Goal: Information Seeking & Learning: Learn about a topic

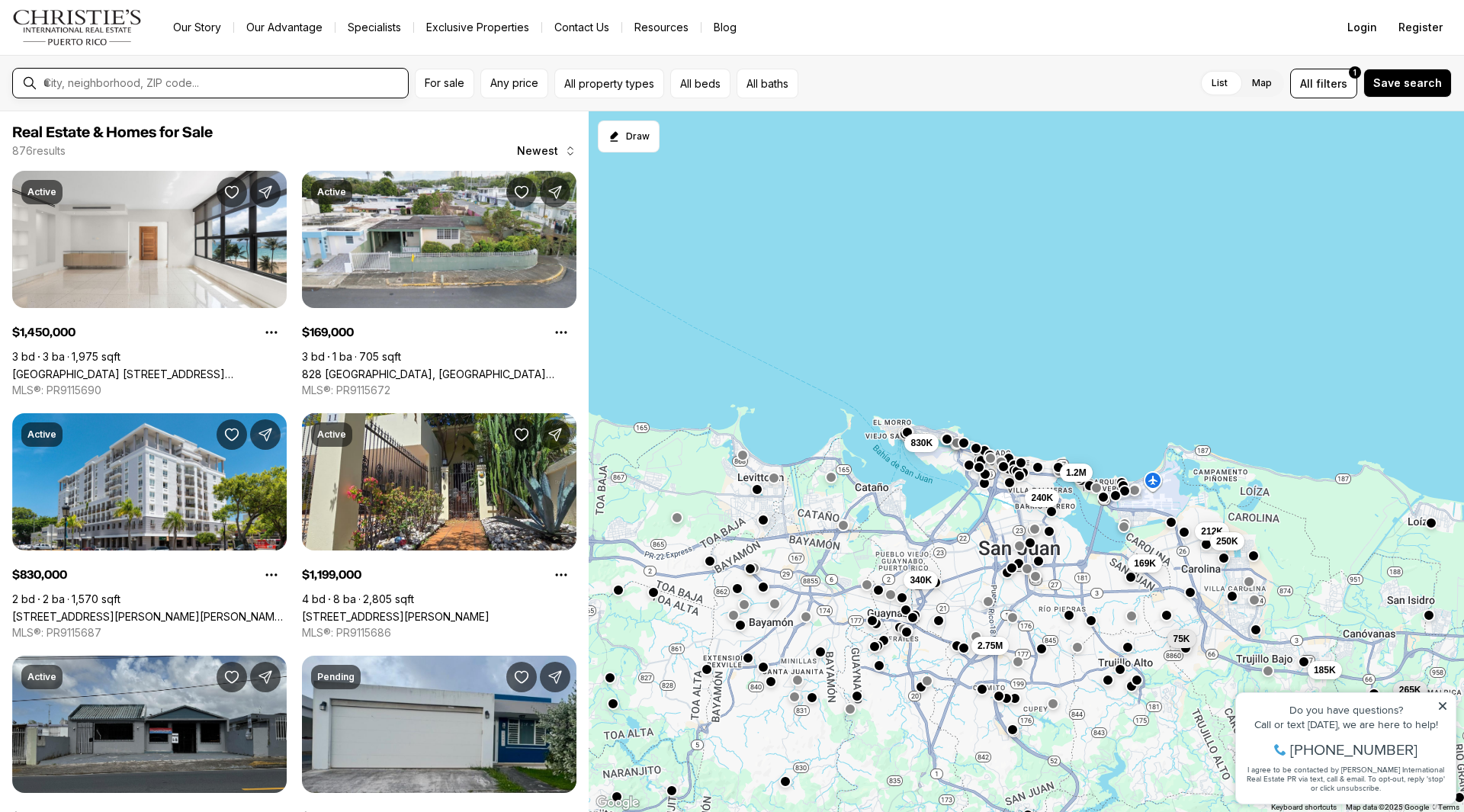
click at [270, 86] on input "text" at bounding box center [223, 83] width 358 height 13
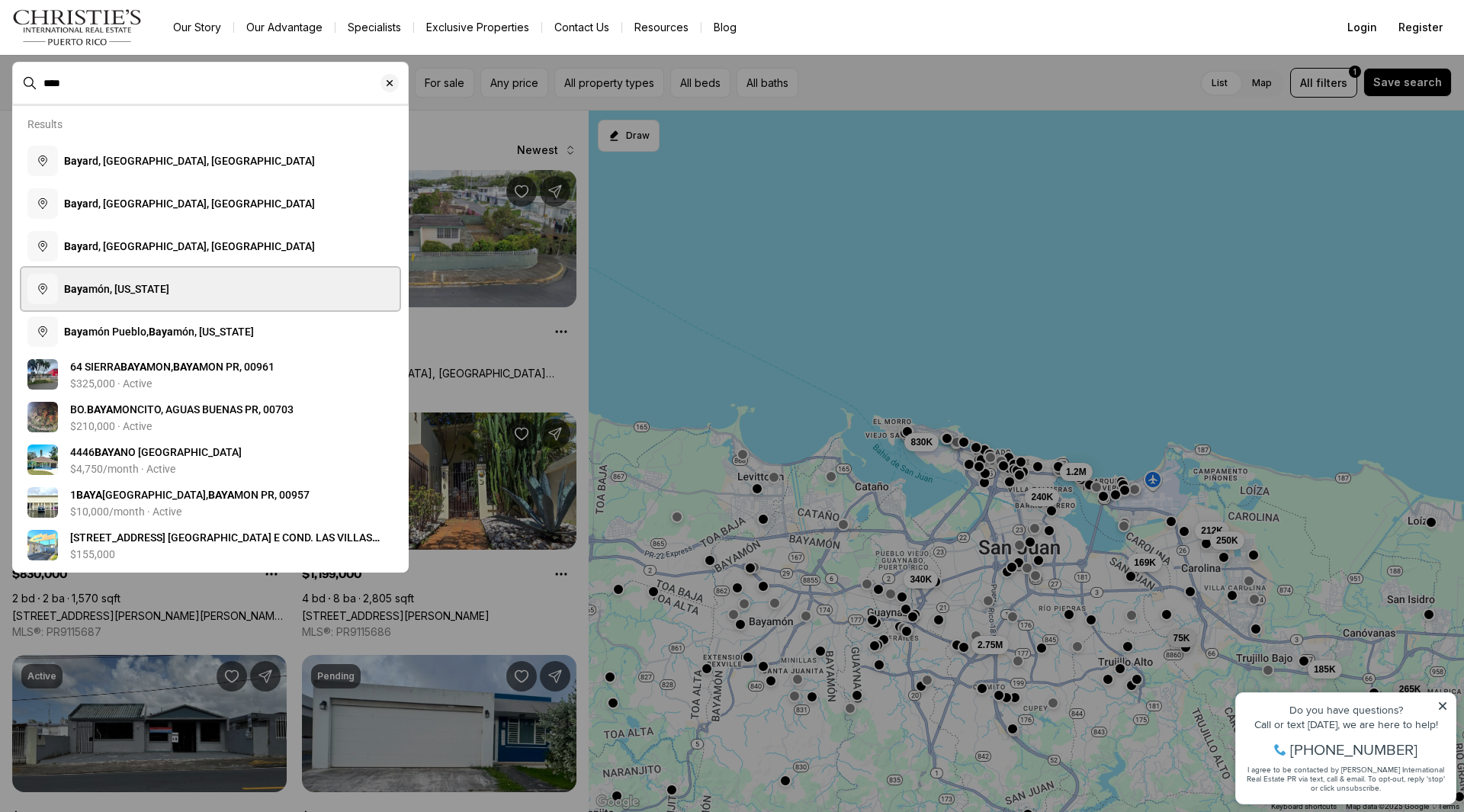
click at [182, 287] on button "Baya món, [US_STATE]" at bounding box center [210, 289] width 378 height 43
type input "**********"
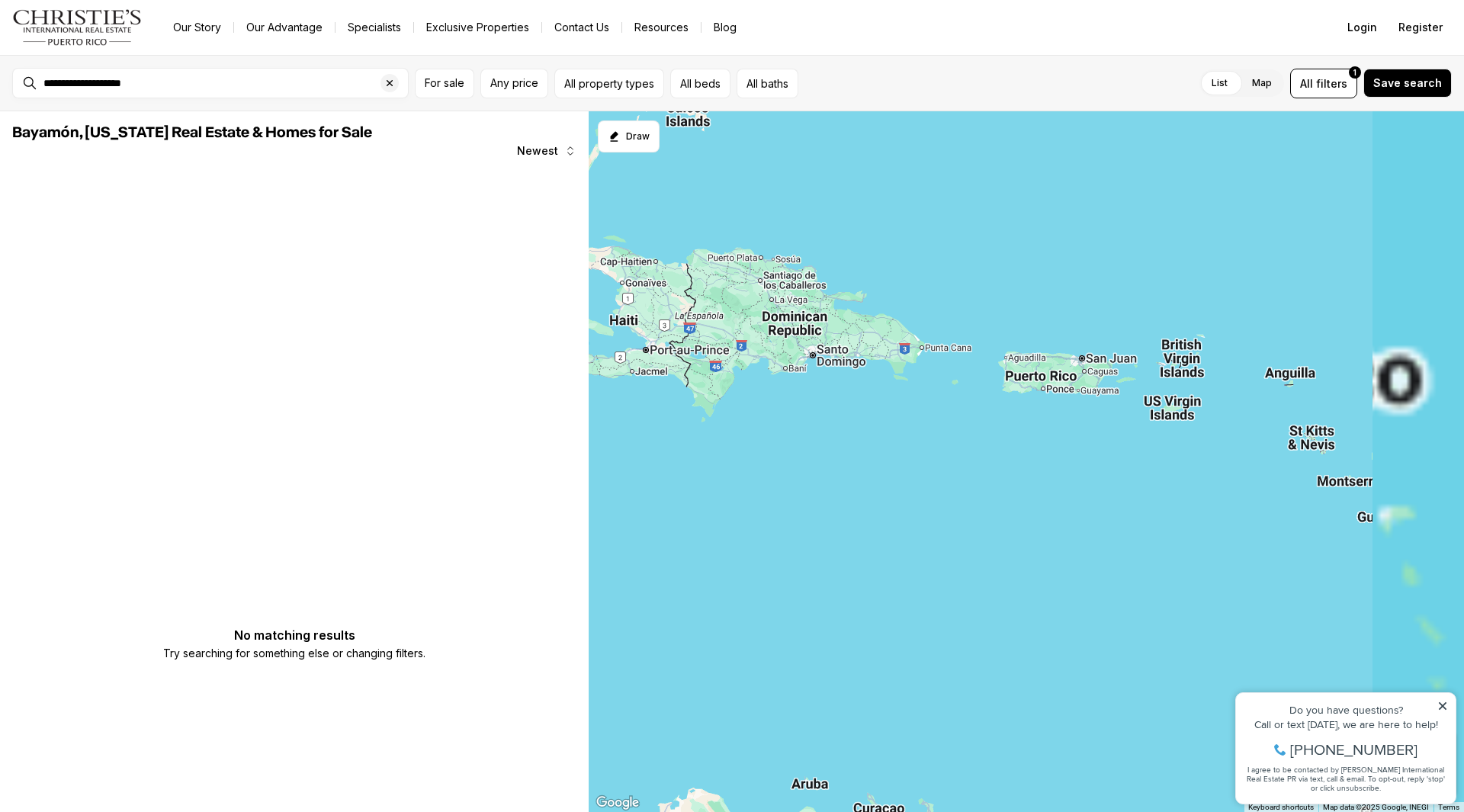
drag, startPoint x: 1204, startPoint y: 380, endPoint x: 851, endPoint y: 424, distance: 355.7
click at [852, 424] on div at bounding box center [1026, 462] width 876 height 701
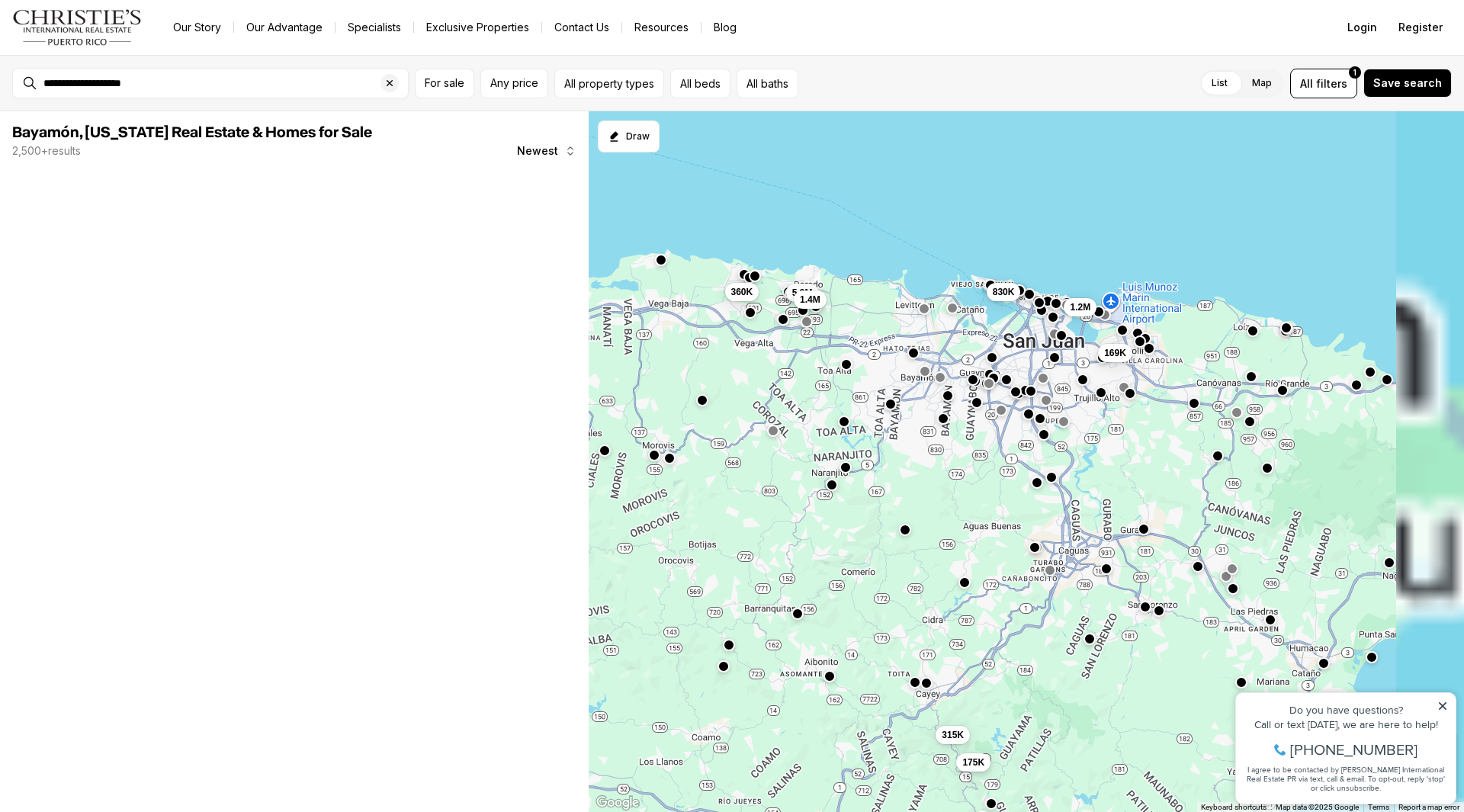
drag, startPoint x: 968, startPoint y: 323, endPoint x: 874, endPoint y: 345, distance: 96.5
click at [874, 345] on div "1.2M 169K 315K 175K 830K 360K 5.9M 1.4M" at bounding box center [1026, 462] width 876 height 701
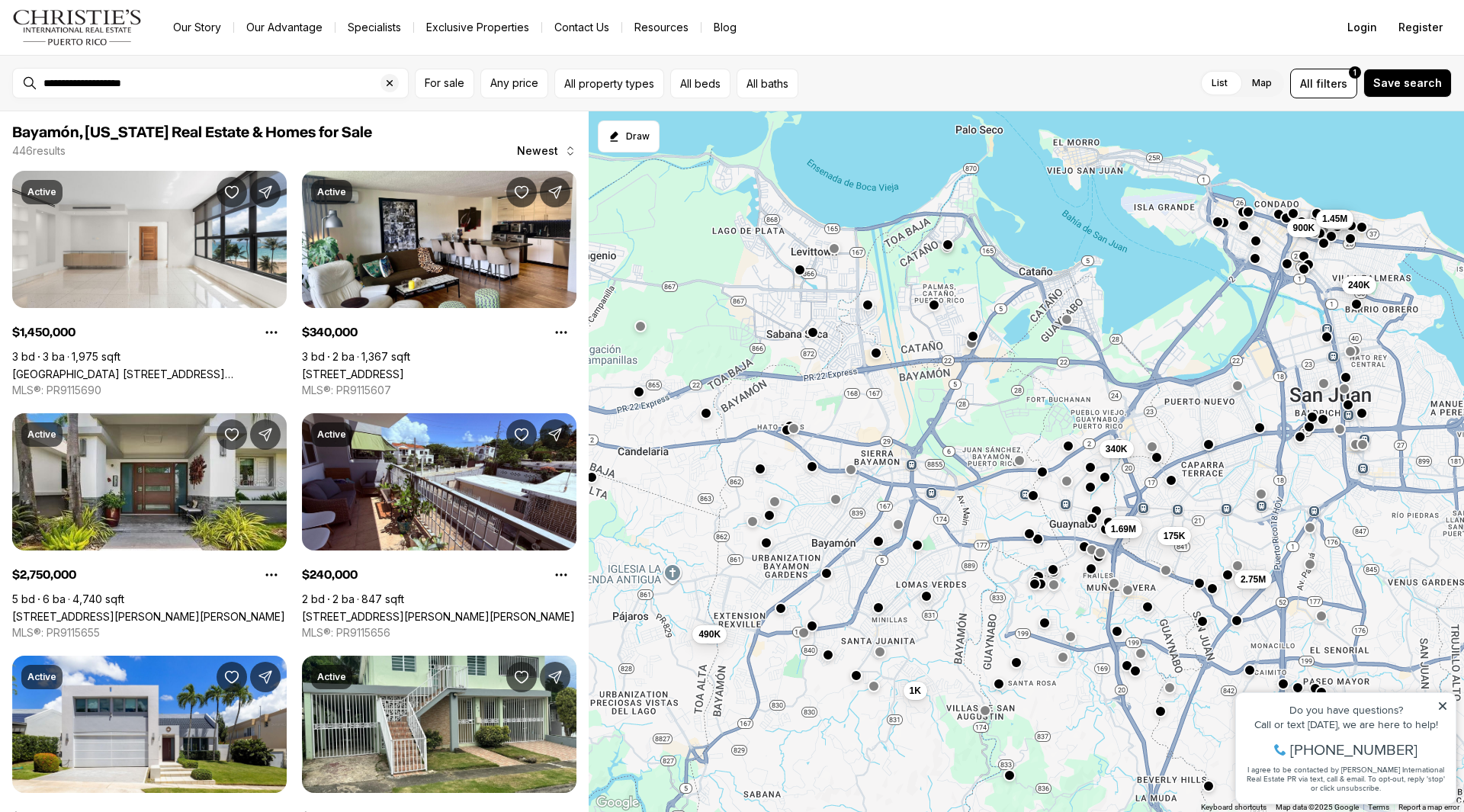
drag, startPoint x: 931, startPoint y: 323, endPoint x: 825, endPoint y: 419, distance: 143.0
click at [825, 419] on div "3.2M 240K 900K 175K 2.75M 490K 128K 1K 2.4M 1.69M 340K 1.45M" at bounding box center [1026, 462] width 876 height 701
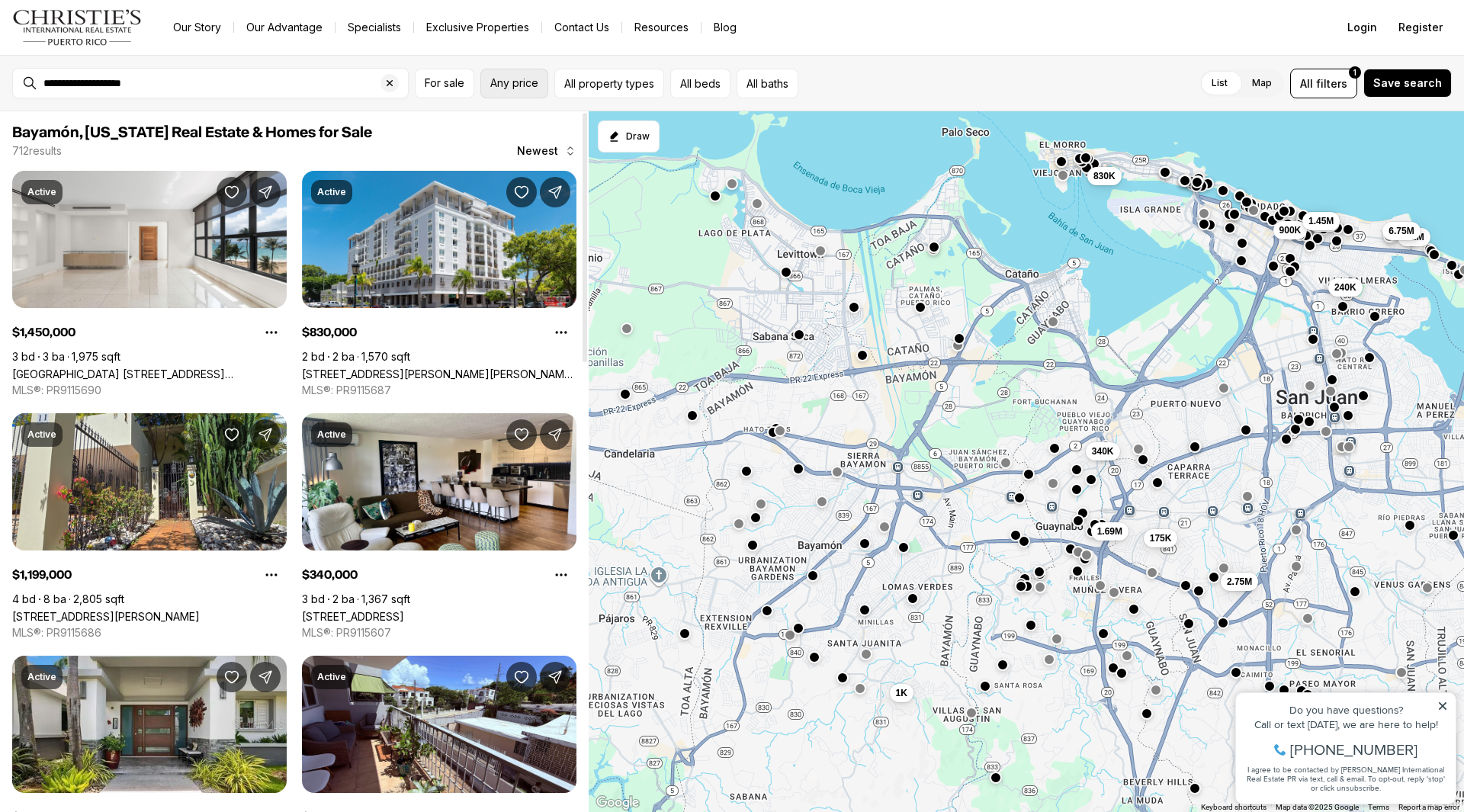
click at [522, 78] on span "Any price" at bounding box center [514, 83] width 48 height 12
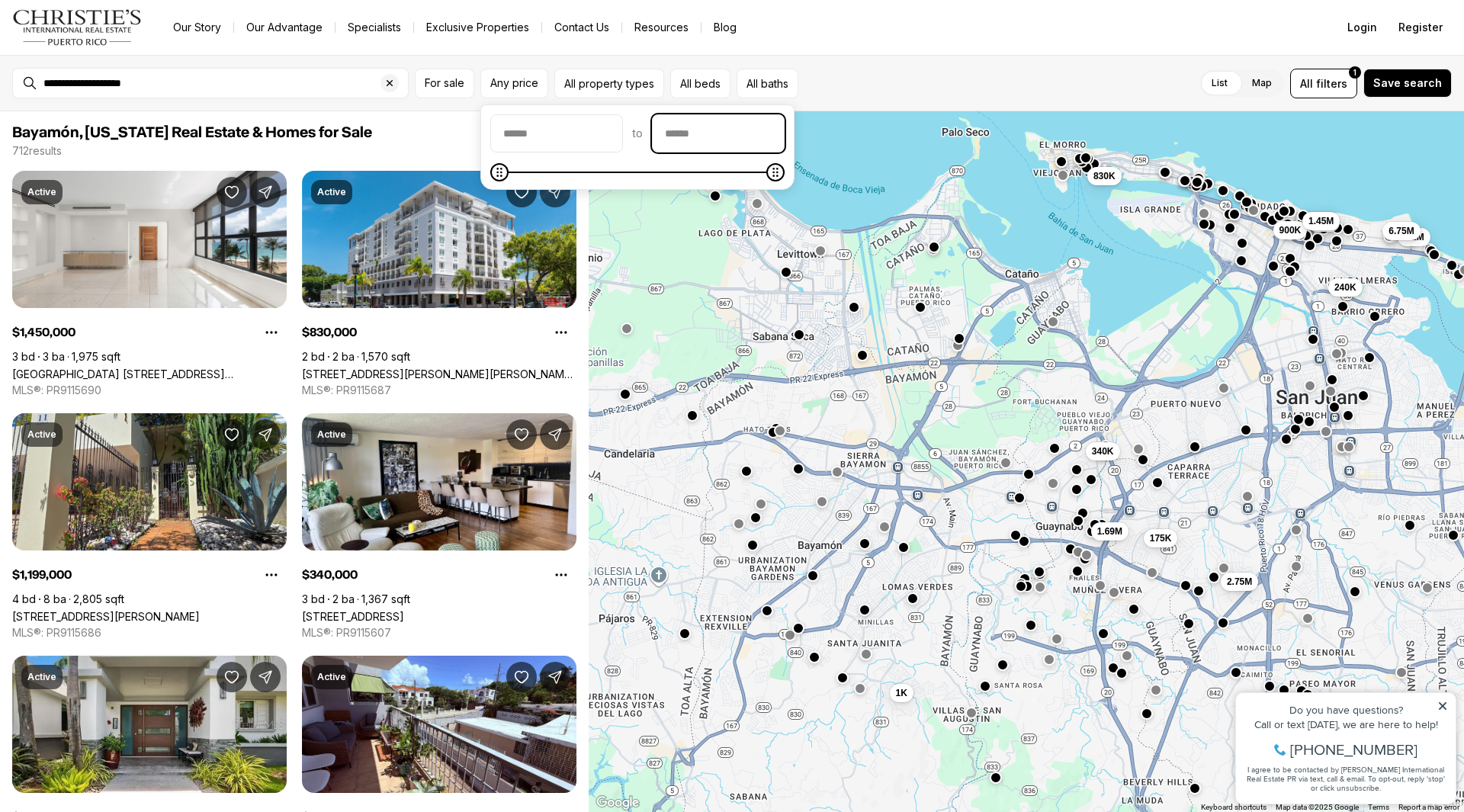
click at [730, 135] on input "priceMax" at bounding box center [718, 133] width 131 height 37
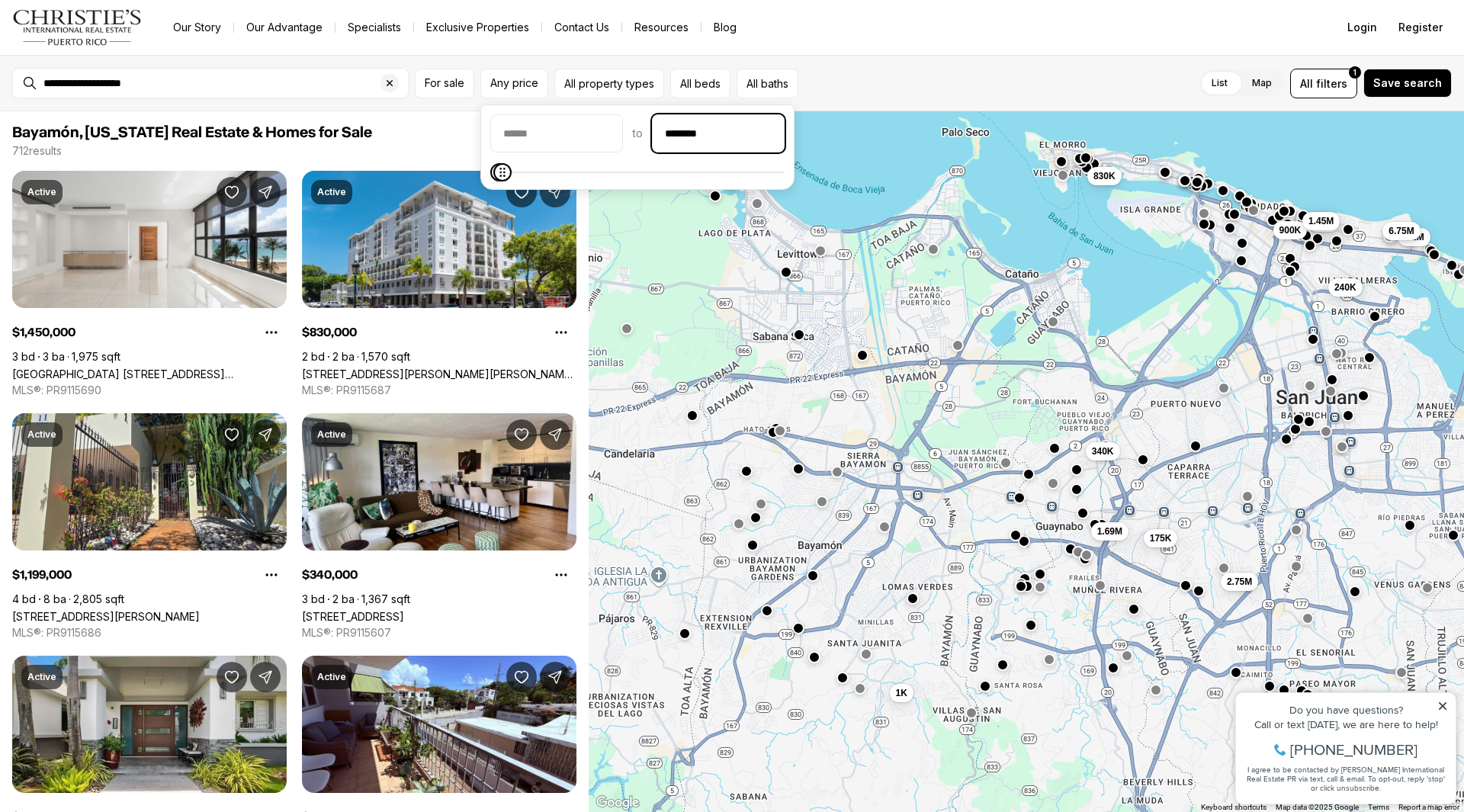
type input "********"
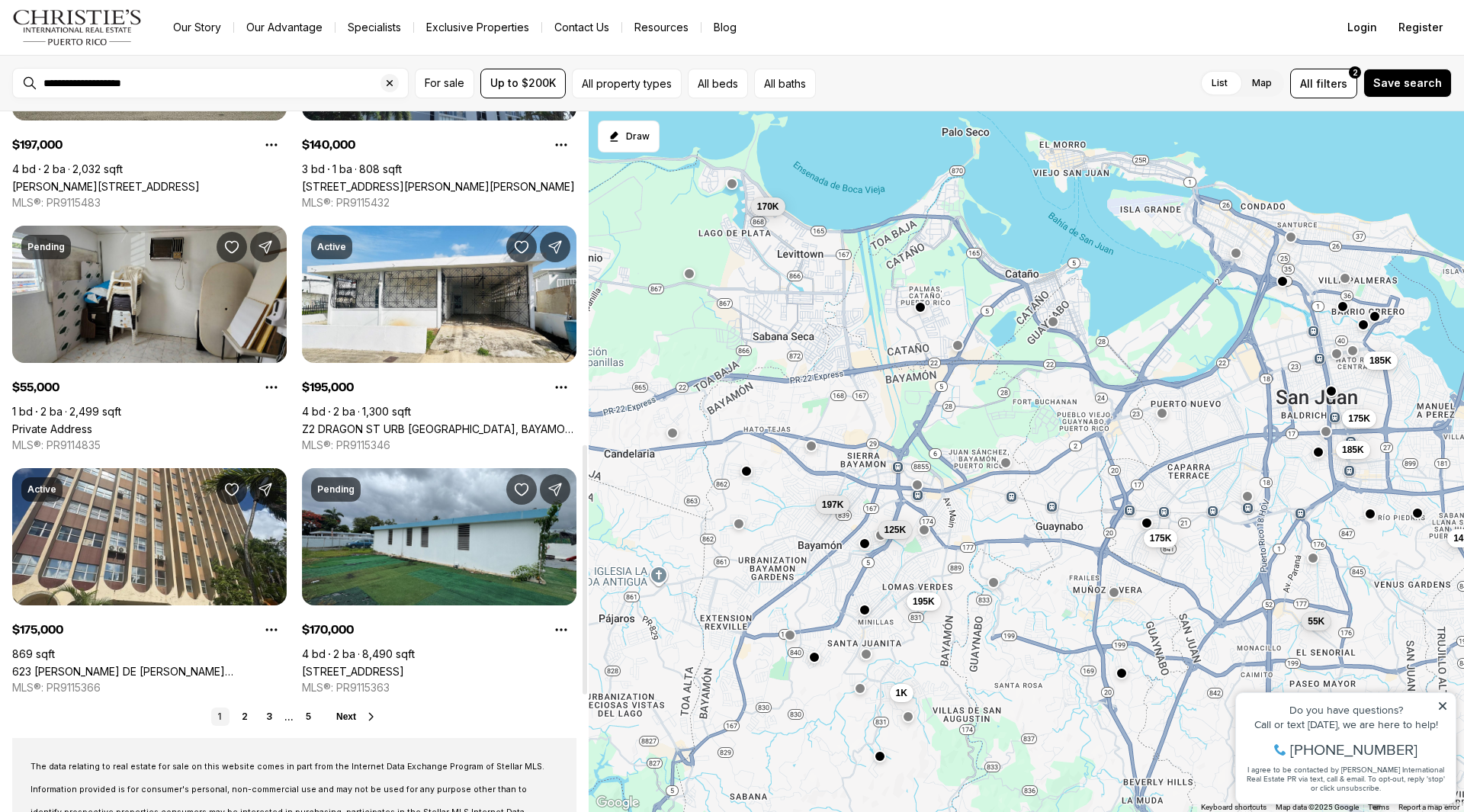
scroll to position [991, 0]
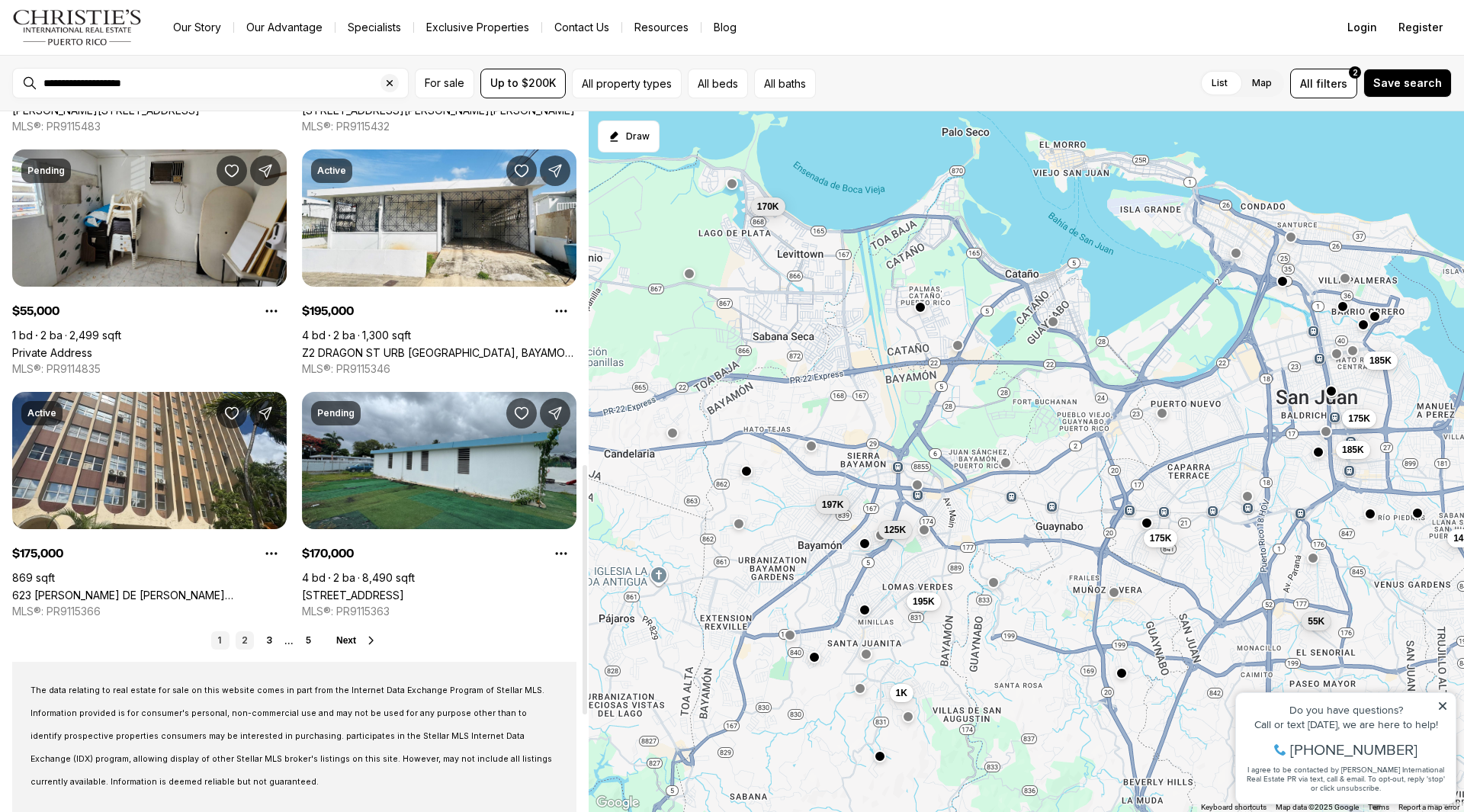
click at [250, 636] on link "2" at bounding box center [244, 640] width 19 height 19
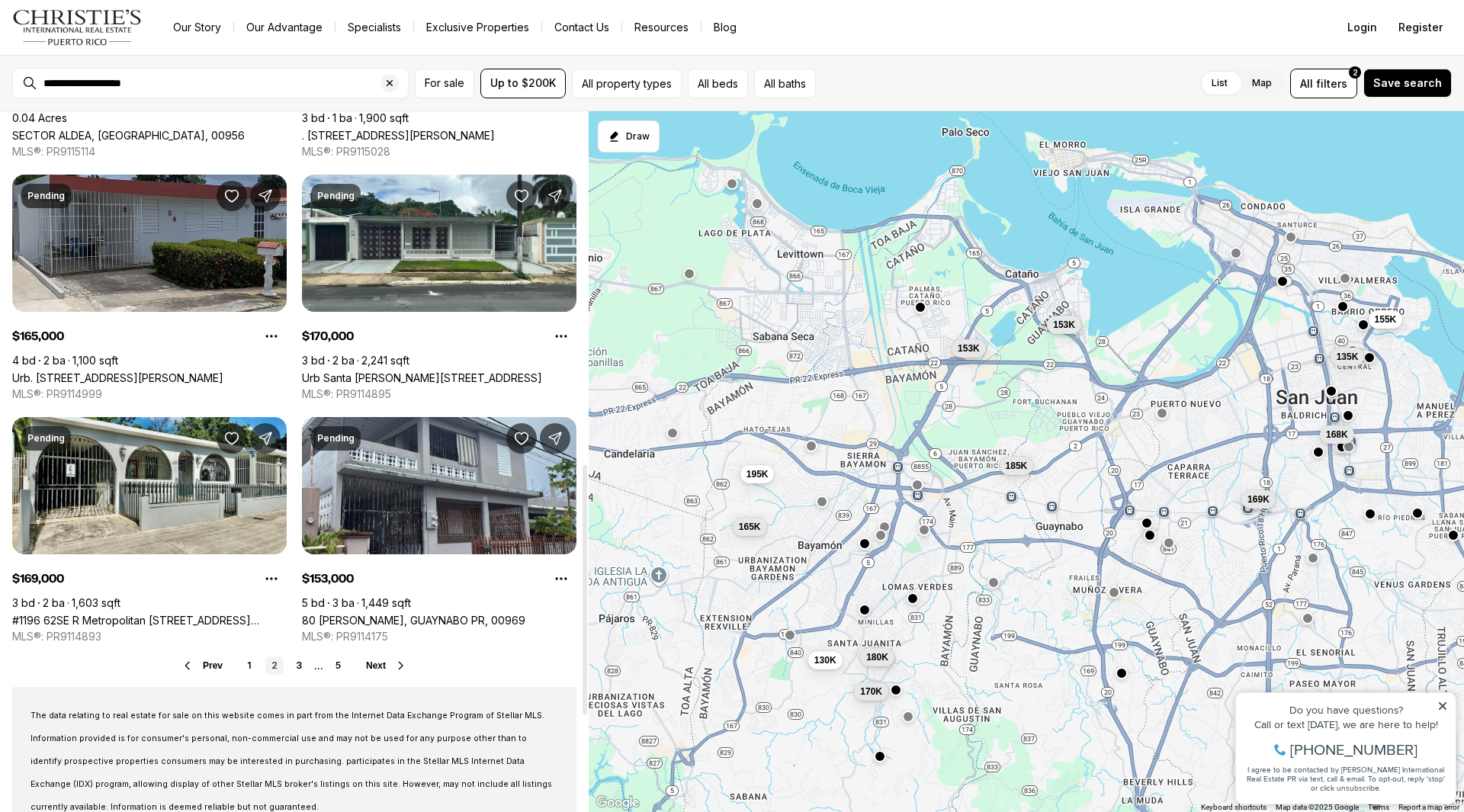
scroll to position [991, 0]
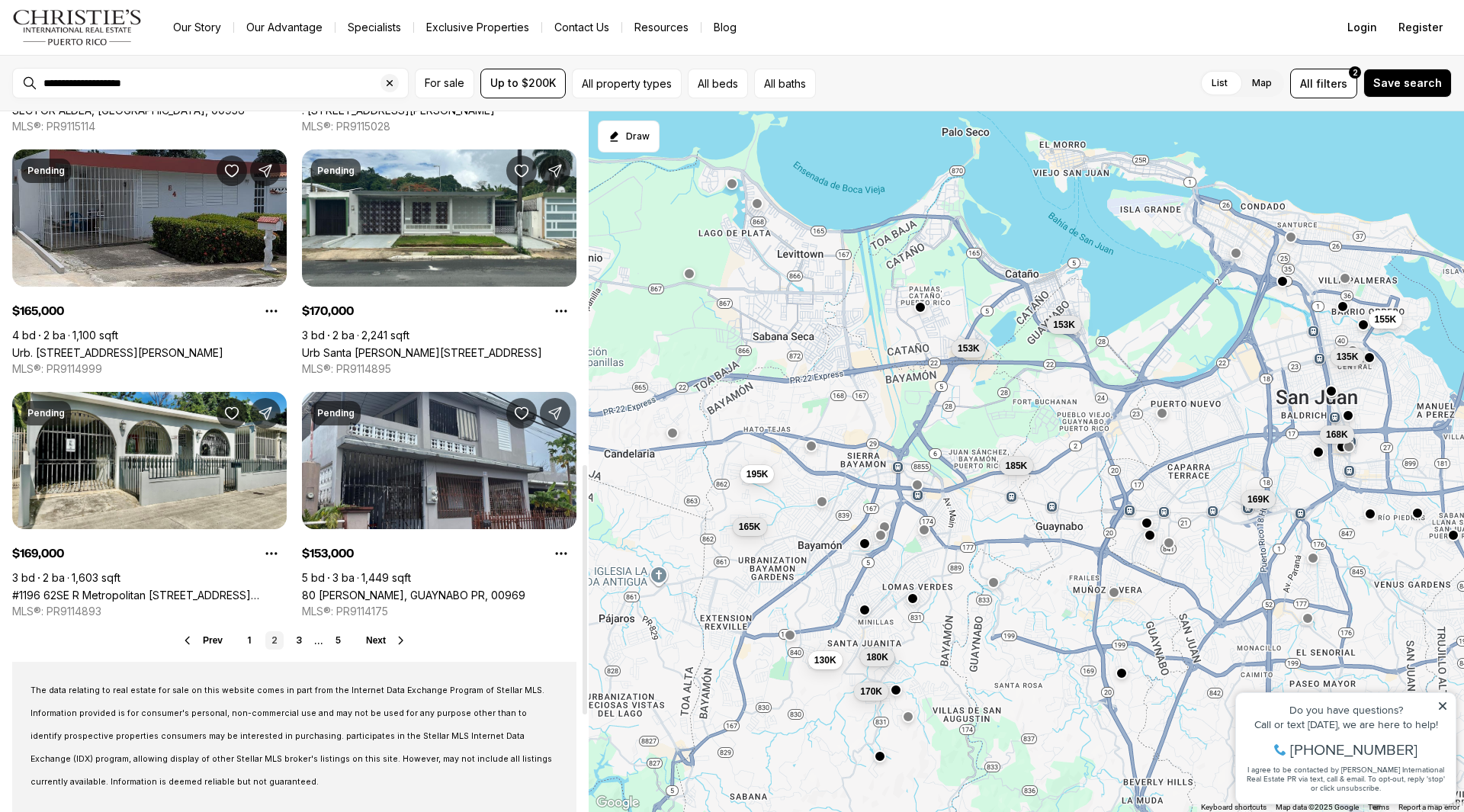
click at [275, 639] on link "2" at bounding box center [275, 640] width 19 height 19
click at [277, 642] on link "2" at bounding box center [275, 640] width 19 height 19
click at [299, 639] on link "3" at bounding box center [299, 640] width 19 height 19
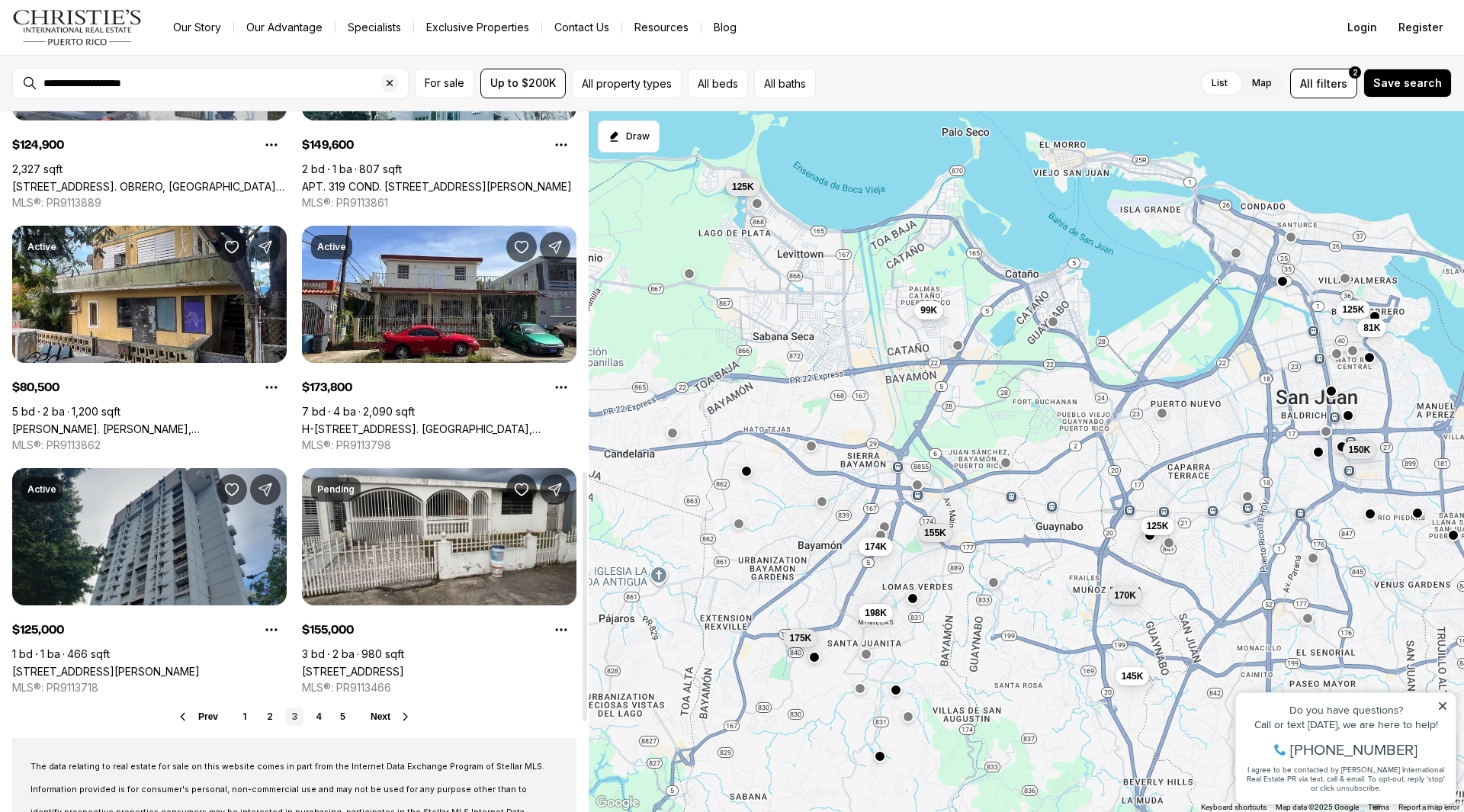
scroll to position [1068, 0]
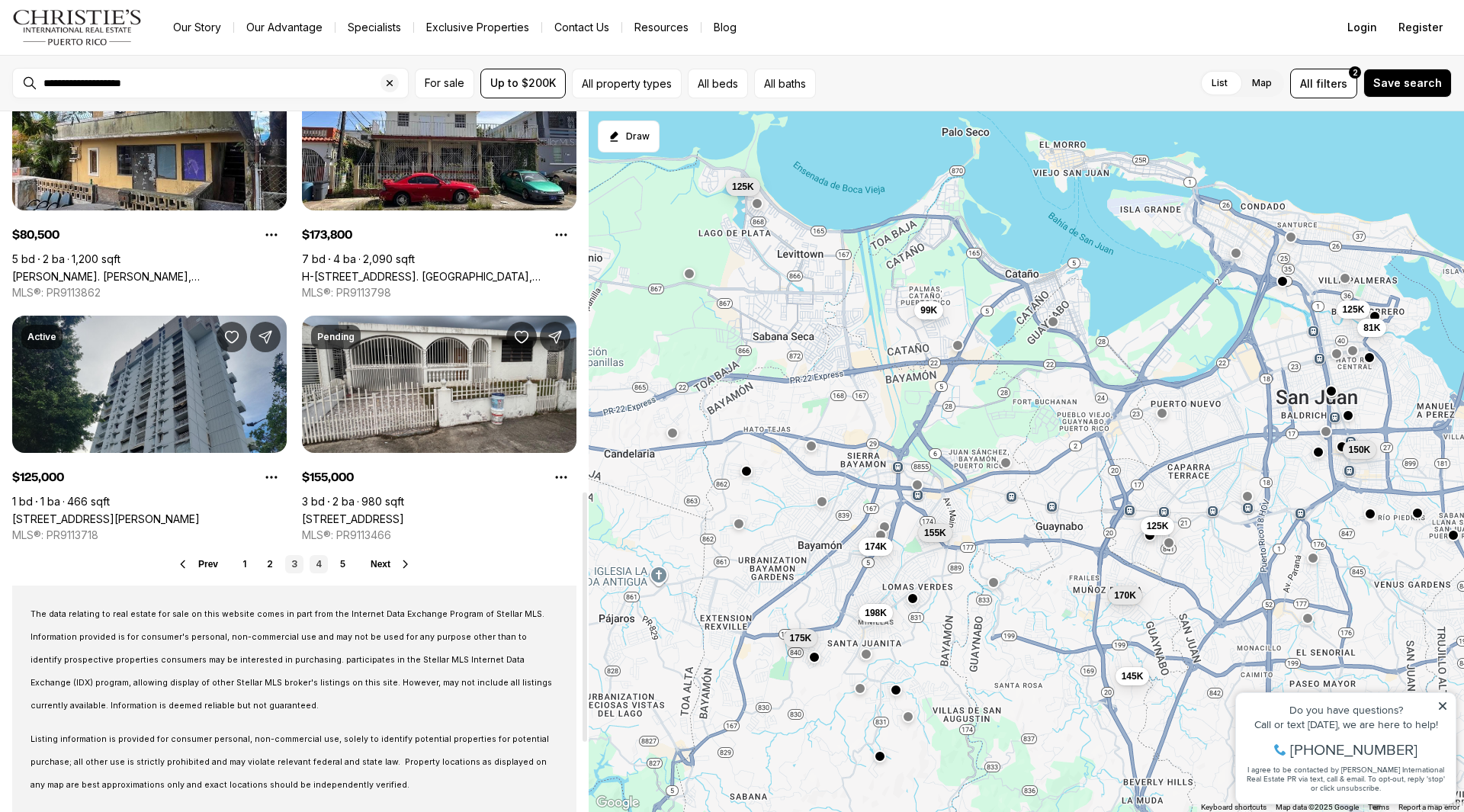
click at [319, 562] on link "4" at bounding box center [318, 564] width 19 height 19
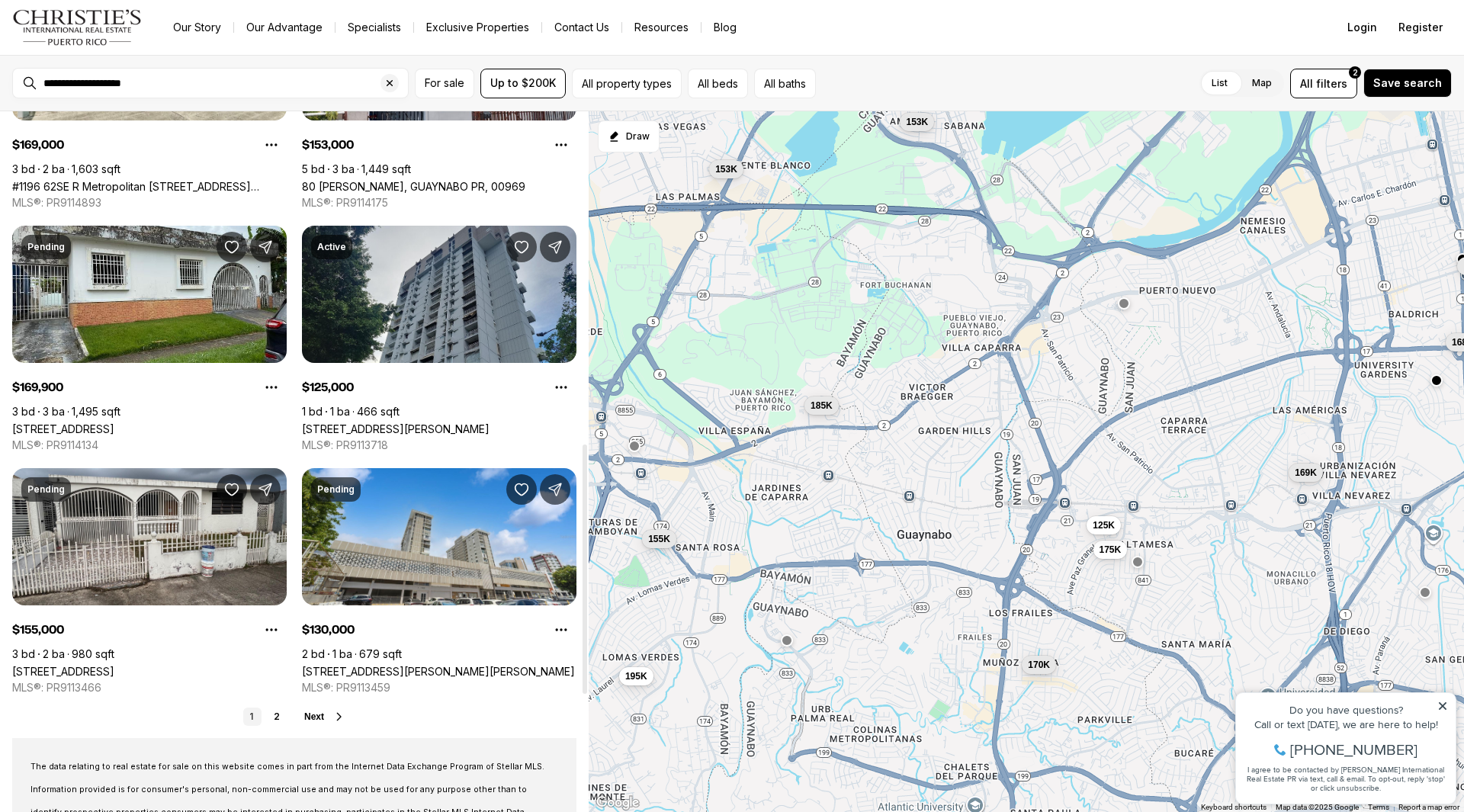
scroll to position [1068, 0]
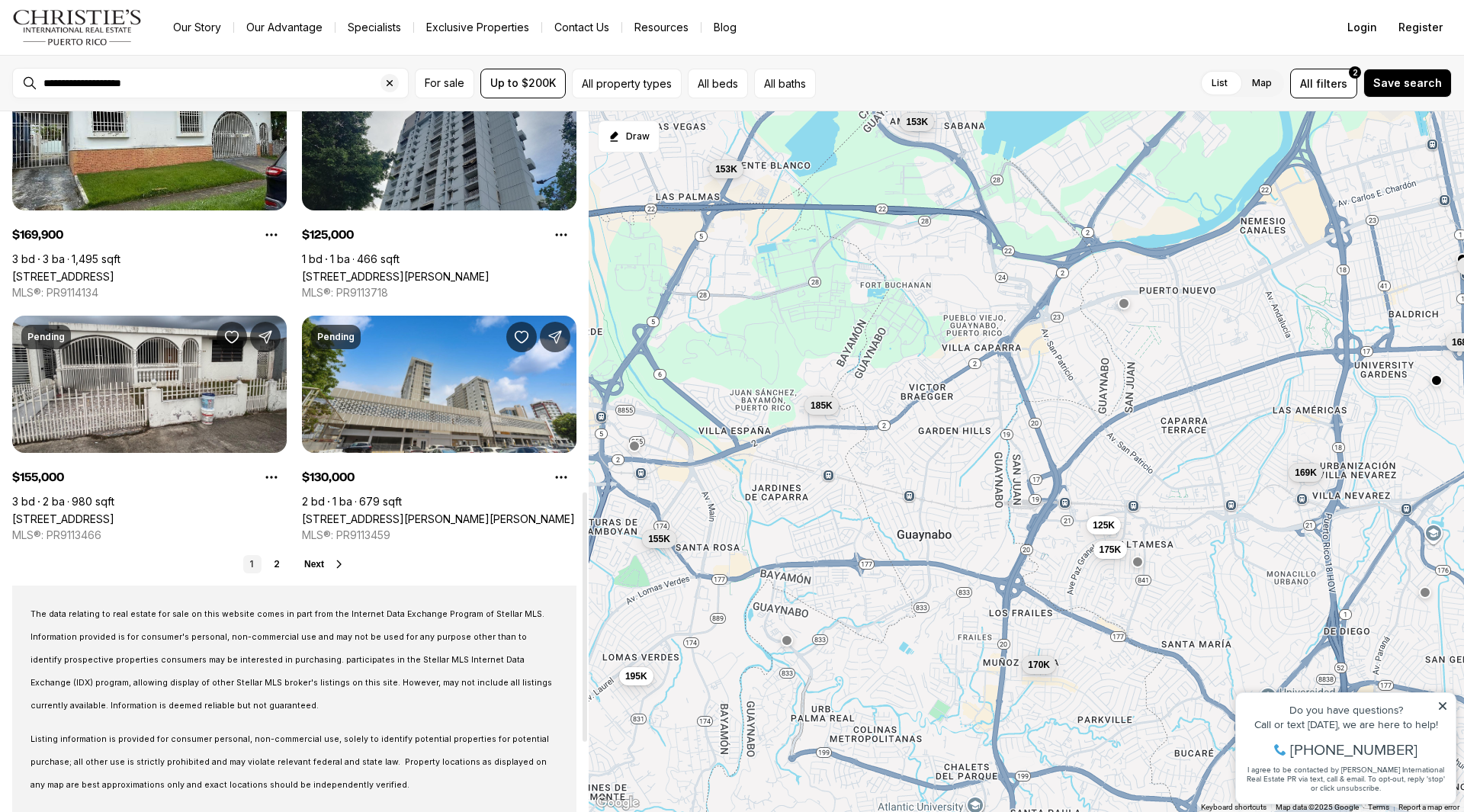
click at [319, 562] on span "Next" at bounding box center [314, 564] width 20 height 11
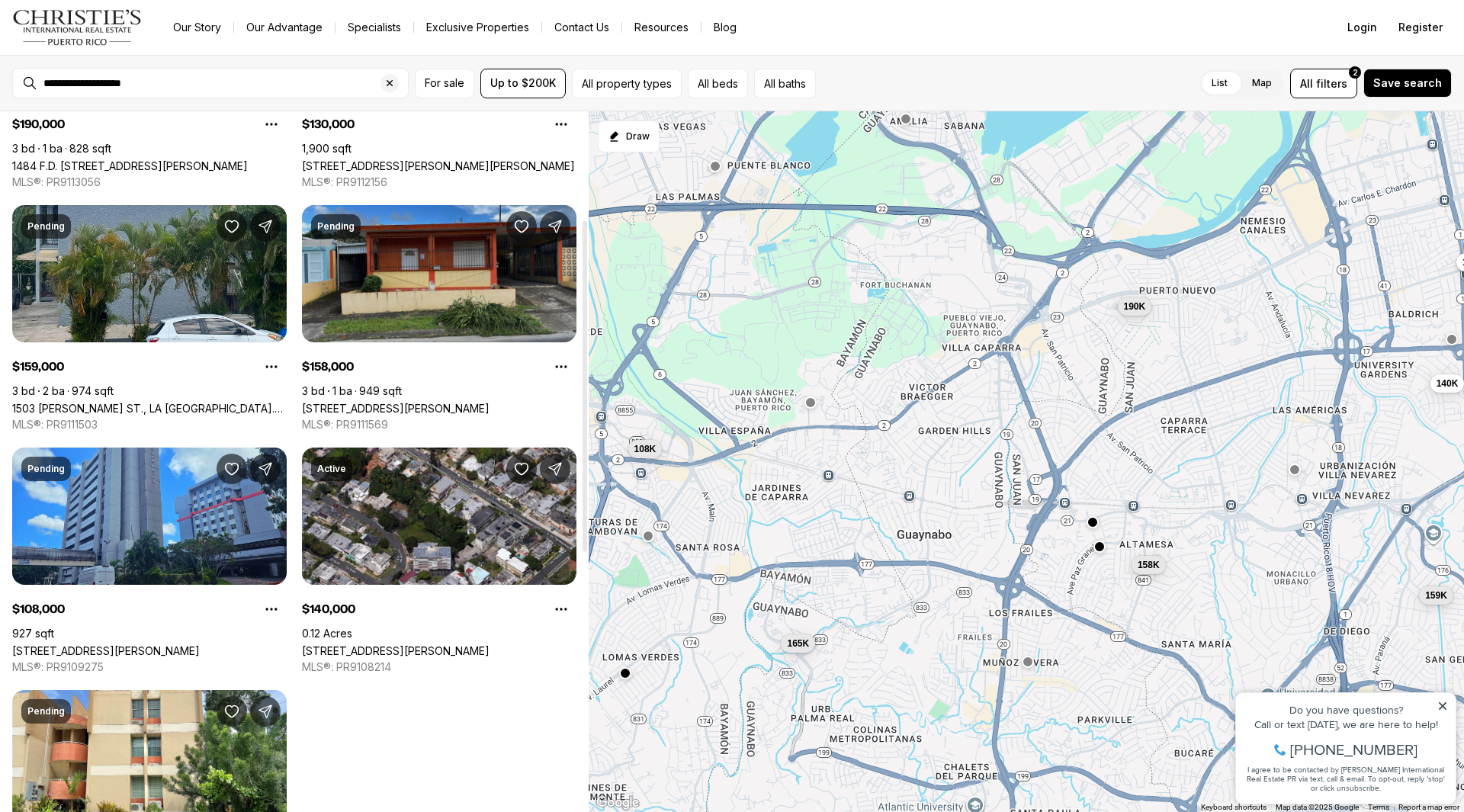
scroll to position [229, 0]
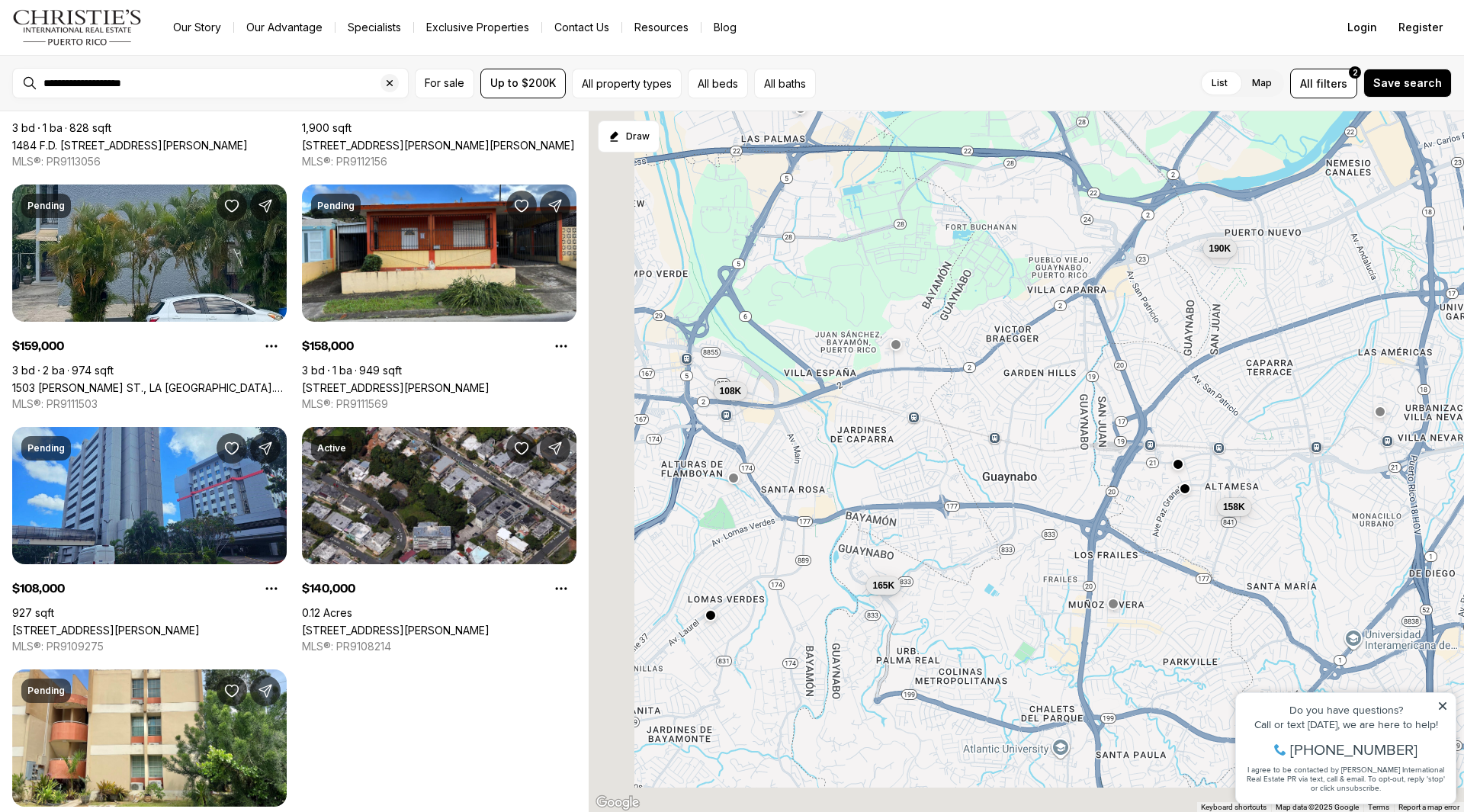
drag, startPoint x: 922, startPoint y: 482, endPoint x: 1032, endPoint y: 398, distance: 138.4
click at [1032, 398] on div "130K 190K 159K 158K 108K 140K 165K" at bounding box center [1026, 462] width 876 height 701
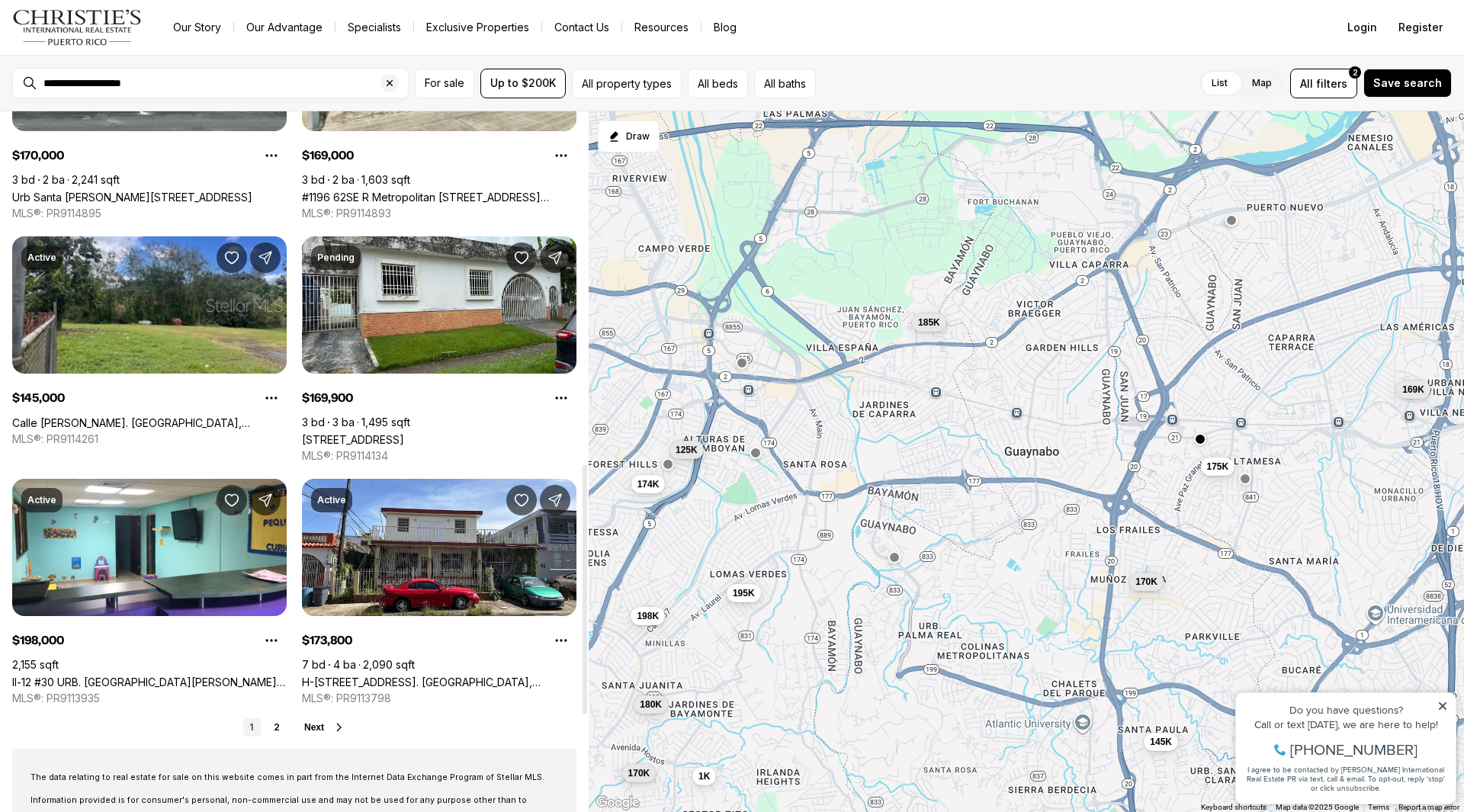
scroll to position [991, 0]
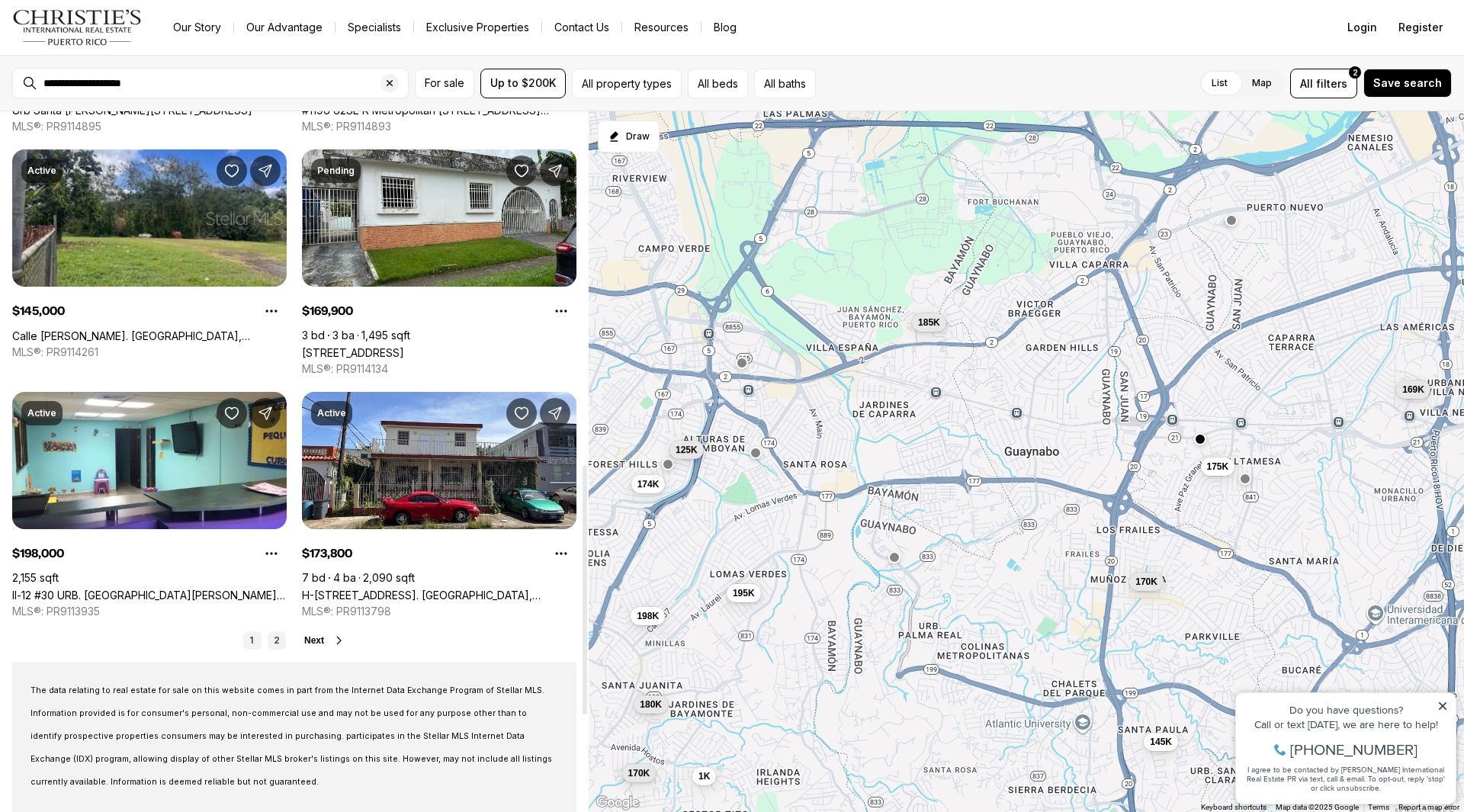
click at [277, 636] on link "2" at bounding box center [276, 640] width 19 height 19
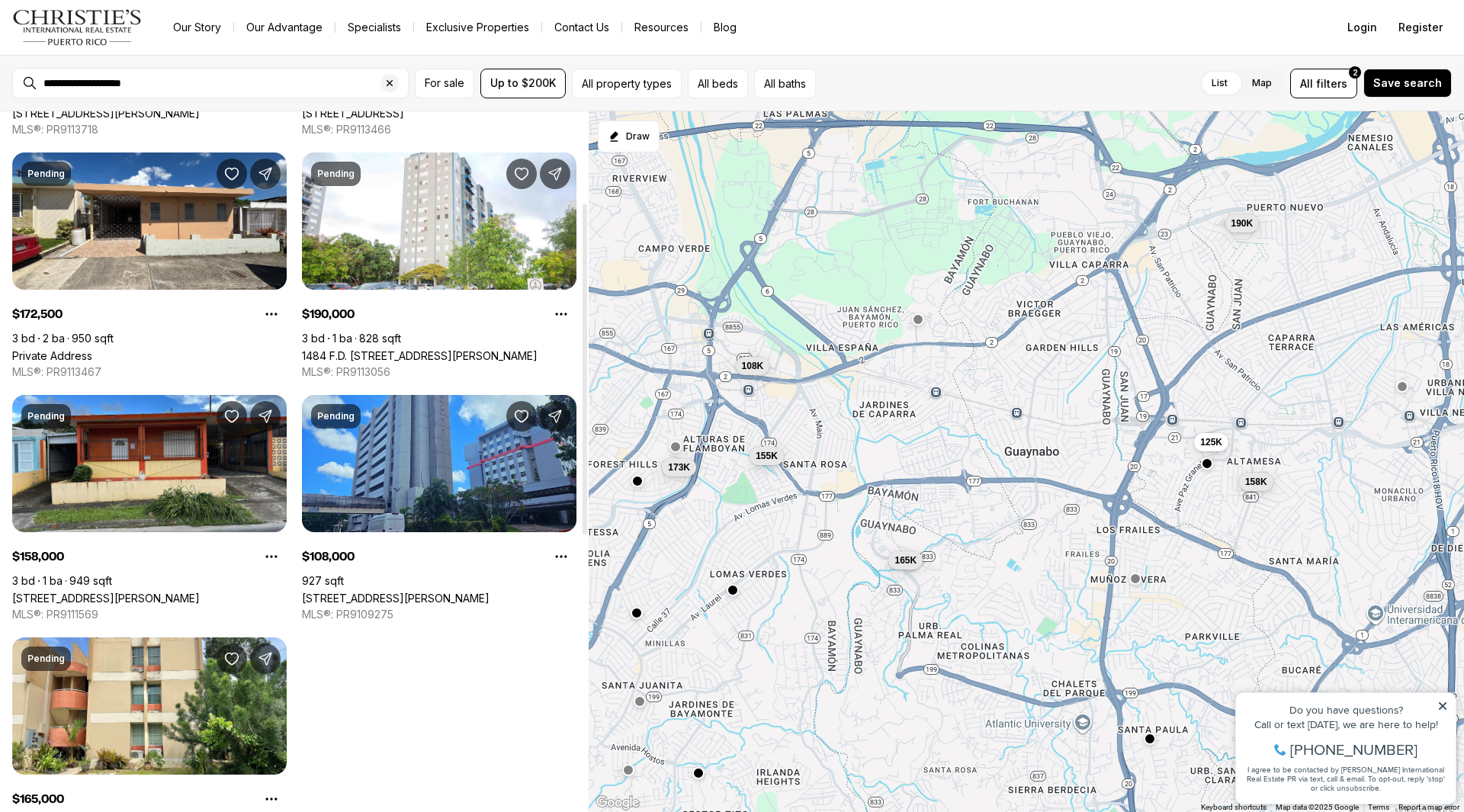
scroll to position [305, 0]
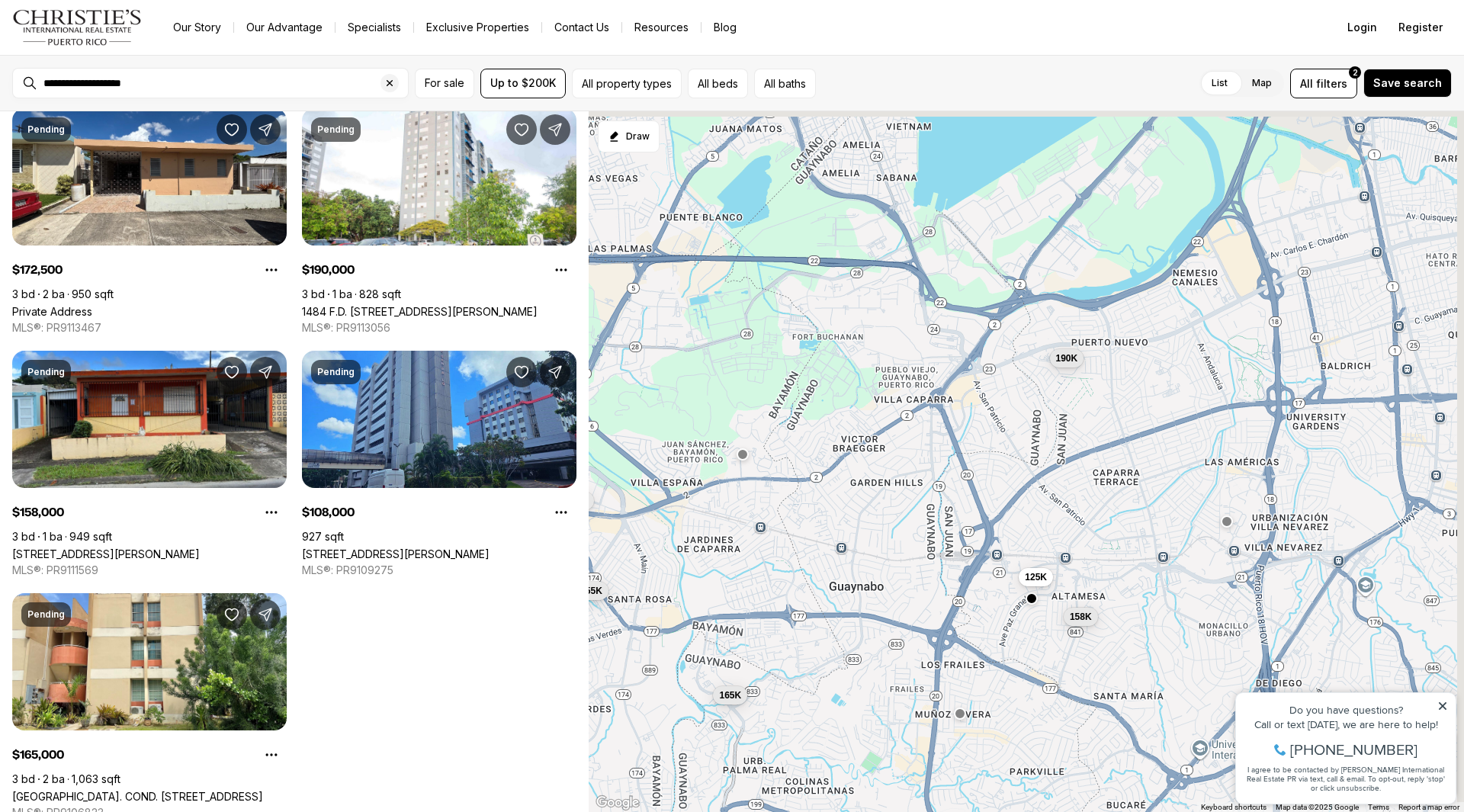
drag, startPoint x: 966, startPoint y: 314, endPoint x: 789, endPoint y: 451, distance: 223.8
click at [789, 451] on div "125K 155K 190K 158K 108K 165K 173K" at bounding box center [1026, 462] width 876 height 701
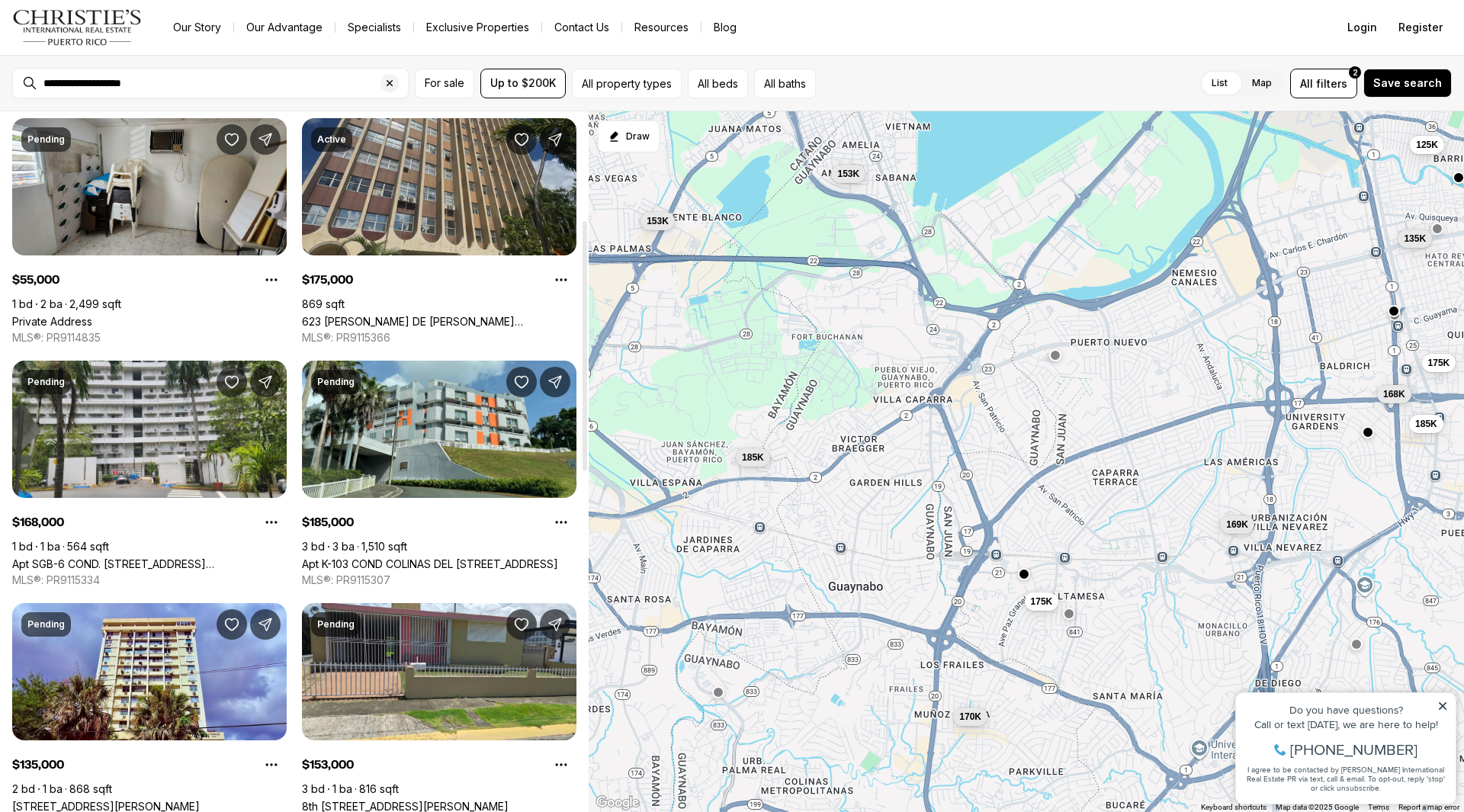
scroll to position [305, 0]
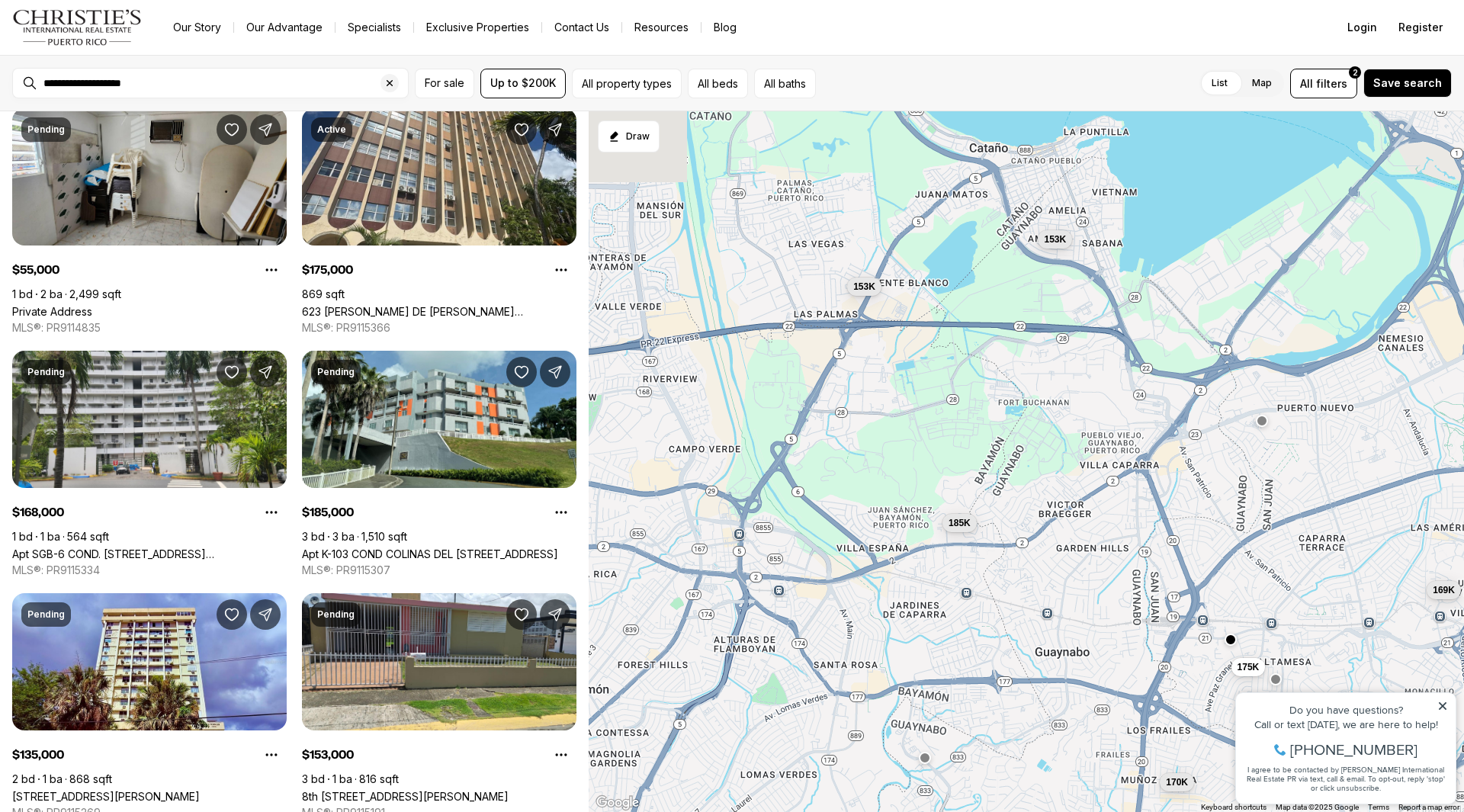
drag, startPoint x: 762, startPoint y: 345, endPoint x: 1060, endPoint y: 438, distance: 312.2
click at [1060, 438] on div "175K 185K 169K 170K 185K 55K 175K 168K 135K 153K 153K 125K" at bounding box center [1026, 462] width 876 height 701
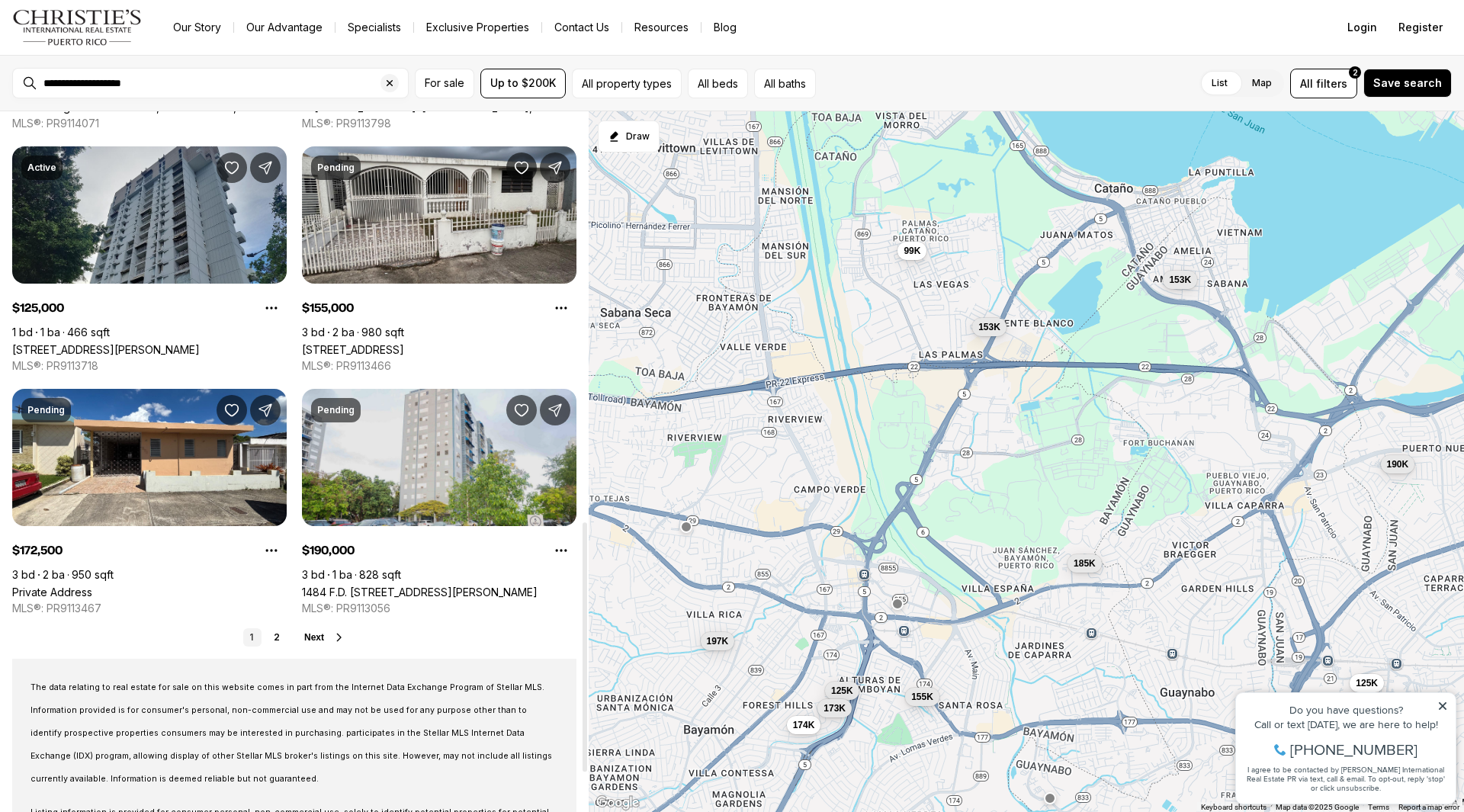
scroll to position [991, 0]
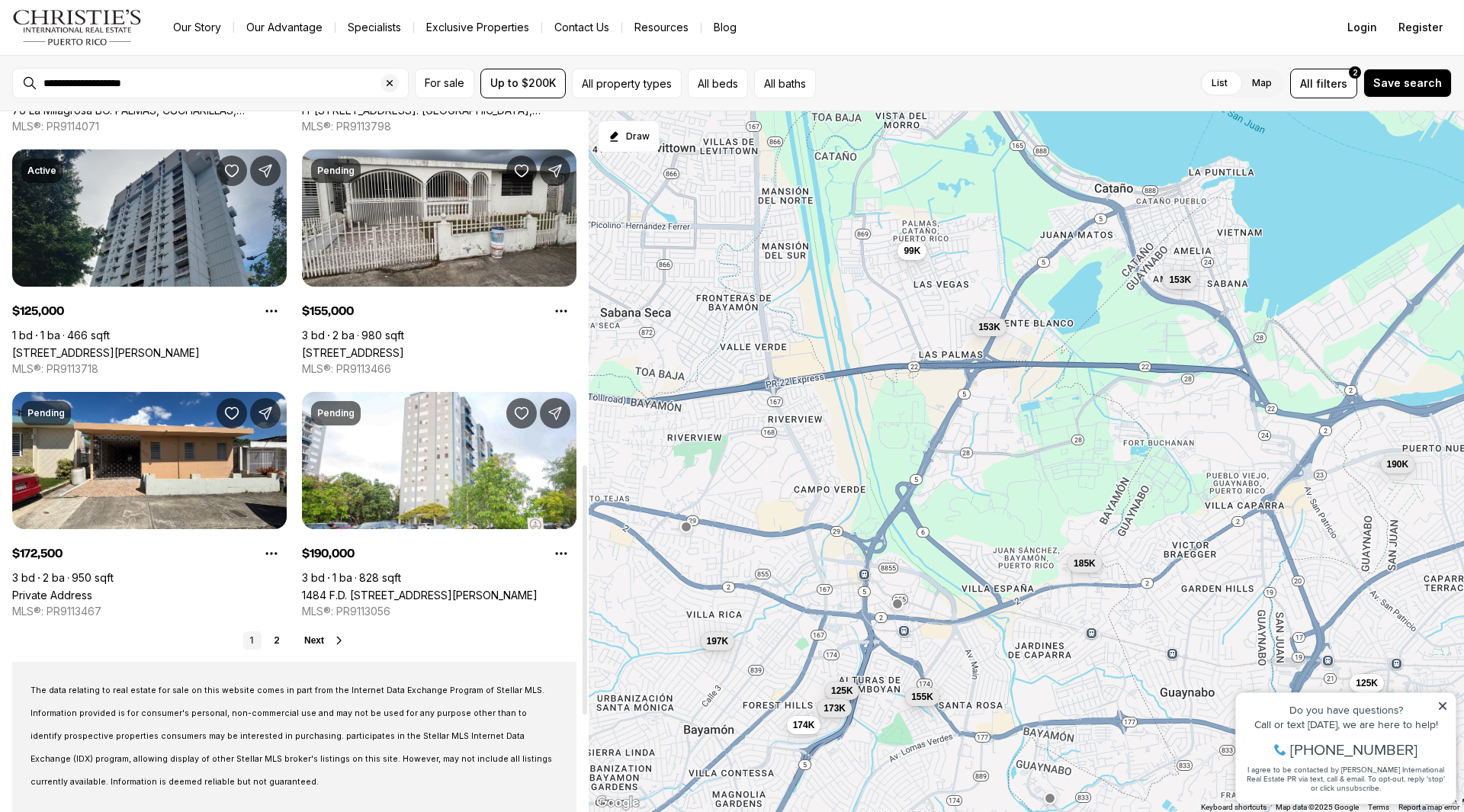
click at [314, 639] on span "Next" at bounding box center [314, 641] width 20 height 11
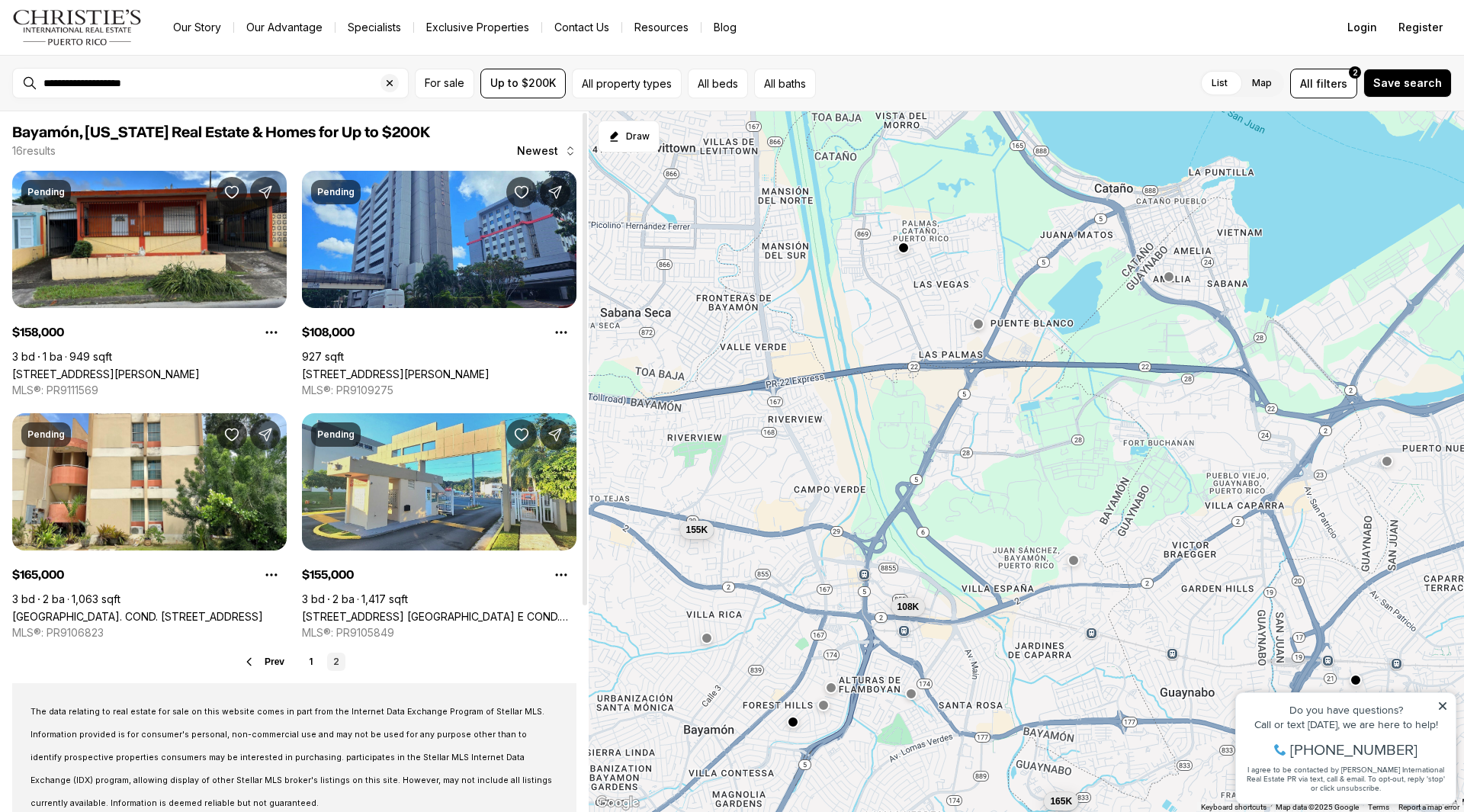
click at [512, 610] on link "500 Ave. West Main E COND. LAS VILLAS DE BAYAMON #2B5, BAYAMON PR, 00961" at bounding box center [440, 616] width 275 height 13
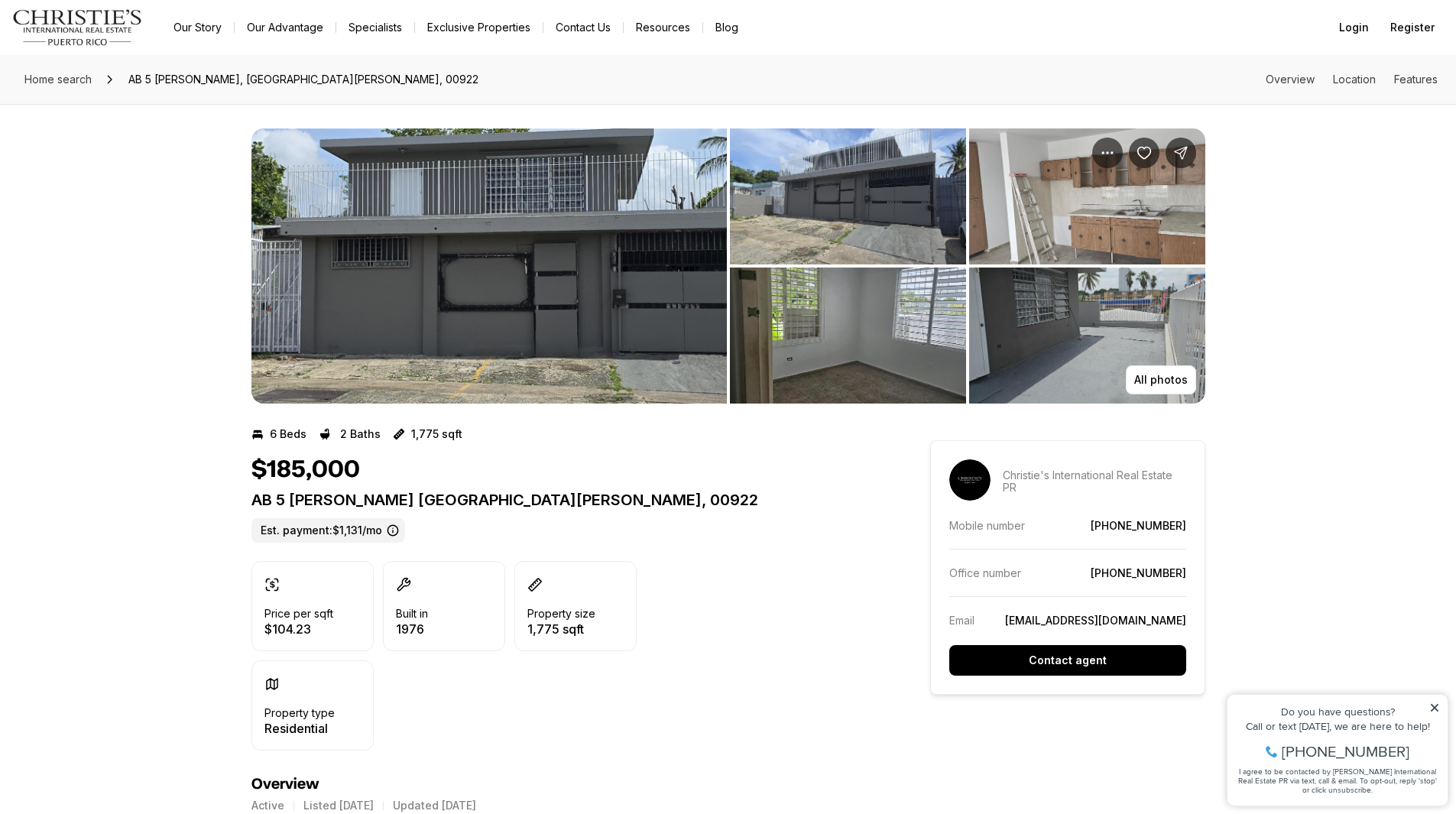
click at [668, 199] on img "View image gallery" at bounding box center [489, 266] width 475 height 275
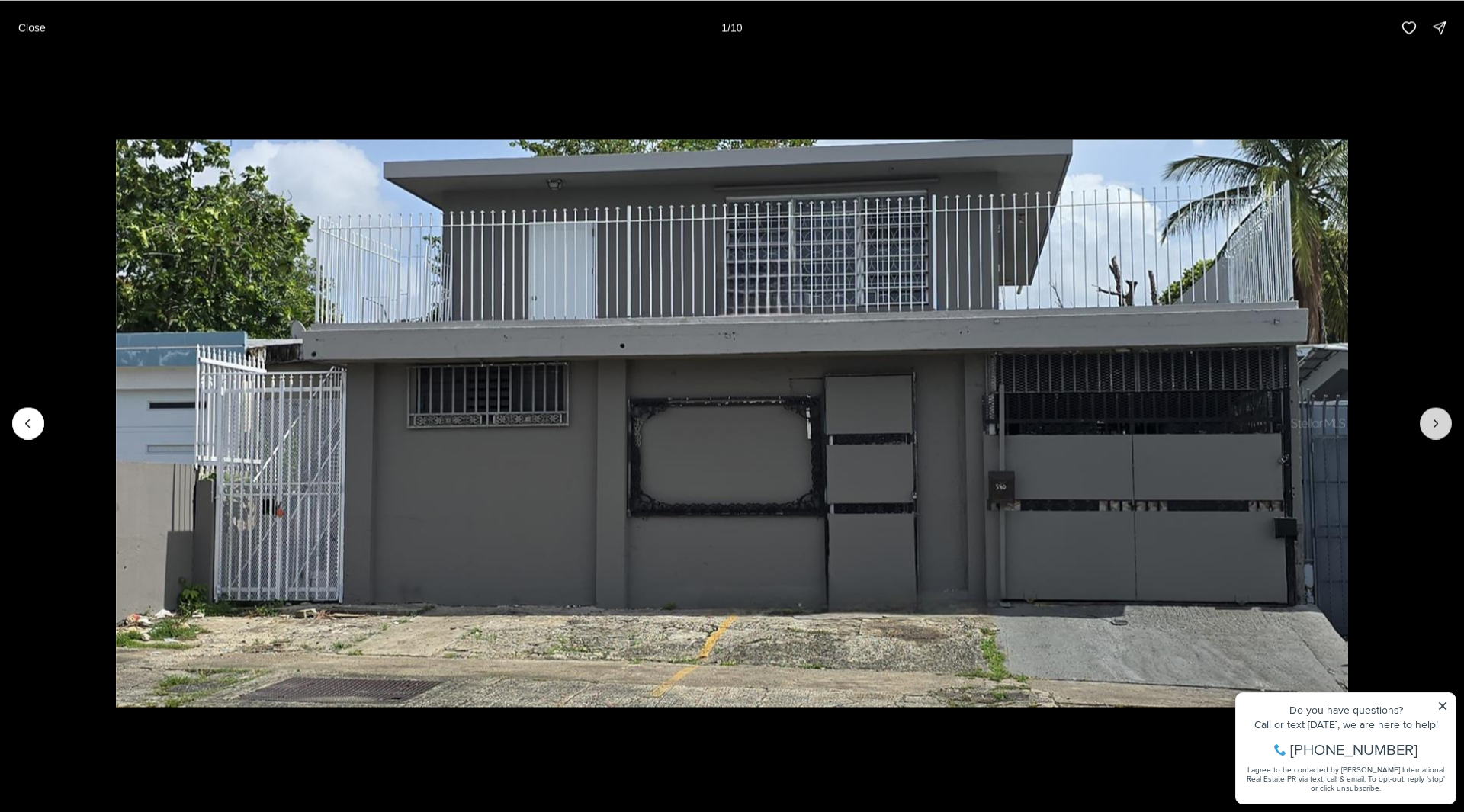
click at [1420, 419] on button "Next slide" at bounding box center [1436, 423] width 32 height 32
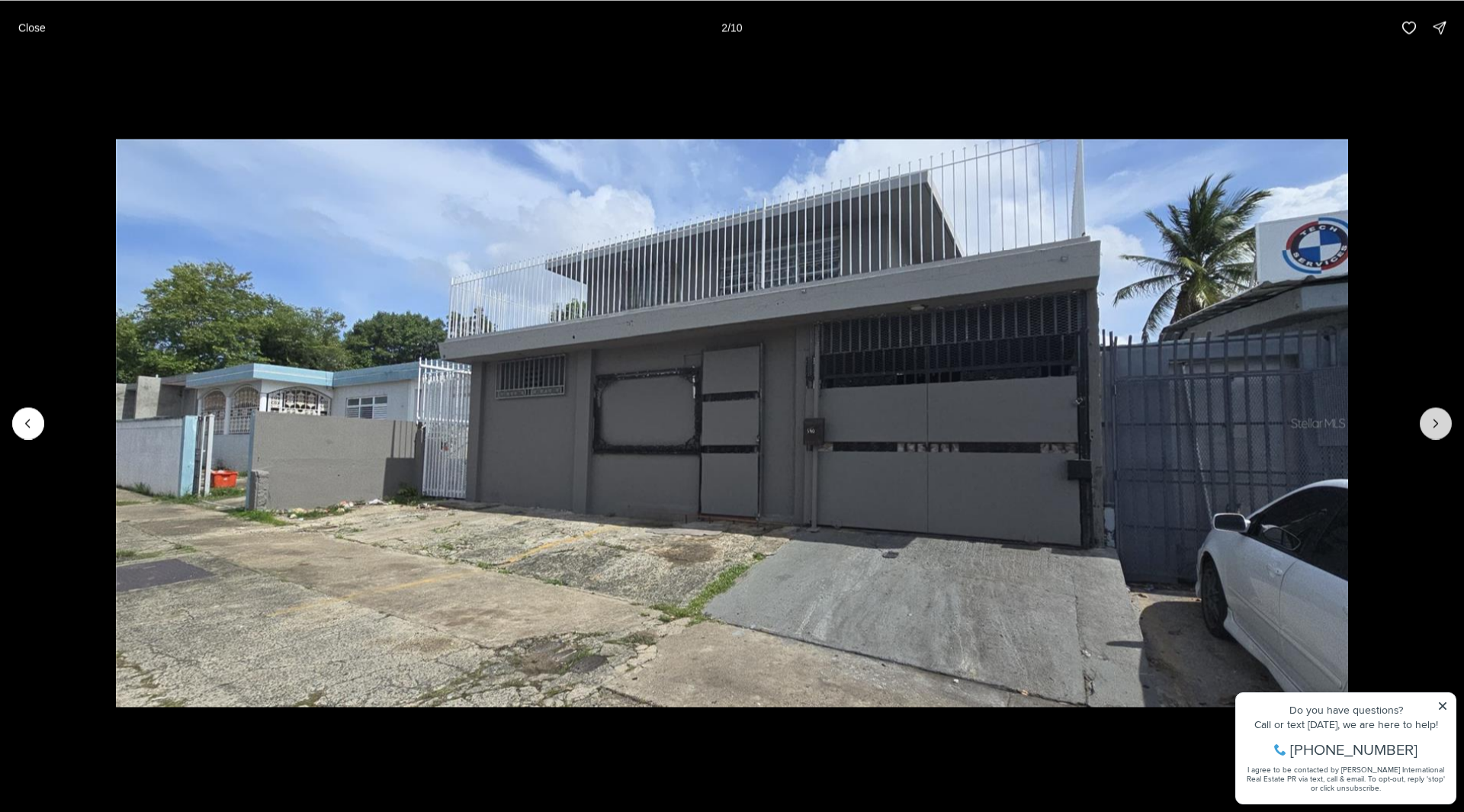
click at [1425, 421] on button "Next slide" at bounding box center [1436, 423] width 32 height 32
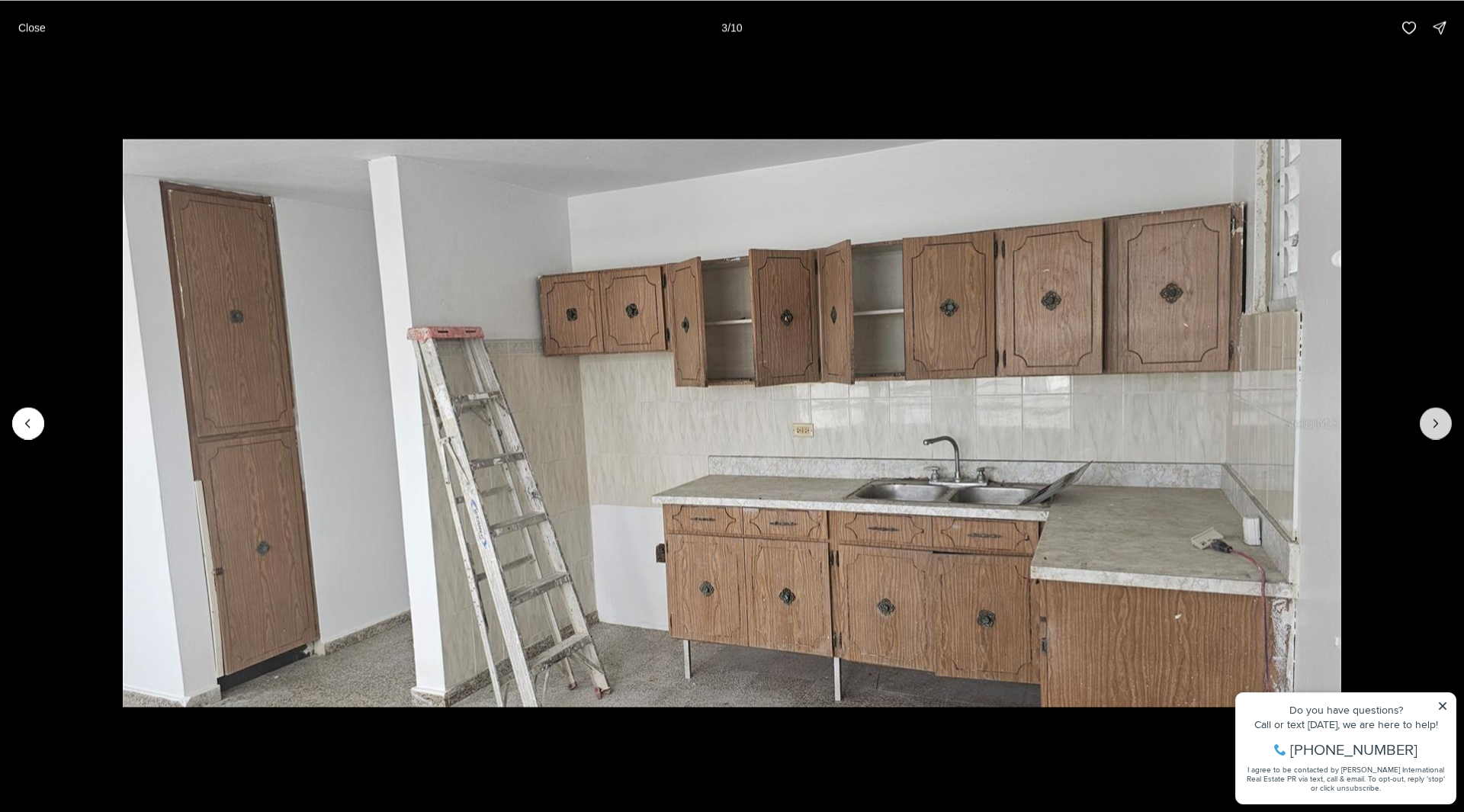
click at [1425, 421] on button "Next slide" at bounding box center [1436, 423] width 32 height 32
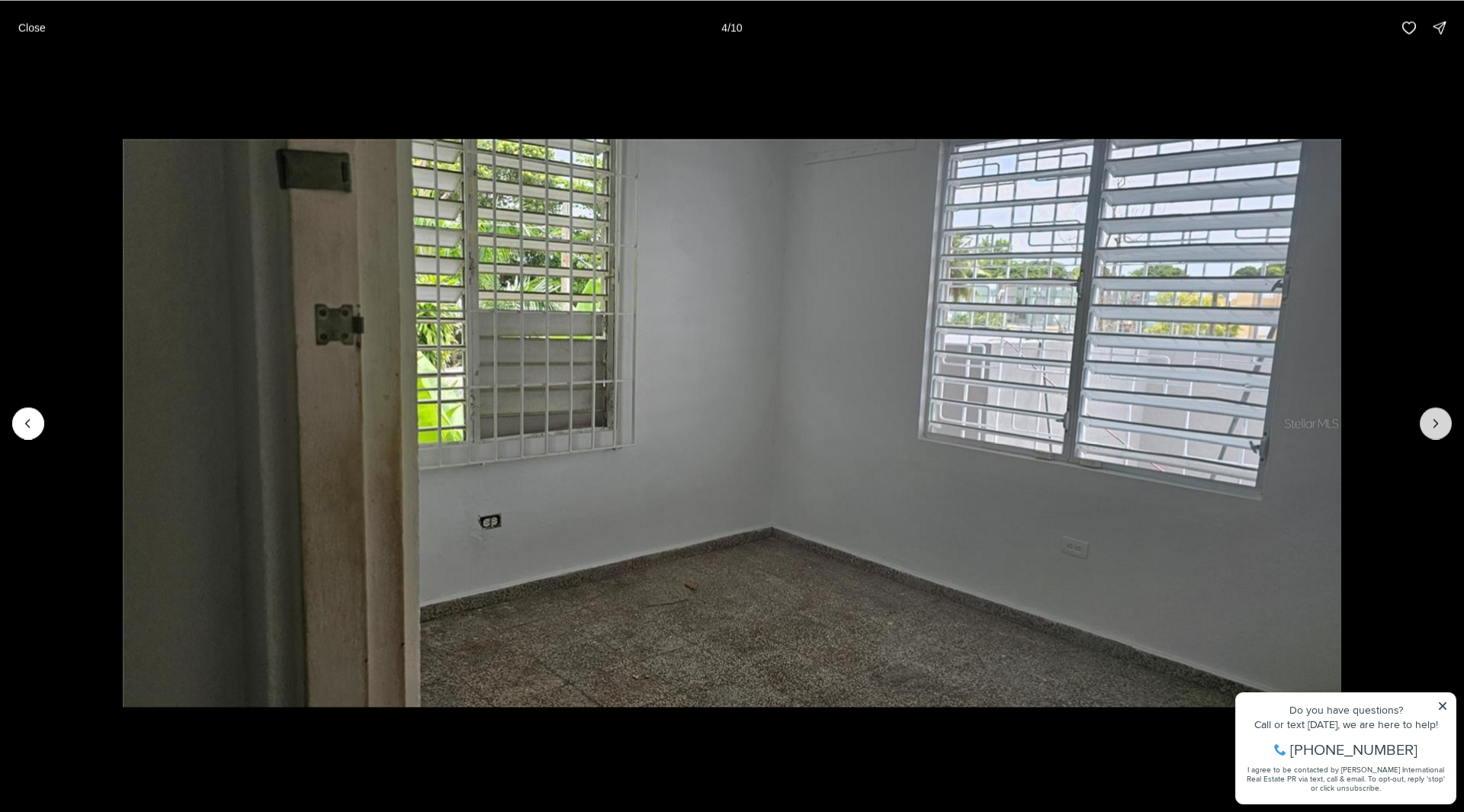
click at [1425, 421] on button "Next slide" at bounding box center [1436, 423] width 32 height 32
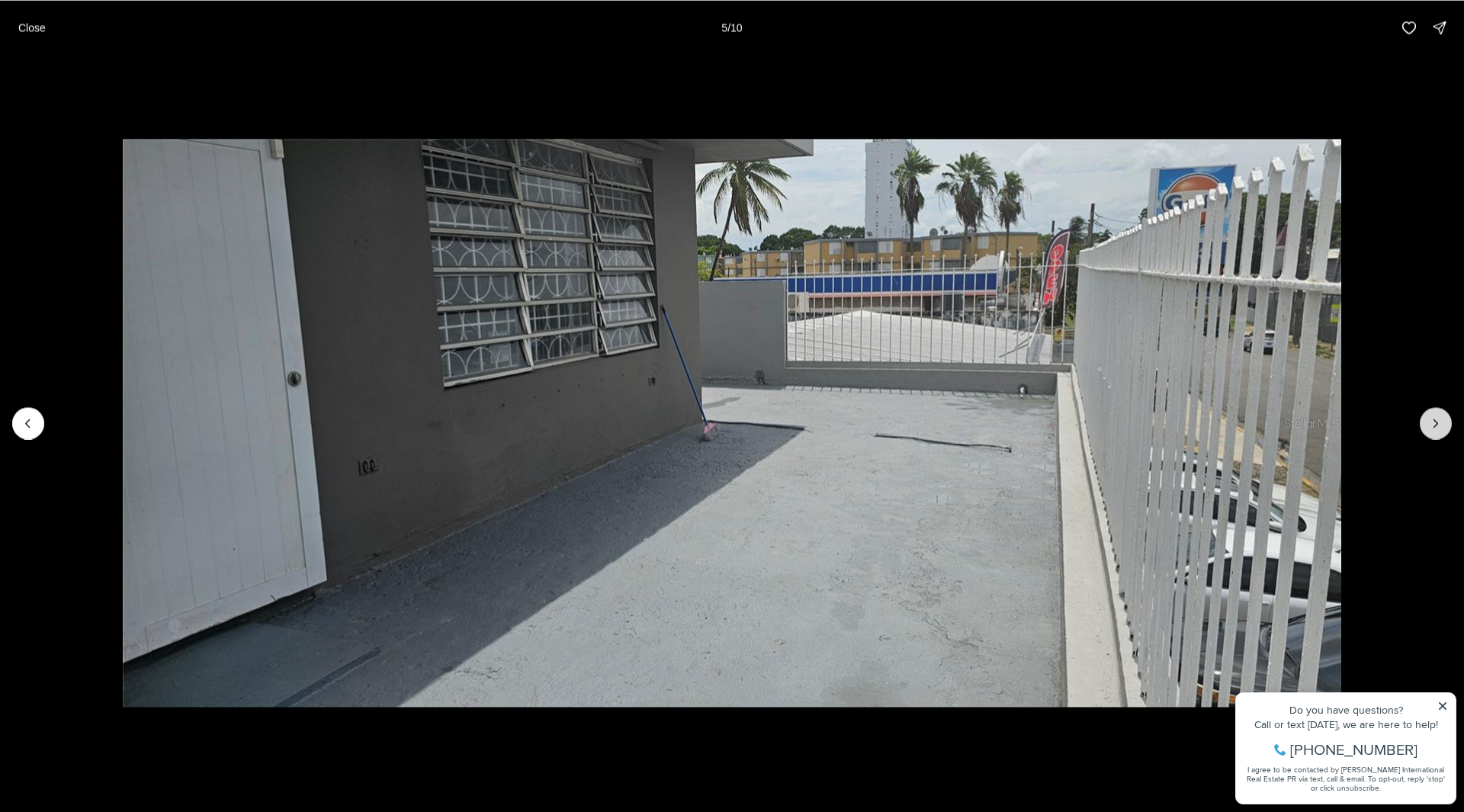
click at [1426, 422] on button "Next slide" at bounding box center [1436, 423] width 32 height 32
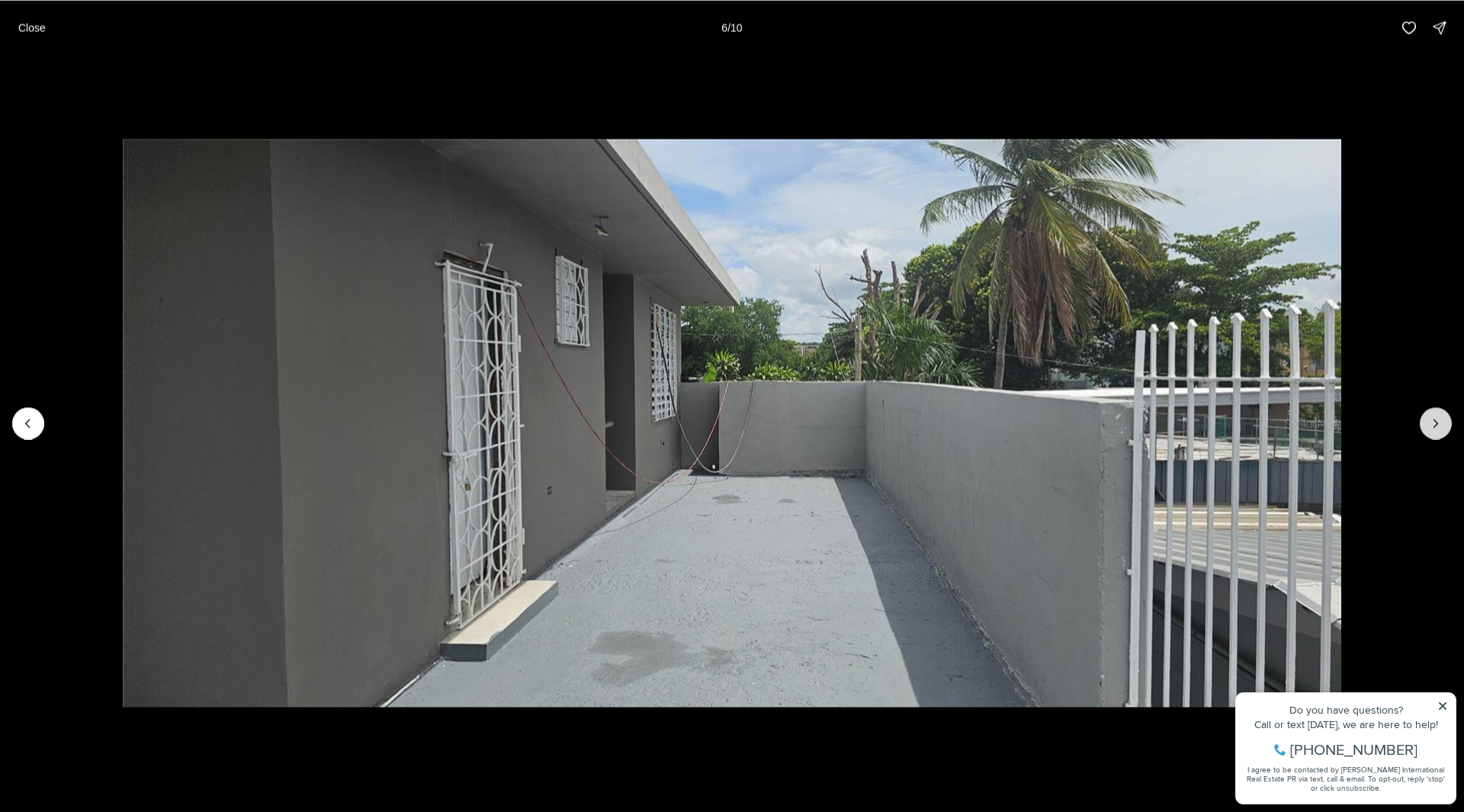
click at [1426, 422] on button "Next slide" at bounding box center [1436, 423] width 32 height 32
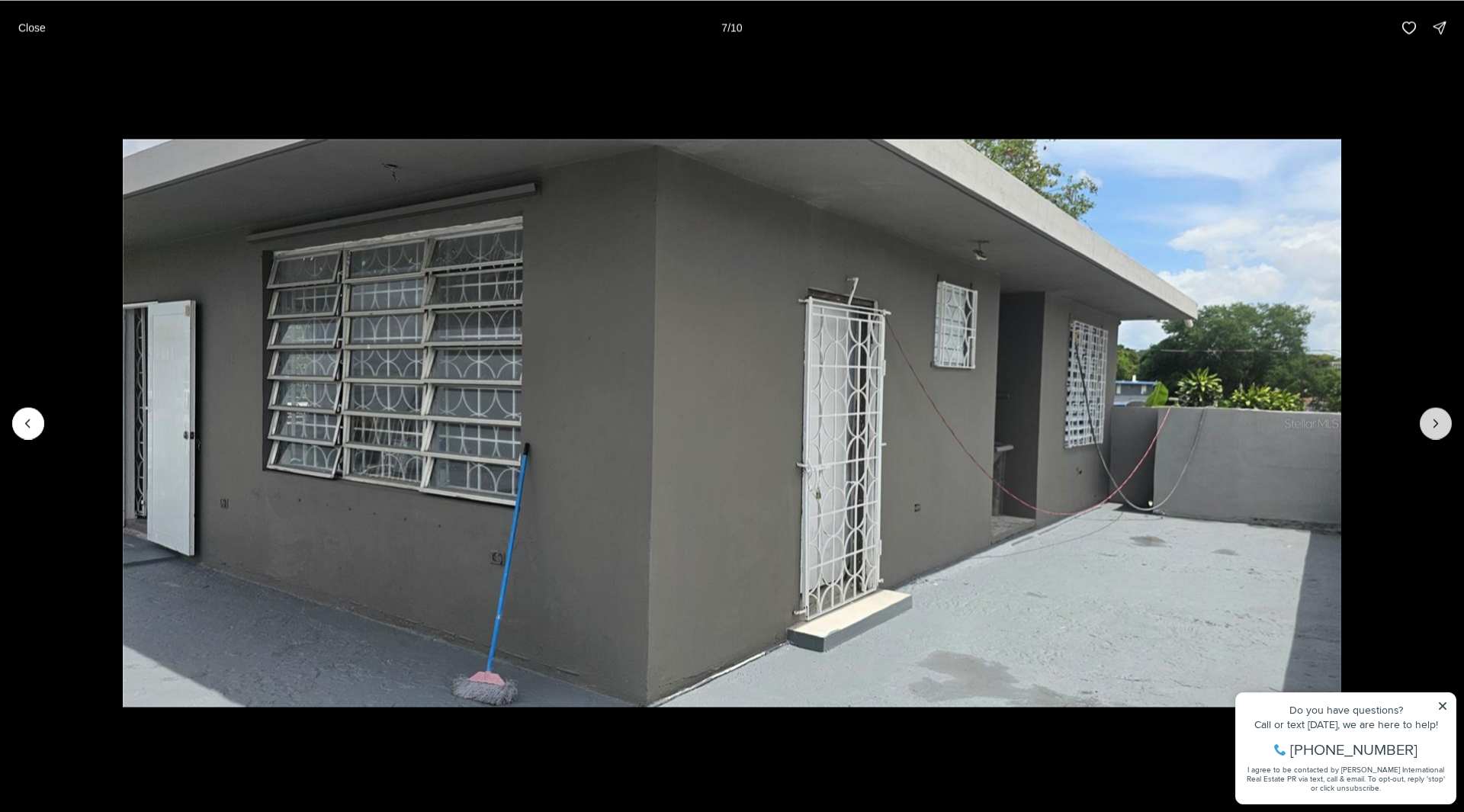
click at [1426, 422] on button "Next slide" at bounding box center [1436, 423] width 32 height 32
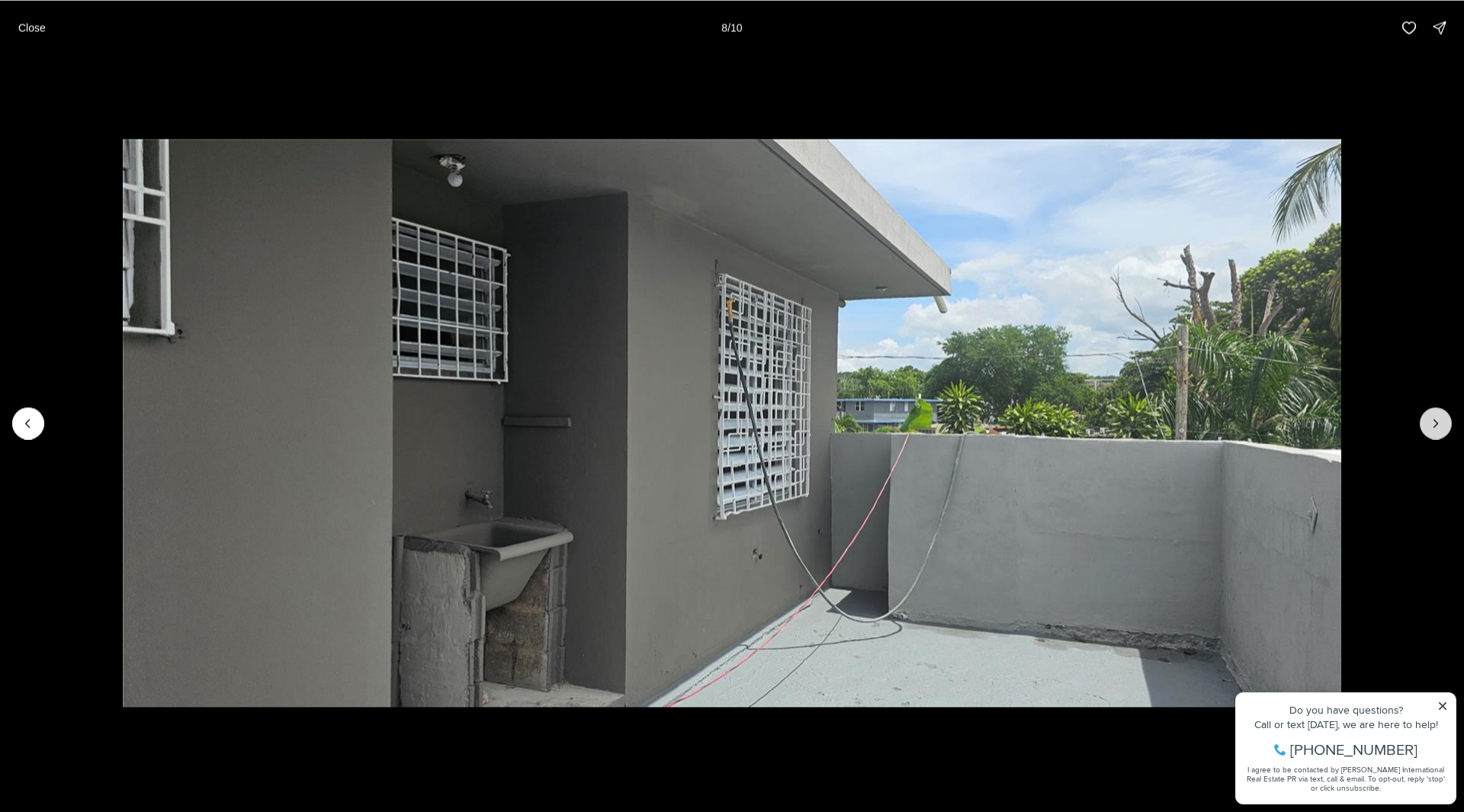
click at [1426, 422] on button "Next slide" at bounding box center [1436, 423] width 32 height 32
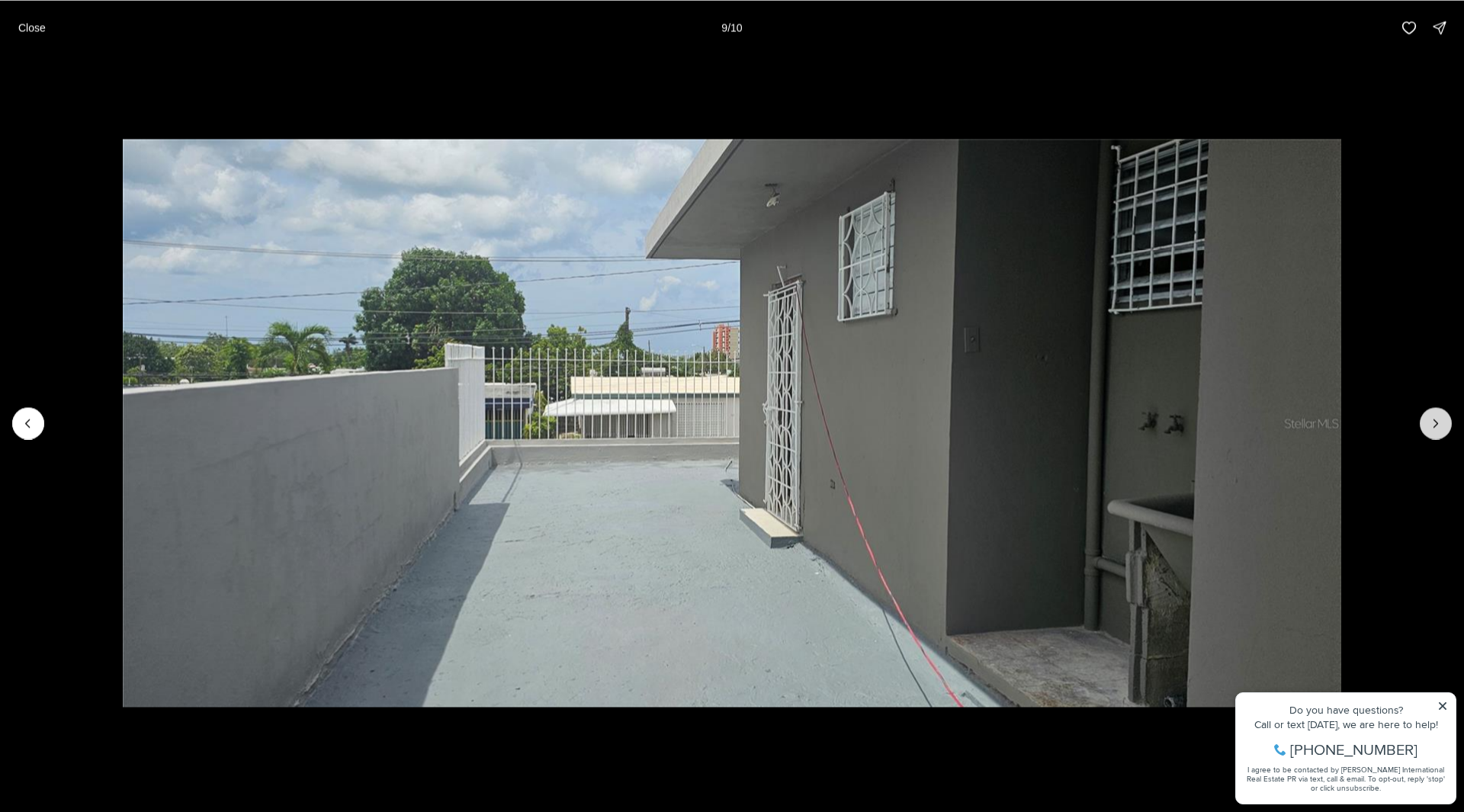
click at [1426, 422] on button "Next slide" at bounding box center [1436, 423] width 32 height 32
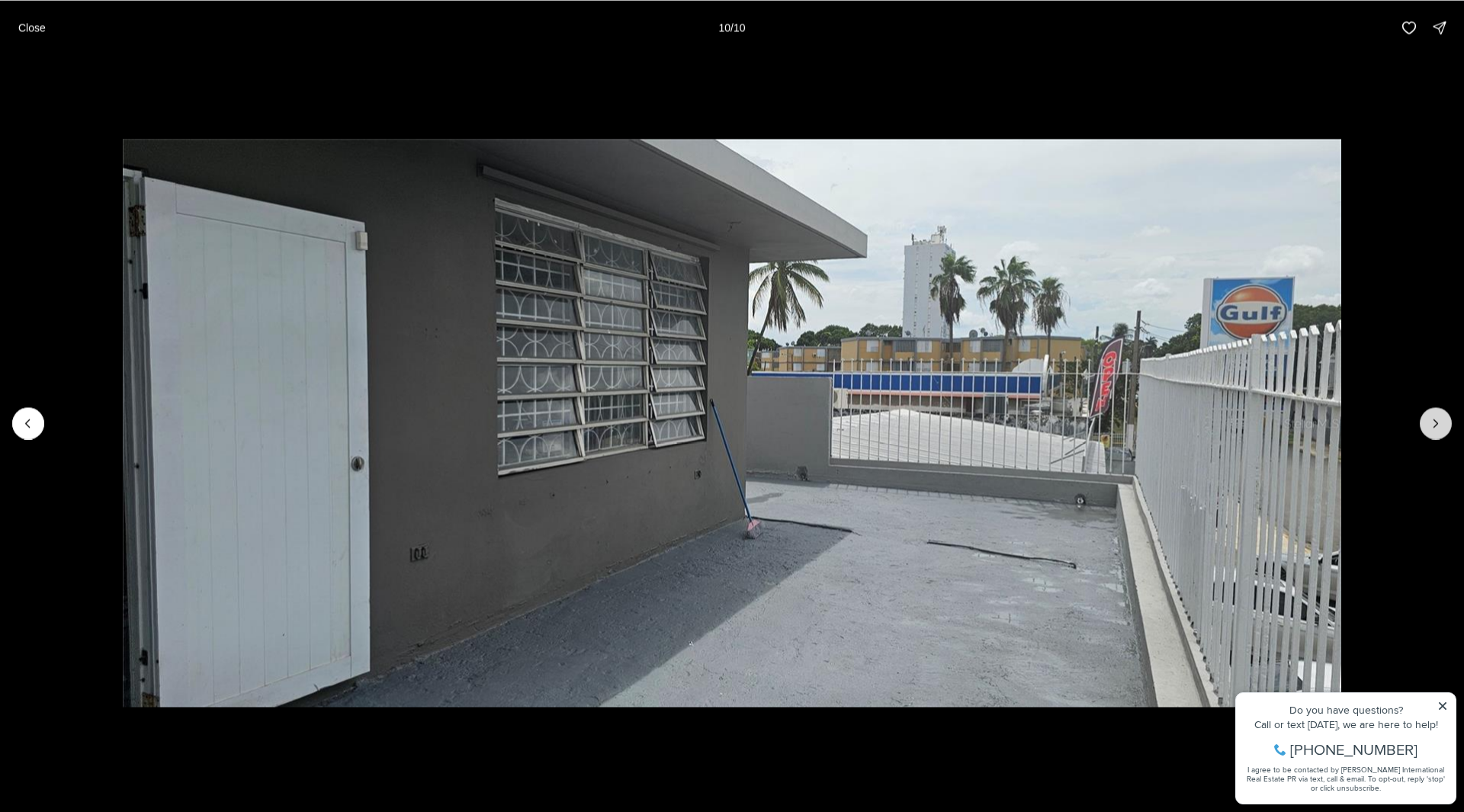
click at [1426, 422] on div at bounding box center [1436, 423] width 32 height 32
click at [46, 38] on button "Close" at bounding box center [31, 28] width 45 height 30
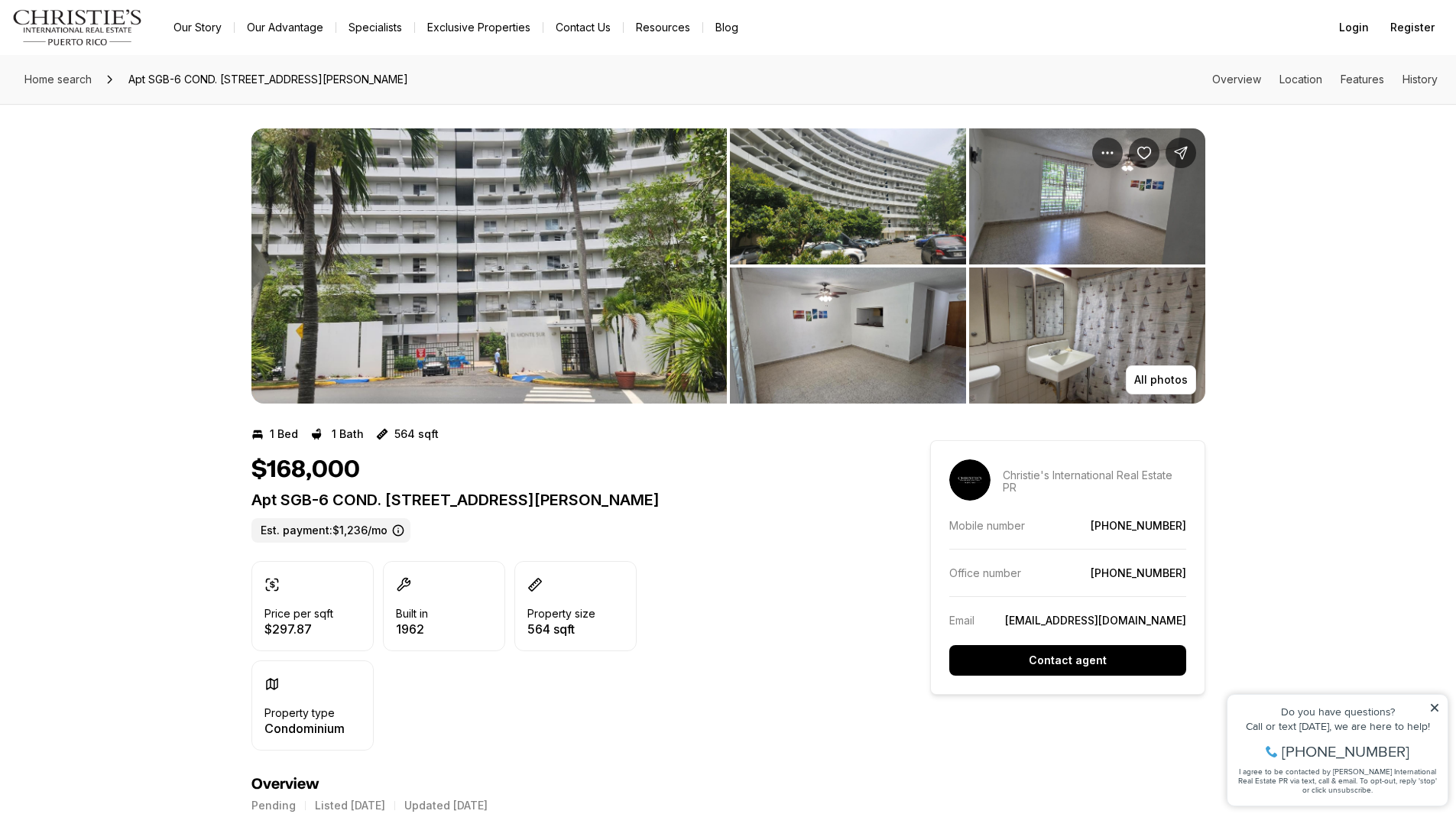
click at [620, 220] on img "View image gallery" at bounding box center [489, 266] width 475 height 275
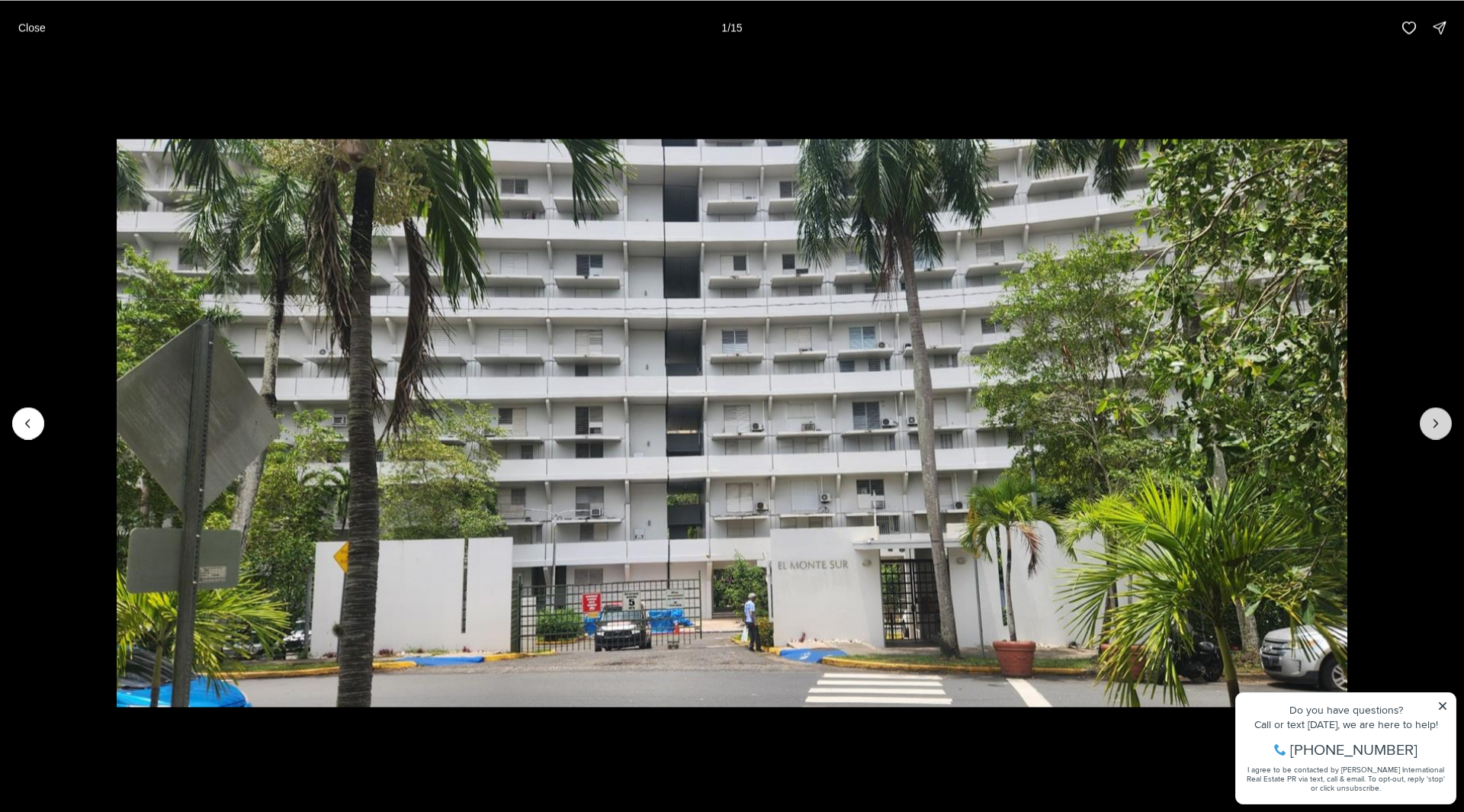
click at [1432, 419] on icon "Next slide" at bounding box center [1435, 422] width 15 height 15
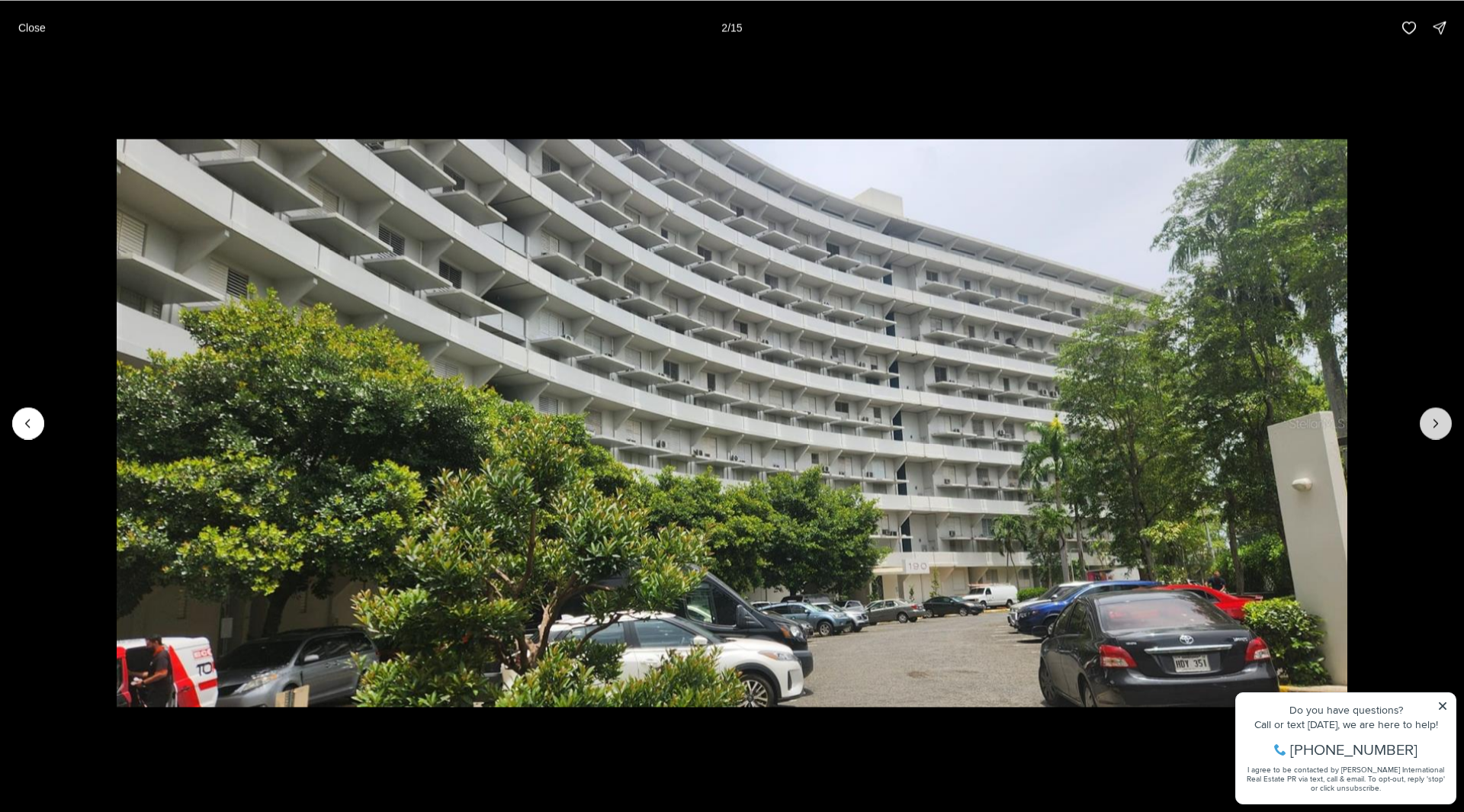
click at [1432, 419] on icon "Next slide" at bounding box center [1435, 422] width 15 height 15
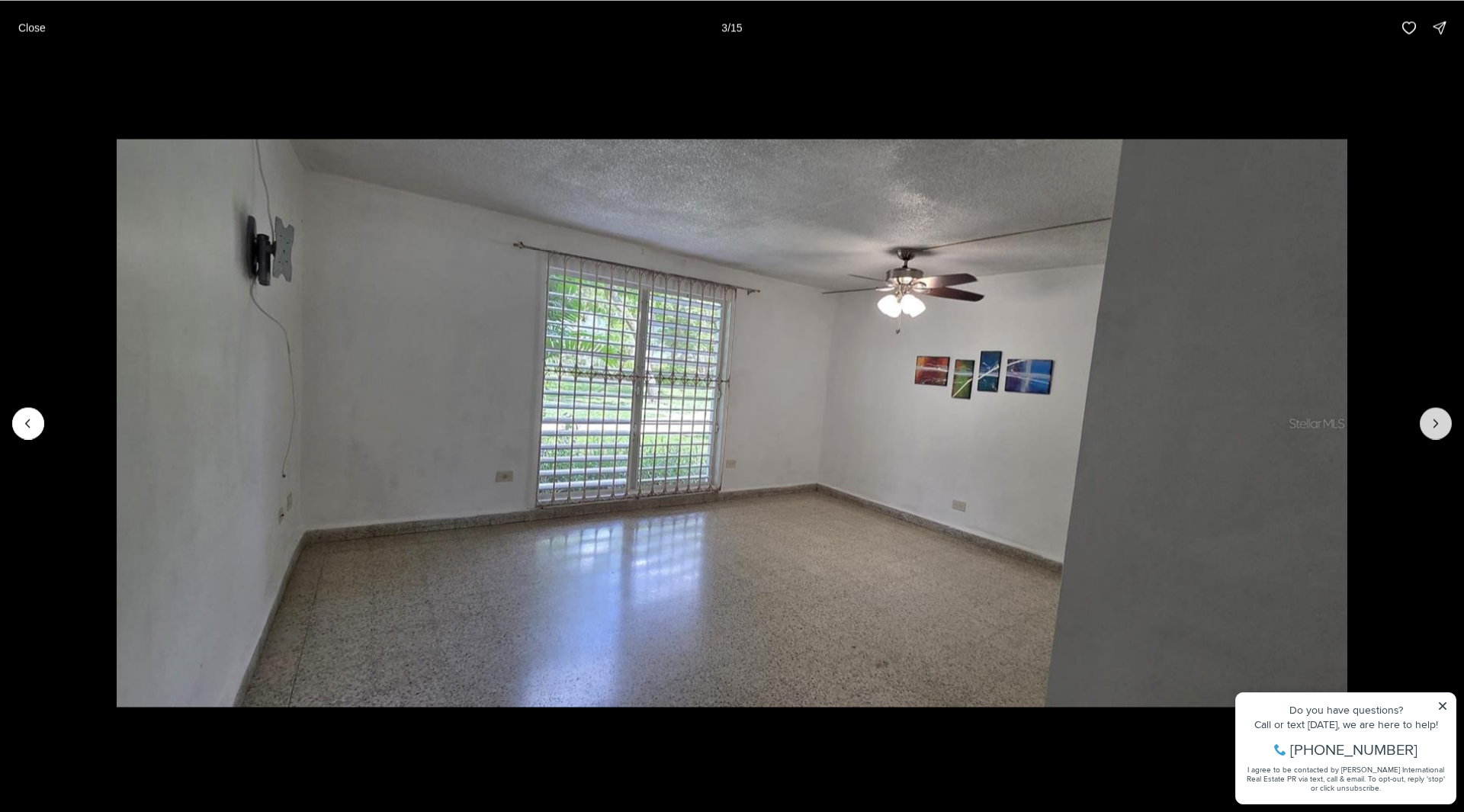
click at [1432, 419] on icon "Next slide" at bounding box center [1435, 422] width 15 height 15
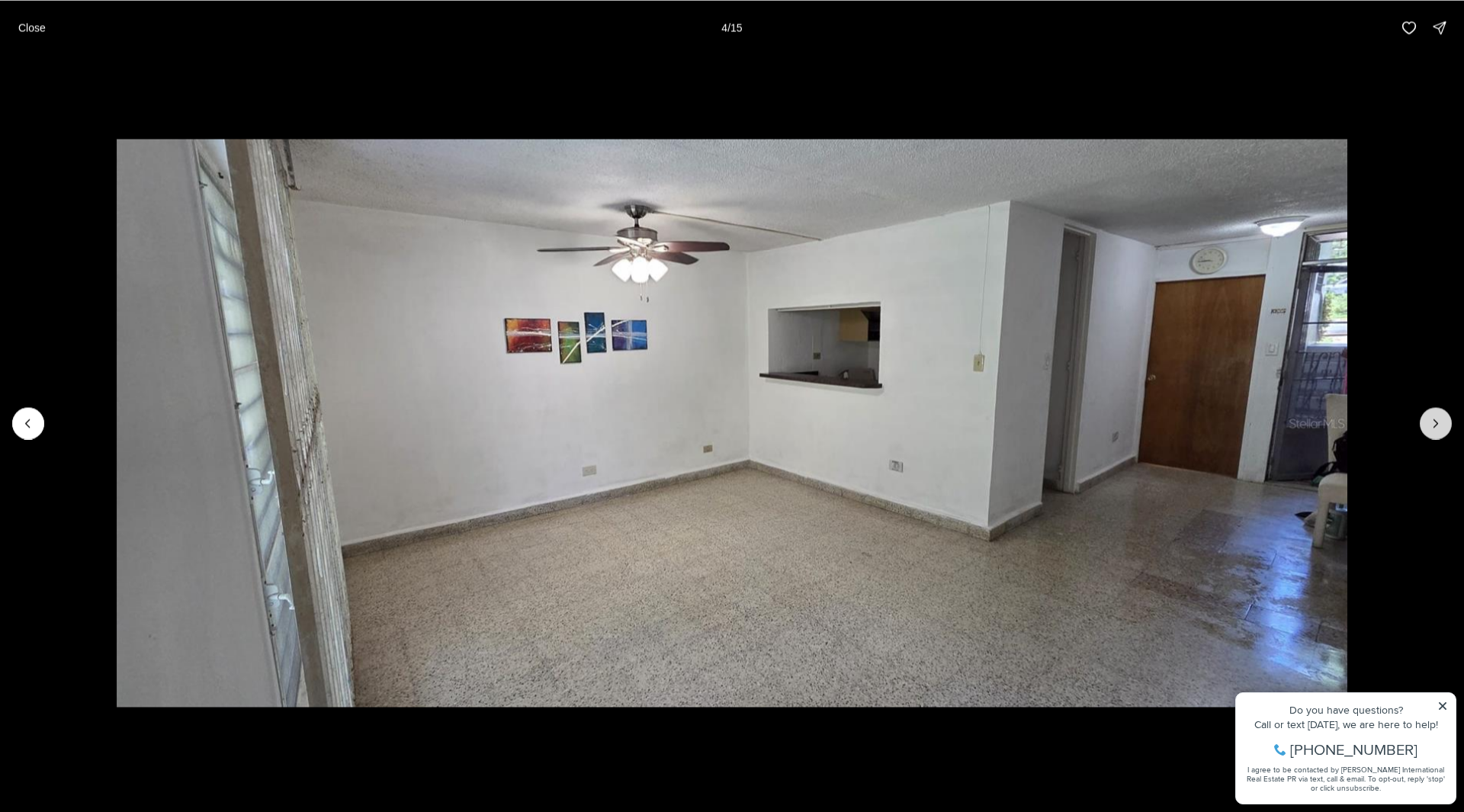
click at [1432, 419] on icon "Next slide" at bounding box center [1435, 422] width 15 height 15
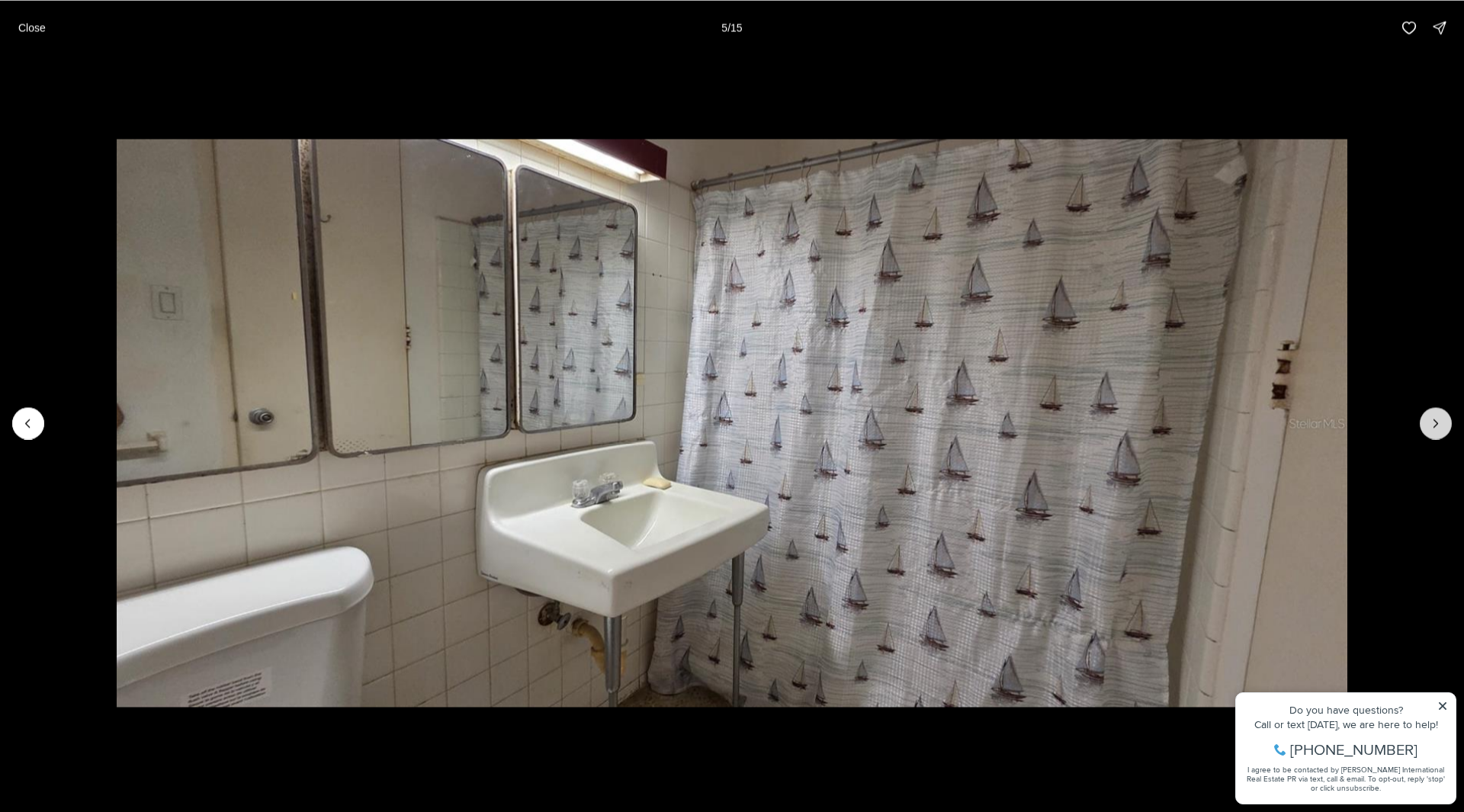
click at [1442, 422] on icon "Next slide" at bounding box center [1435, 422] width 15 height 15
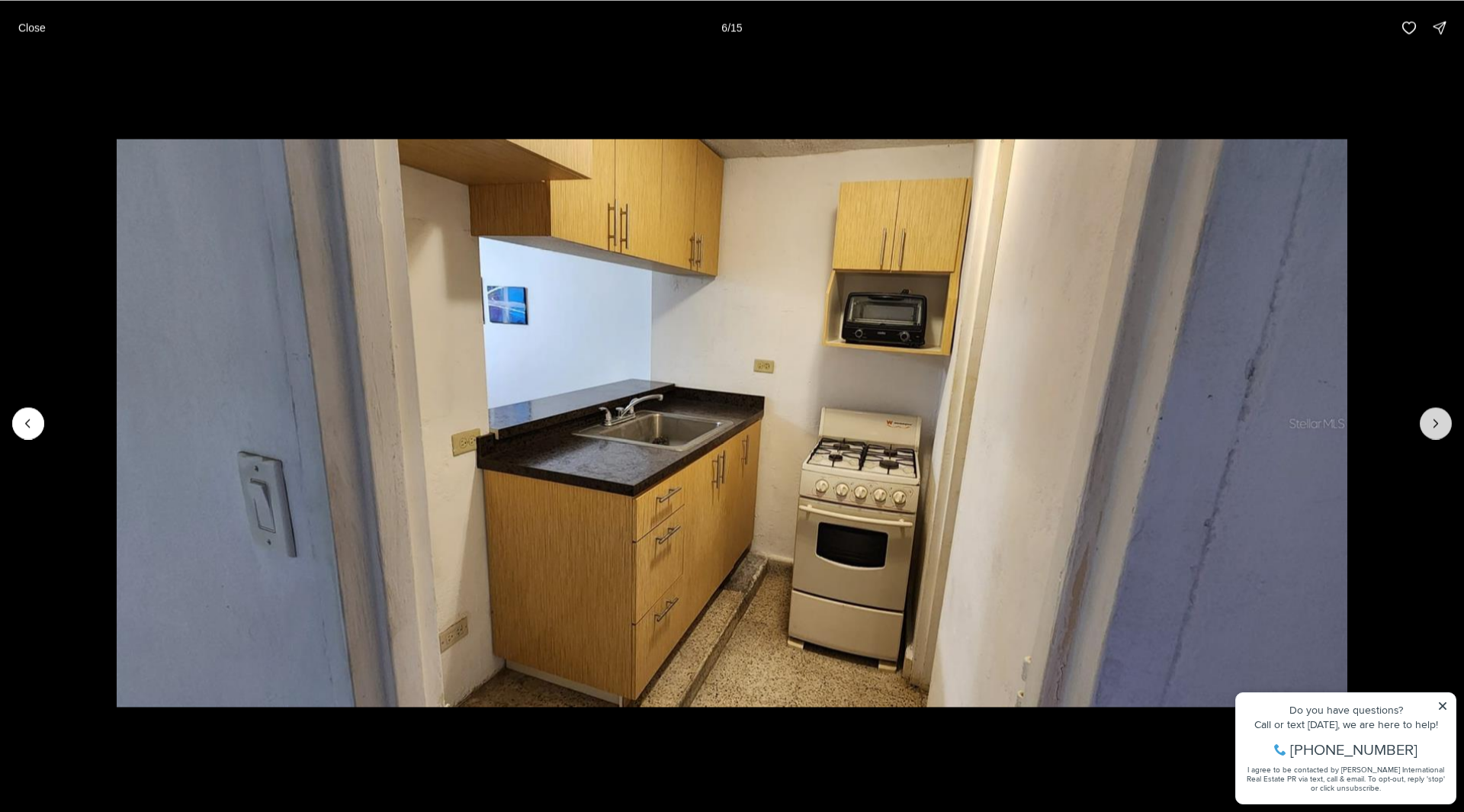
click at [1442, 422] on icon "Next slide" at bounding box center [1435, 422] width 15 height 15
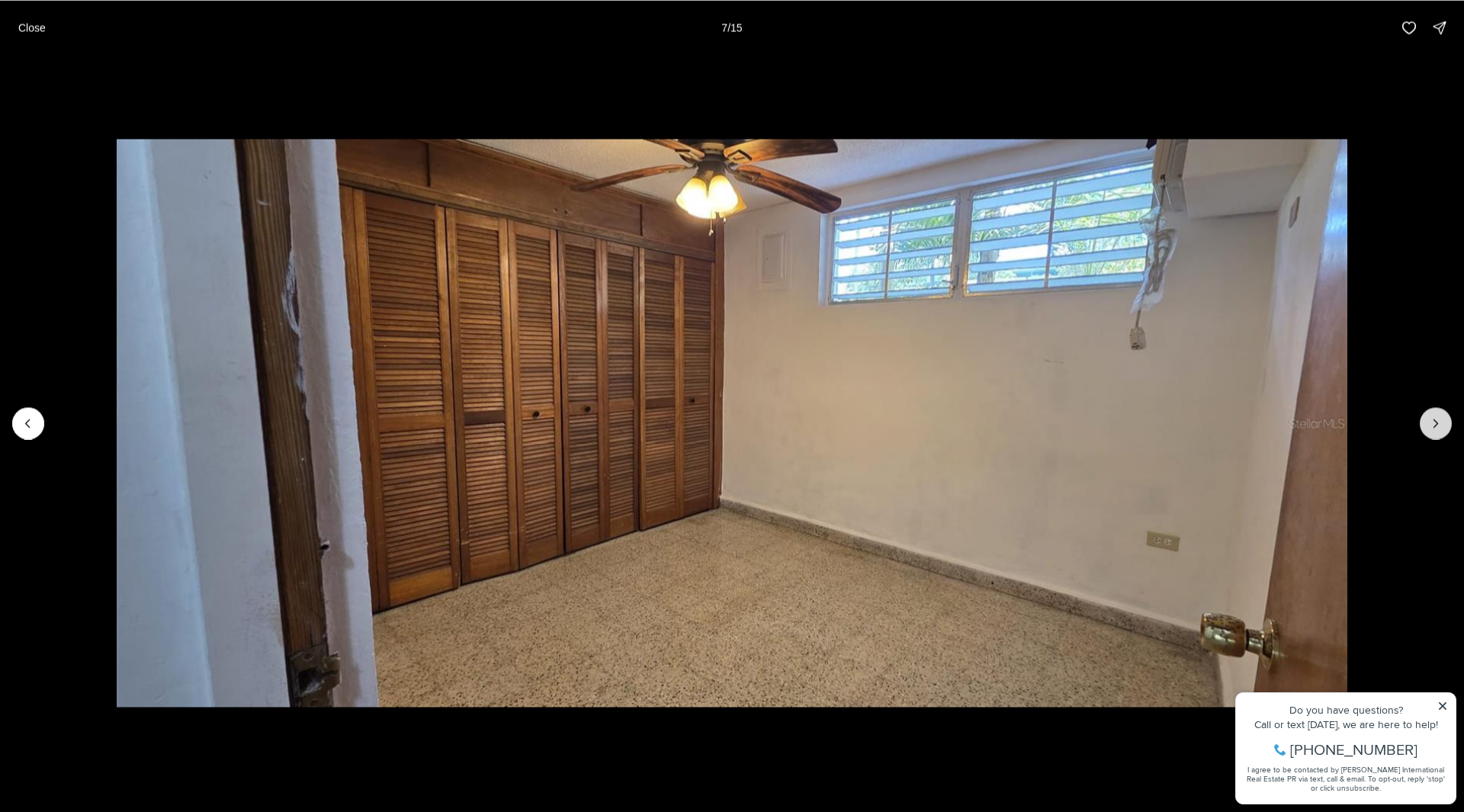
click at [1442, 422] on icon "Next slide" at bounding box center [1435, 422] width 15 height 15
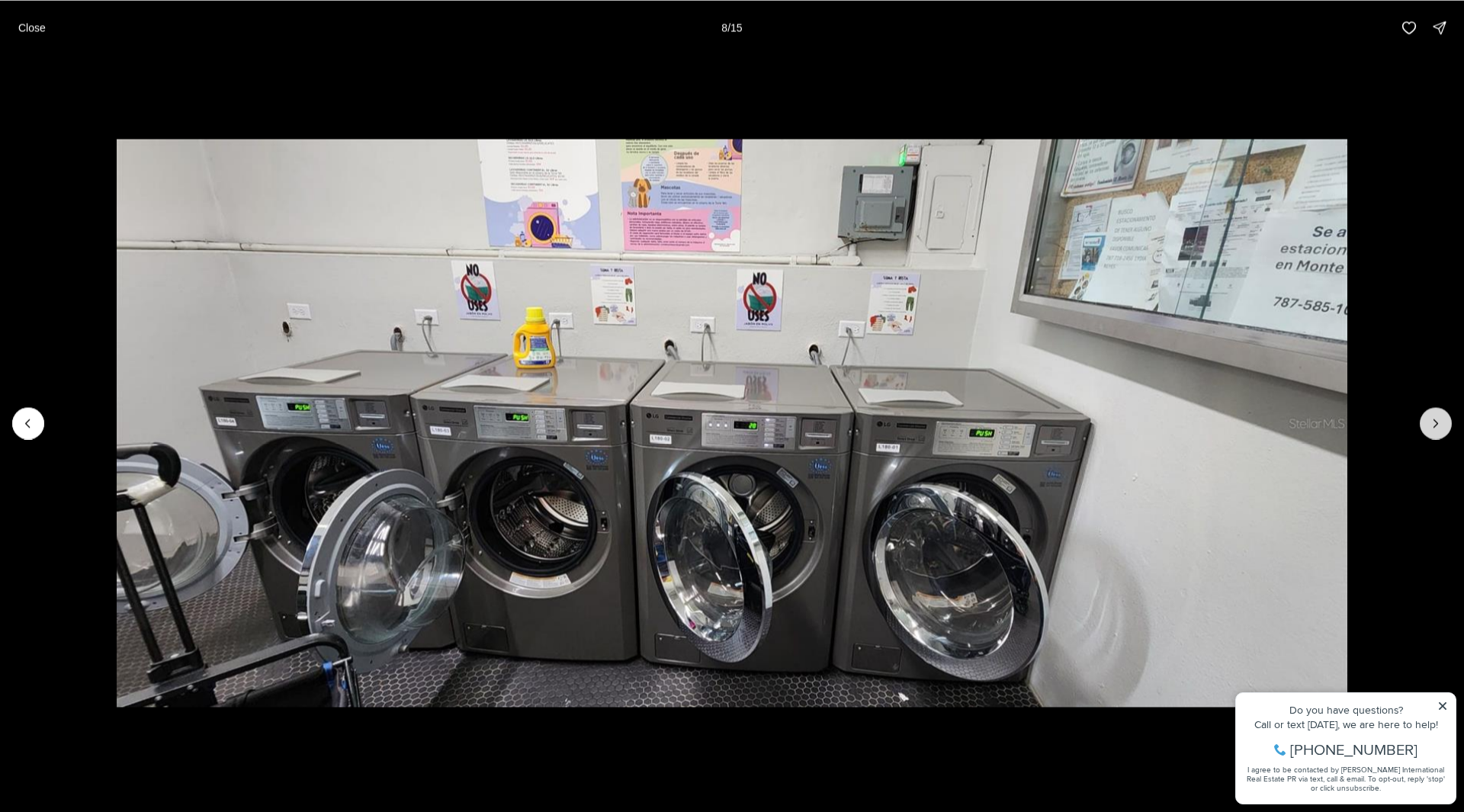
click at [1442, 422] on icon "Next slide" at bounding box center [1435, 422] width 15 height 15
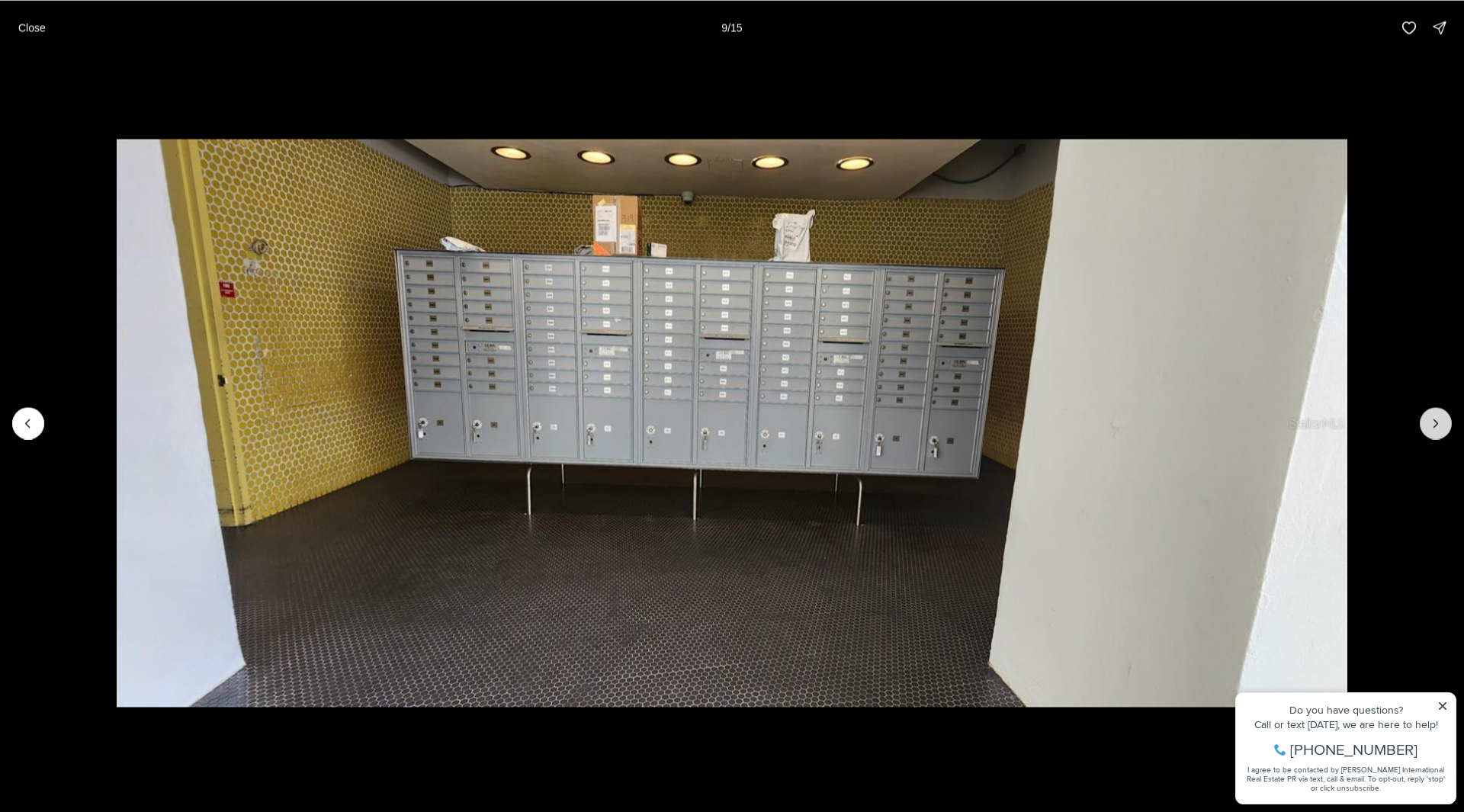
click at [1442, 422] on icon "Next slide" at bounding box center [1435, 422] width 15 height 15
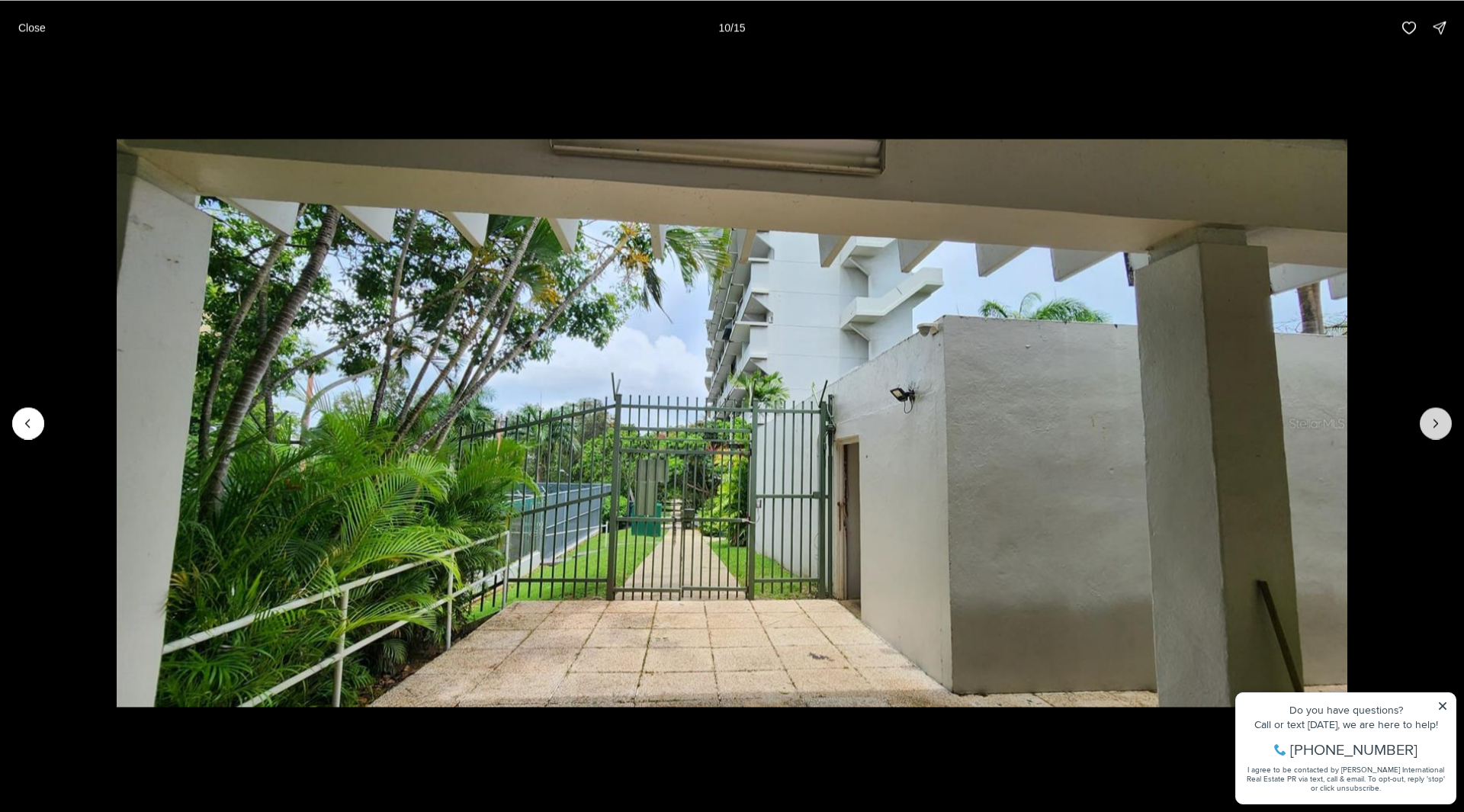
click at [1442, 422] on icon "Next slide" at bounding box center [1435, 422] width 15 height 15
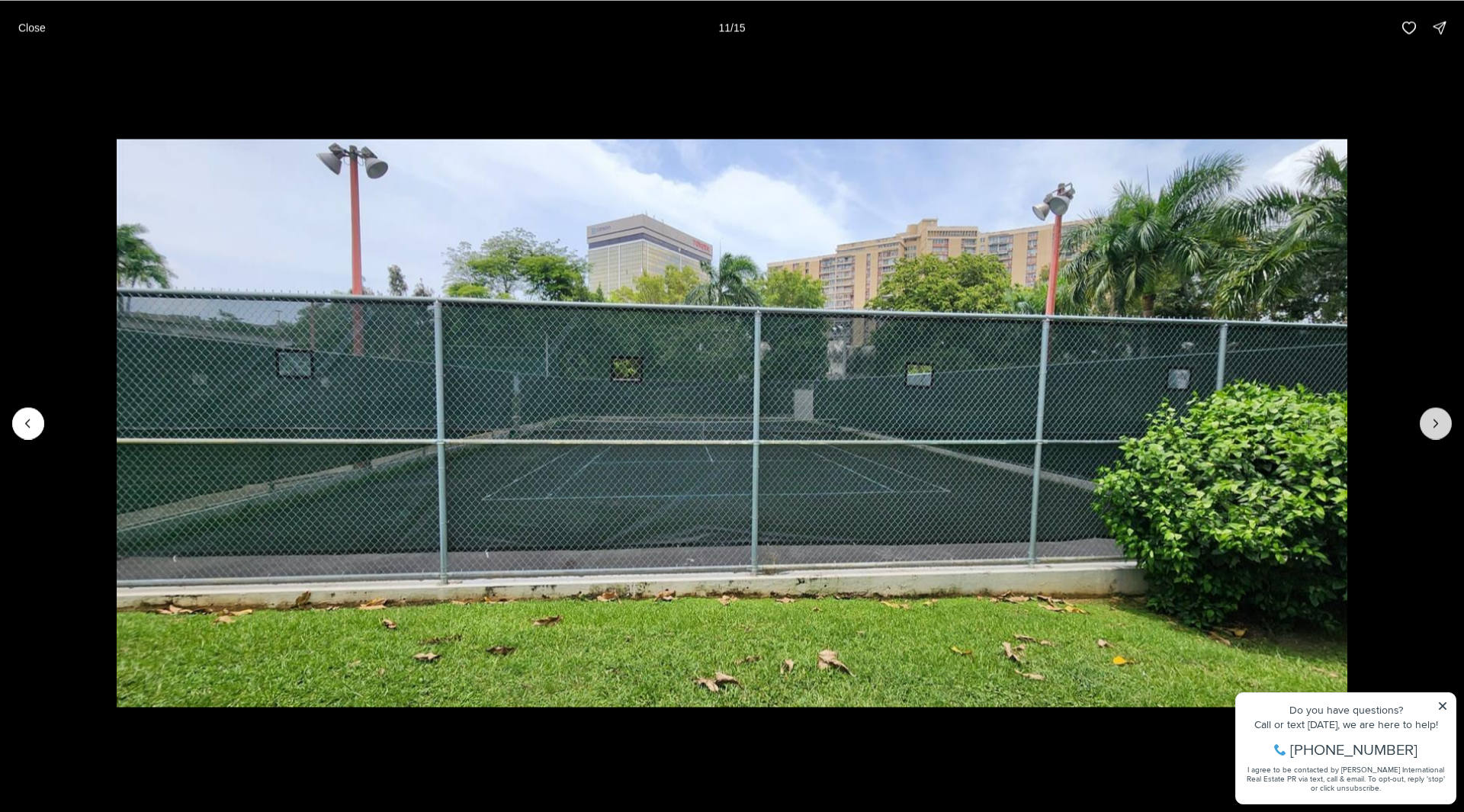
click at [1442, 422] on icon "Next slide" at bounding box center [1435, 422] width 15 height 15
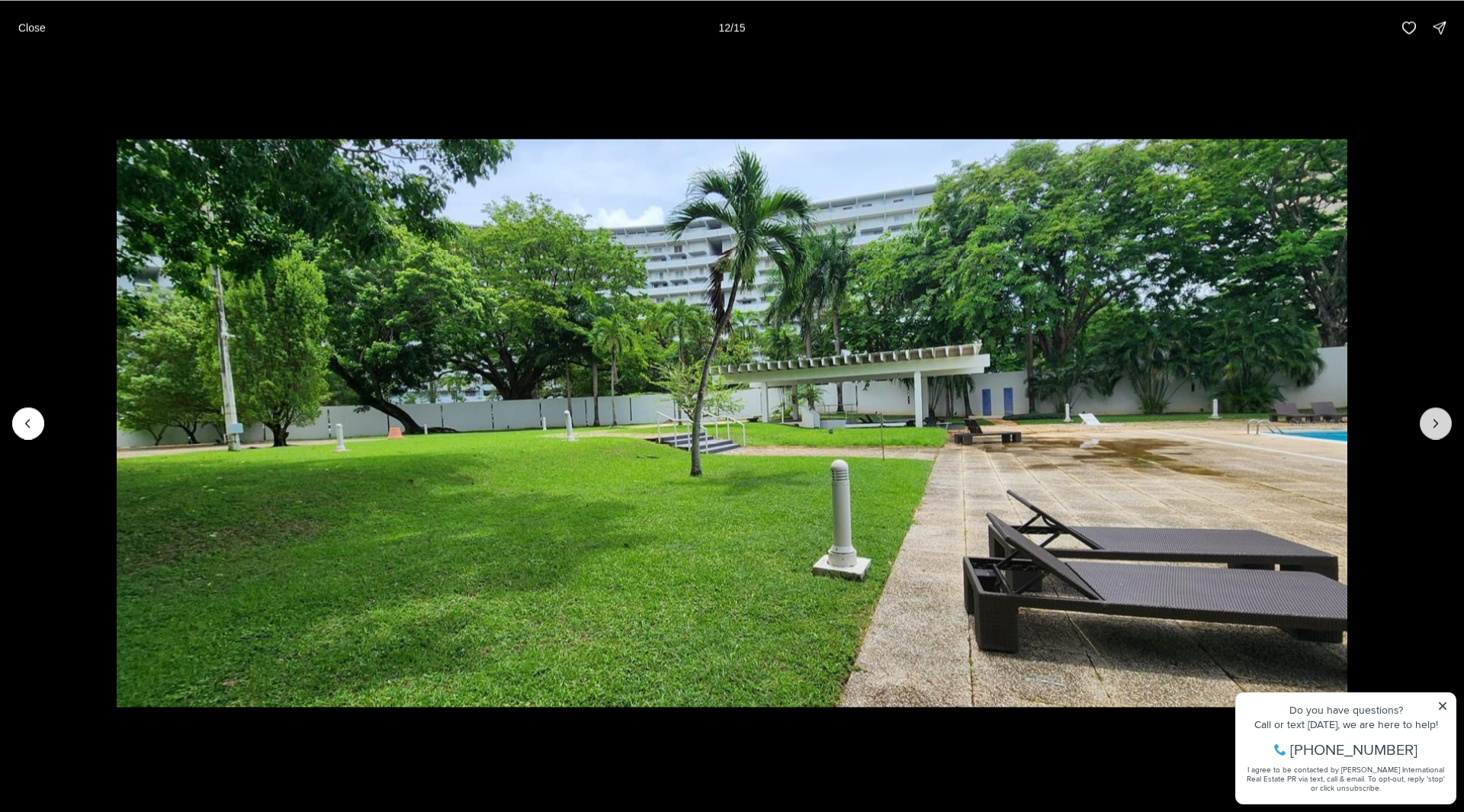
click at [1443, 427] on icon "Next slide" at bounding box center [1435, 422] width 15 height 15
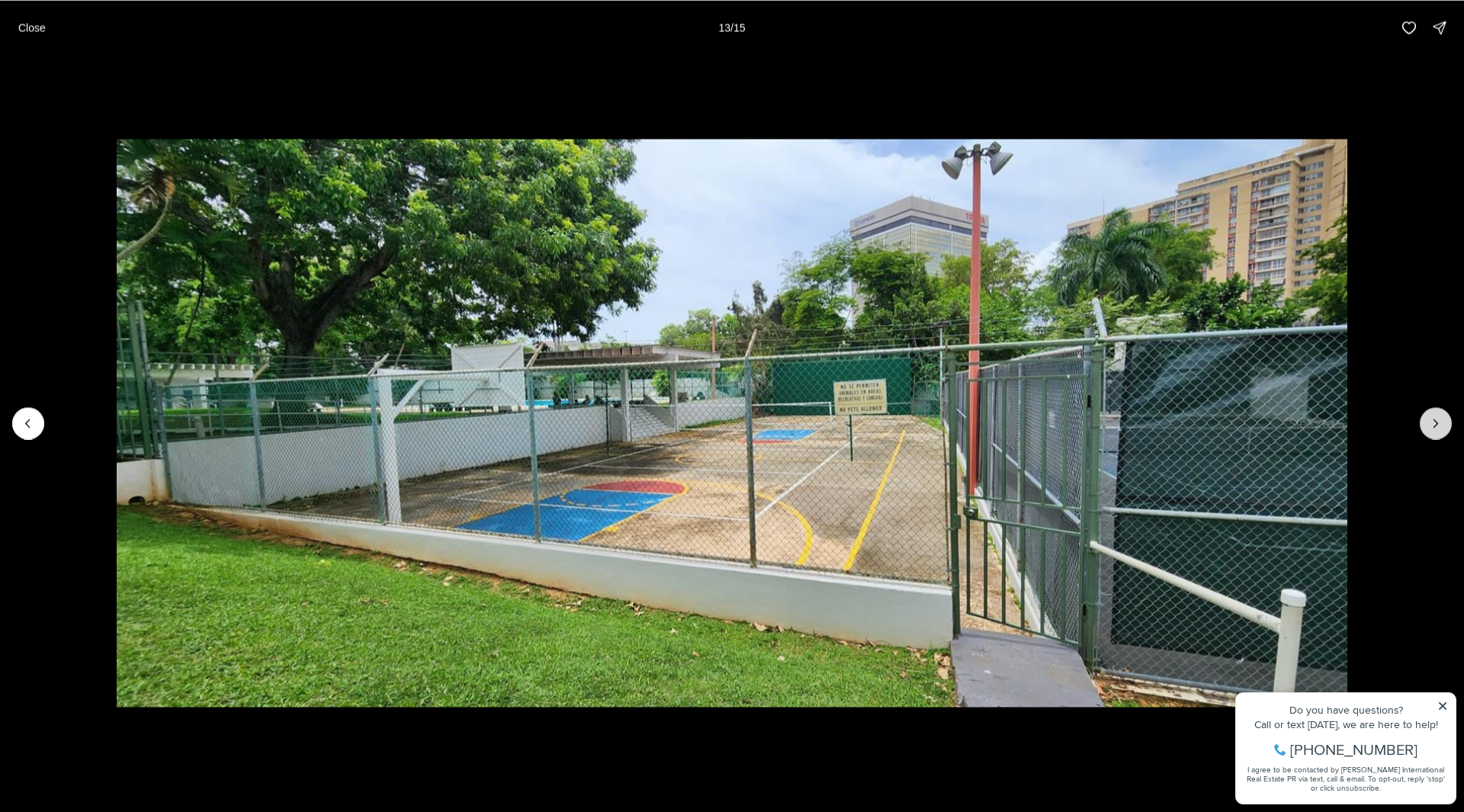
click at [1443, 427] on icon "Next slide" at bounding box center [1435, 422] width 15 height 15
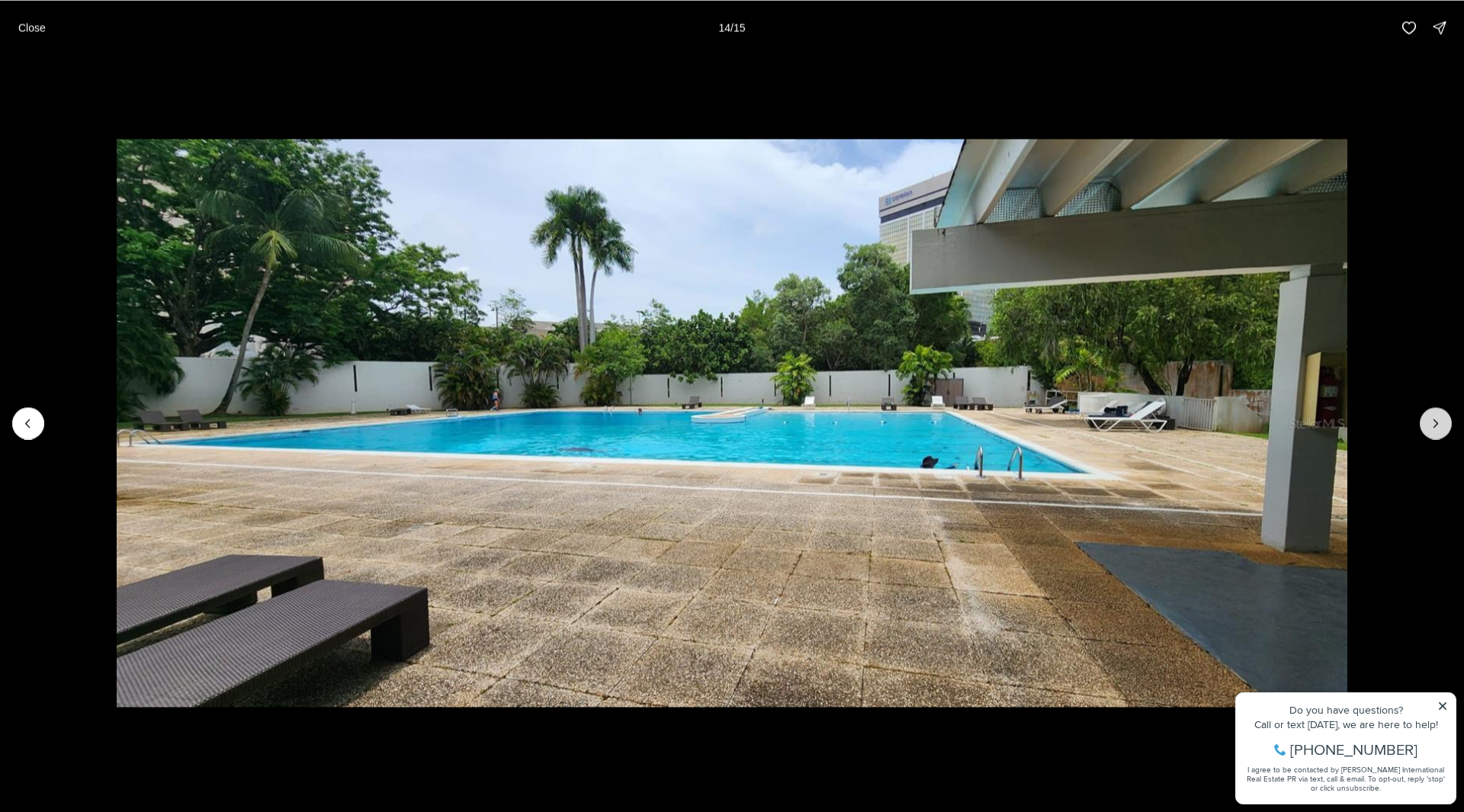
click at [1443, 427] on icon "Next slide" at bounding box center [1435, 422] width 15 height 15
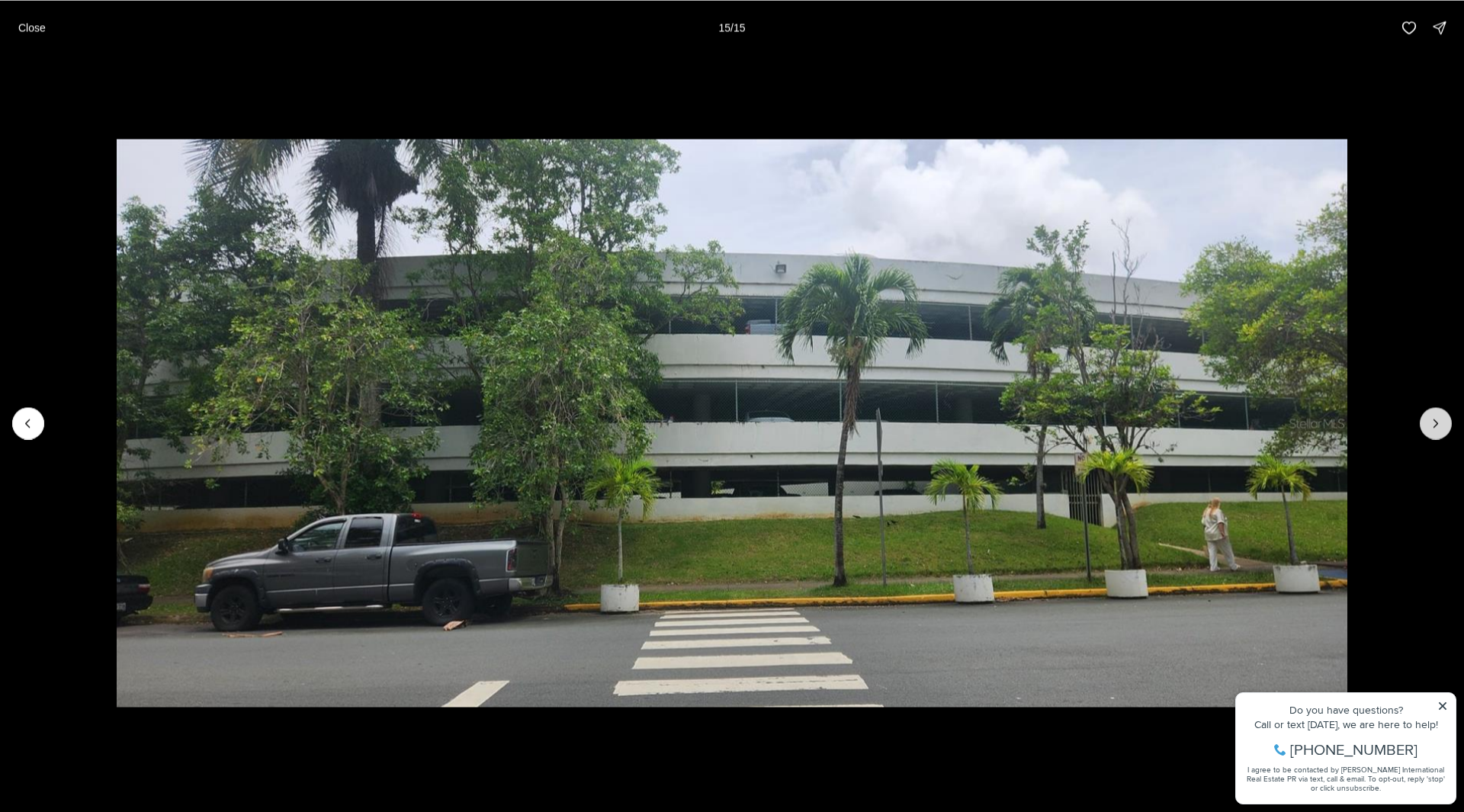
click at [1443, 427] on div at bounding box center [1436, 423] width 32 height 32
drag, startPoint x: 1443, startPoint y: 427, endPoint x: 1453, endPoint y: 455, distance: 29.7
click at [1452, 455] on div at bounding box center [732, 422] width 1464 height 735
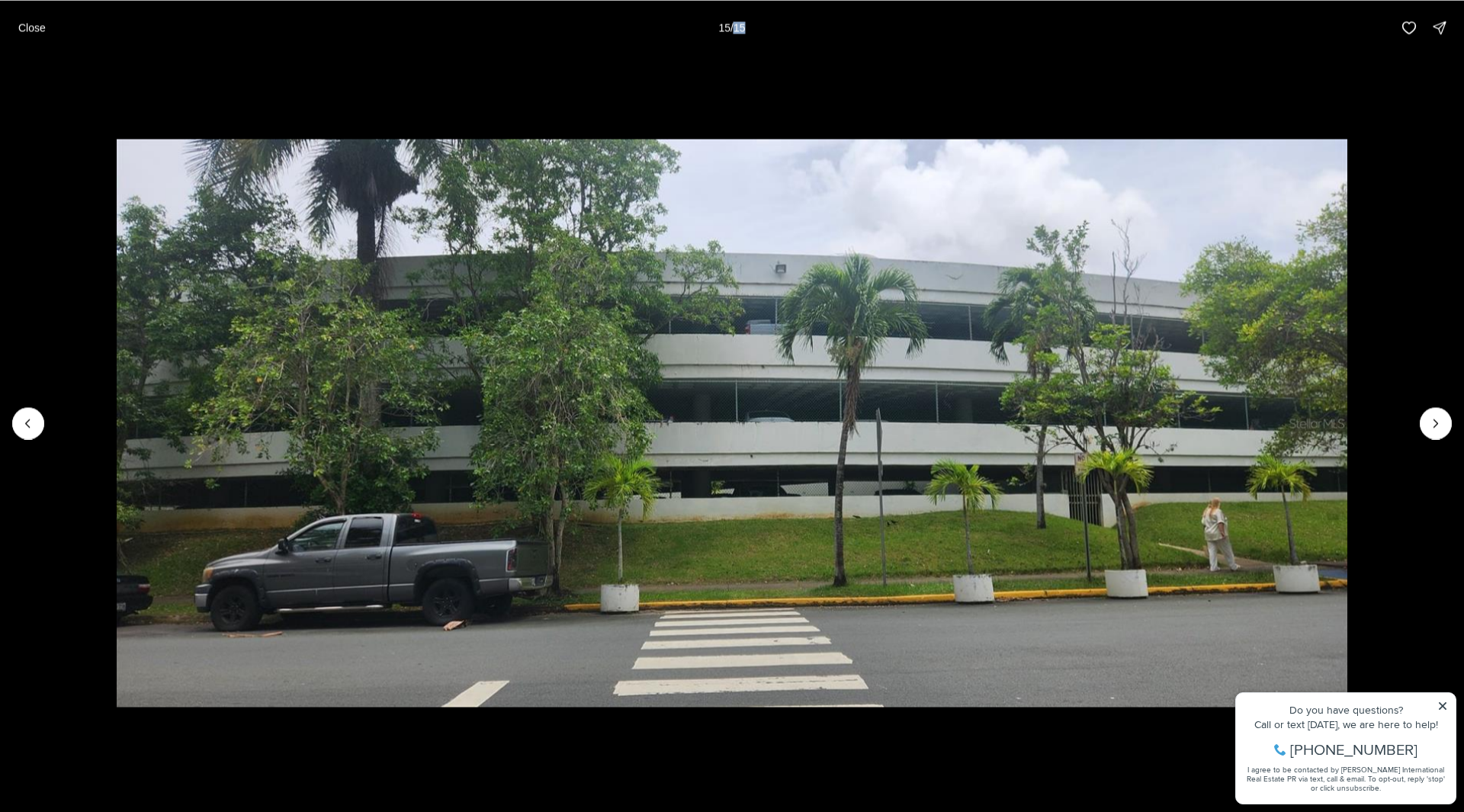
drag, startPoint x: 454, startPoint y: 214, endPoint x: 167, endPoint y: 482, distance: 392.7
click at [193, 459] on img "15 of 15" at bounding box center [732, 423] width 1231 height 569
click at [20, 424] on button "Previous slide" at bounding box center [29, 423] width 32 height 32
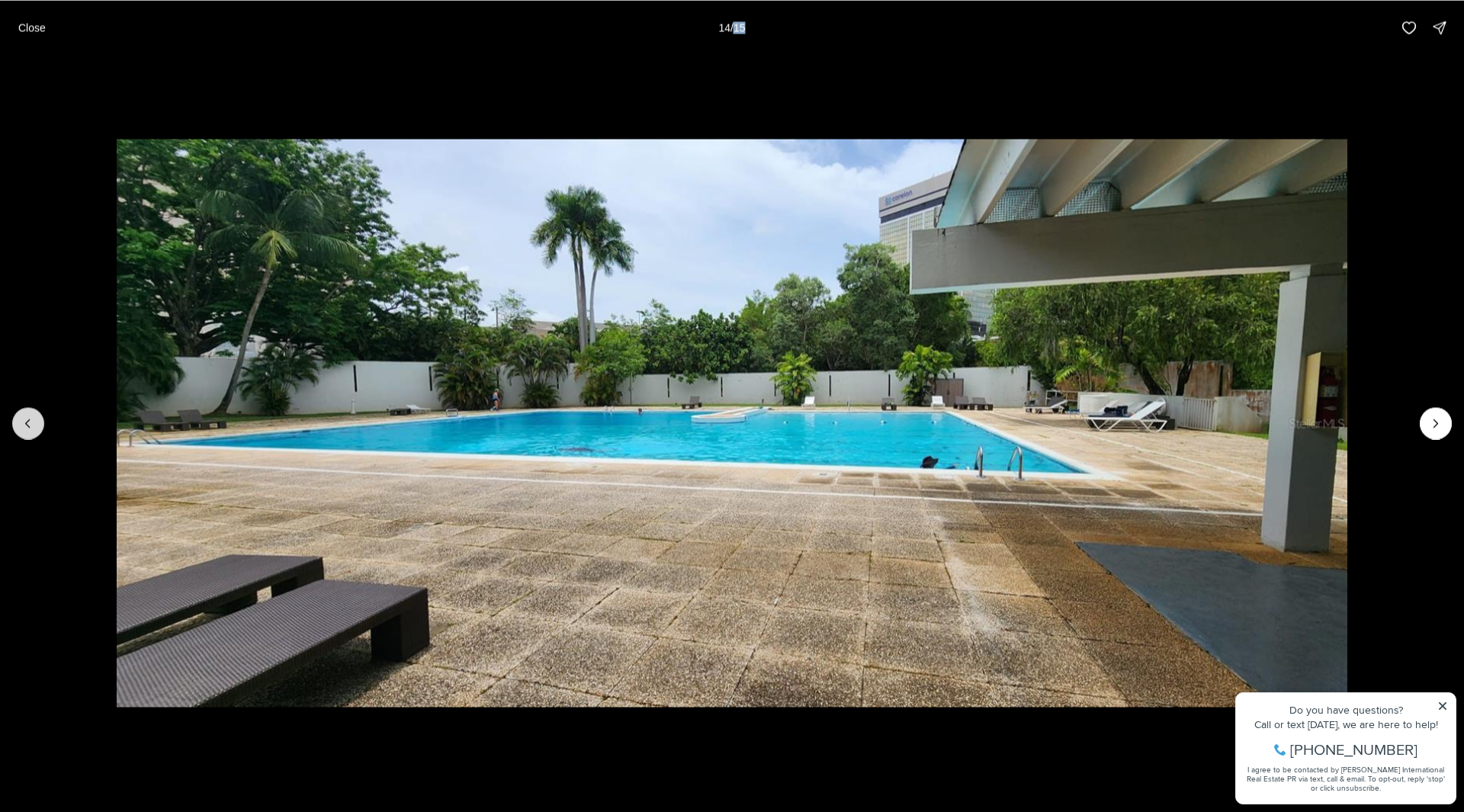
click at [20, 424] on button "Previous slide" at bounding box center [29, 423] width 32 height 32
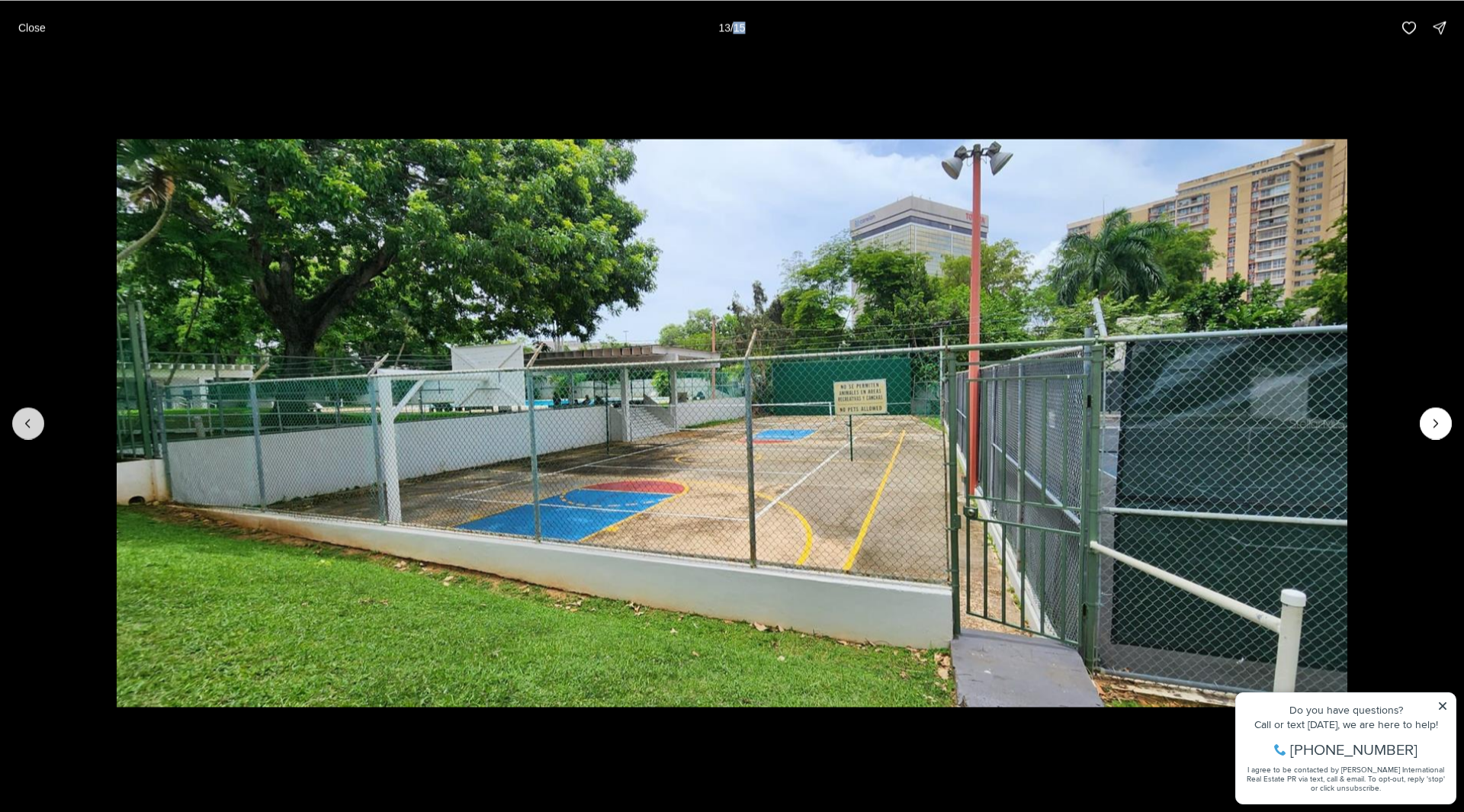
click at [20, 424] on button "Previous slide" at bounding box center [29, 423] width 32 height 32
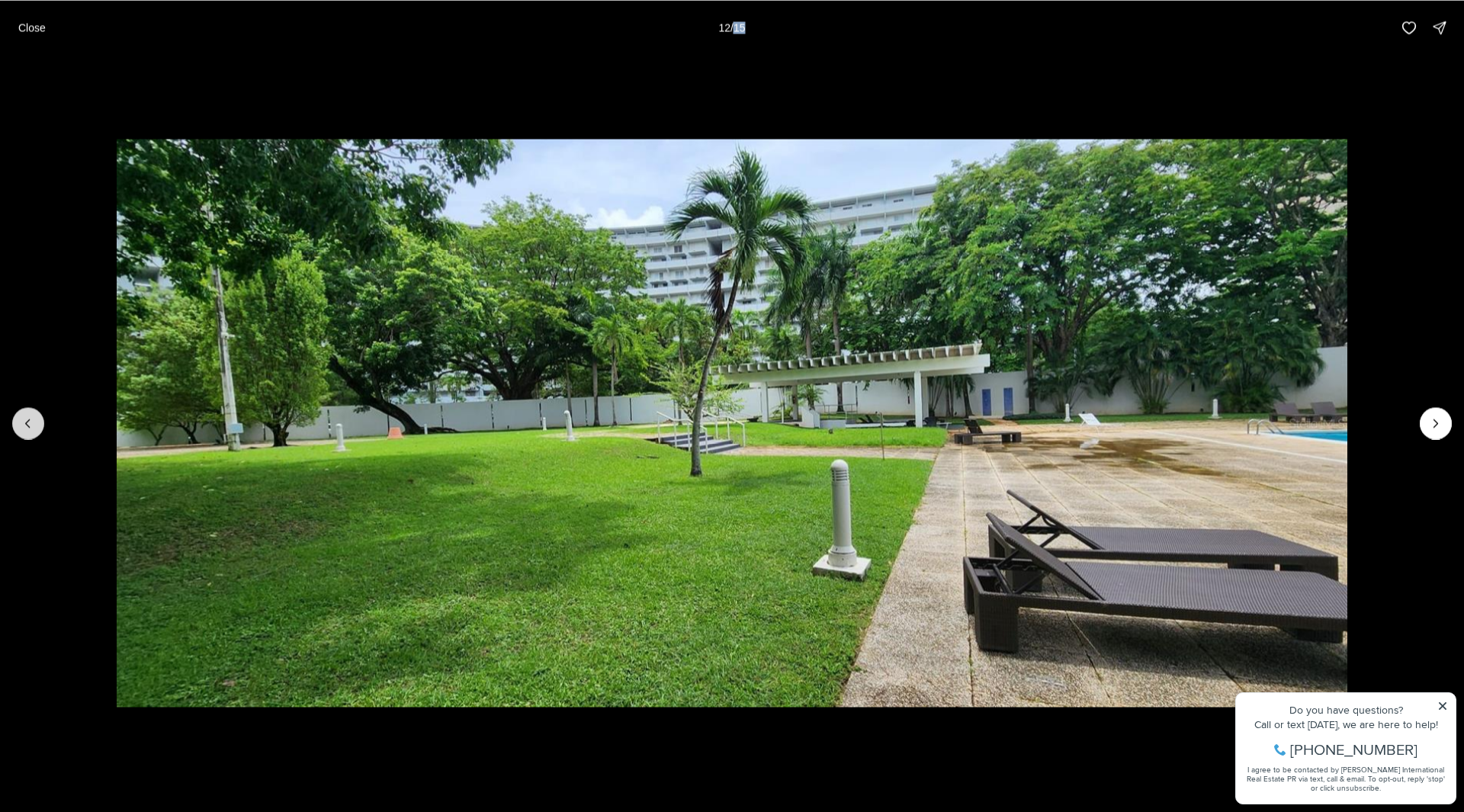
click at [20, 424] on button "Previous slide" at bounding box center [29, 423] width 32 height 32
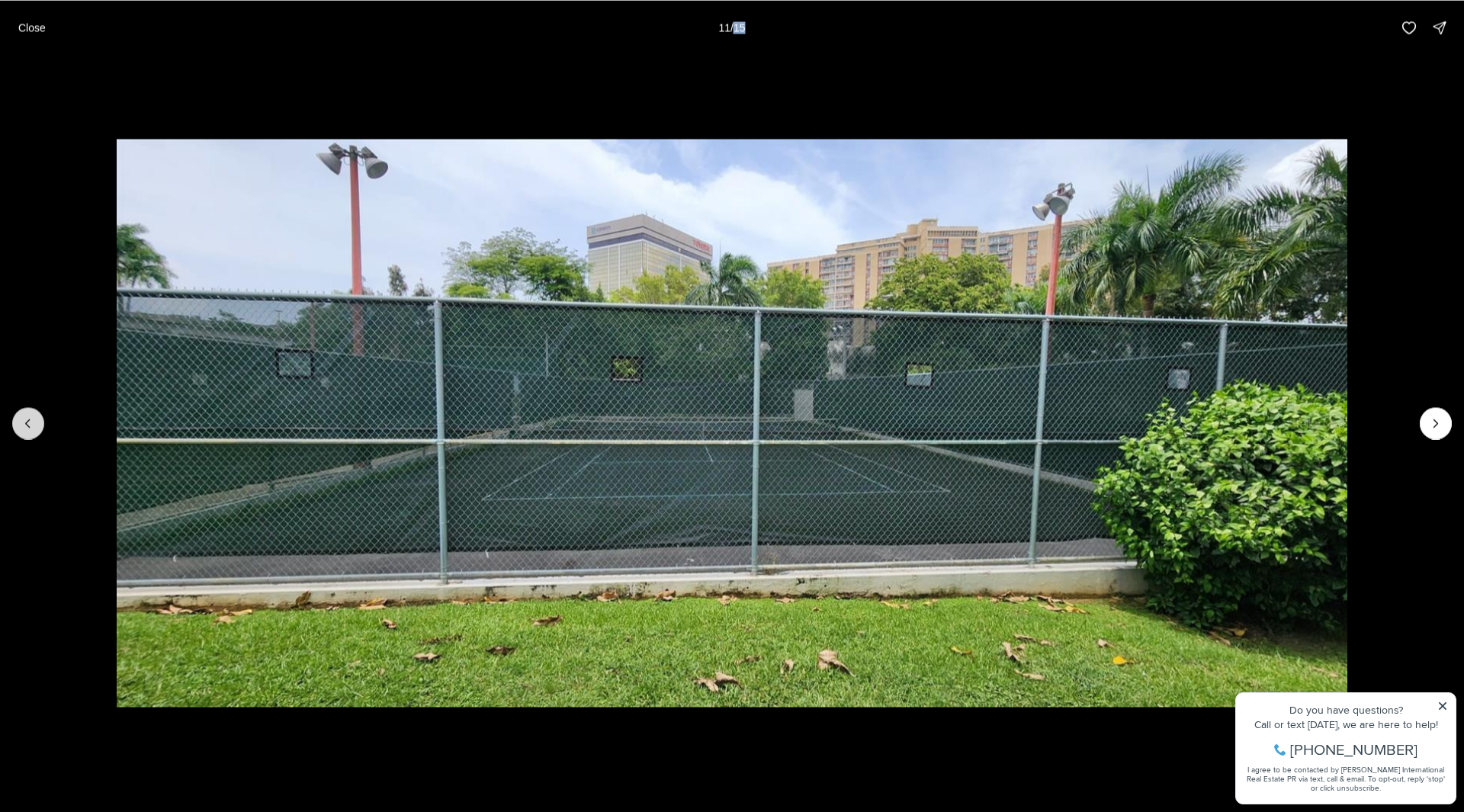
click at [20, 424] on button "Previous slide" at bounding box center [29, 423] width 32 height 32
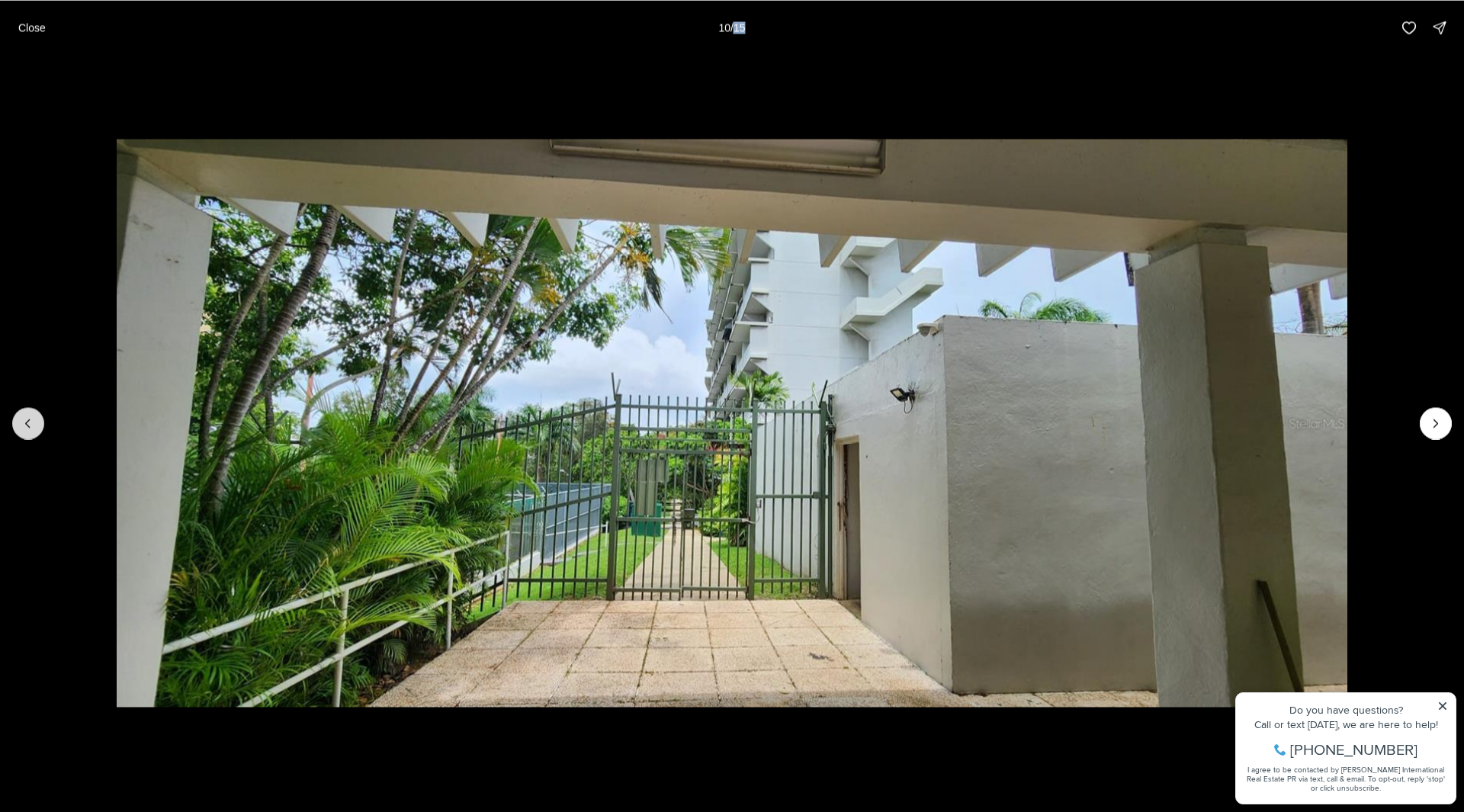
click at [20, 424] on button "Previous slide" at bounding box center [29, 423] width 32 height 32
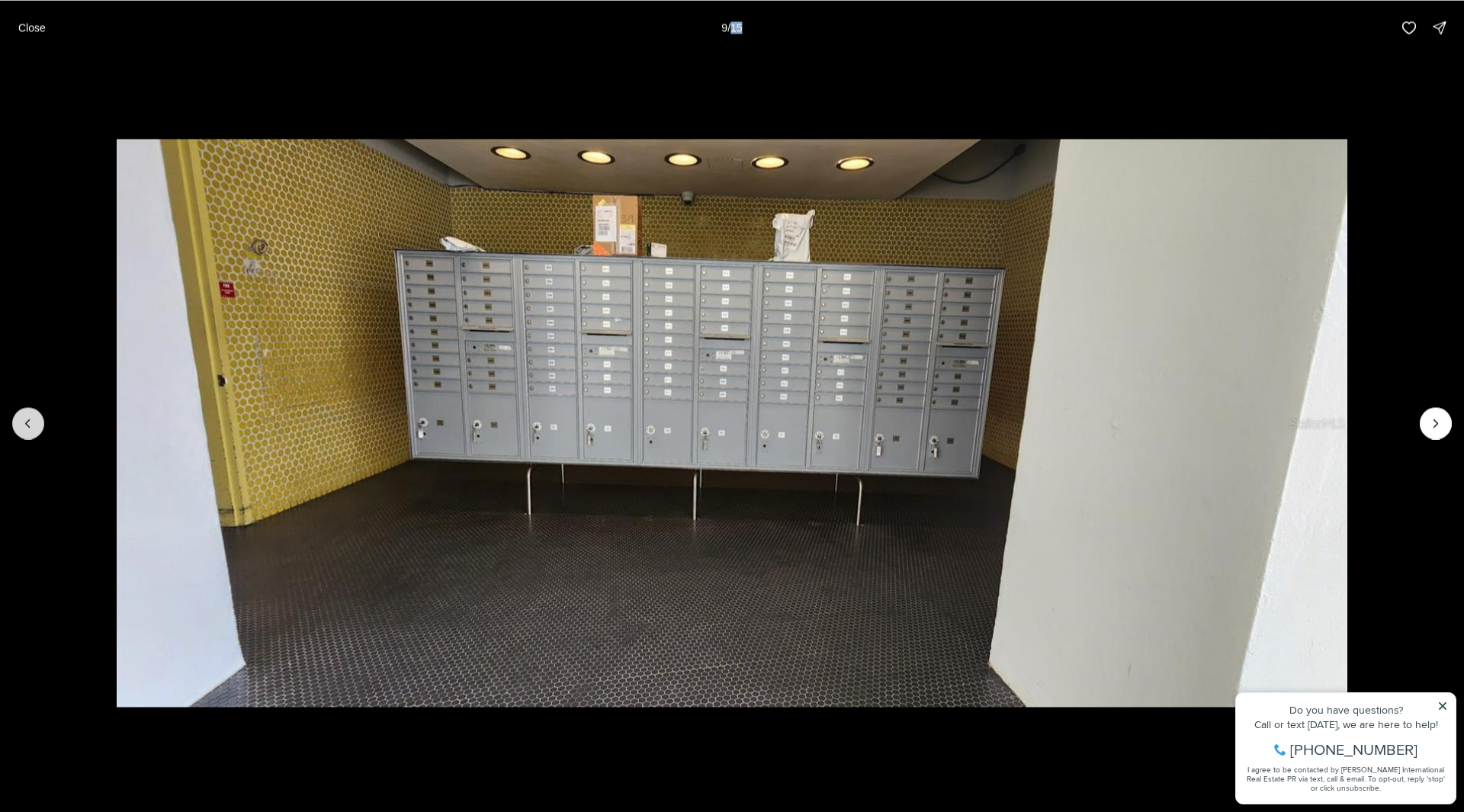
click at [20, 424] on button "Previous slide" at bounding box center [29, 423] width 32 height 32
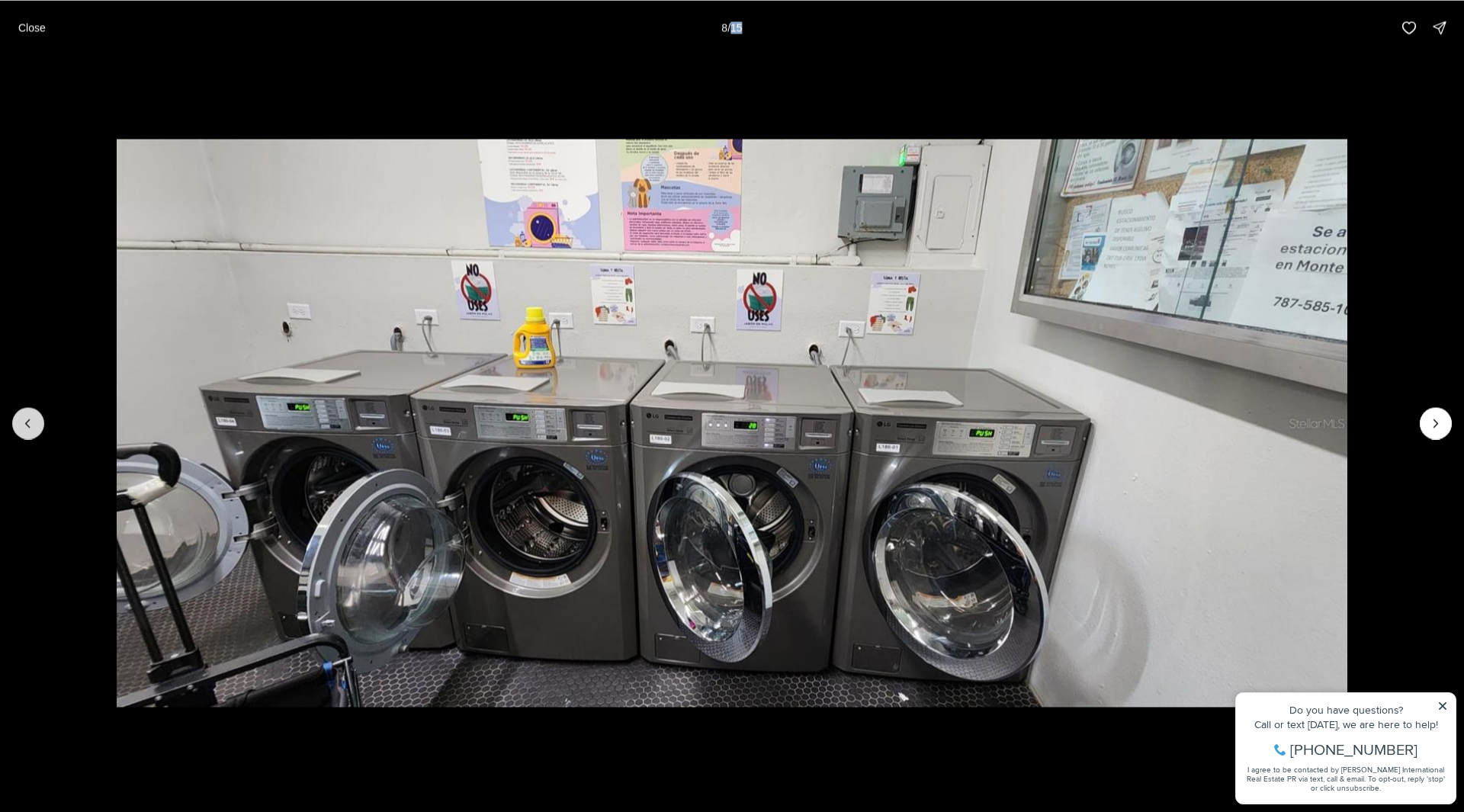
click at [20, 424] on button "Previous slide" at bounding box center [29, 423] width 32 height 32
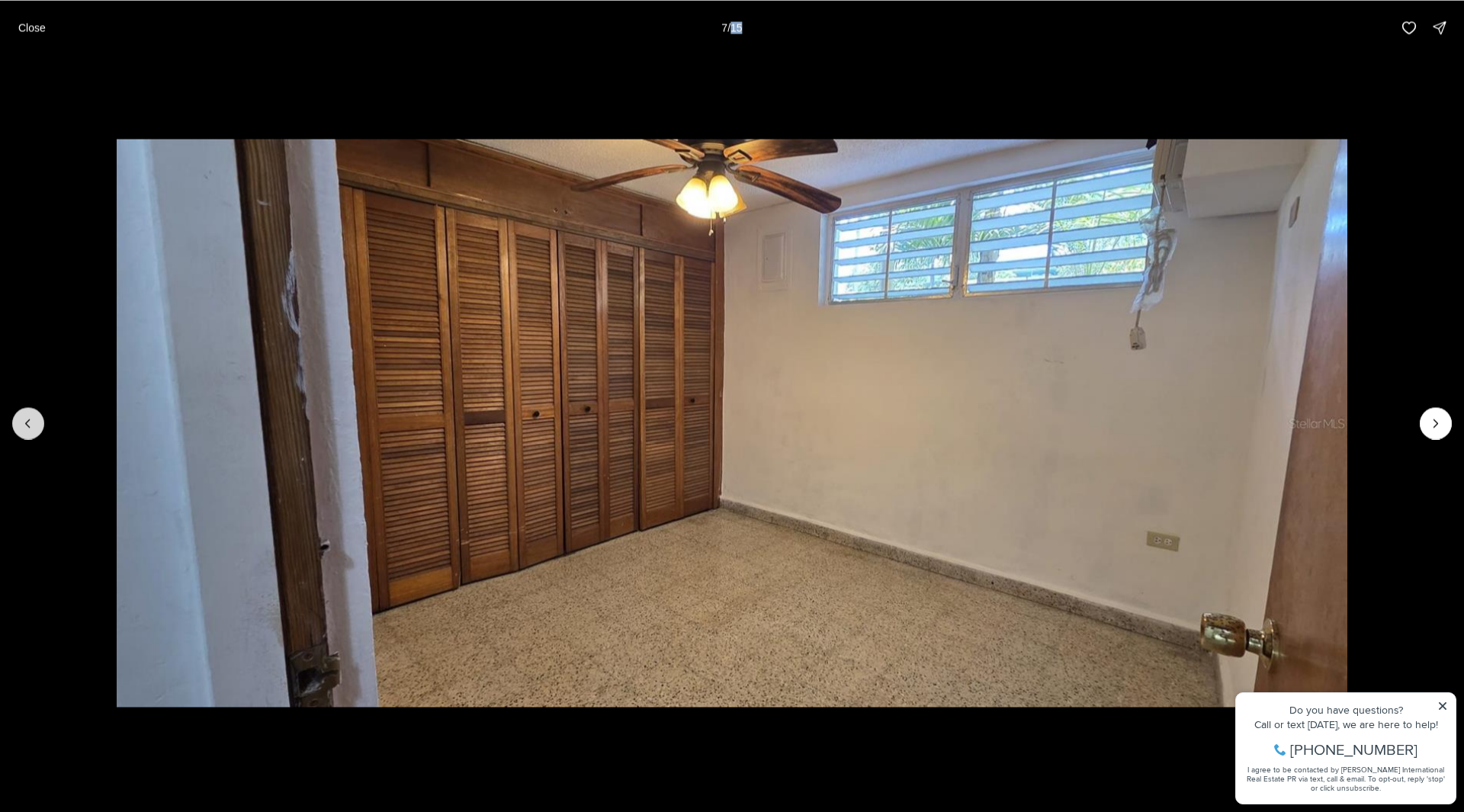
click at [20, 424] on button "Previous slide" at bounding box center [29, 423] width 32 height 32
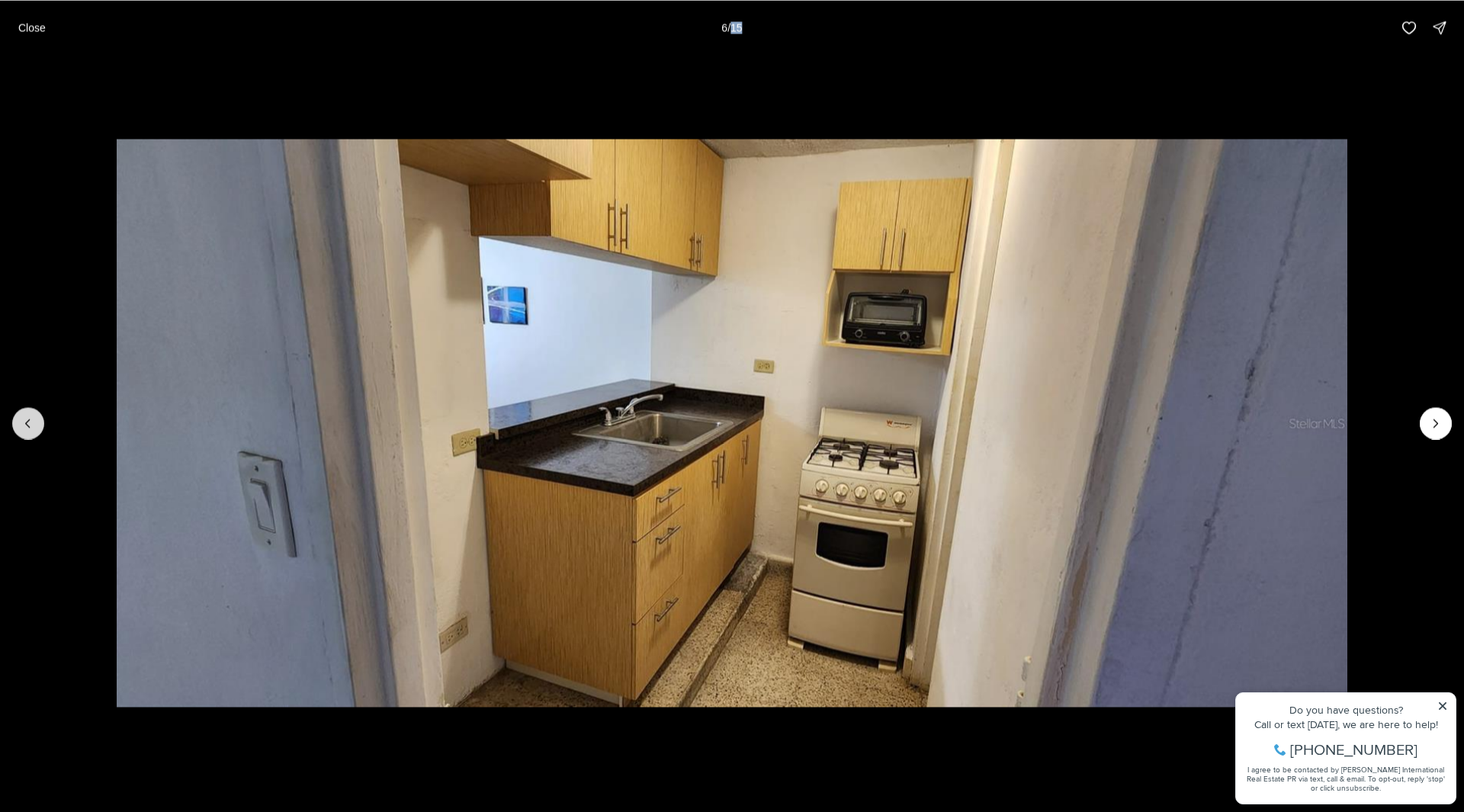
click at [20, 424] on button "Previous slide" at bounding box center [29, 423] width 32 height 32
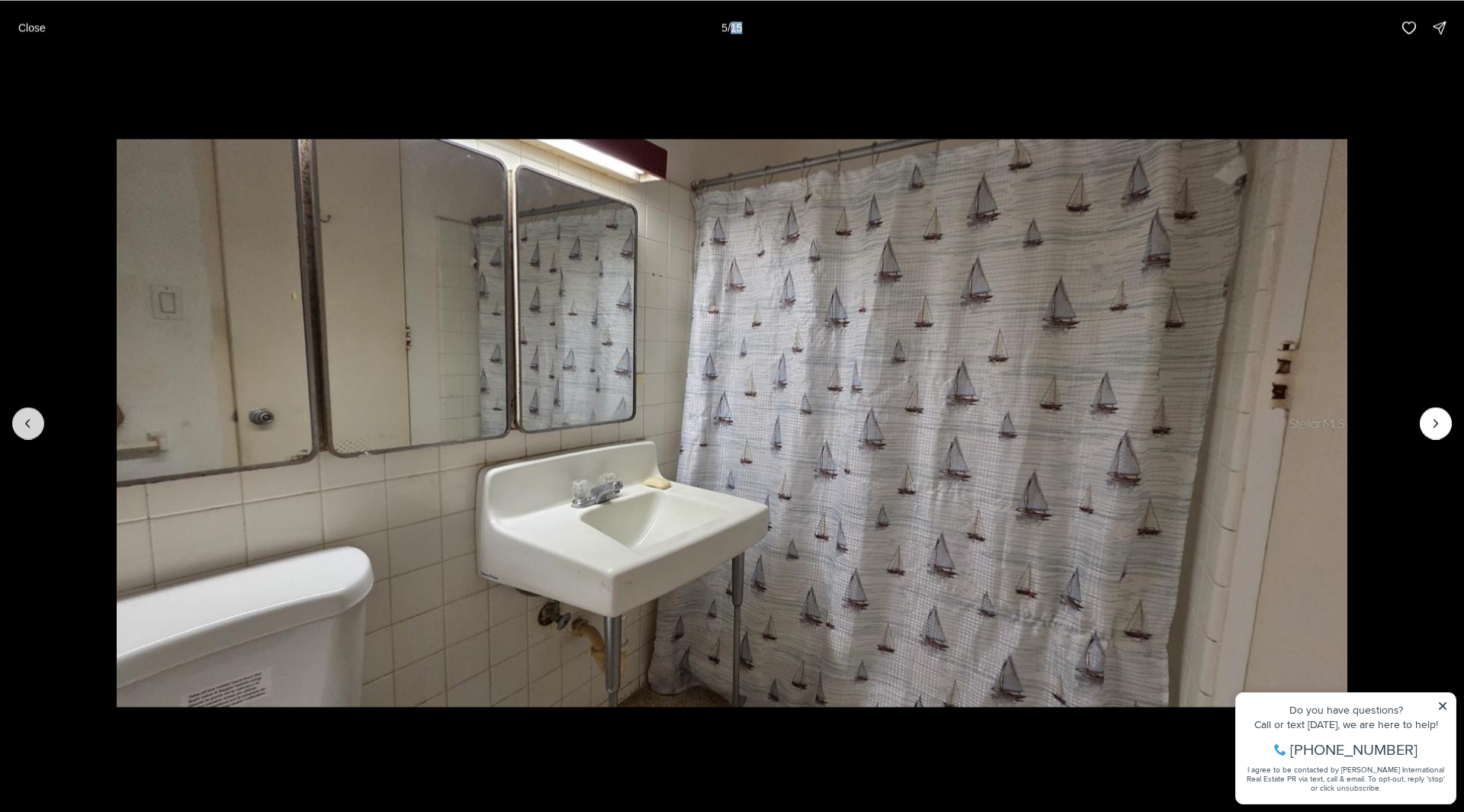
click at [20, 424] on button "Previous slide" at bounding box center [29, 423] width 32 height 32
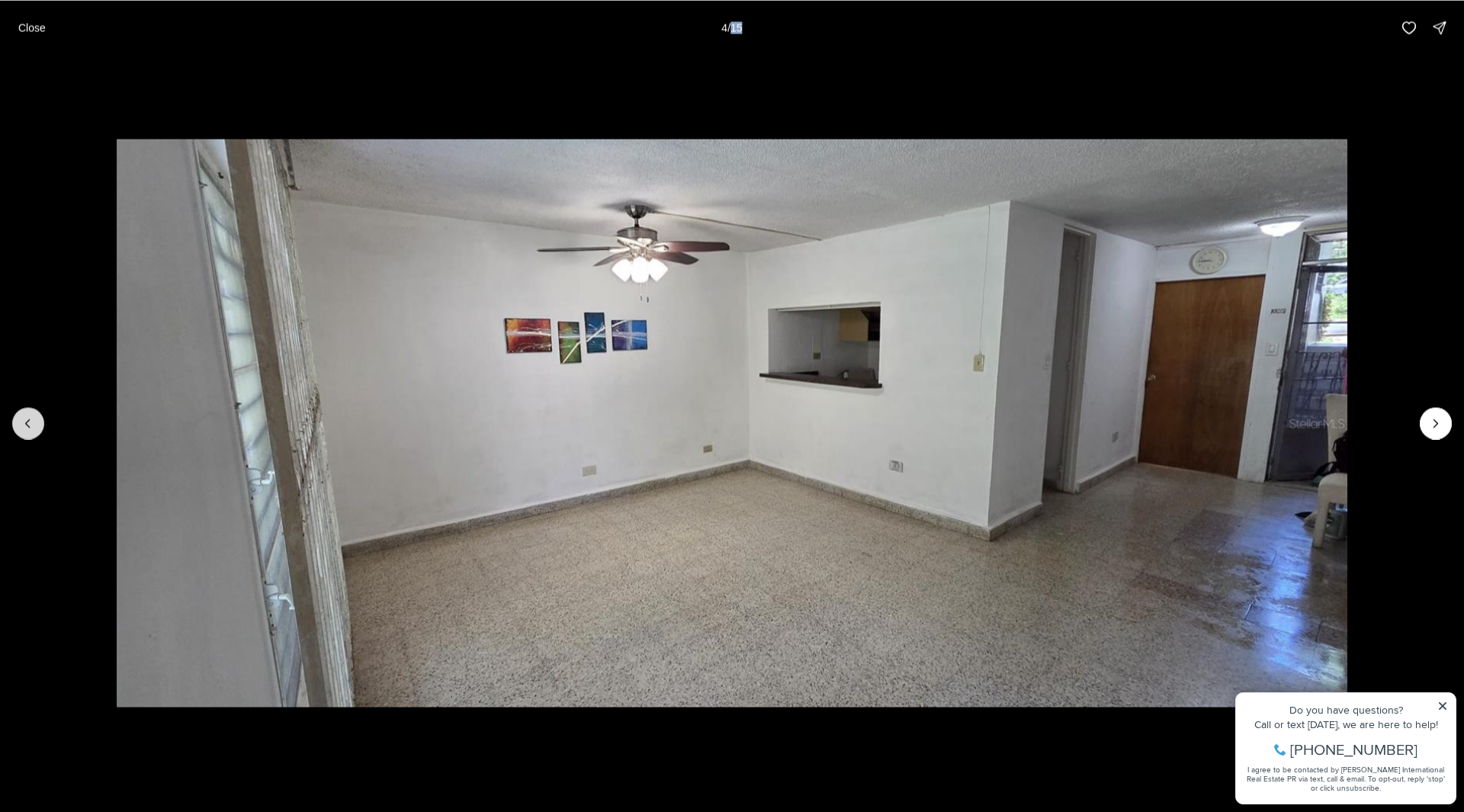
click at [20, 424] on button "Previous slide" at bounding box center [29, 423] width 32 height 32
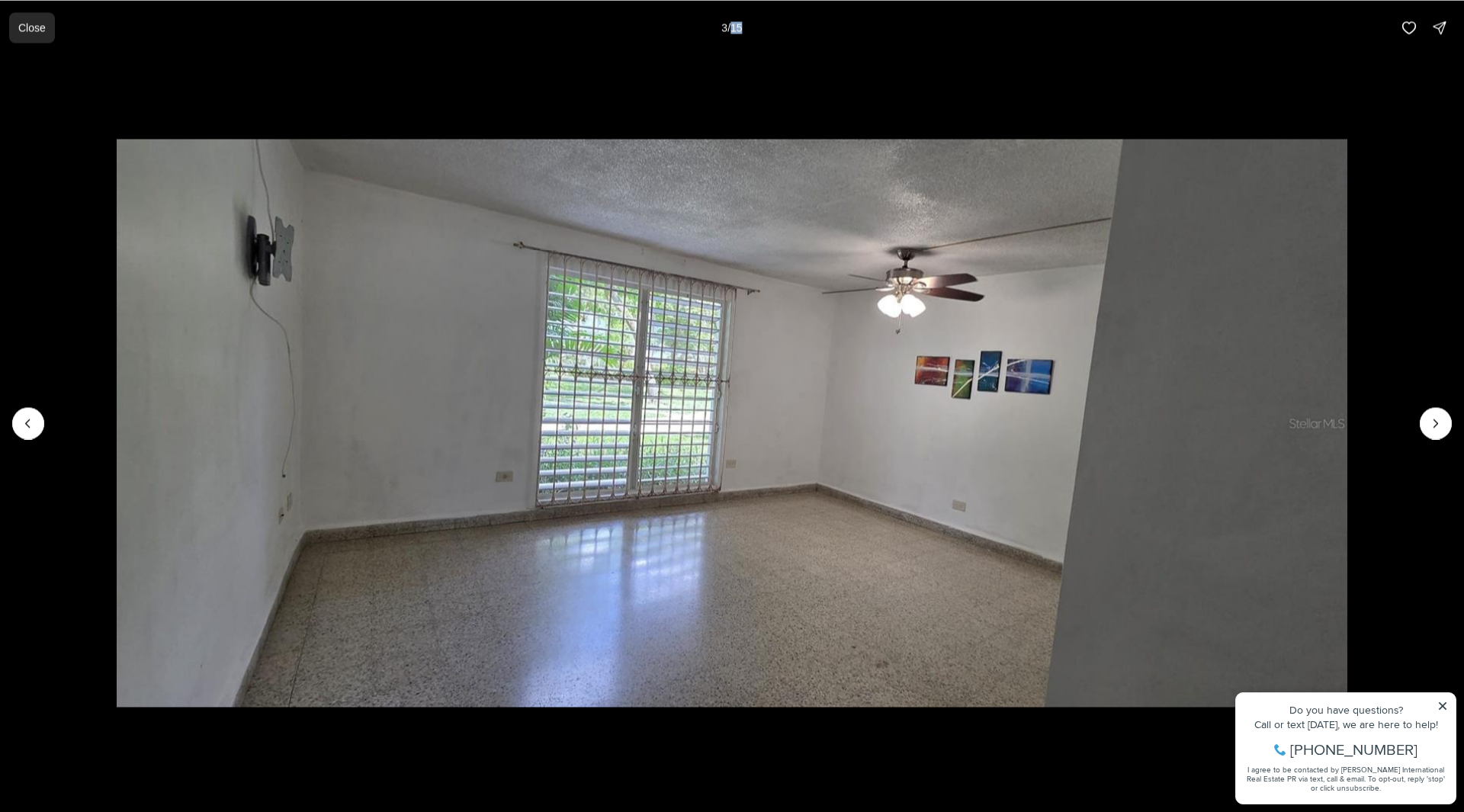
click at [26, 21] on p "Close" at bounding box center [32, 28] width 28 height 12
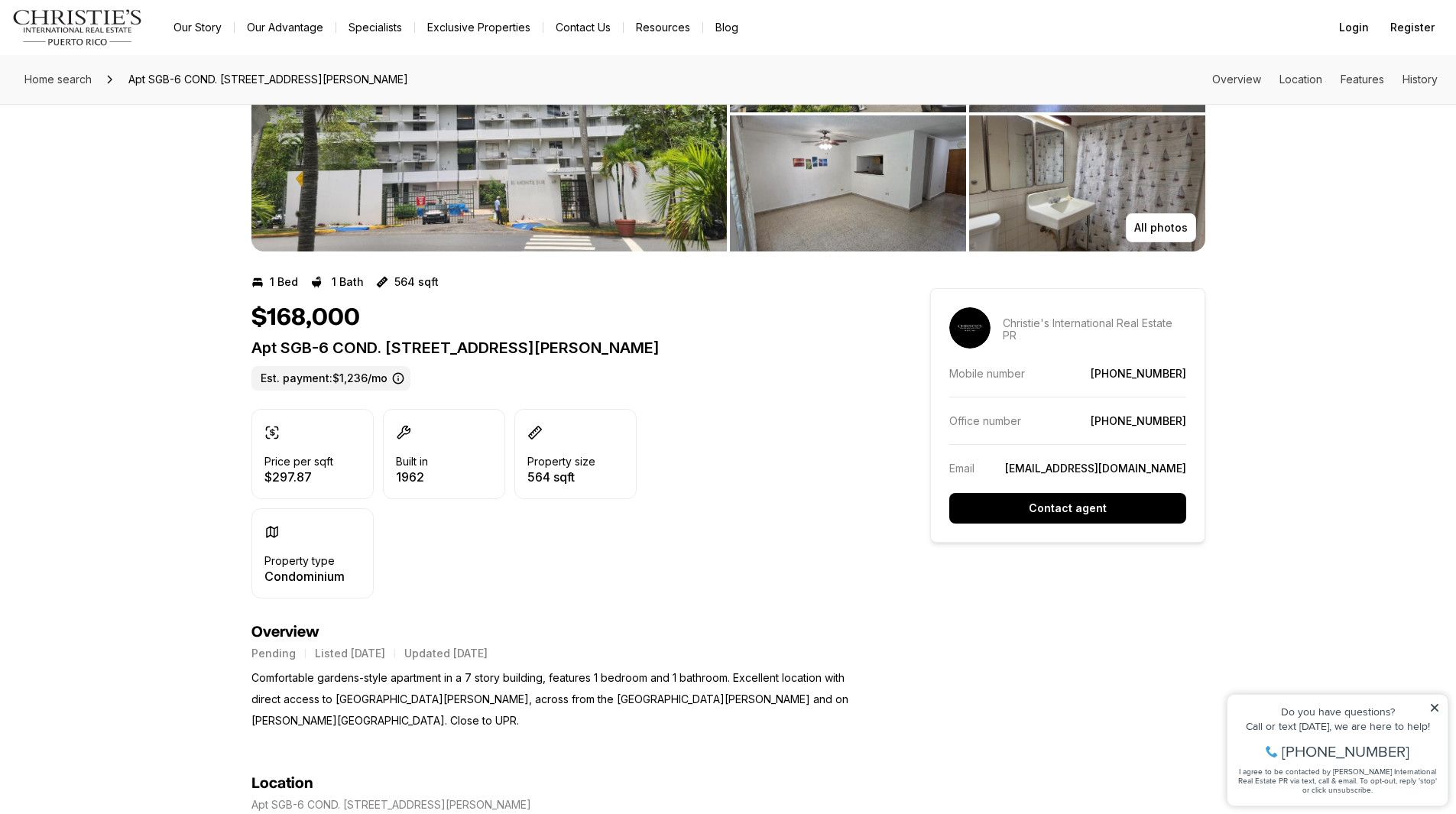
scroll to position [306, 0]
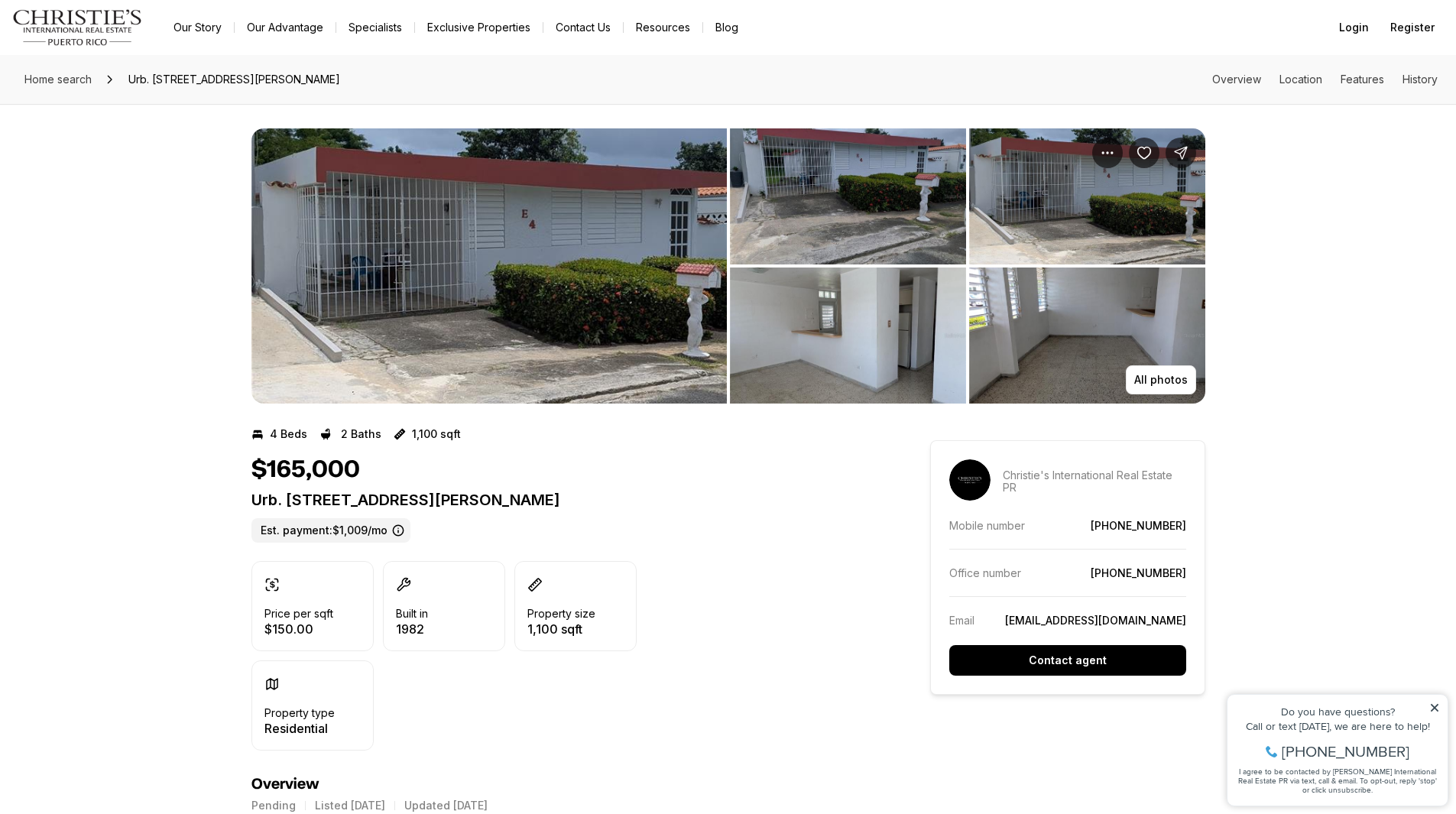
click at [539, 248] on img "View image gallery" at bounding box center [489, 266] width 475 height 275
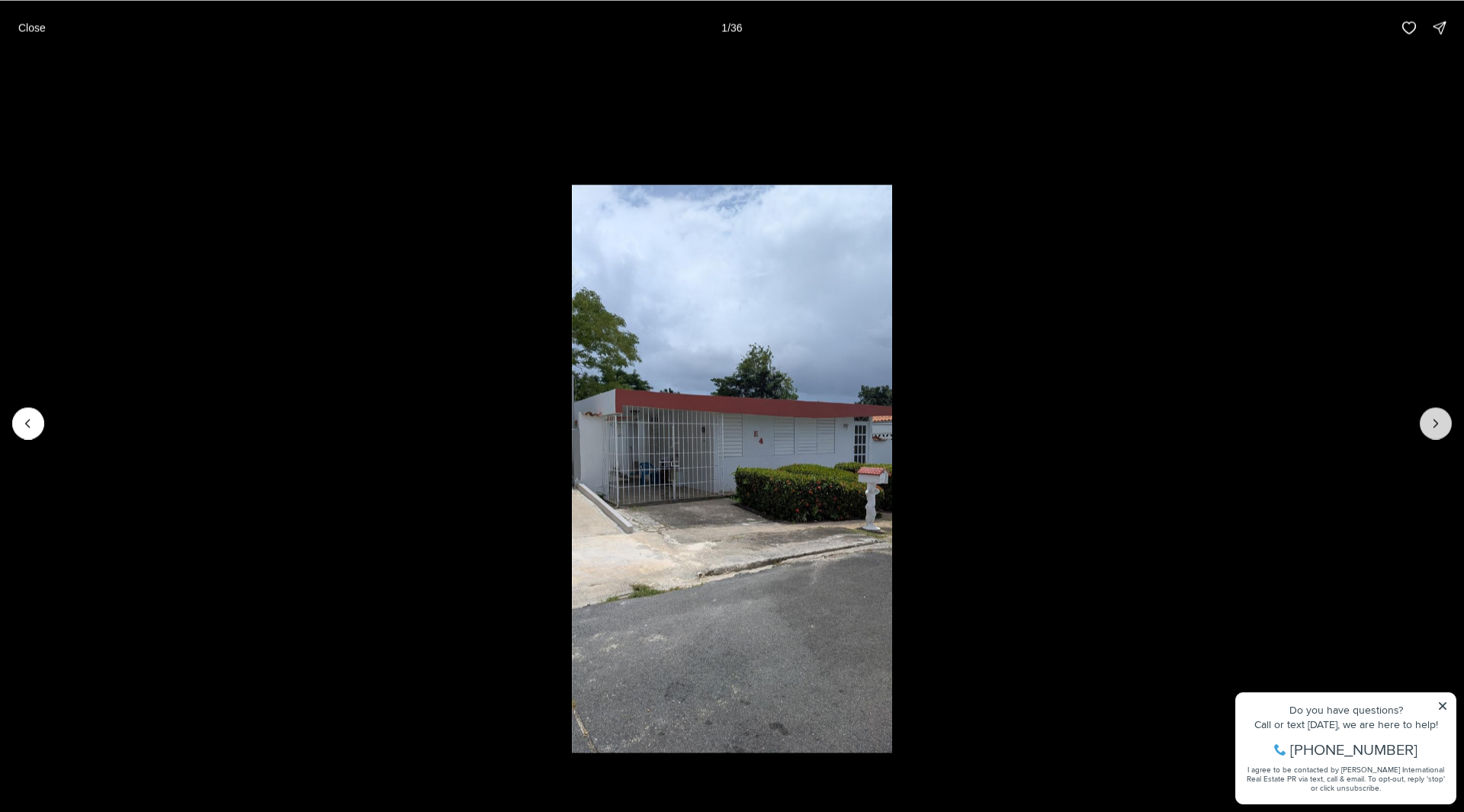
click at [1447, 427] on button "Next slide" at bounding box center [1436, 423] width 32 height 32
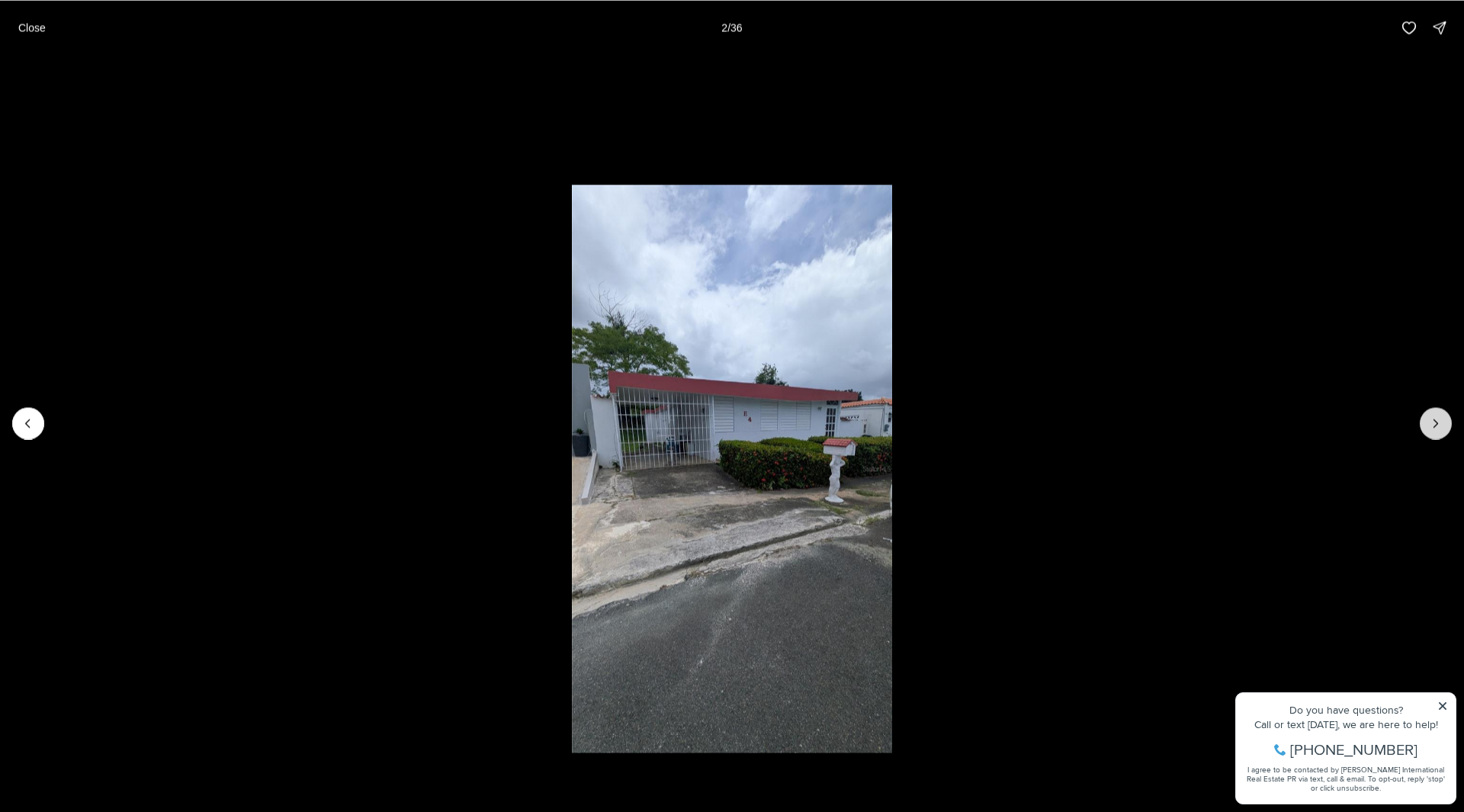
click at [1447, 427] on button "Next slide" at bounding box center [1436, 423] width 32 height 32
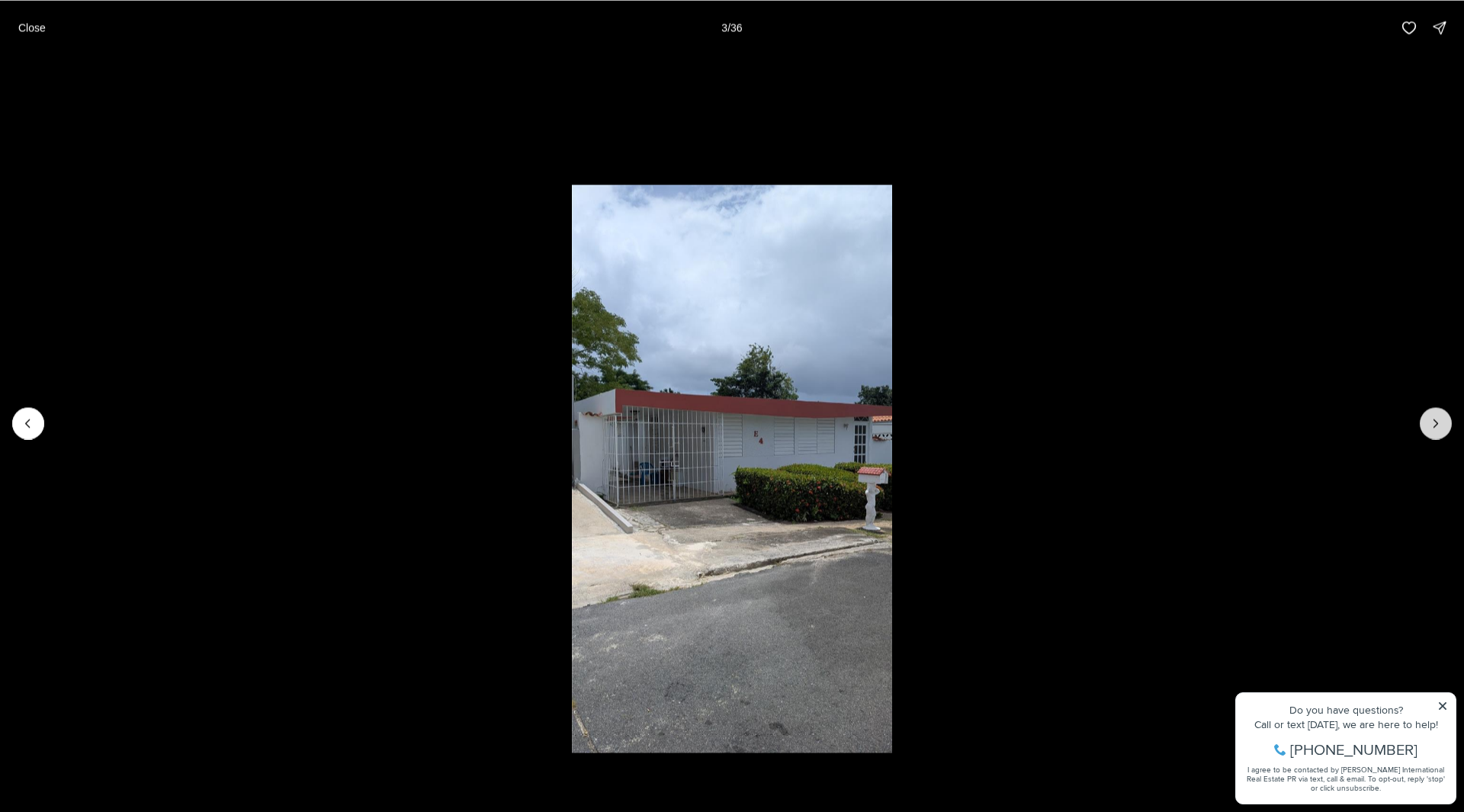
click at [1445, 427] on button "Next slide" at bounding box center [1436, 423] width 32 height 32
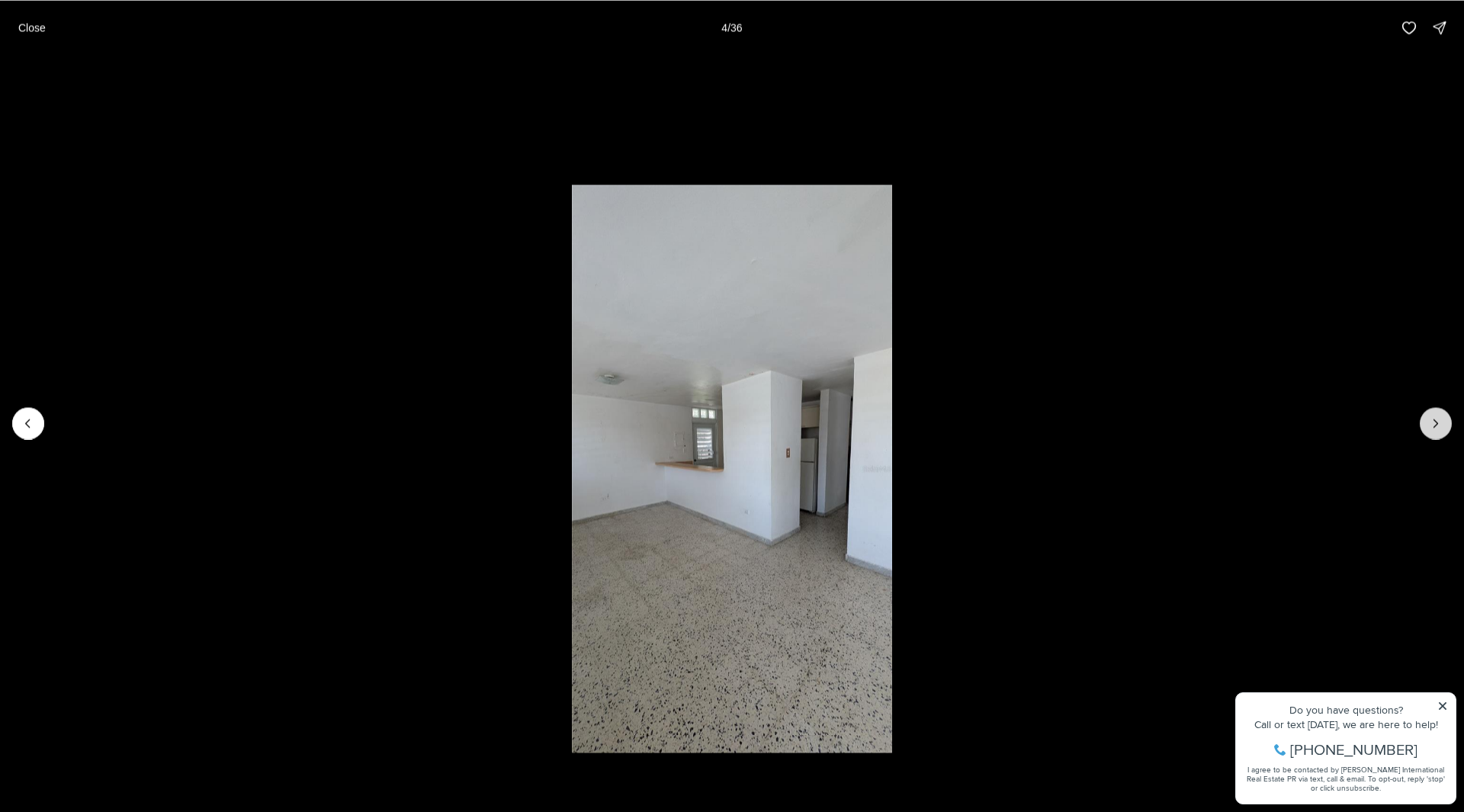
click at [1445, 427] on button "Next slide" at bounding box center [1436, 423] width 32 height 32
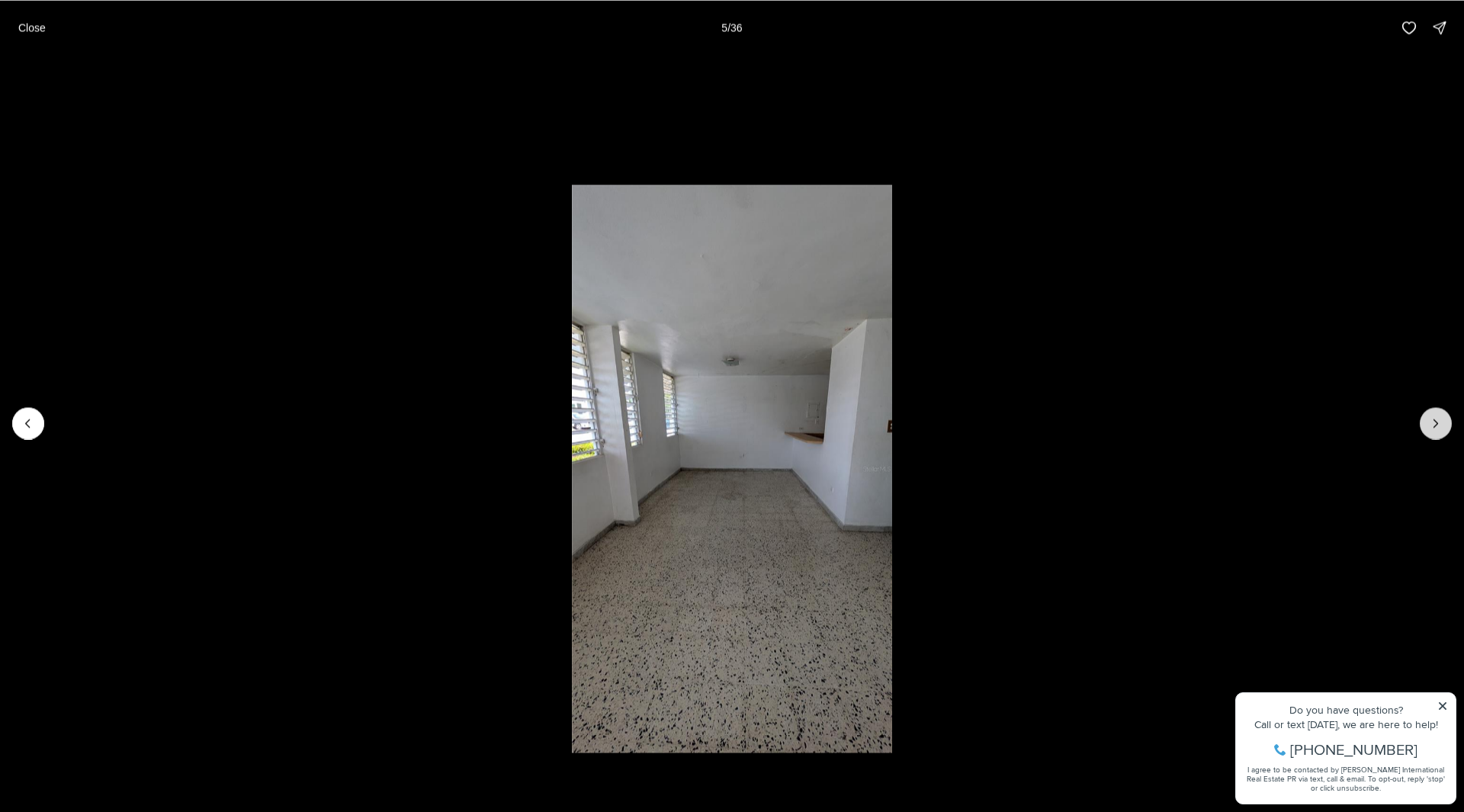
click at [1445, 427] on button "Next slide" at bounding box center [1436, 423] width 32 height 32
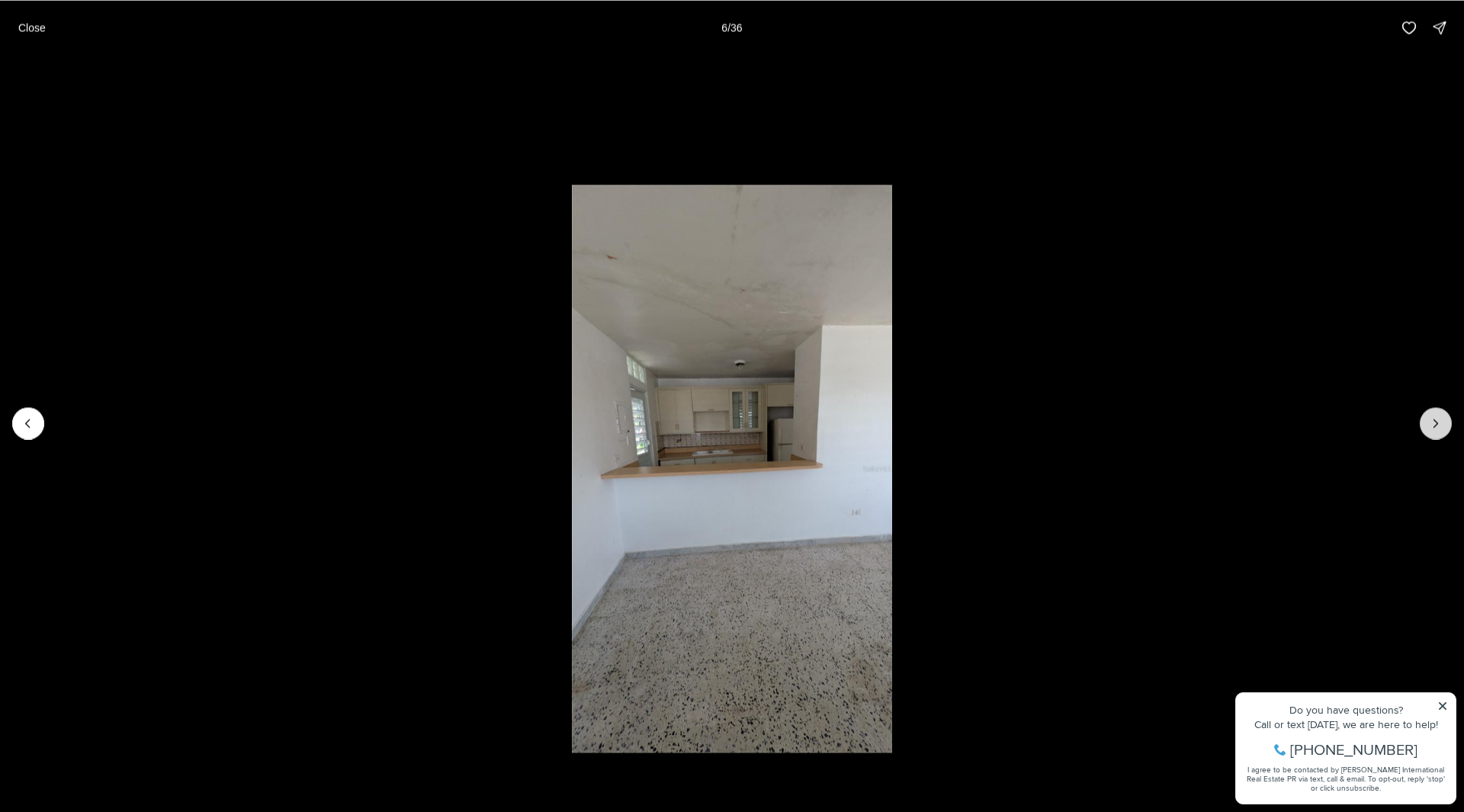
click at [1445, 427] on button "Next slide" at bounding box center [1436, 423] width 32 height 32
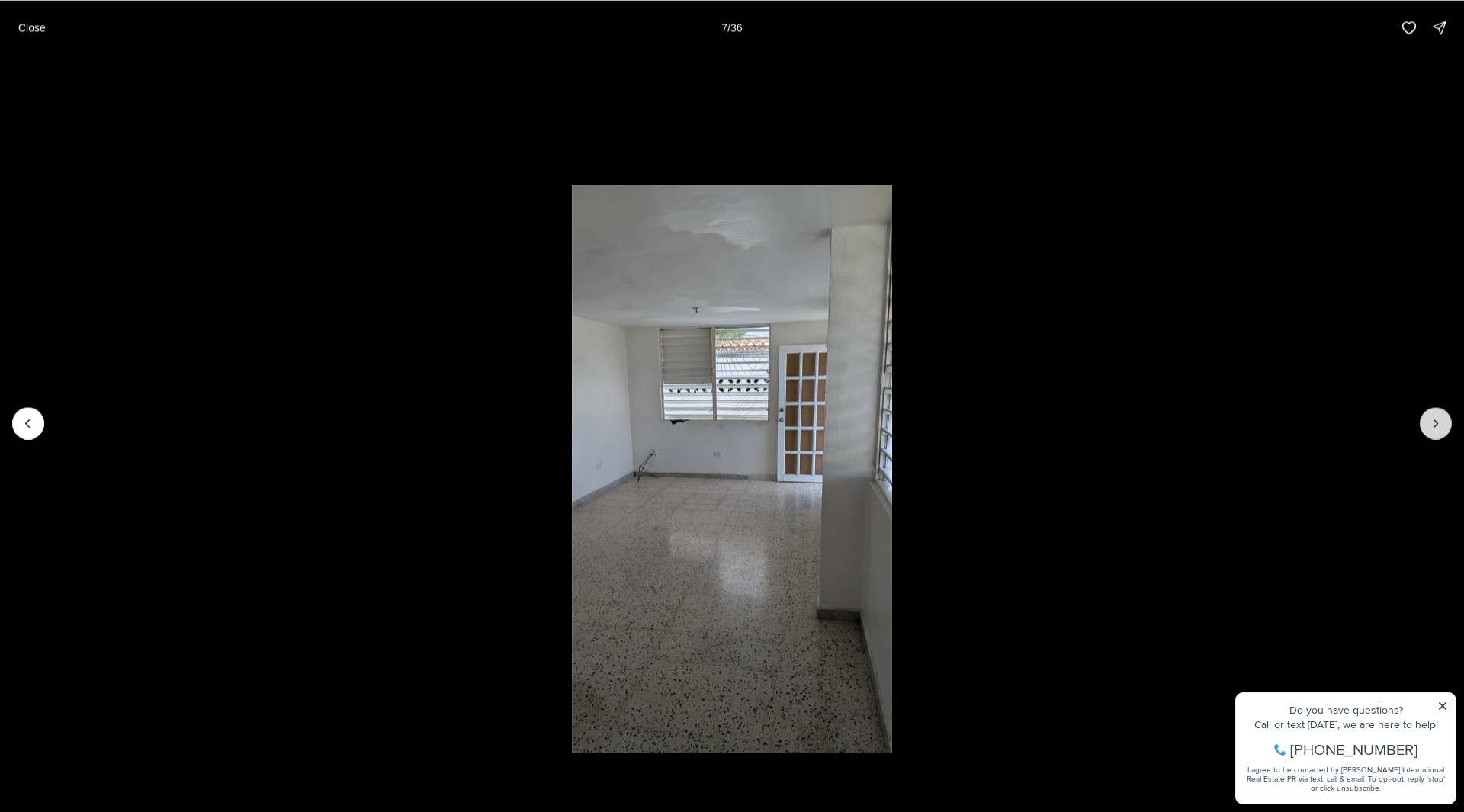
click at [1445, 427] on button "Next slide" at bounding box center [1436, 423] width 32 height 32
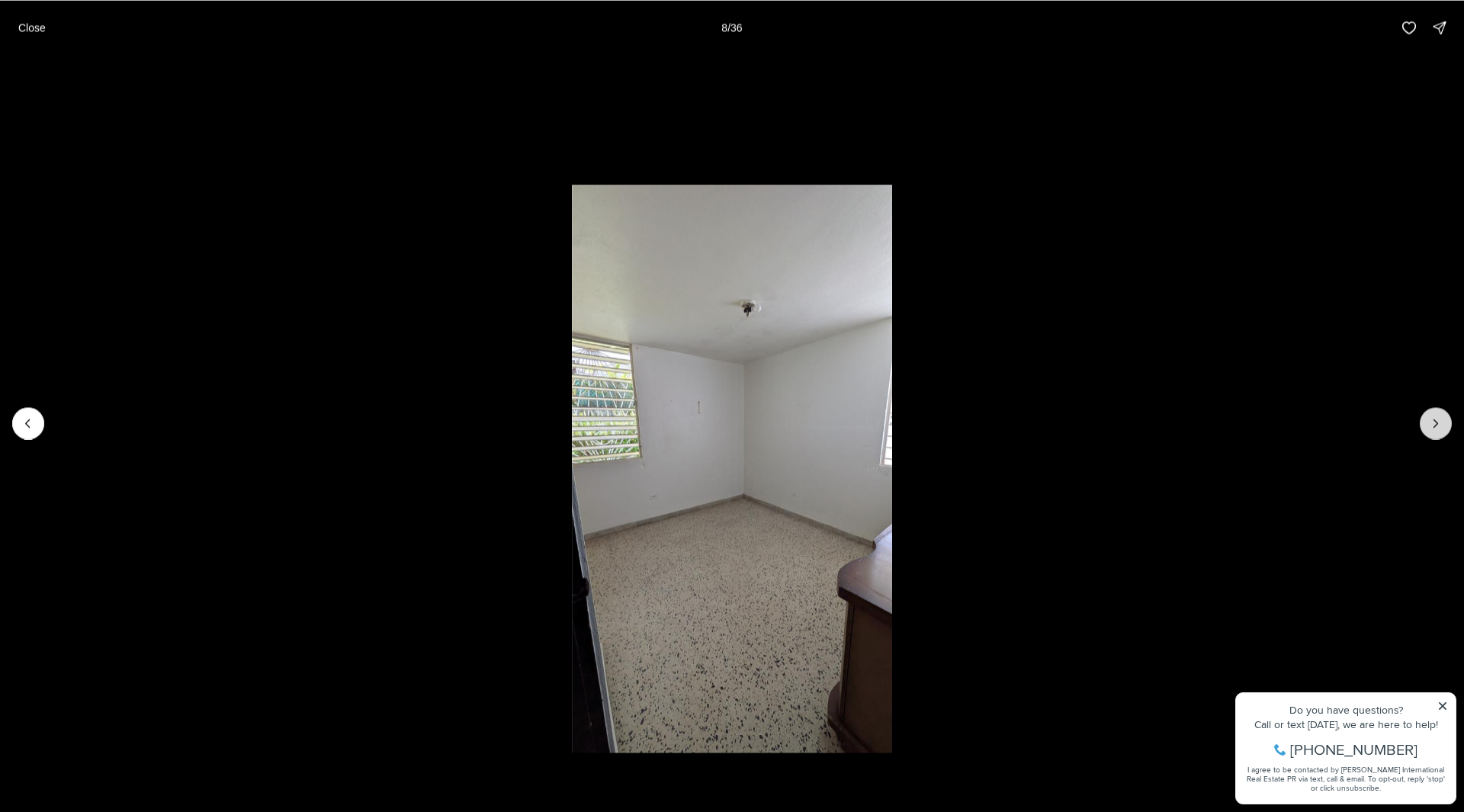
click at [1445, 427] on button "Next slide" at bounding box center [1436, 423] width 32 height 32
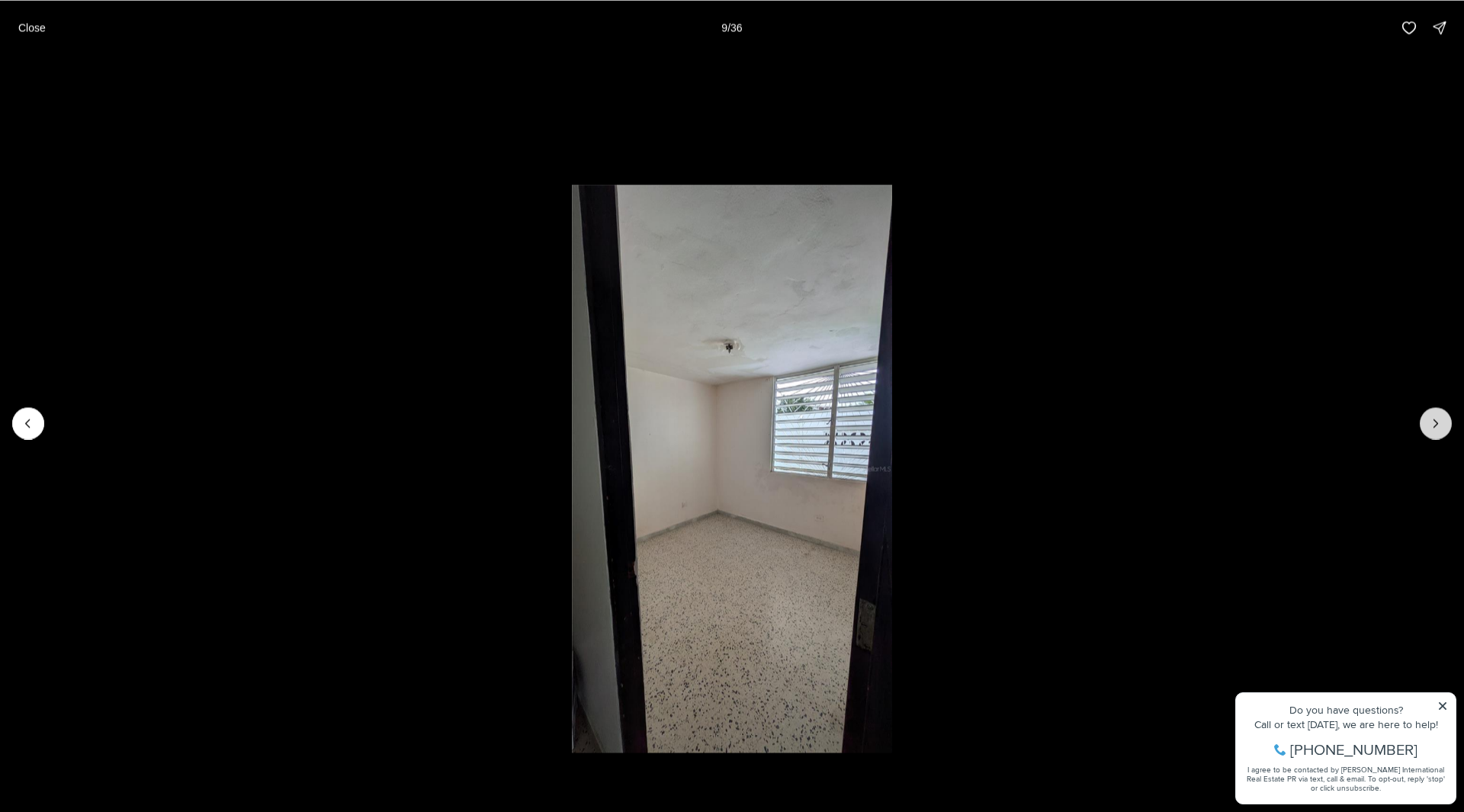
click at [1443, 424] on button "Next slide" at bounding box center [1436, 423] width 32 height 32
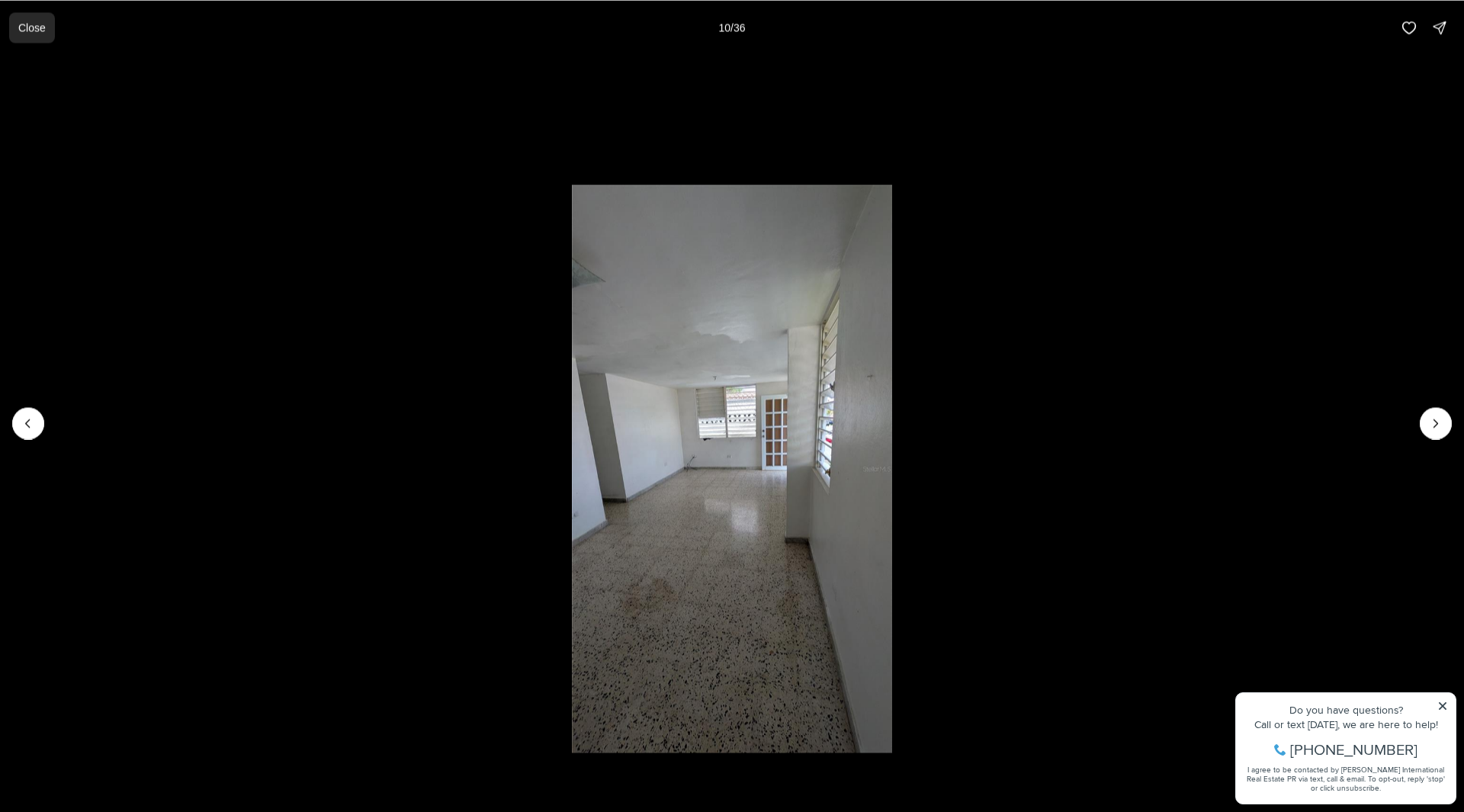
click at [32, 21] on p "Close" at bounding box center [32, 28] width 28 height 12
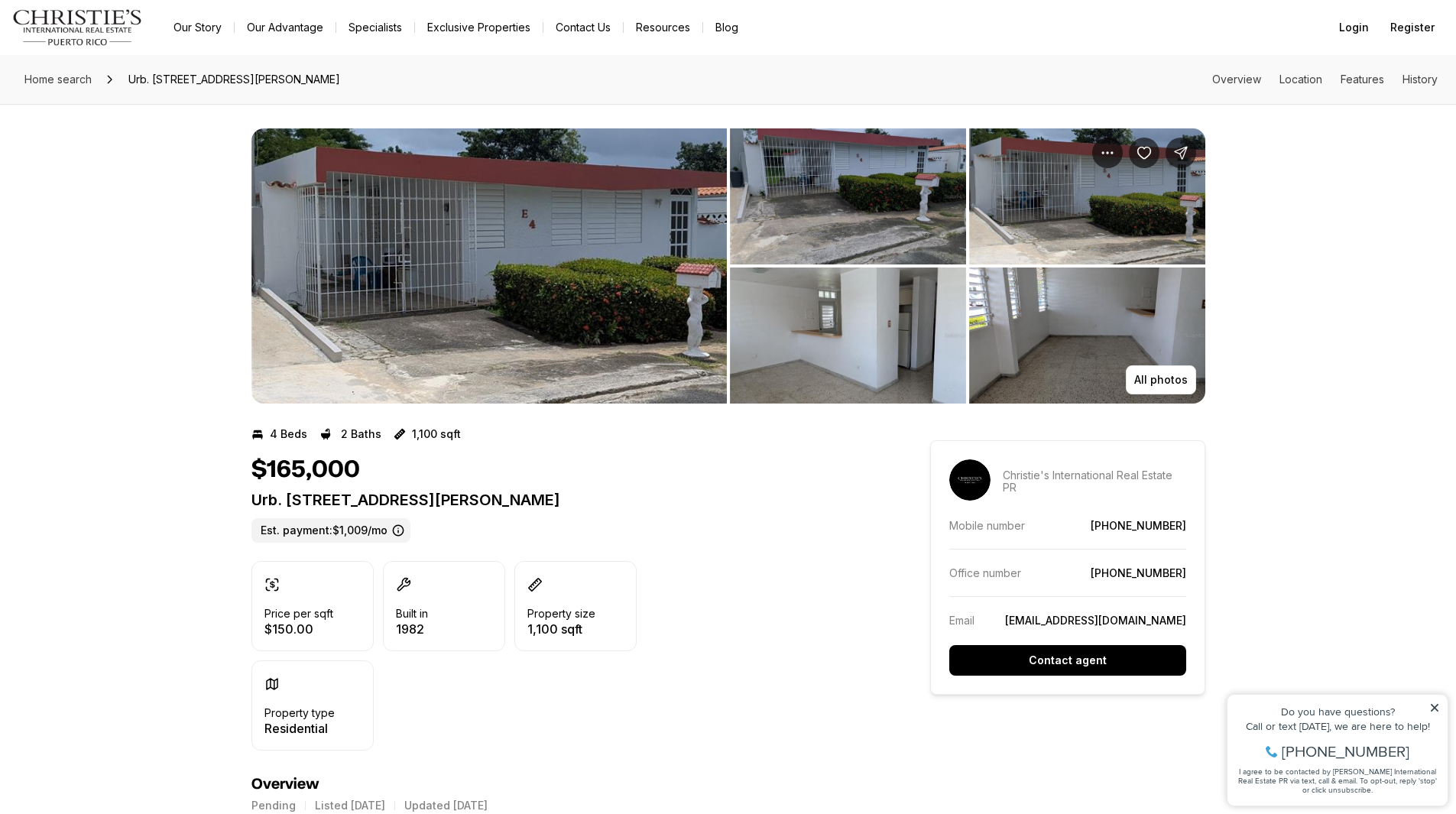
click at [478, 256] on img "View image gallery" at bounding box center [489, 266] width 475 height 275
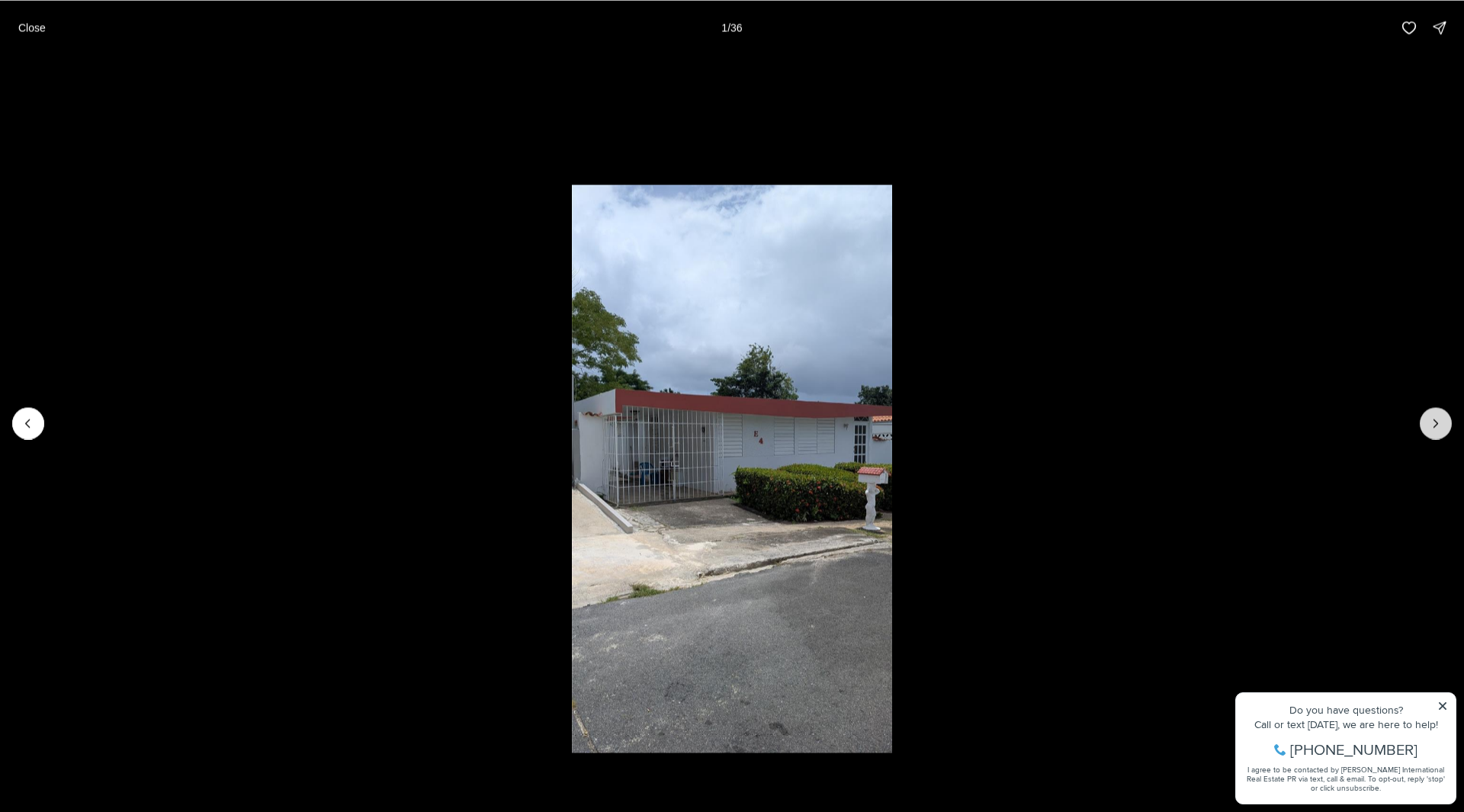
click at [1426, 414] on button "Next slide" at bounding box center [1436, 423] width 32 height 32
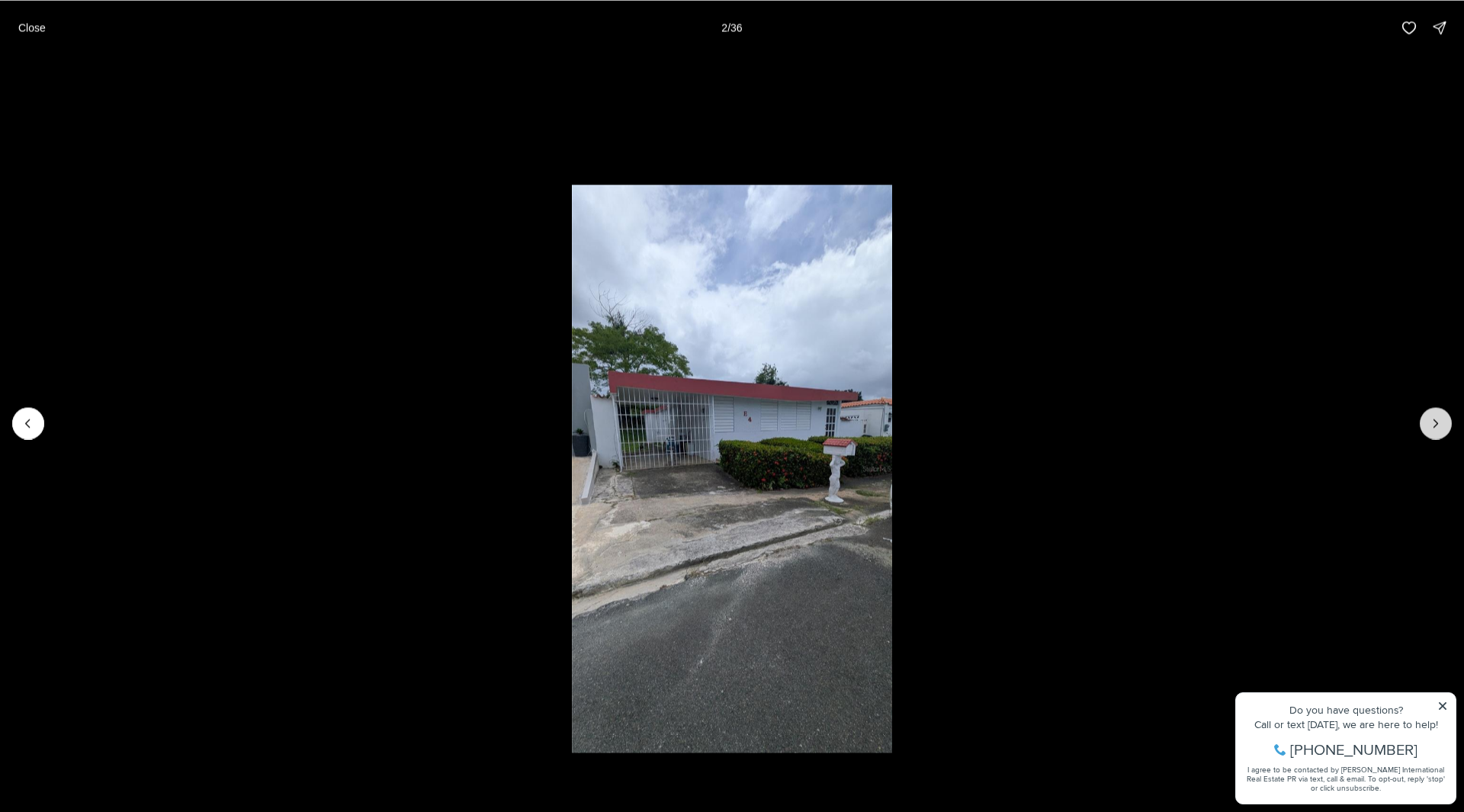
click at [1426, 414] on button "Next slide" at bounding box center [1436, 423] width 32 height 32
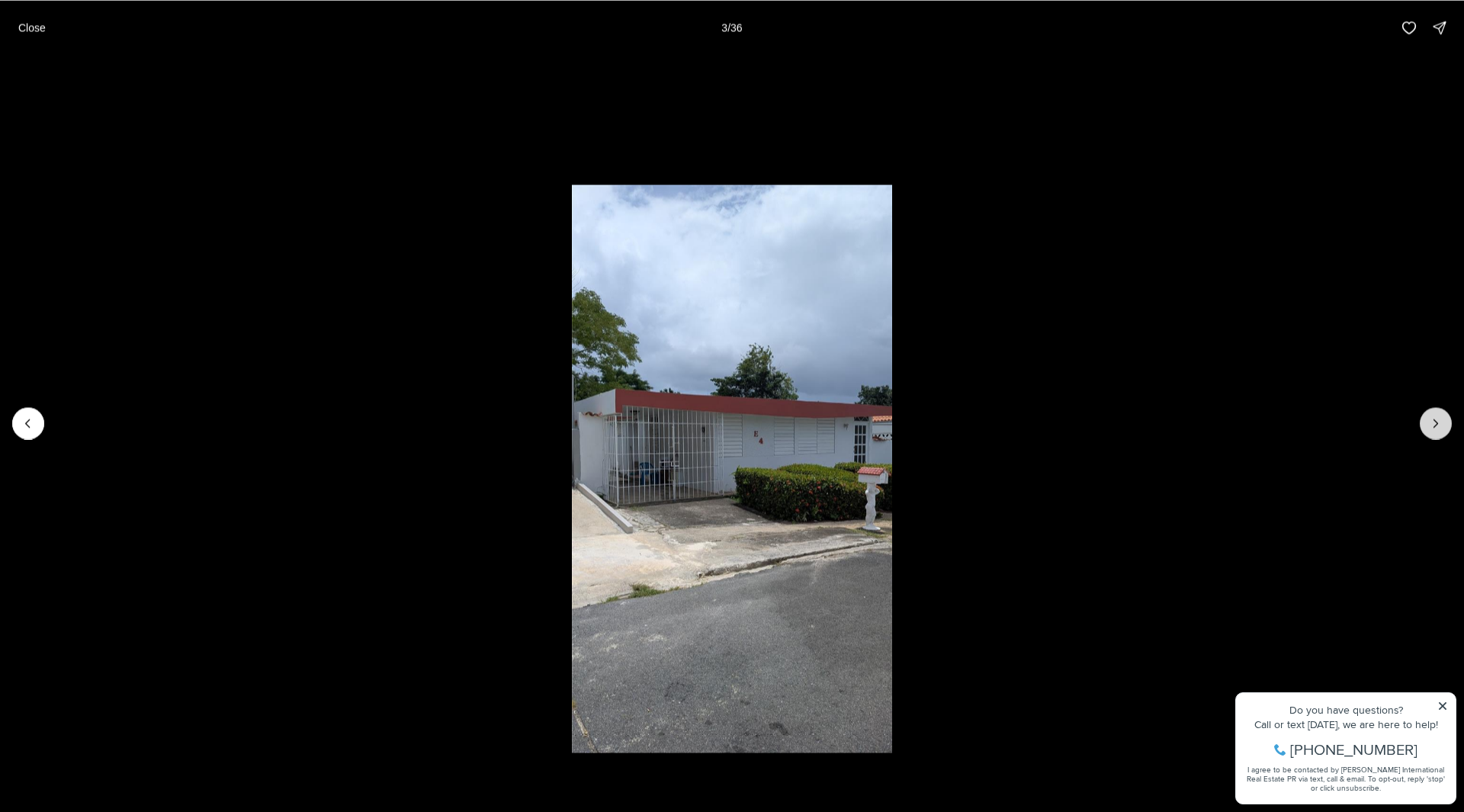
click at [1426, 414] on button "Next slide" at bounding box center [1436, 423] width 32 height 32
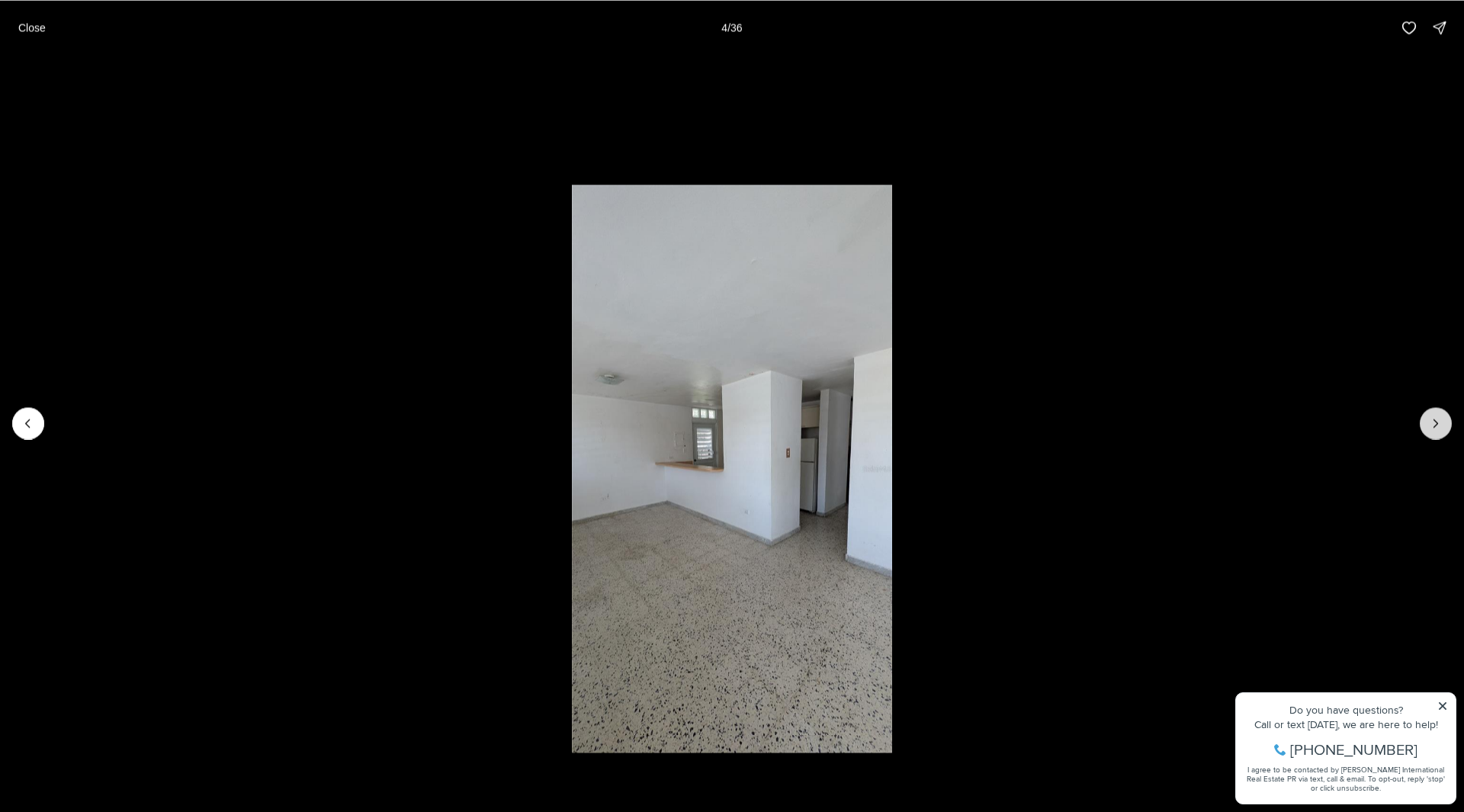
click at [1426, 414] on button "Next slide" at bounding box center [1436, 423] width 32 height 32
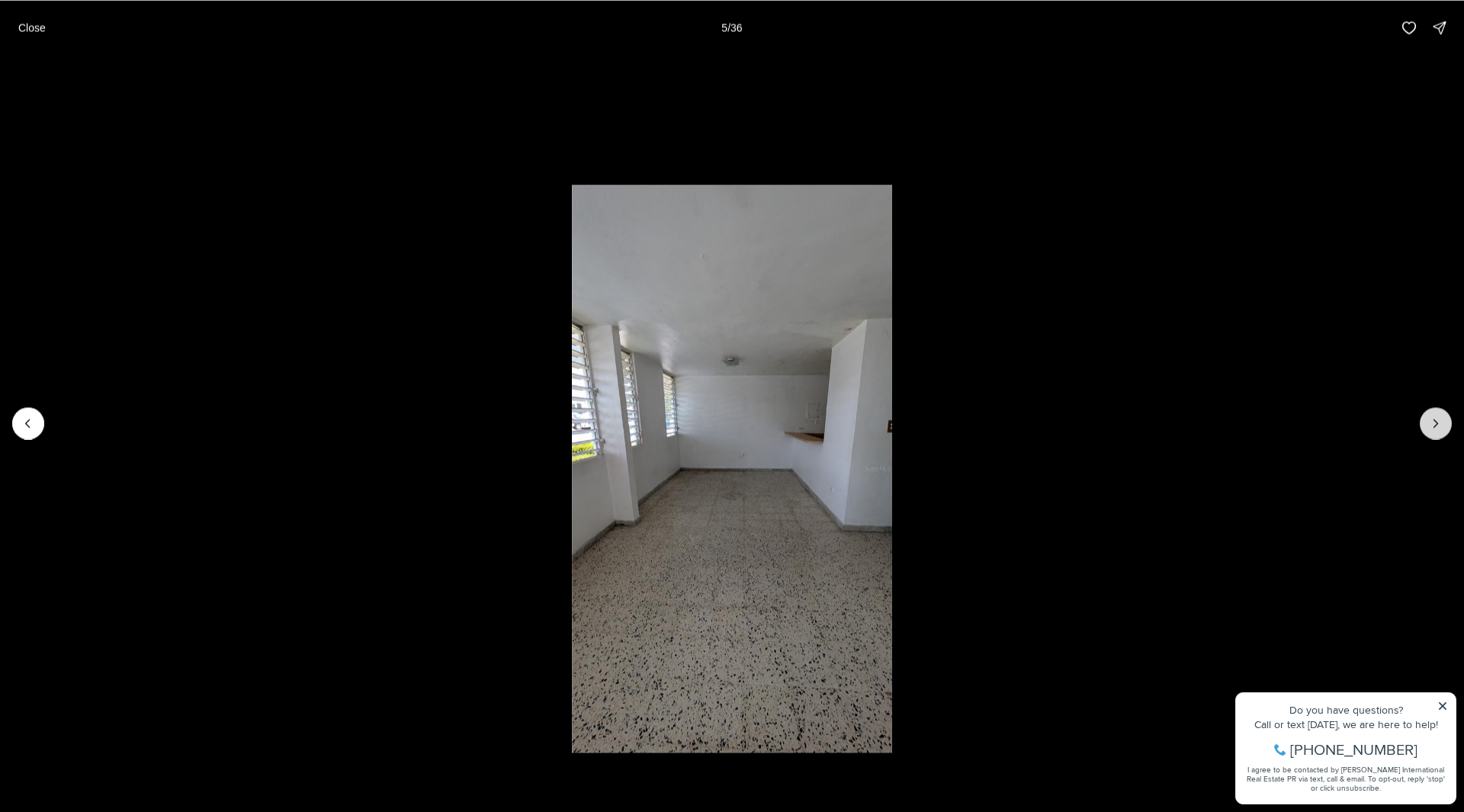
click at [1426, 414] on button "Next slide" at bounding box center [1436, 423] width 32 height 32
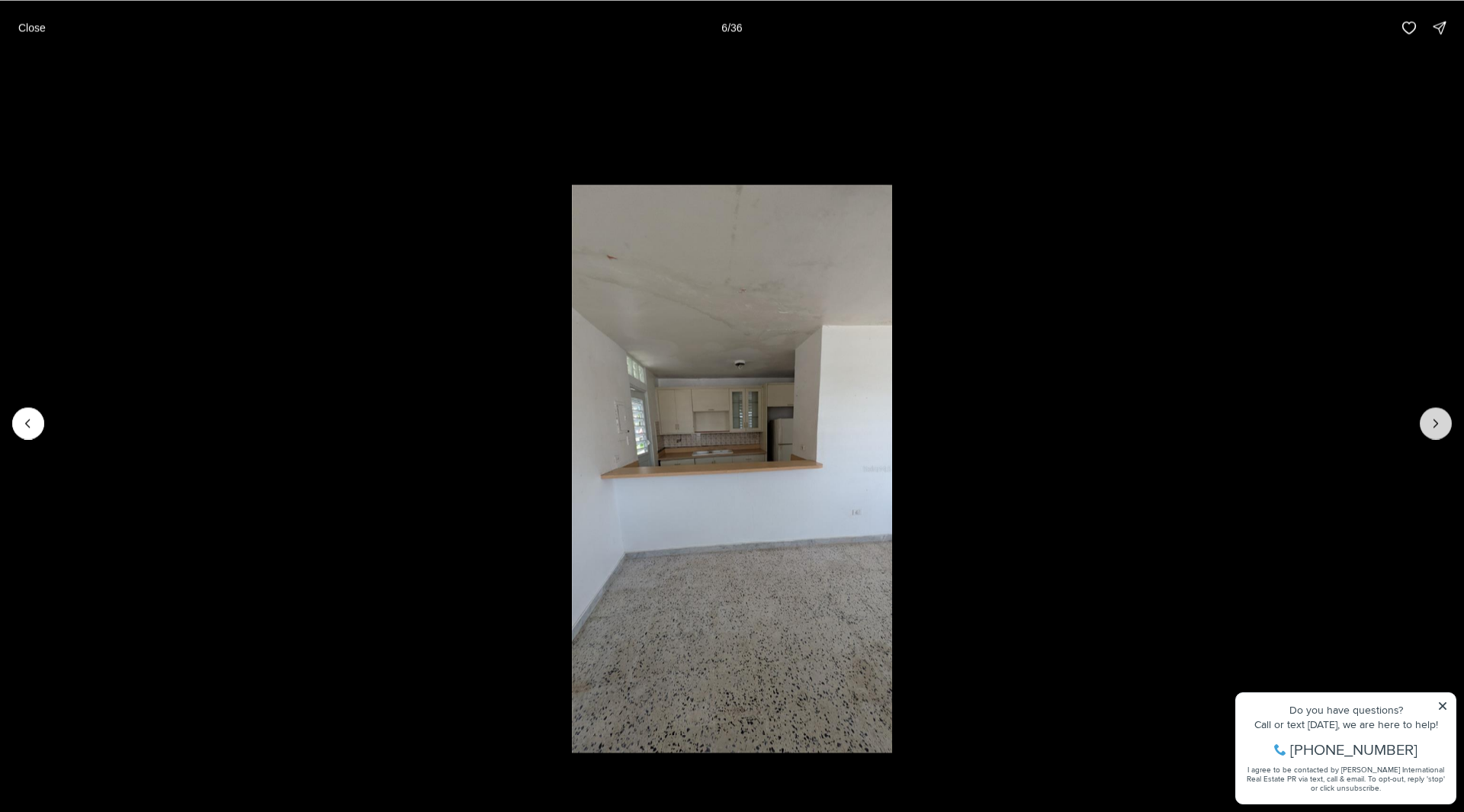
click at [1426, 414] on button "Next slide" at bounding box center [1436, 423] width 32 height 32
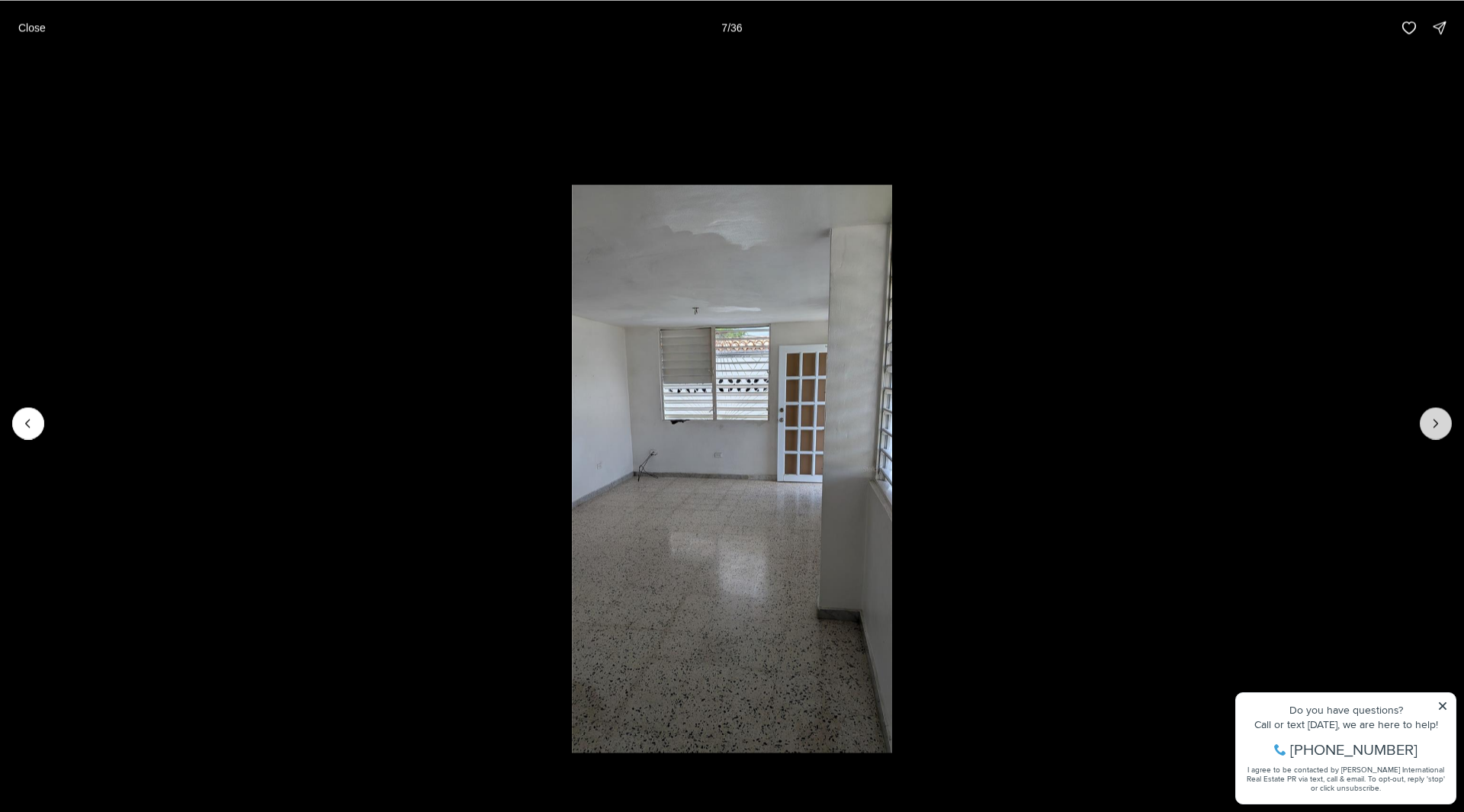
click at [1426, 414] on button "Next slide" at bounding box center [1436, 423] width 32 height 32
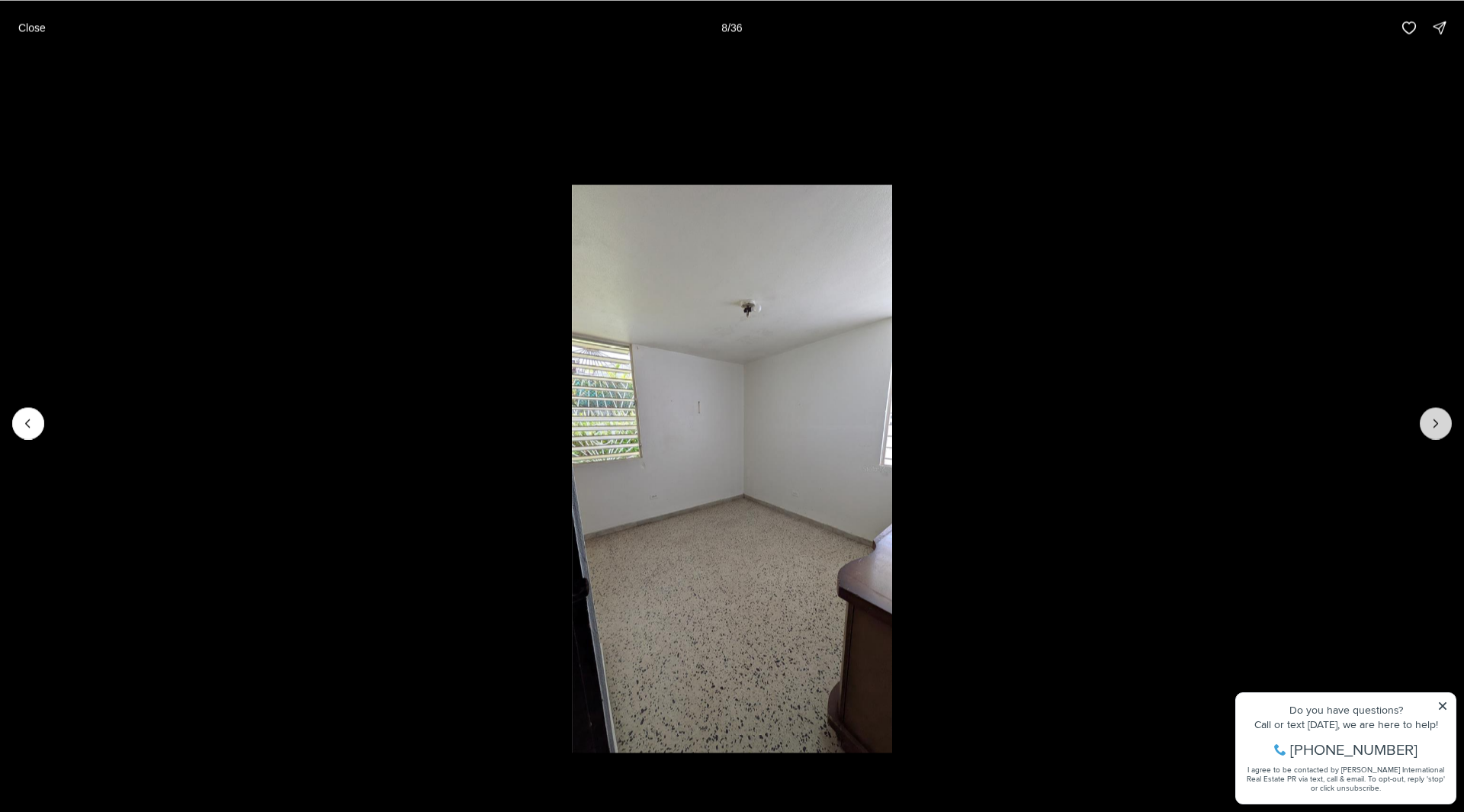
click at [1426, 414] on button "Next slide" at bounding box center [1436, 423] width 32 height 32
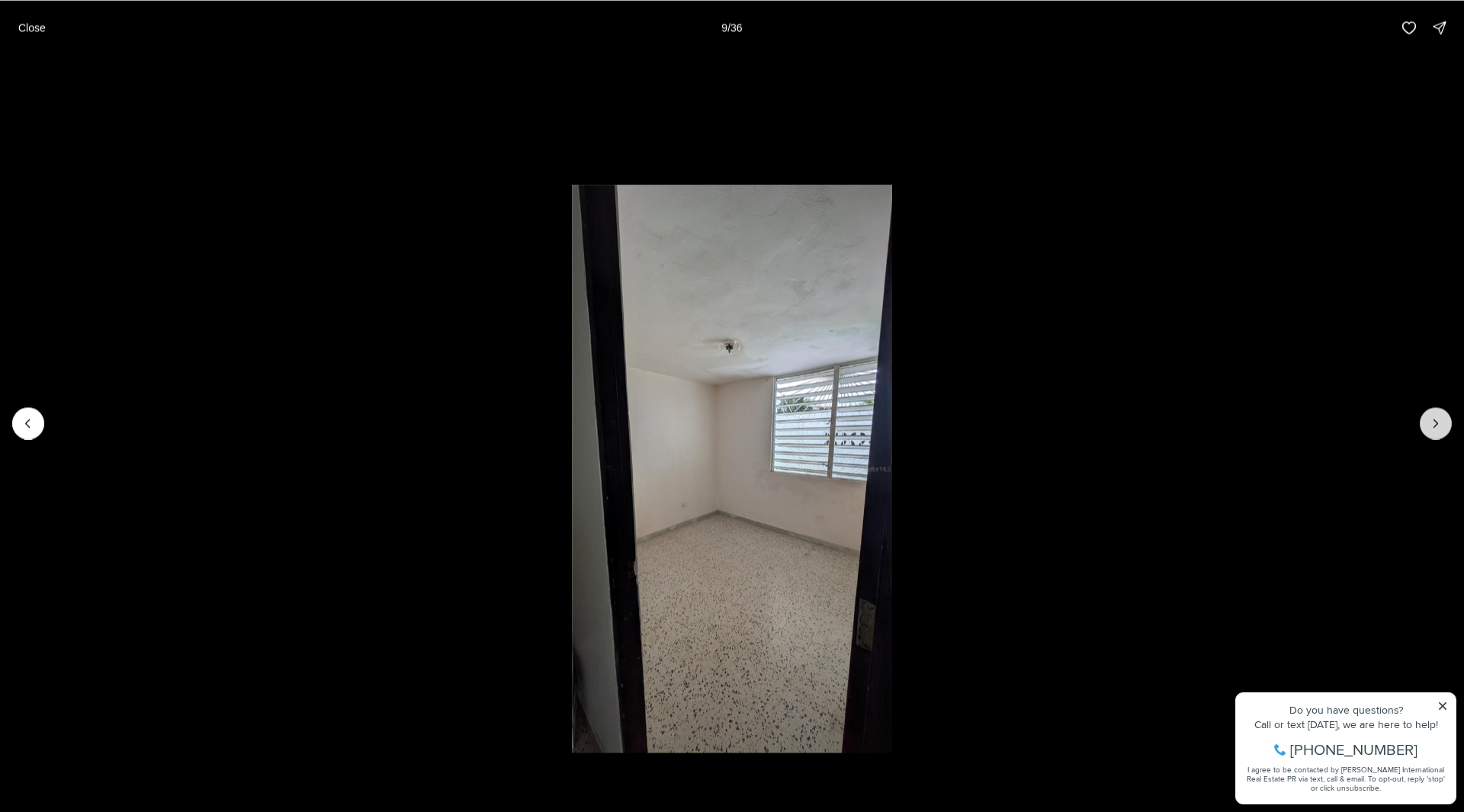
click at [1426, 414] on button "Next slide" at bounding box center [1436, 423] width 32 height 32
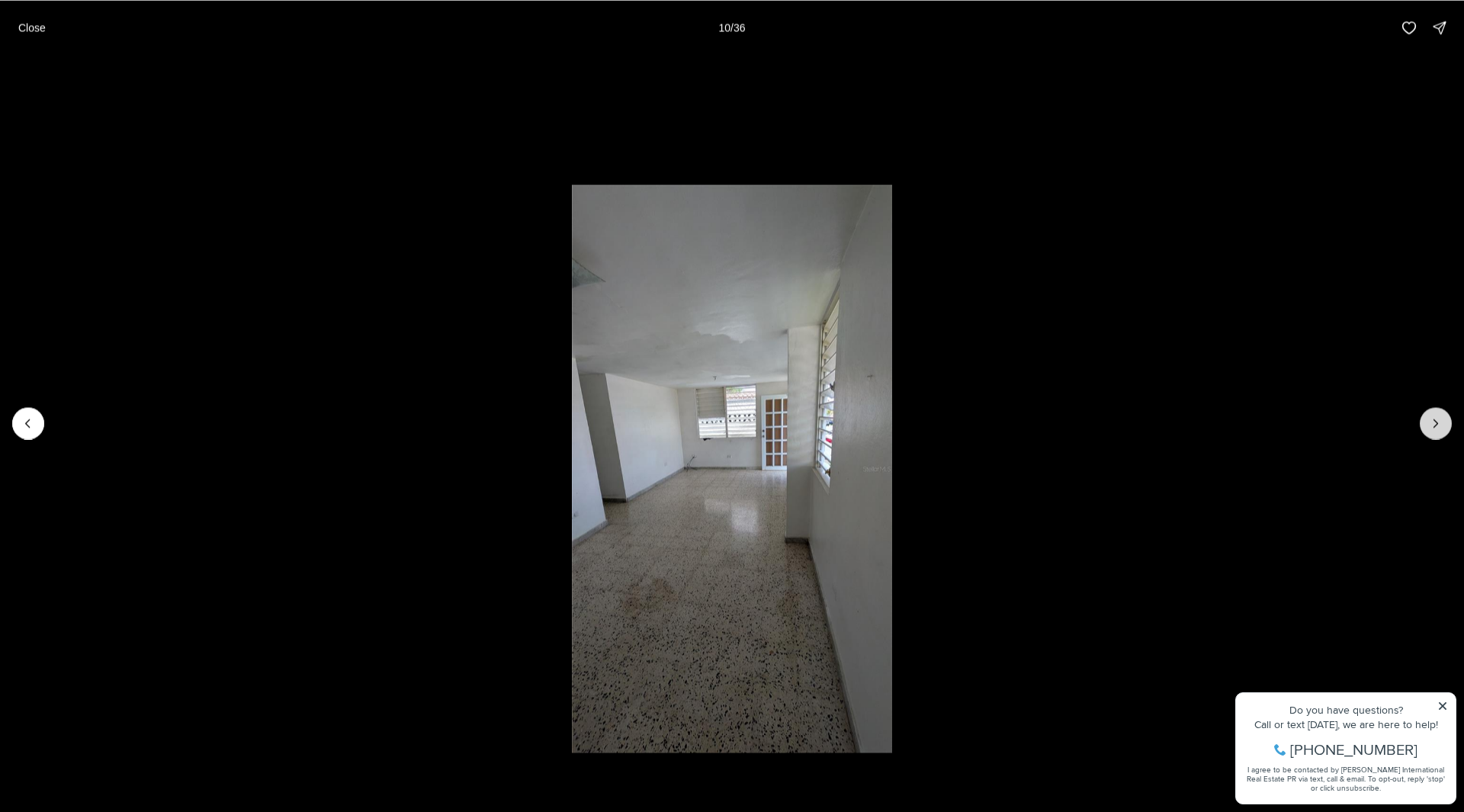
click at [1426, 414] on button "Next slide" at bounding box center [1436, 423] width 32 height 32
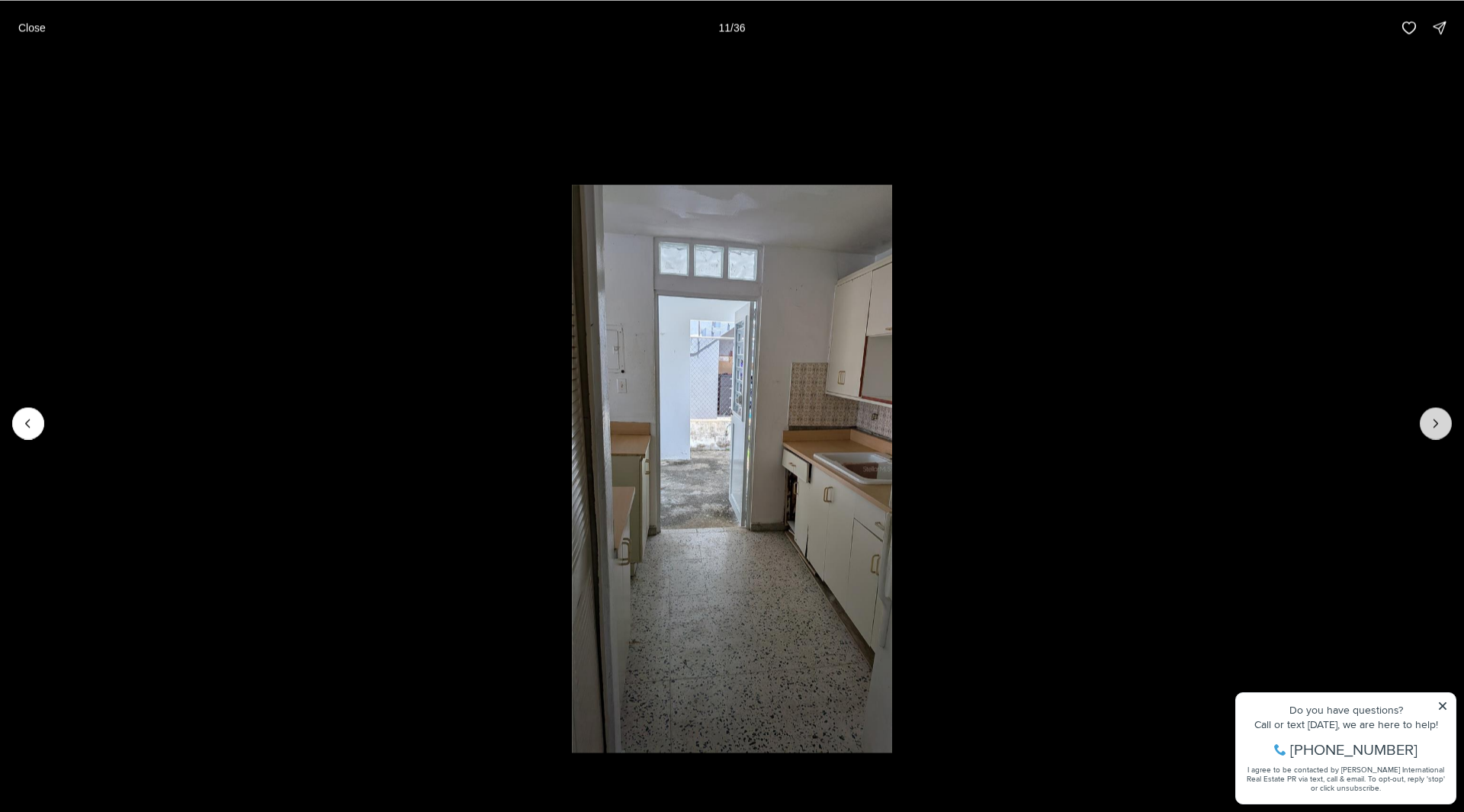
click at [1426, 414] on button "Next slide" at bounding box center [1436, 423] width 32 height 32
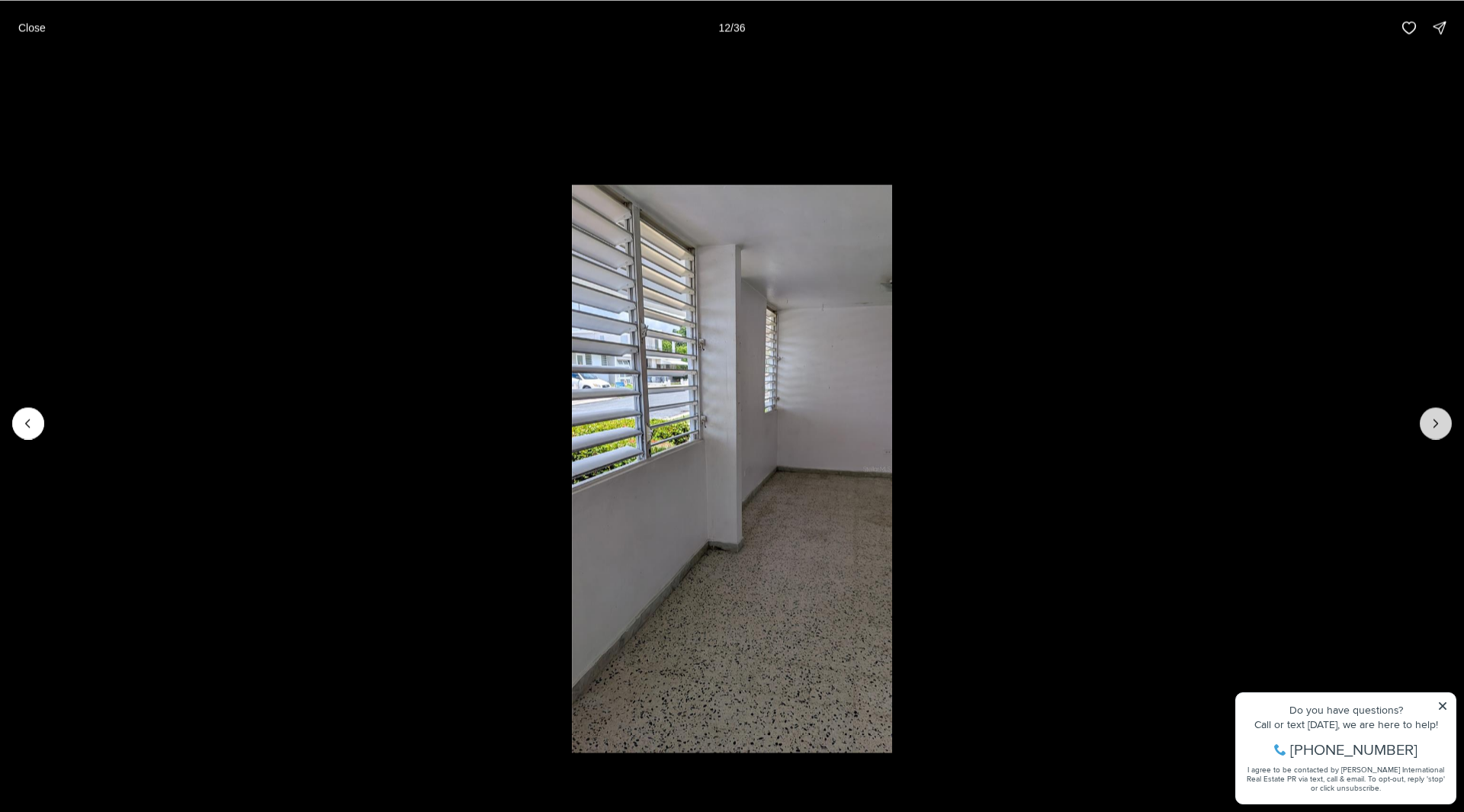
click at [1426, 414] on button "Next slide" at bounding box center [1436, 423] width 32 height 32
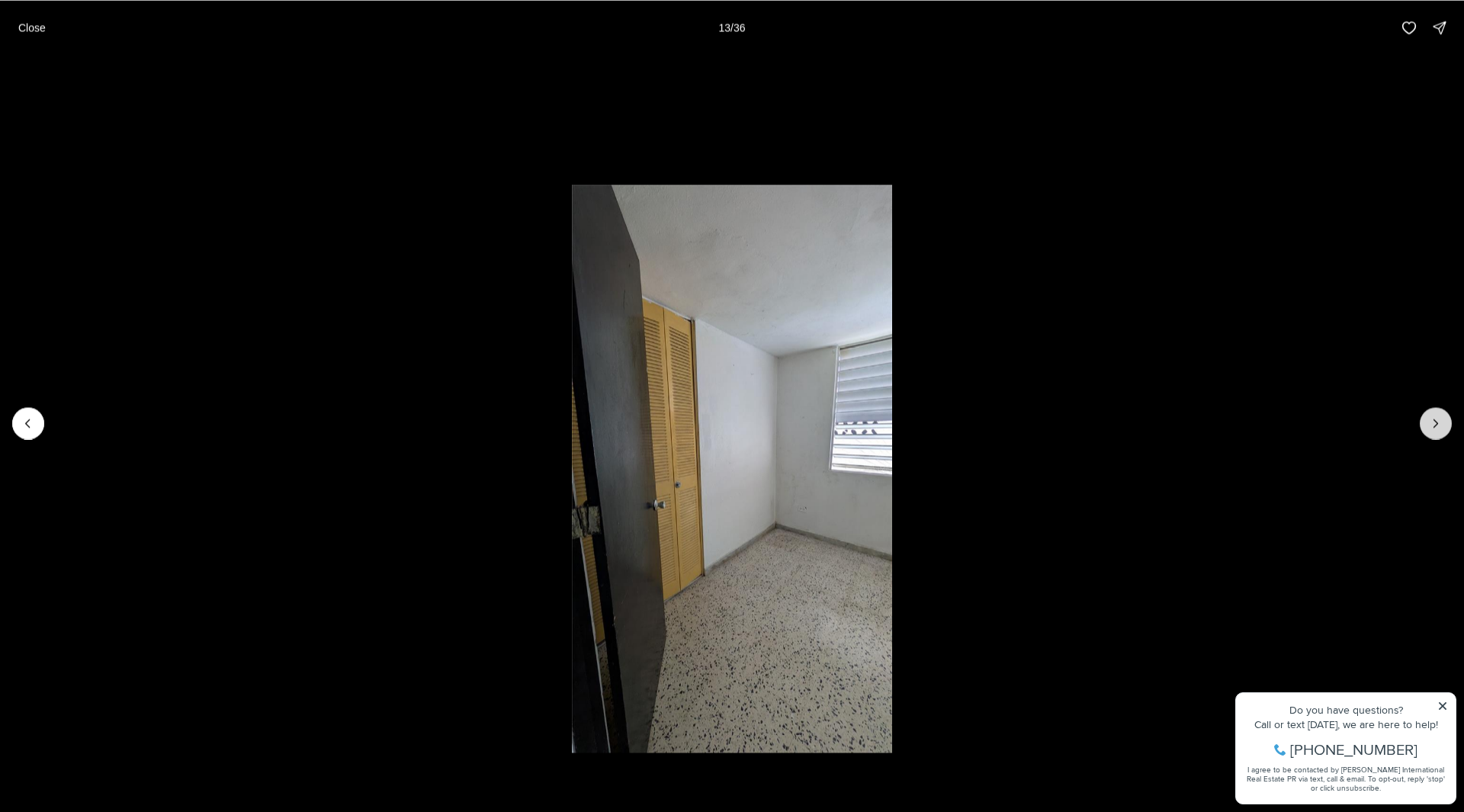
click at [1426, 414] on button "Next slide" at bounding box center [1436, 423] width 32 height 32
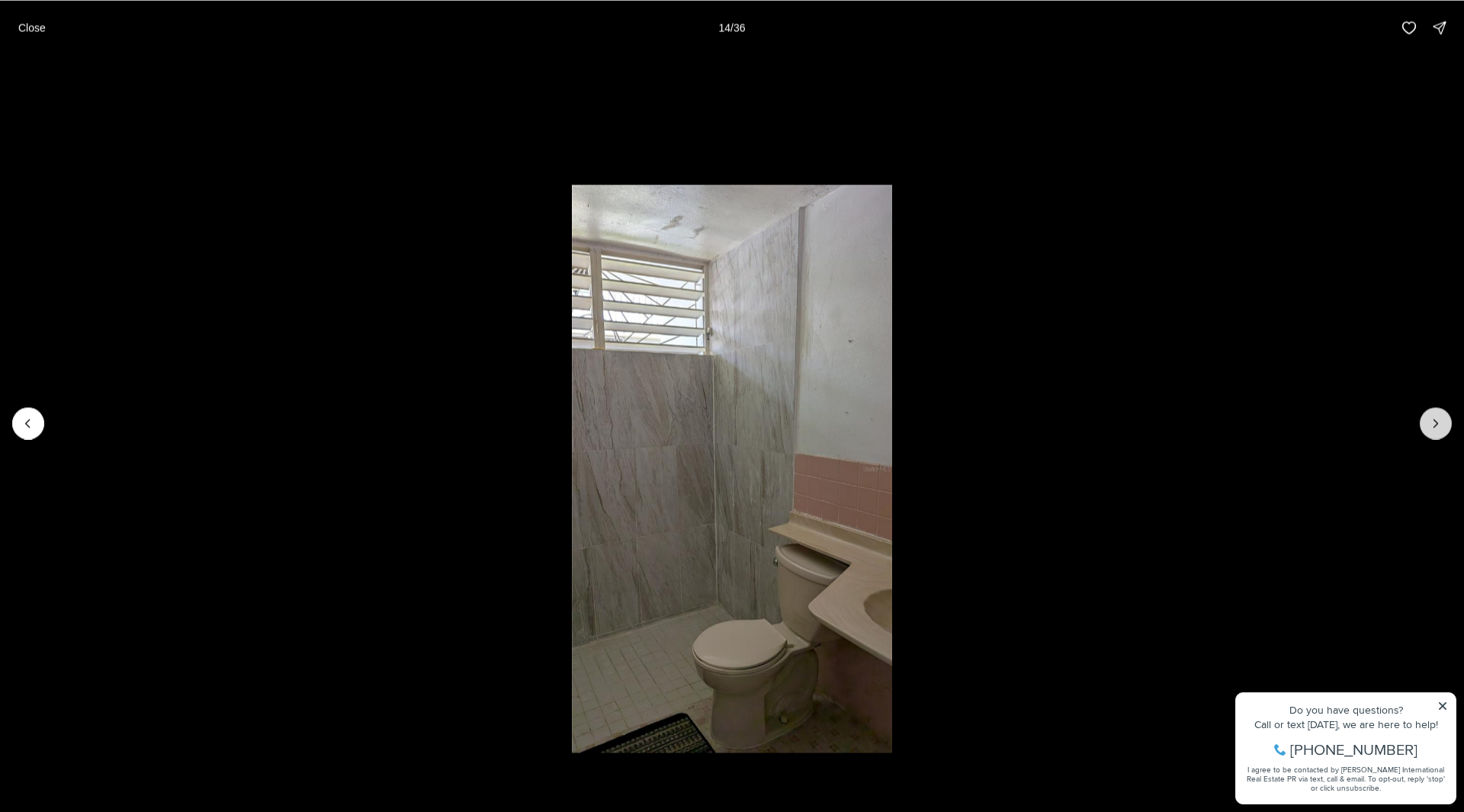
click at [1426, 414] on button "Next slide" at bounding box center [1436, 423] width 32 height 32
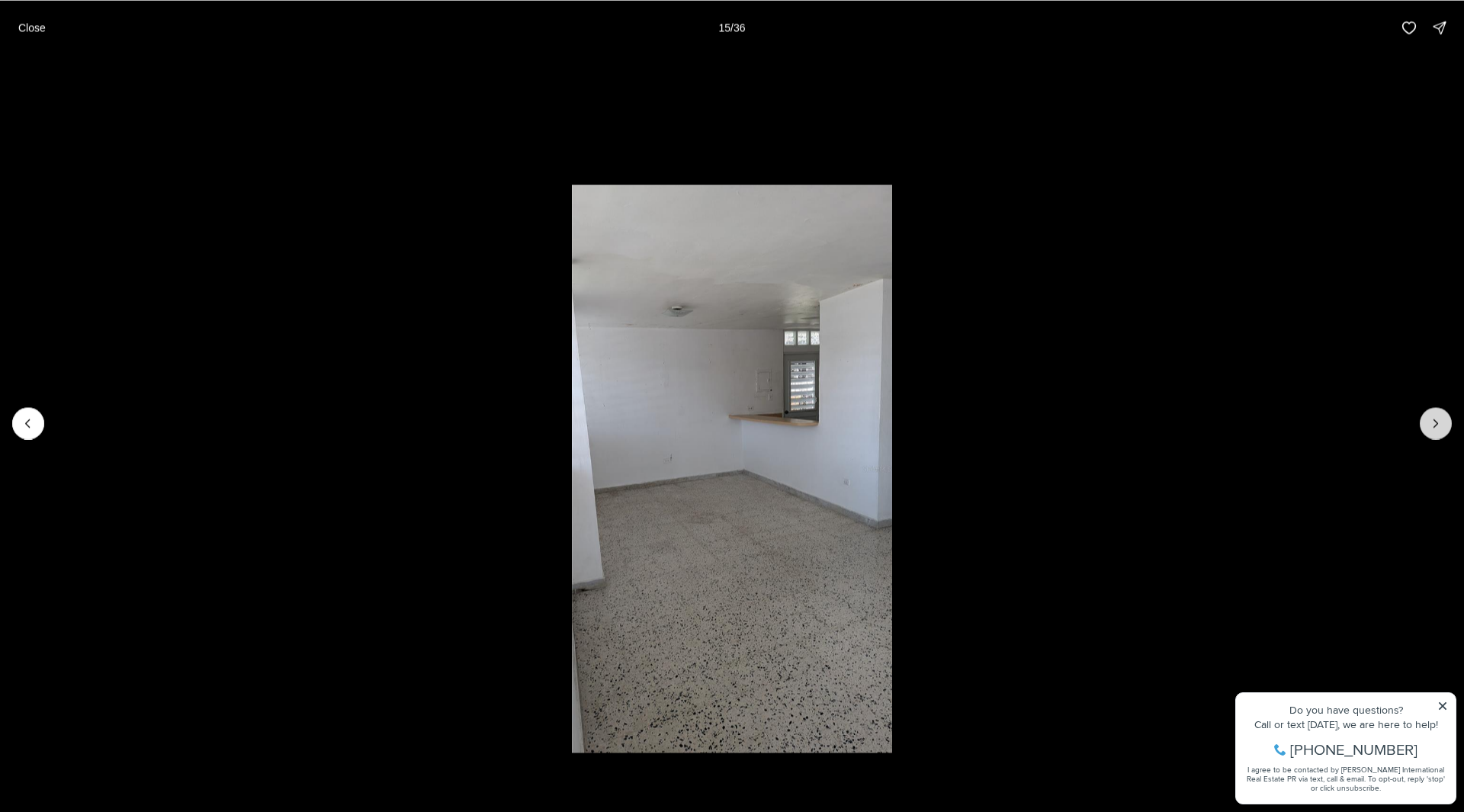
click at [1426, 414] on button "Next slide" at bounding box center [1436, 423] width 32 height 32
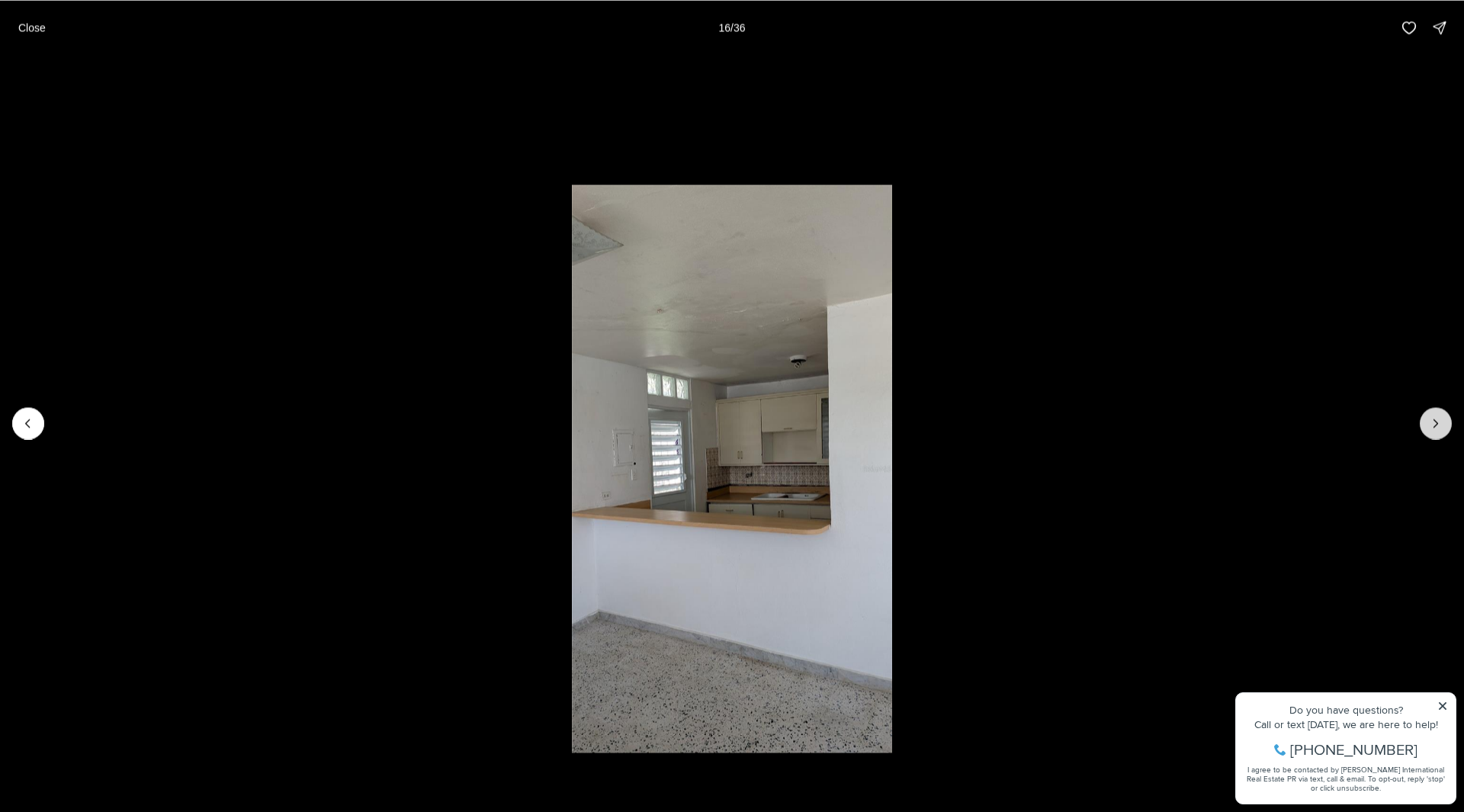
click at [1426, 414] on button "Next slide" at bounding box center [1436, 423] width 32 height 32
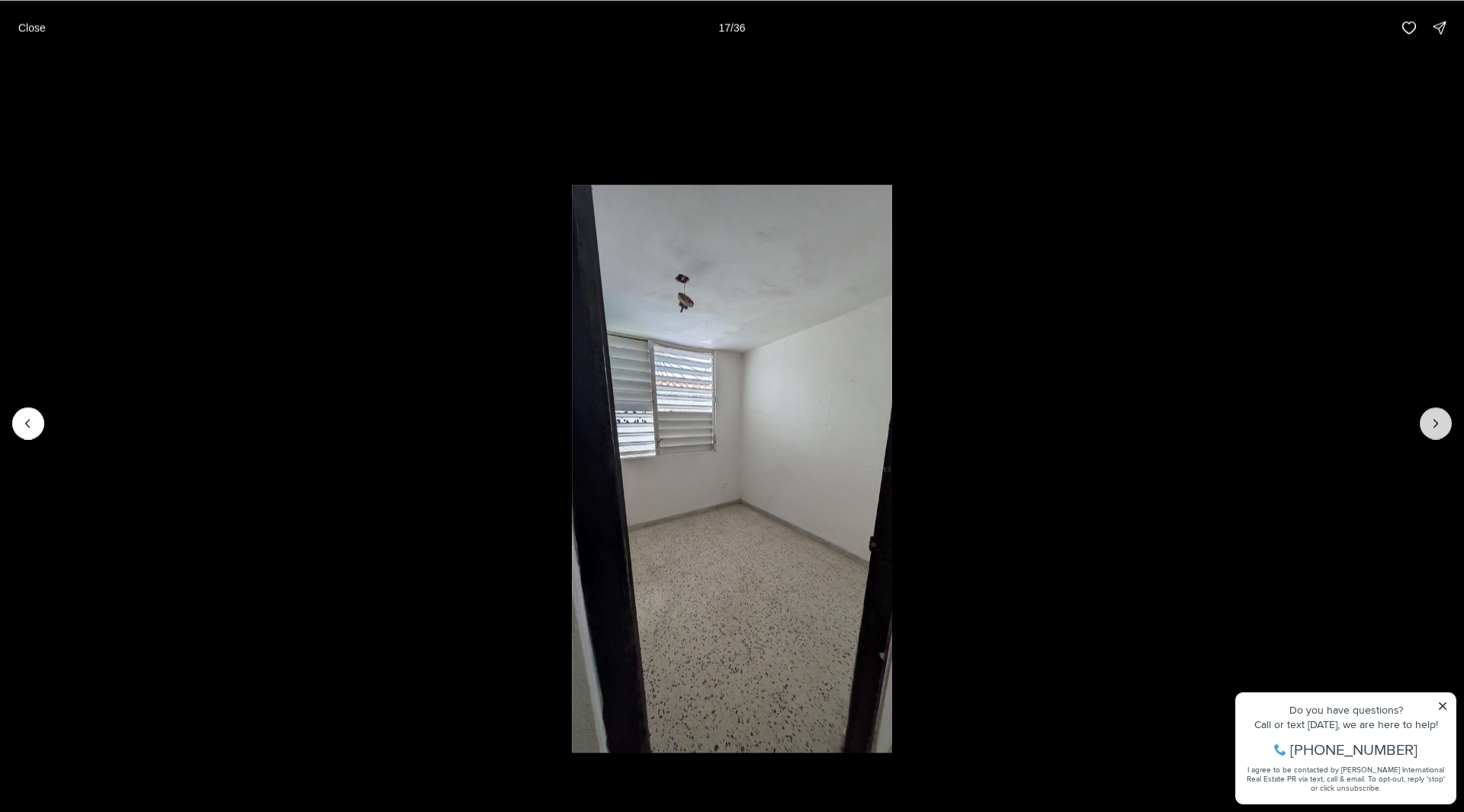
click at [1426, 414] on button "Next slide" at bounding box center [1436, 423] width 32 height 32
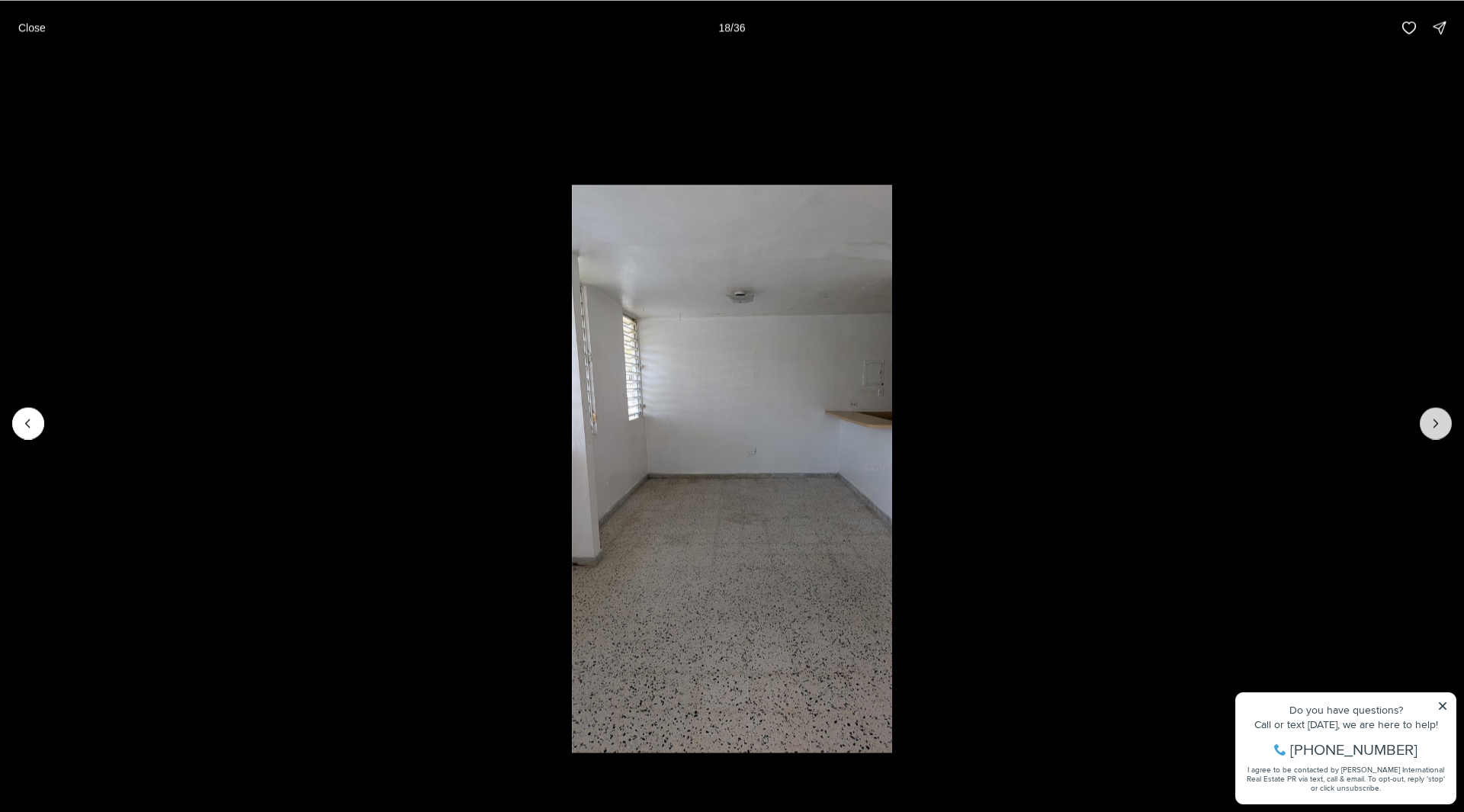
click at [1426, 414] on button "Next slide" at bounding box center [1436, 423] width 32 height 32
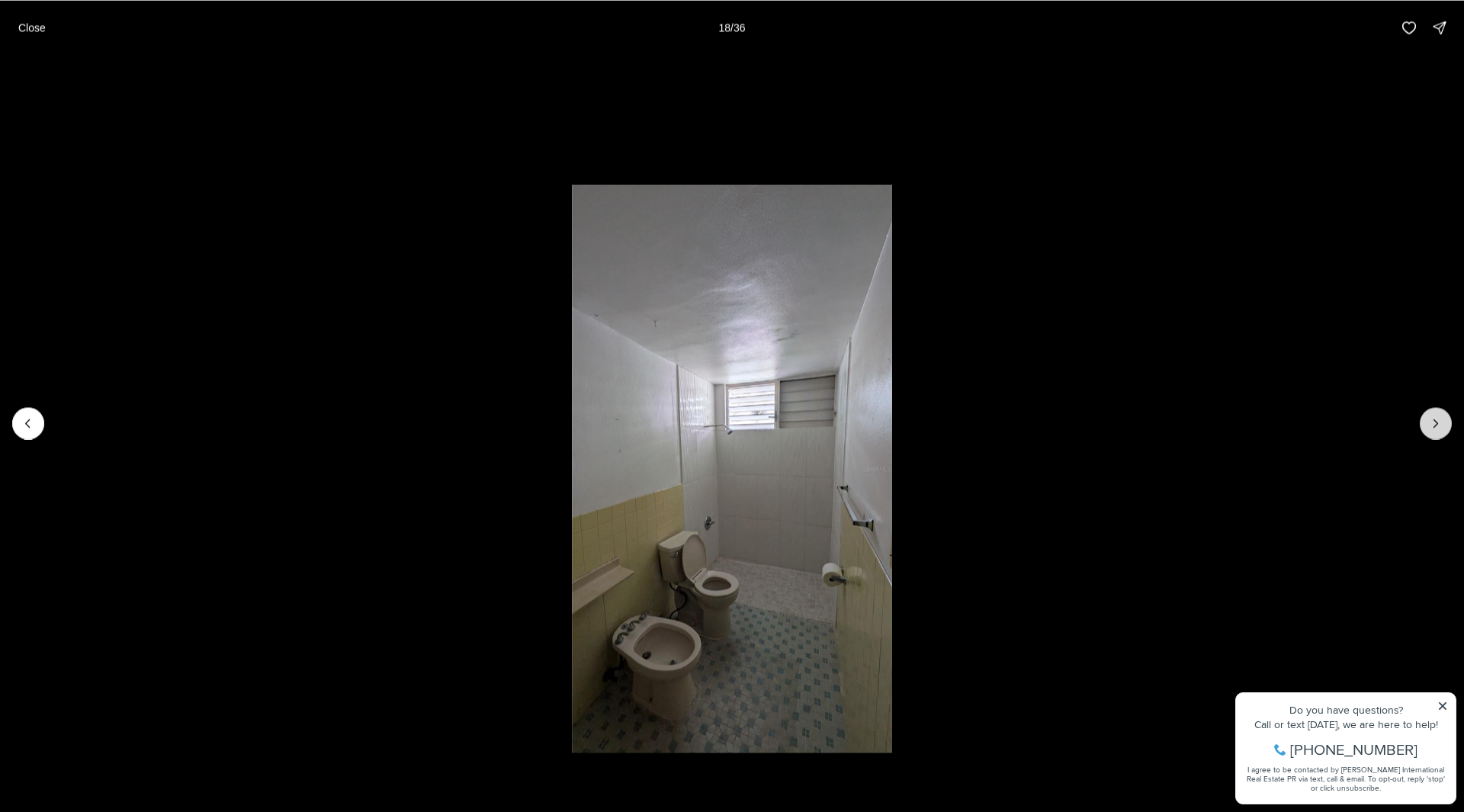
click at [1426, 414] on button "Next slide" at bounding box center [1436, 423] width 32 height 32
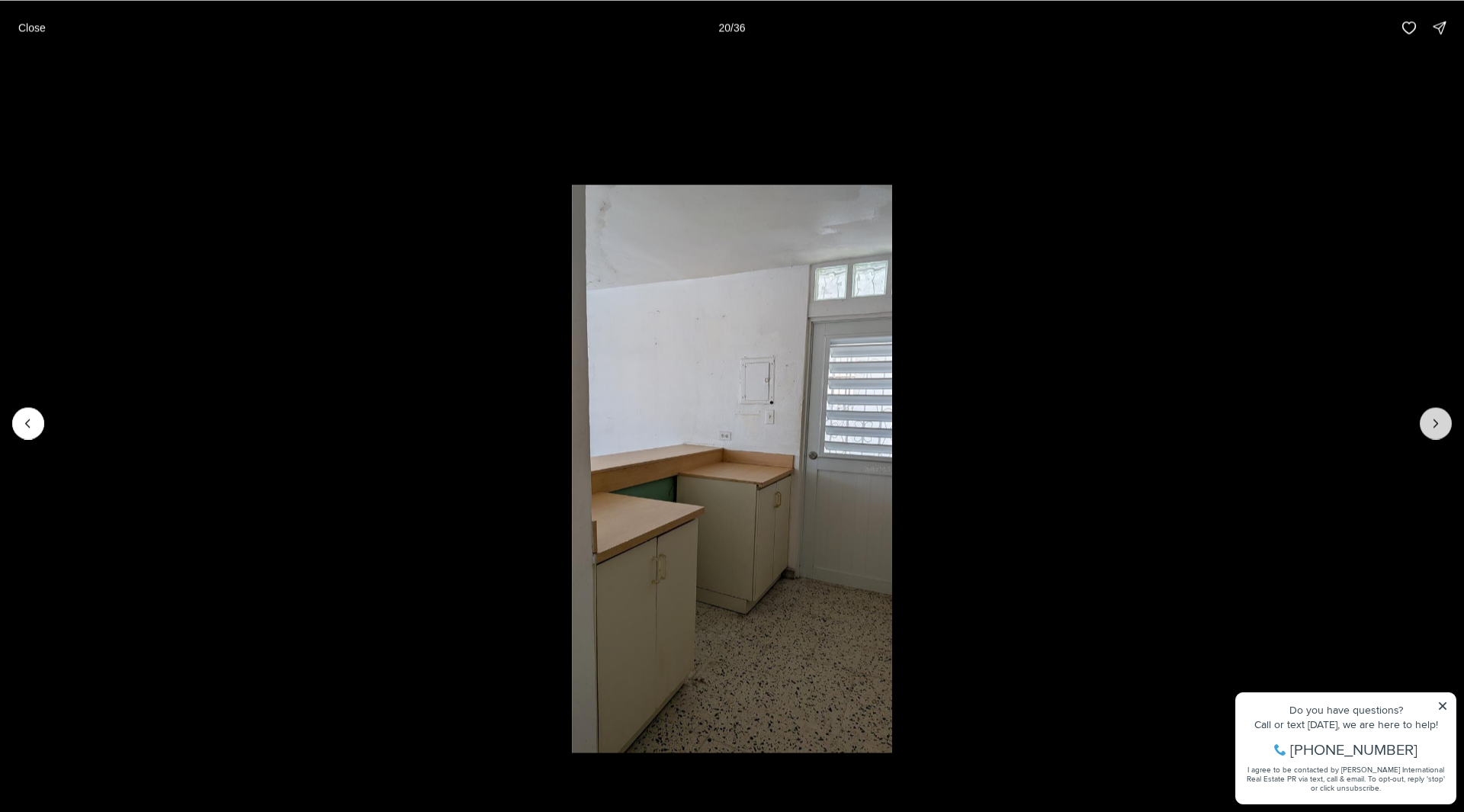
click at [1426, 414] on button "Next slide" at bounding box center [1436, 423] width 32 height 32
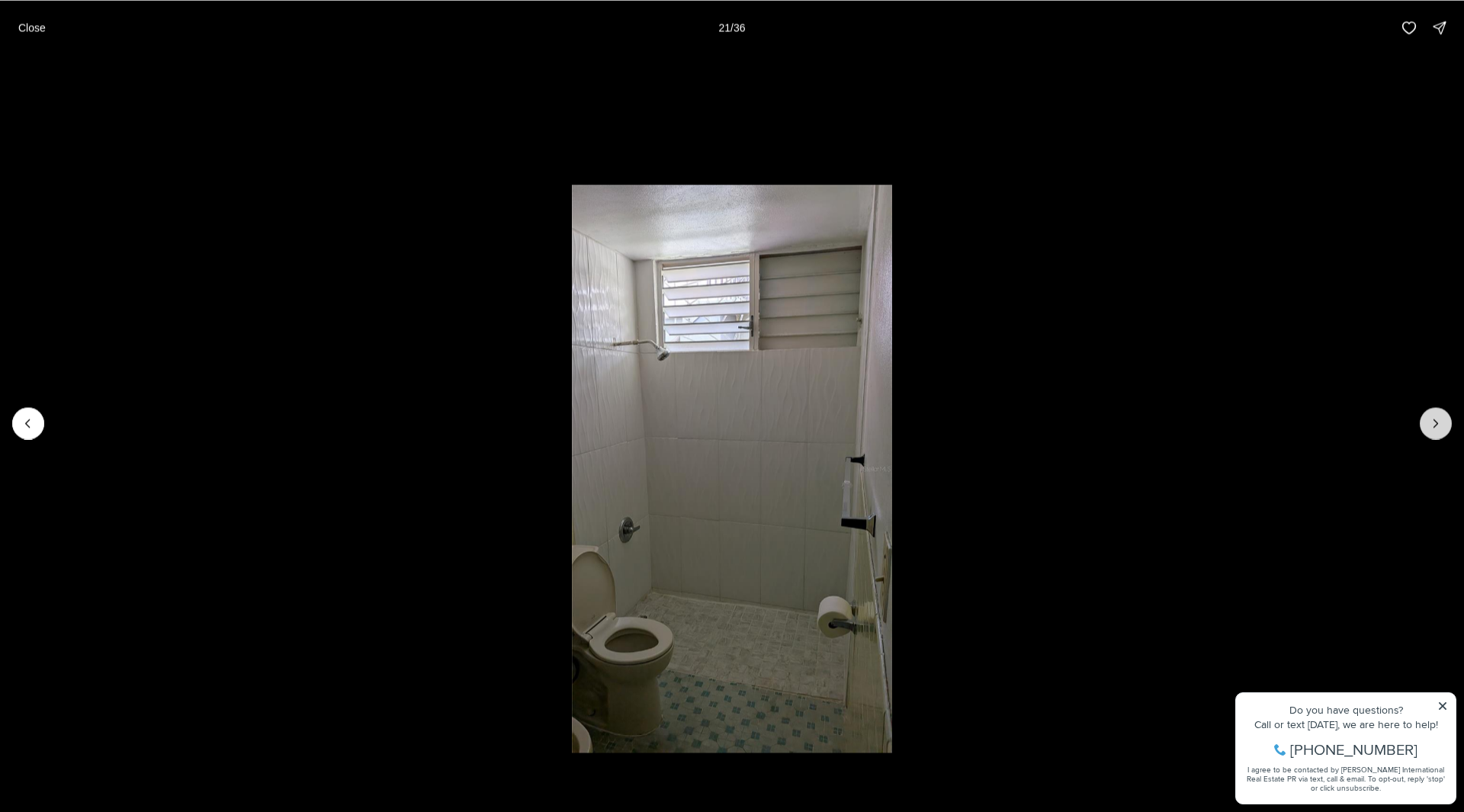
click at [1426, 414] on button "Next slide" at bounding box center [1436, 423] width 32 height 32
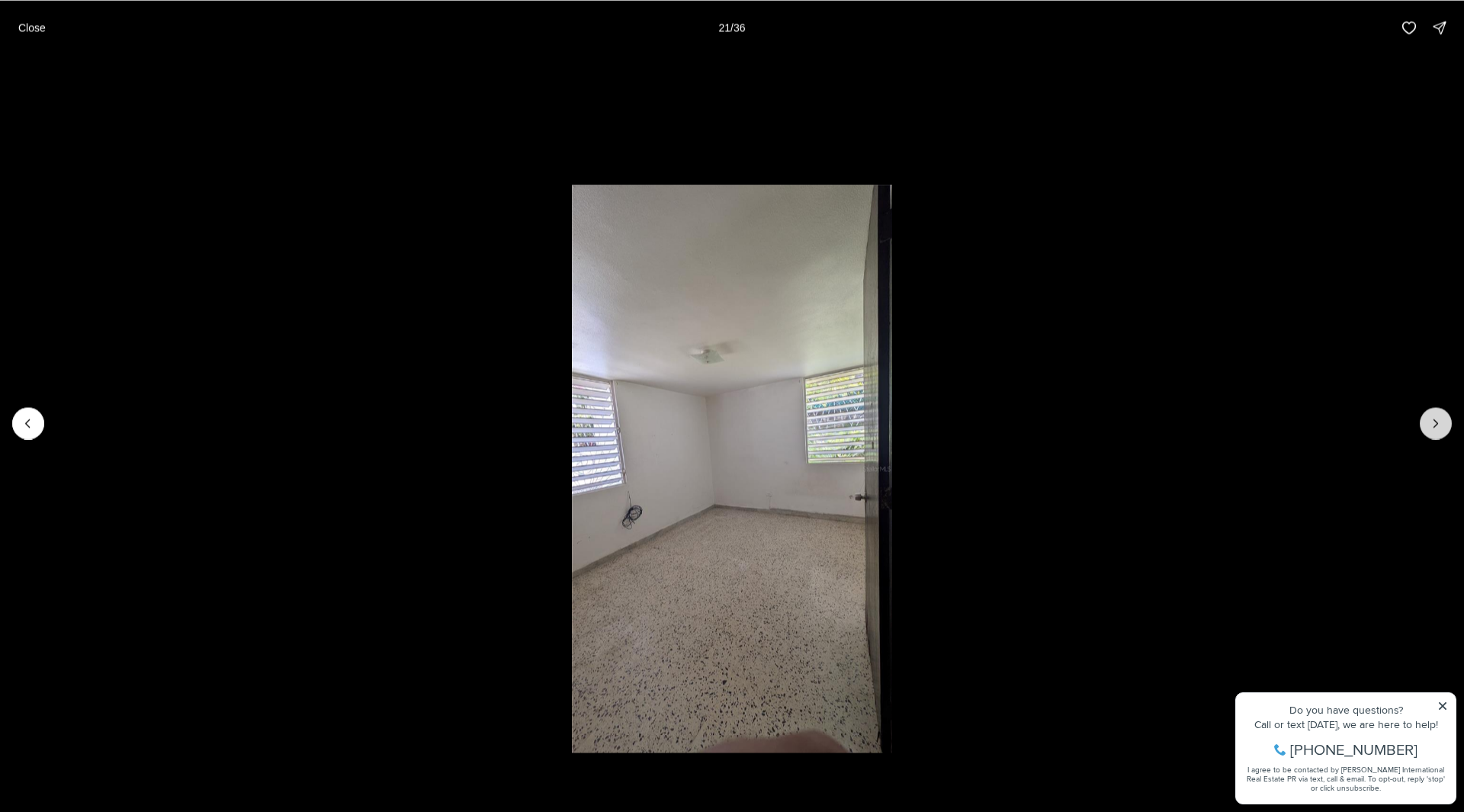
click at [1426, 414] on button "Next slide" at bounding box center [1436, 423] width 32 height 32
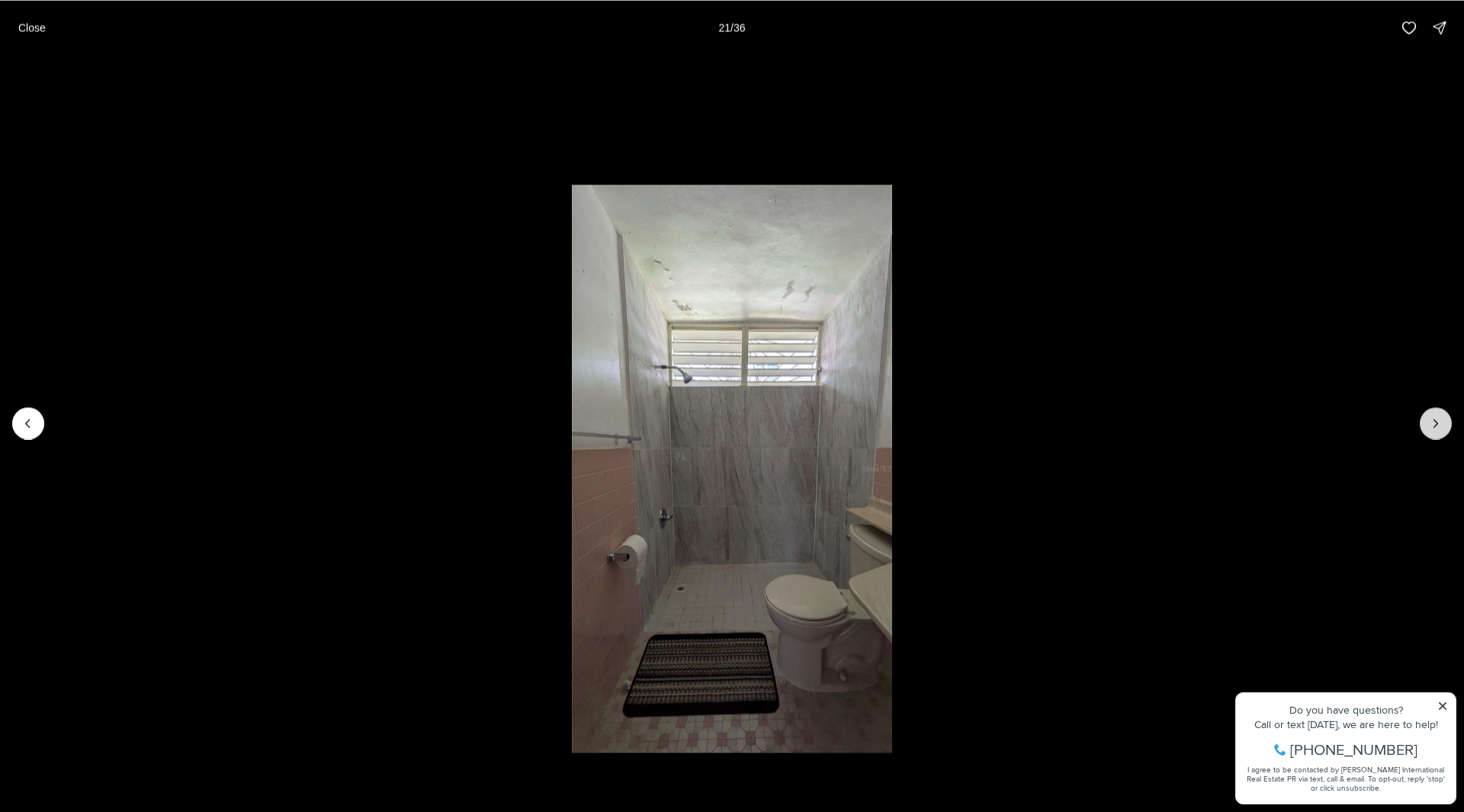
click at [1426, 414] on button "Next slide" at bounding box center [1436, 423] width 32 height 32
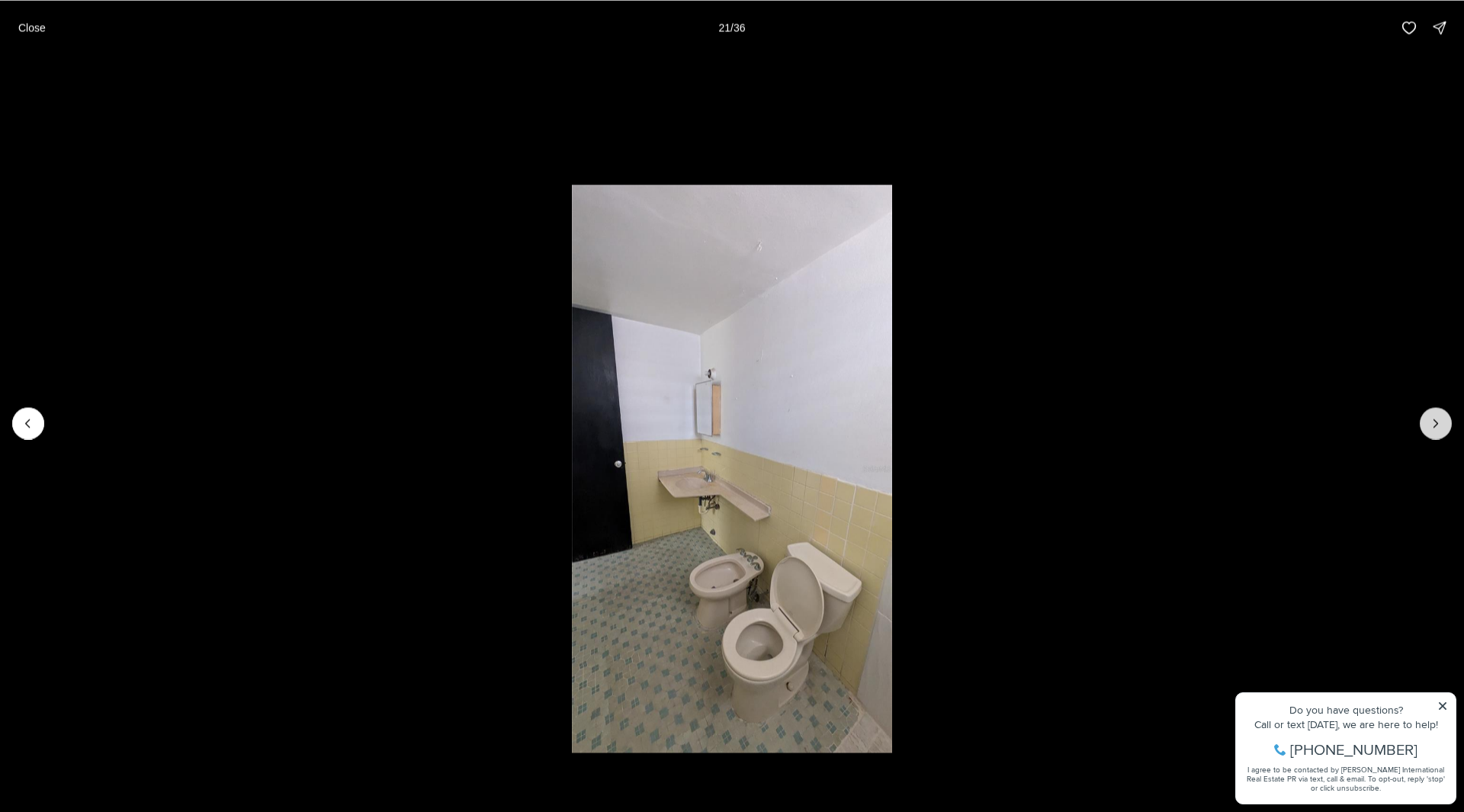
click at [1426, 414] on button "Next slide" at bounding box center [1436, 423] width 32 height 32
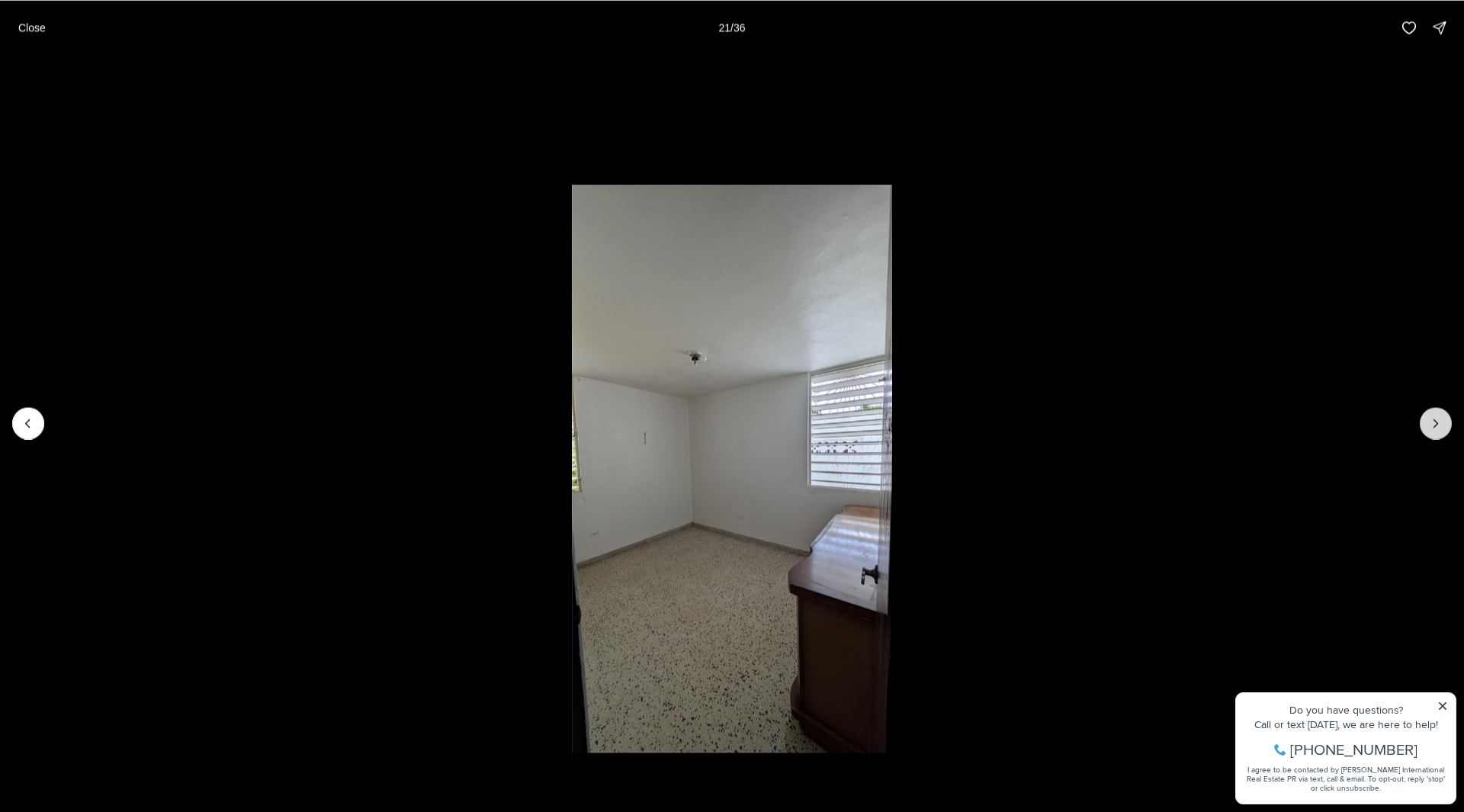
click at [1426, 414] on button "Next slide" at bounding box center [1436, 423] width 32 height 32
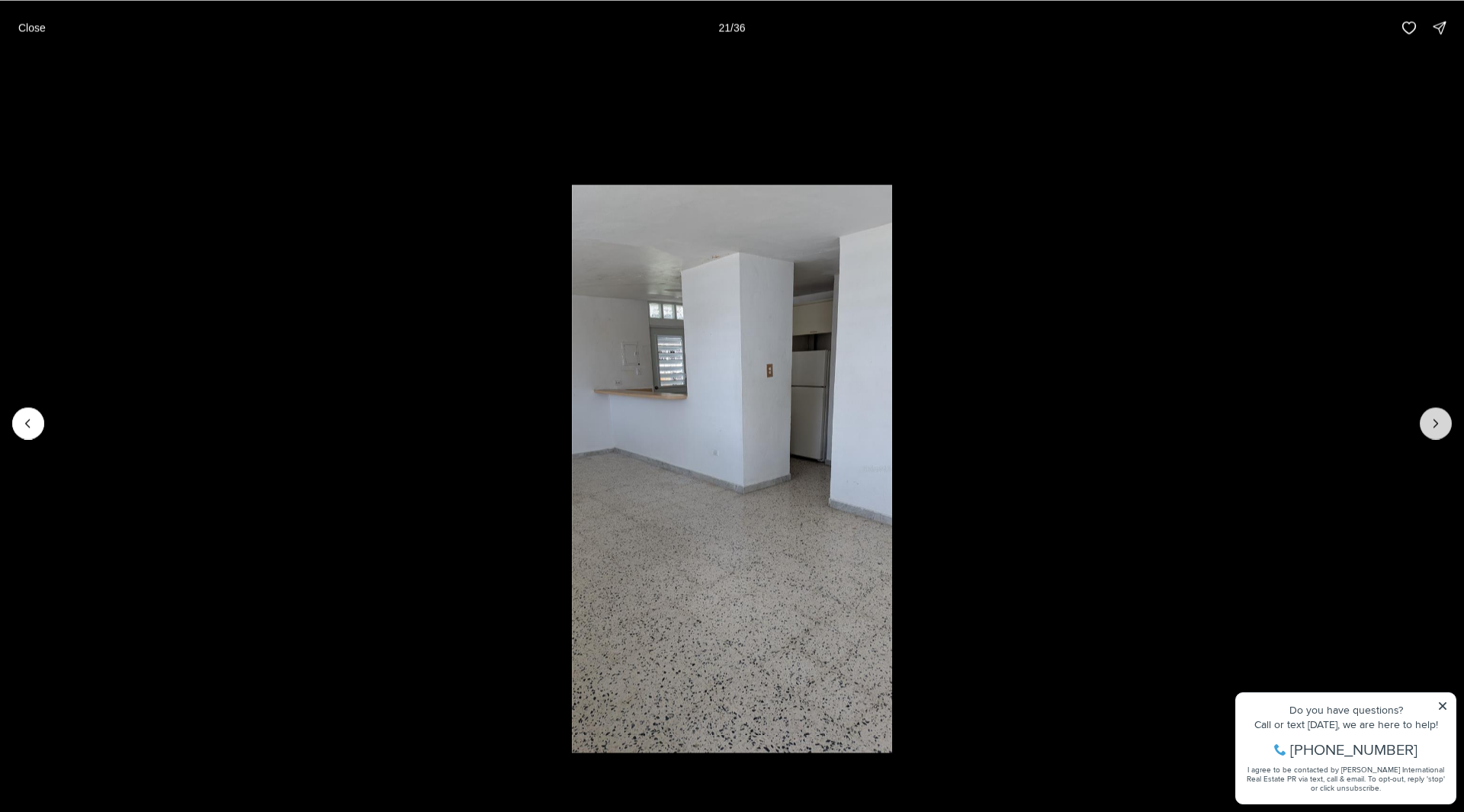
click at [1426, 414] on button "Next slide" at bounding box center [1436, 423] width 32 height 32
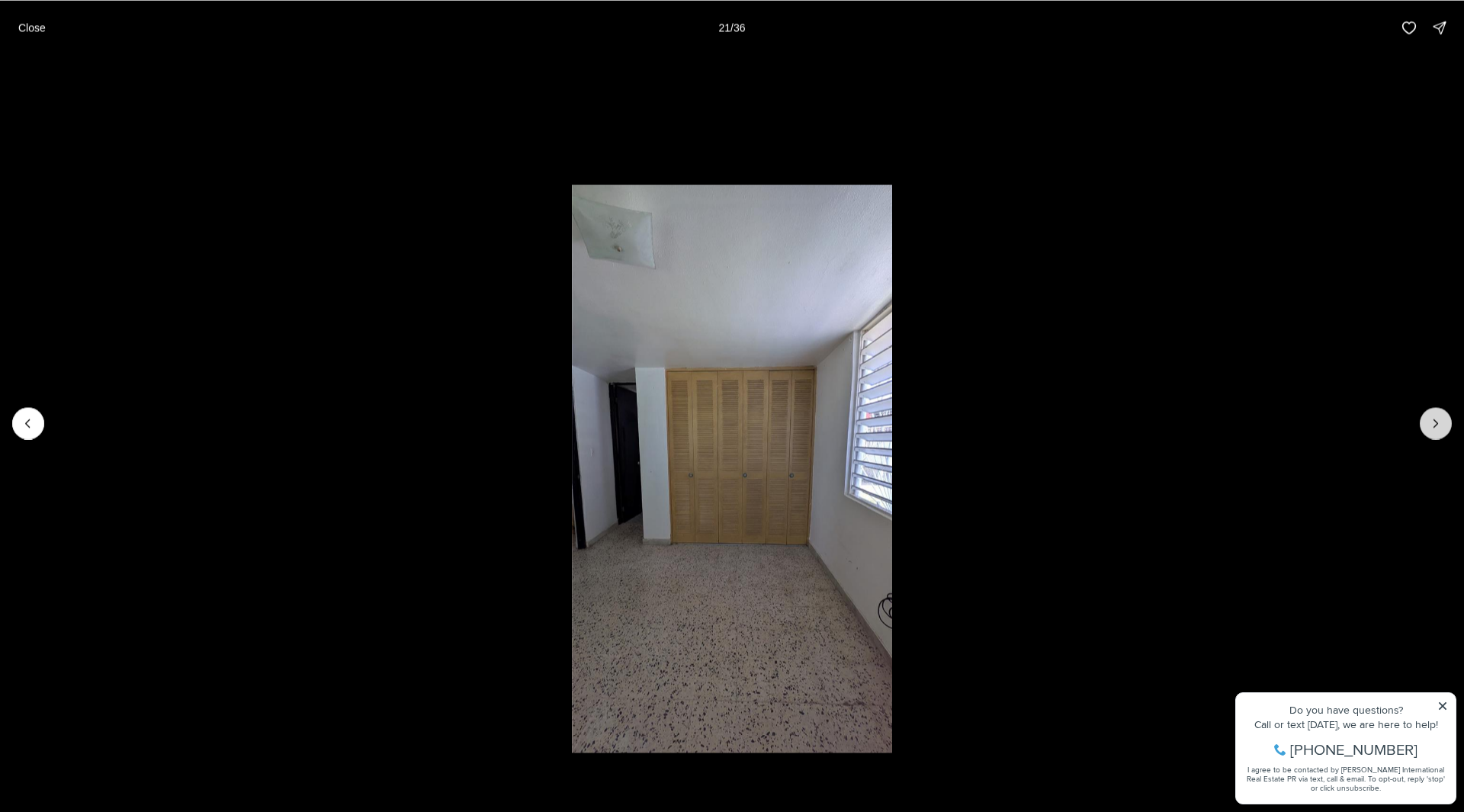
click at [1426, 414] on button "Next slide" at bounding box center [1436, 423] width 32 height 32
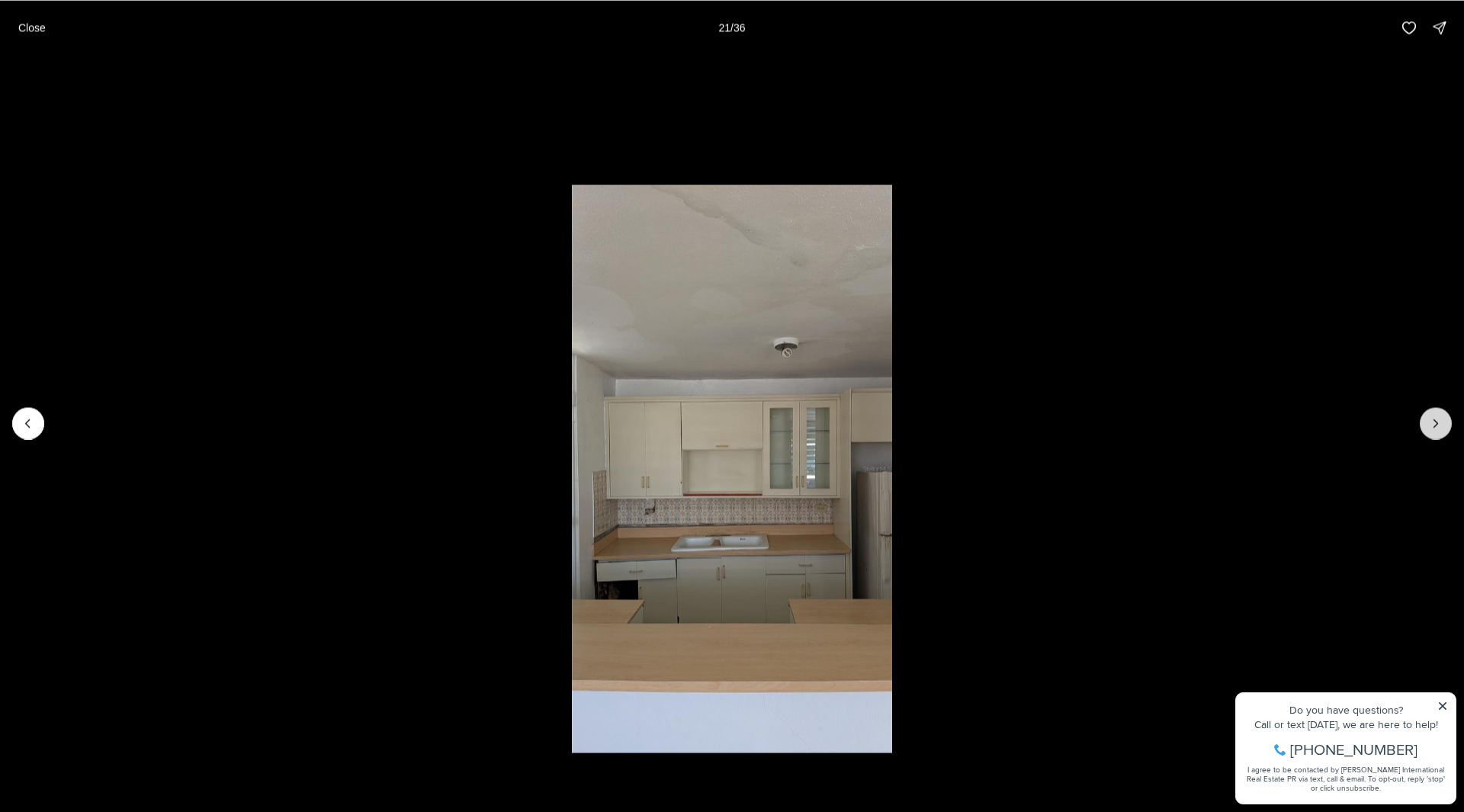
click at [1426, 414] on button "Next slide" at bounding box center [1436, 423] width 32 height 32
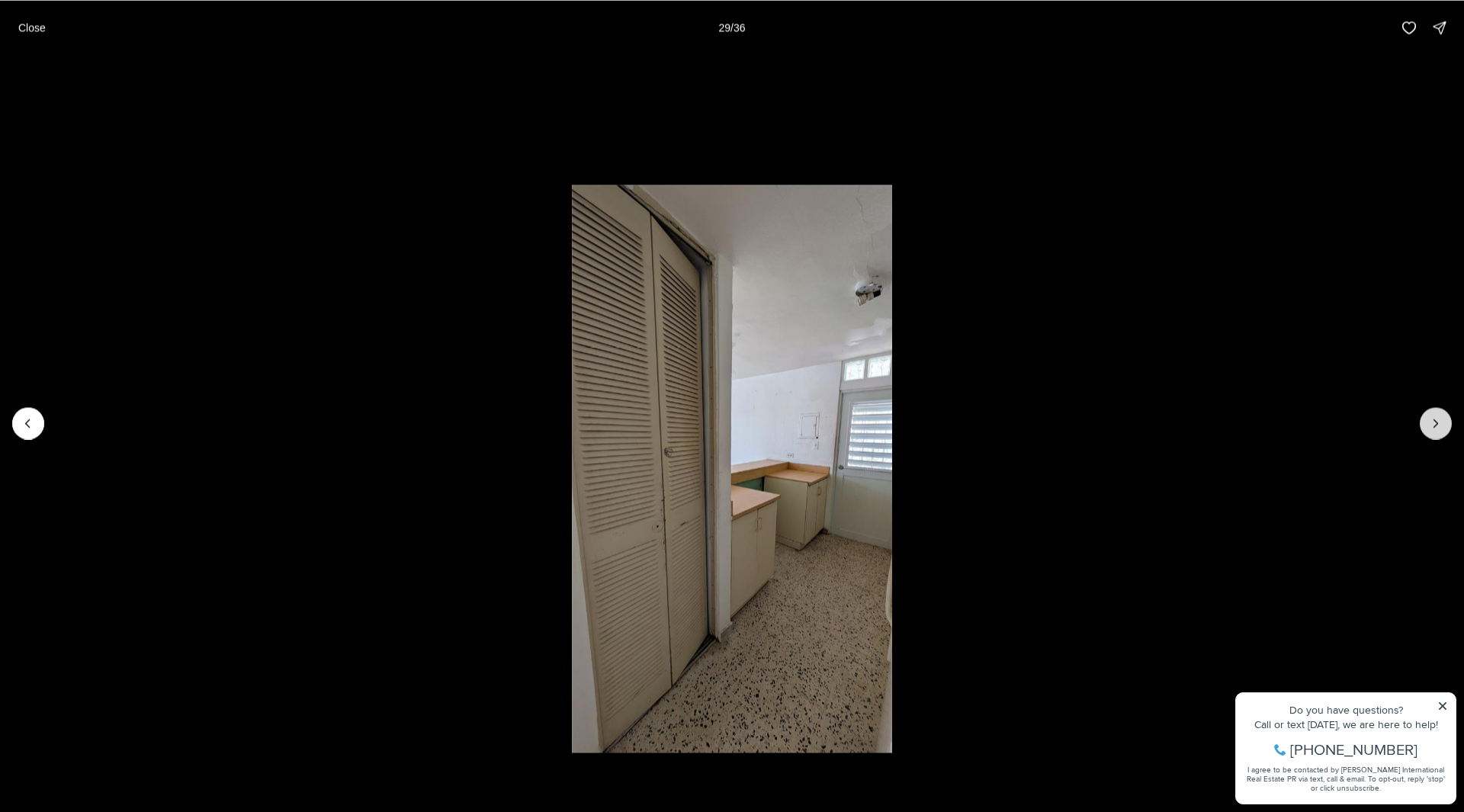
click at [1426, 414] on button "Next slide" at bounding box center [1436, 423] width 32 height 32
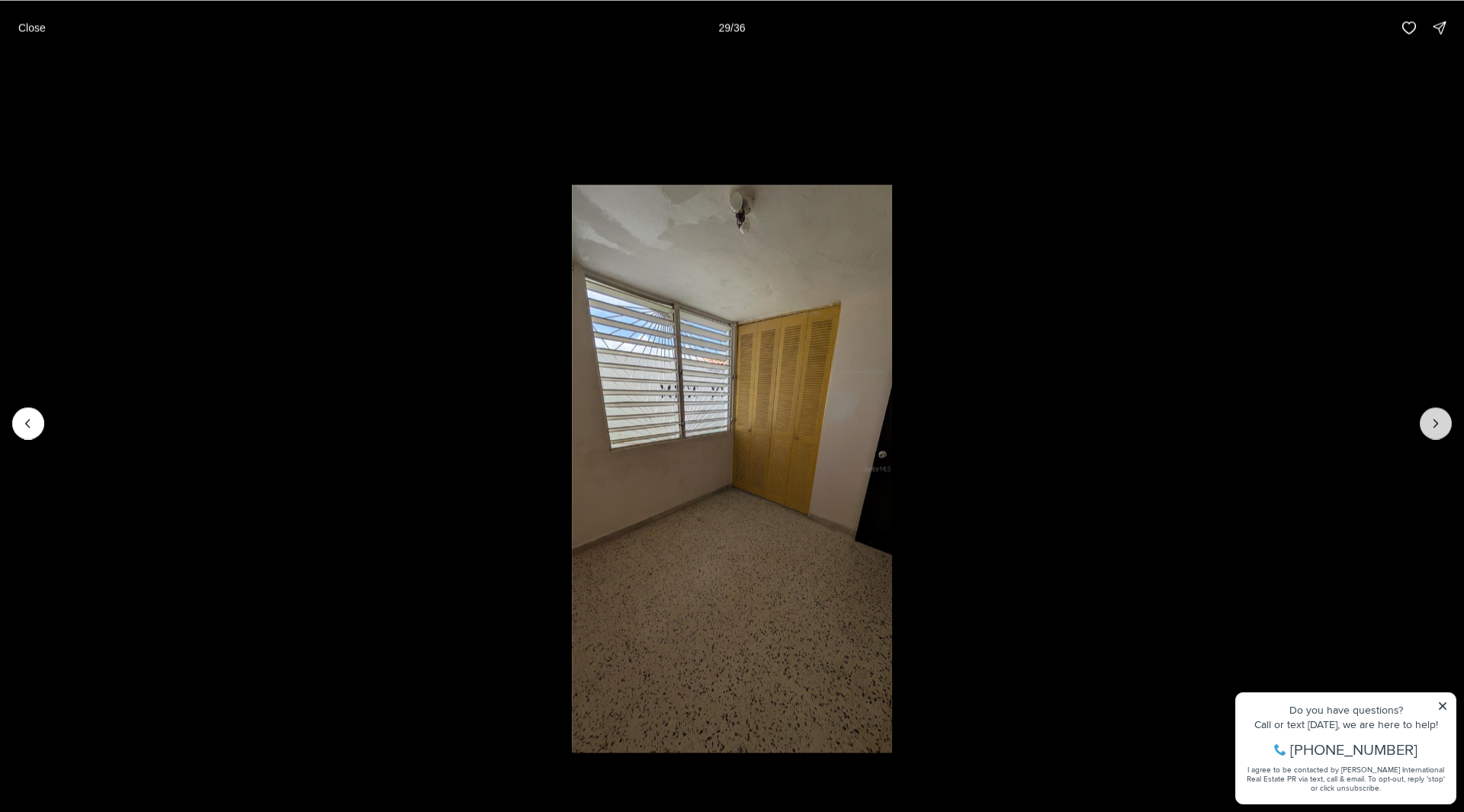
click at [1425, 418] on button "Next slide" at bounding box center [1436, 423] width 32 height 32
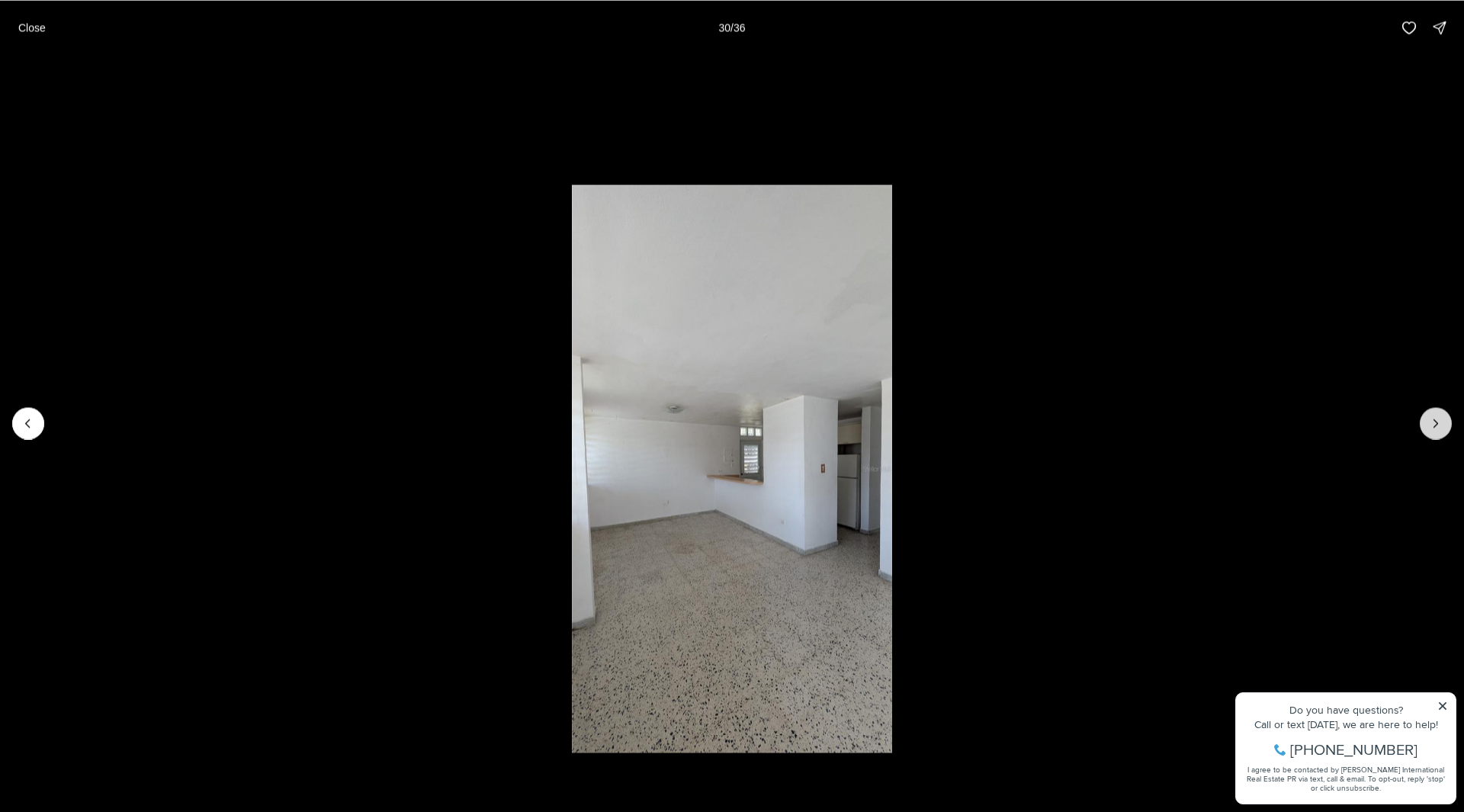
click at [1425, 418] on button "Next slide" at bounding box center [1436, 423] width 32 height 32
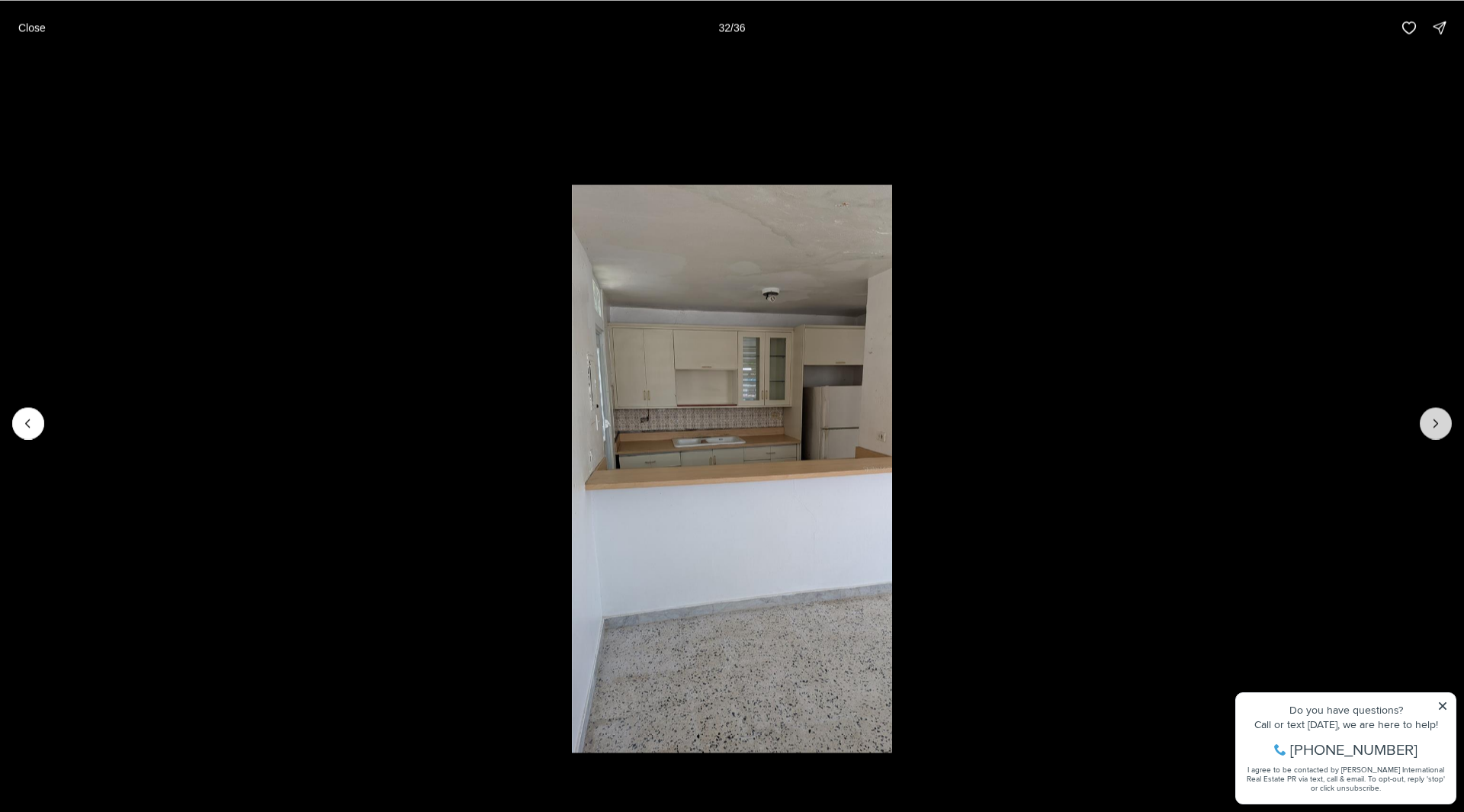
click at [1425, 418] on button "Next slide" at bounding box center [1436, 423] width 32 height 32
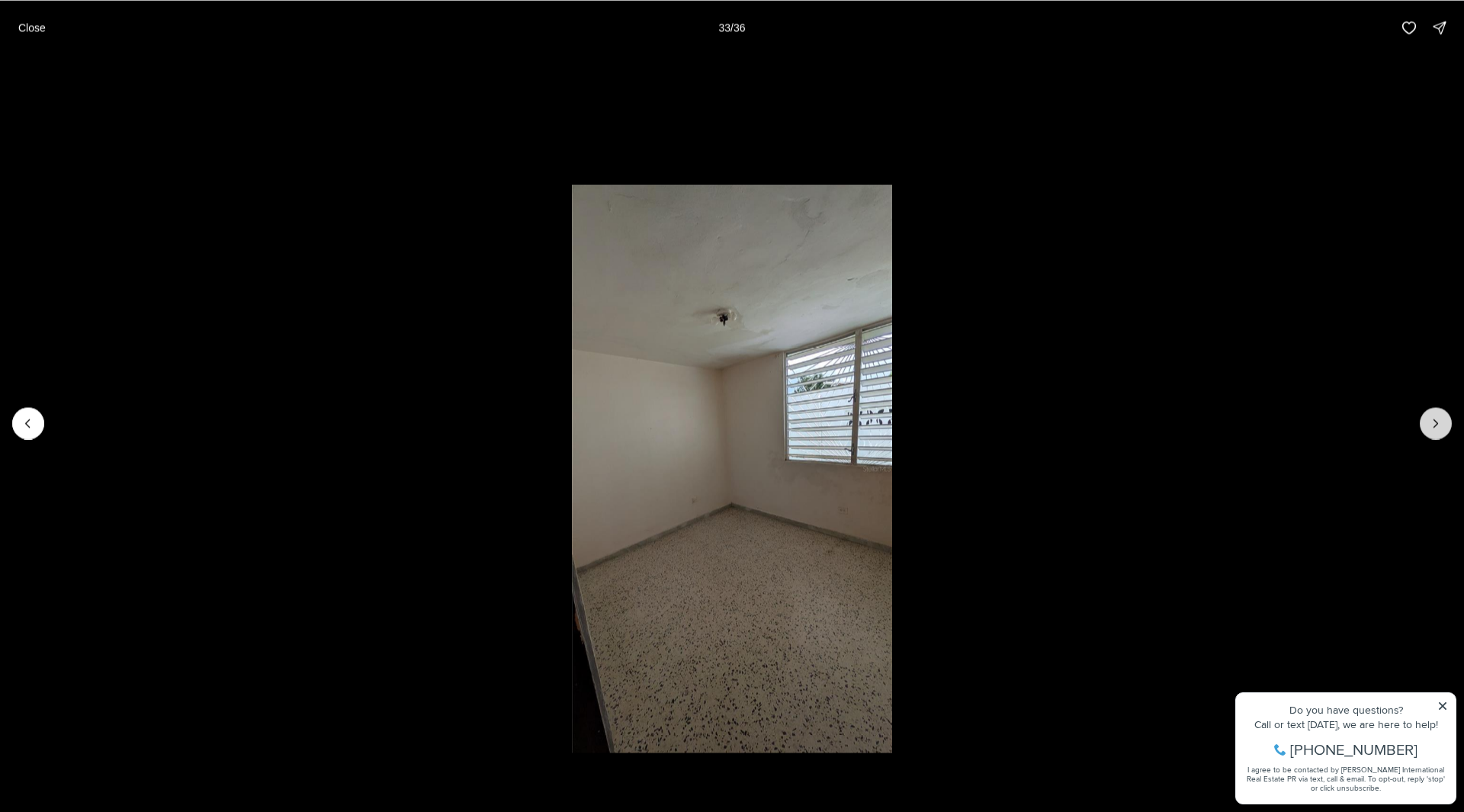
click at [1425, 418] on button "Next slide" at bounding box center [1436, 423] width 32 height 32
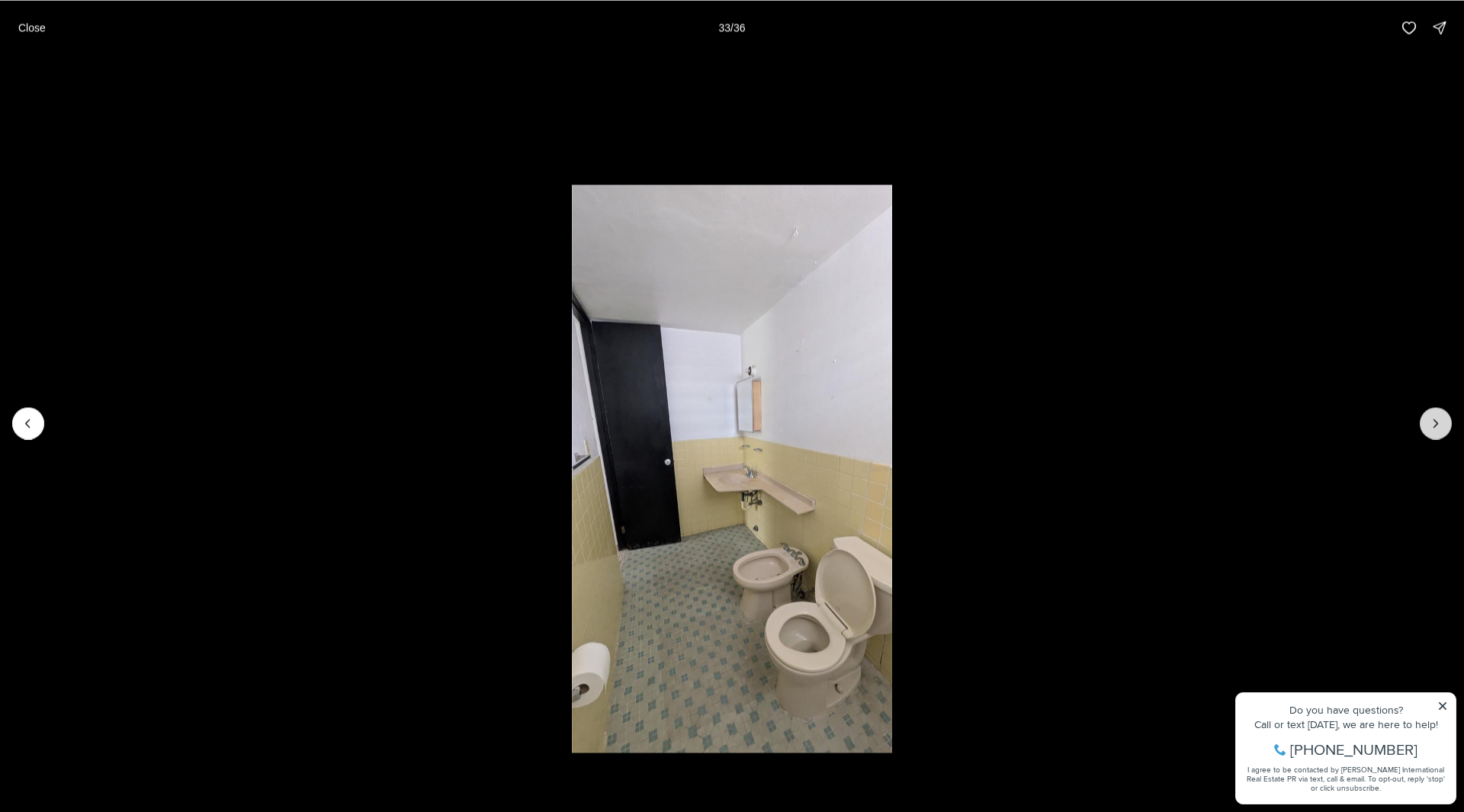
click at [1425, 418] on button "Next slide" at bounding box center [1436, 423] width 32 height 32
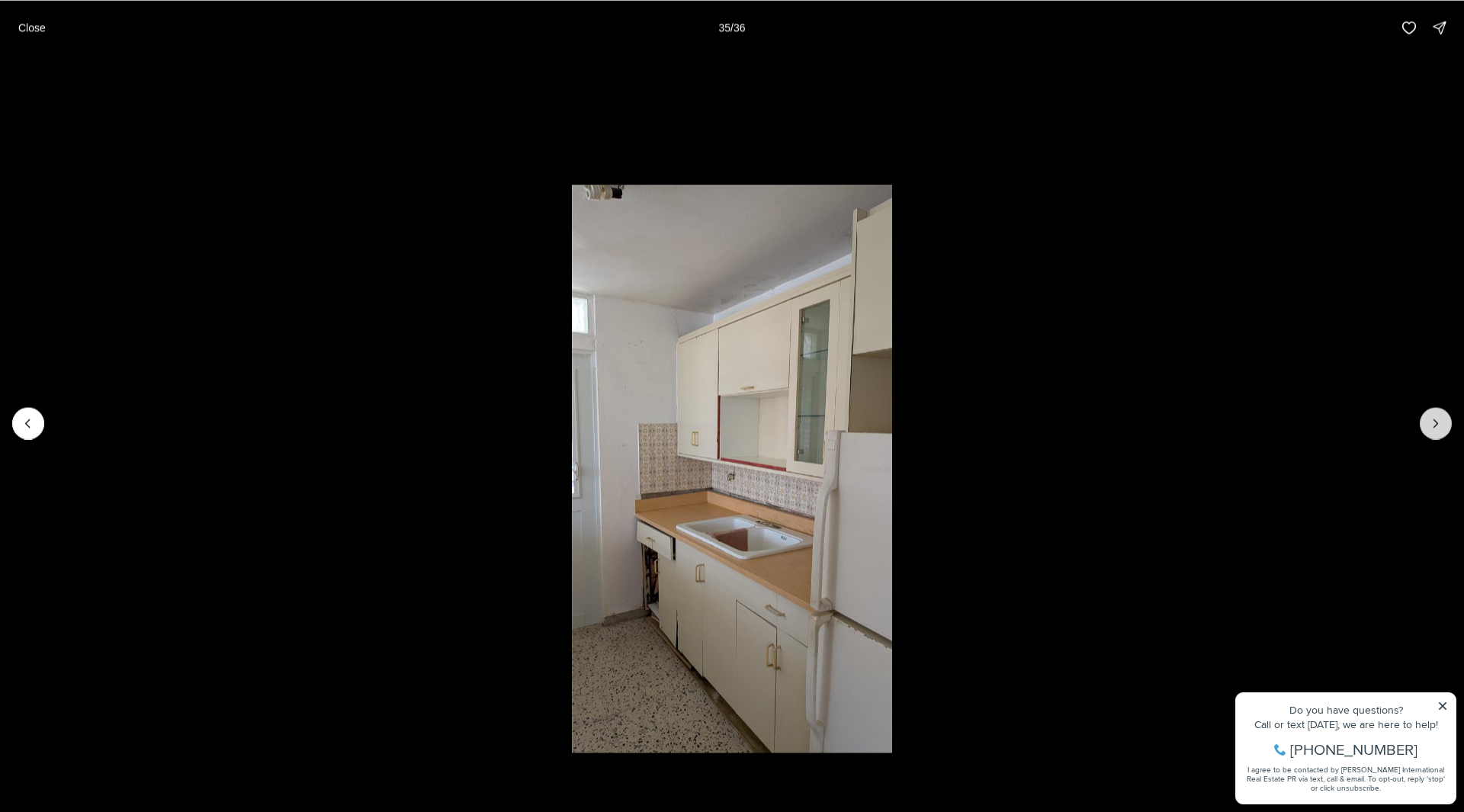
click at [1425, 418] on button "Next slide" at bounding box center [1436, 423] width 32 height 32
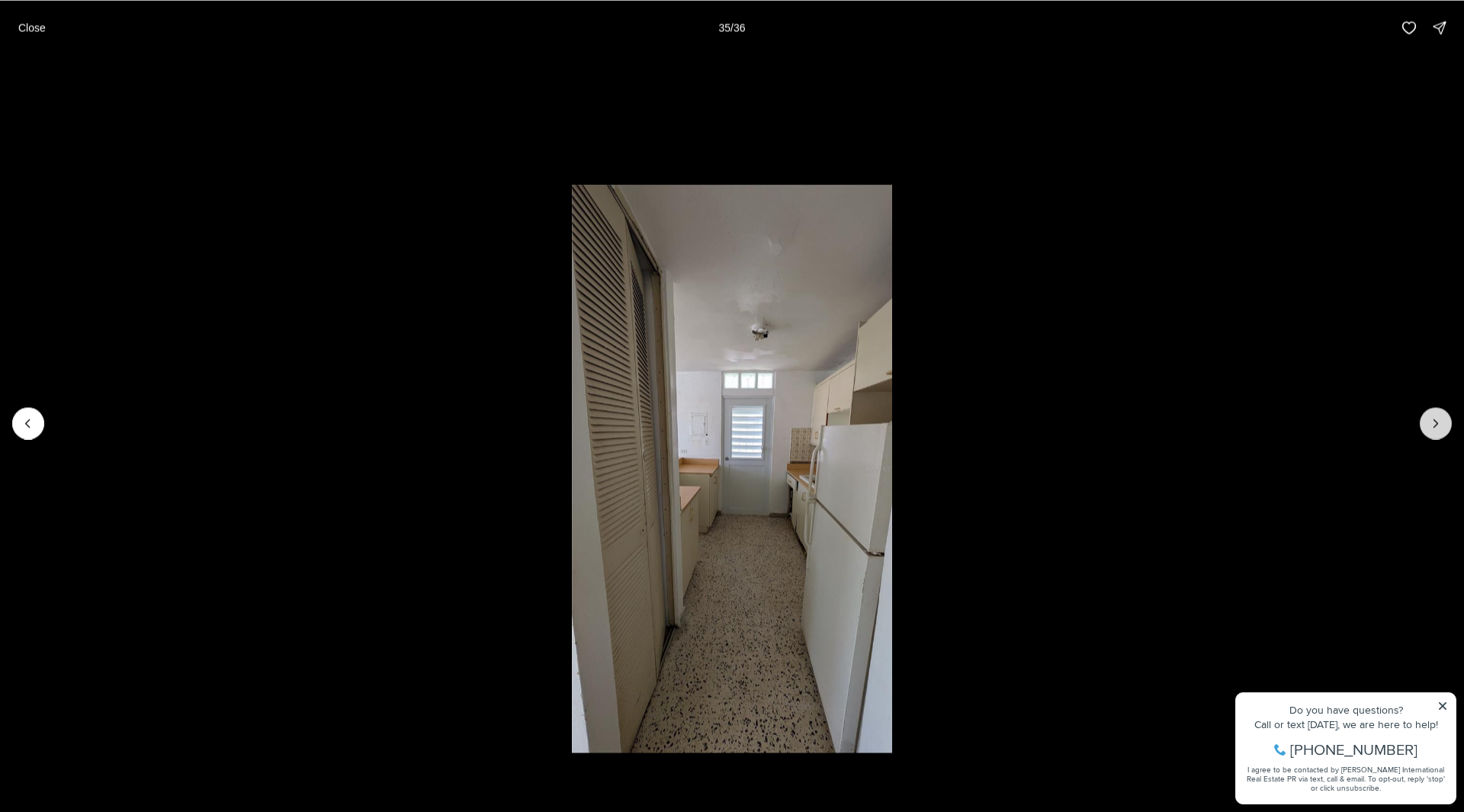
click at [1425, 418] on div at bounding box center [1436, 423] width 32 height 32
click at [41, 28] on p "Close" at bounding box center [32, 28] width 28 height 12
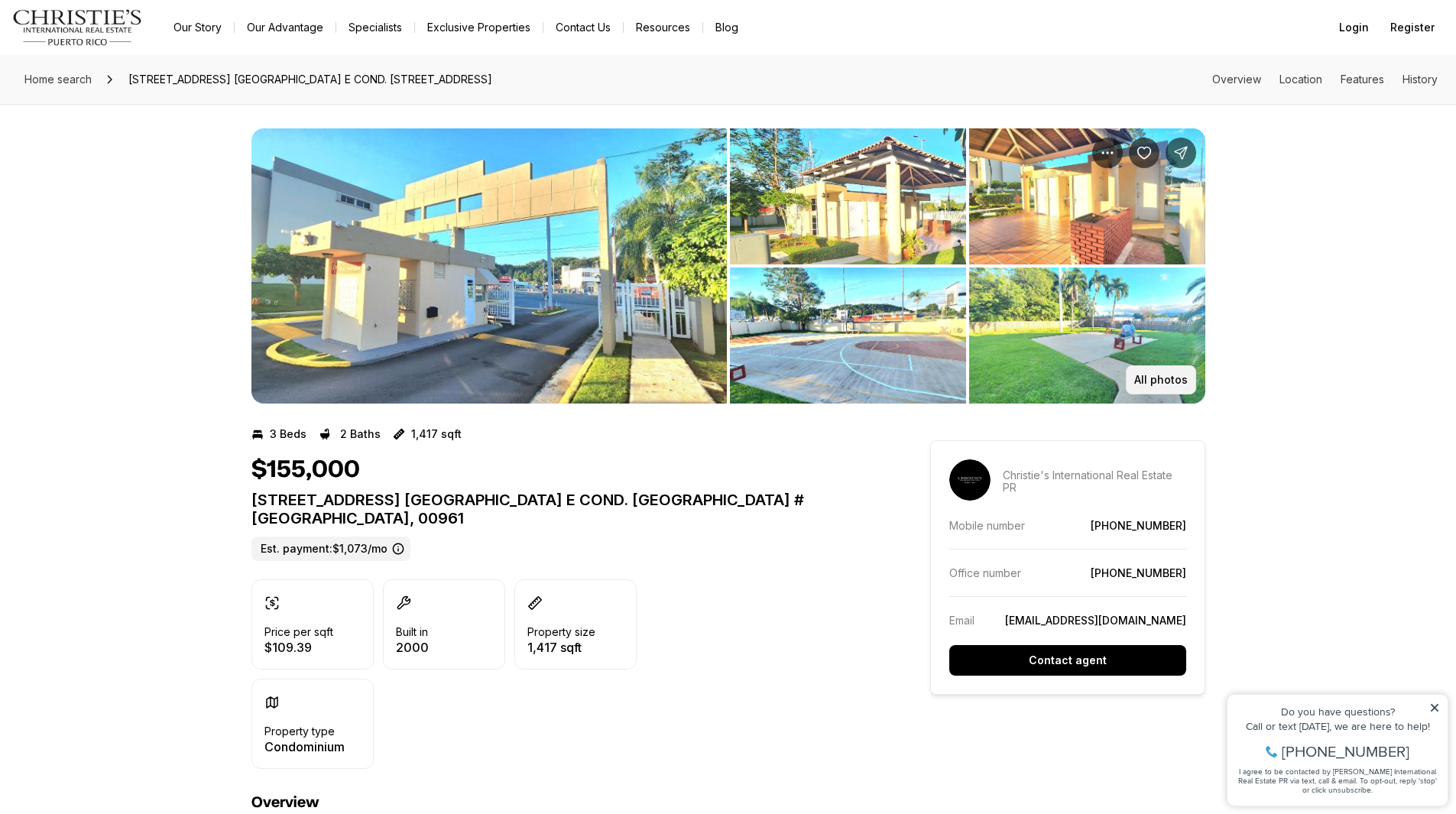
click at [1175, 378] on p "All photos" at bounding box center [1160, 380] width 54 height 13
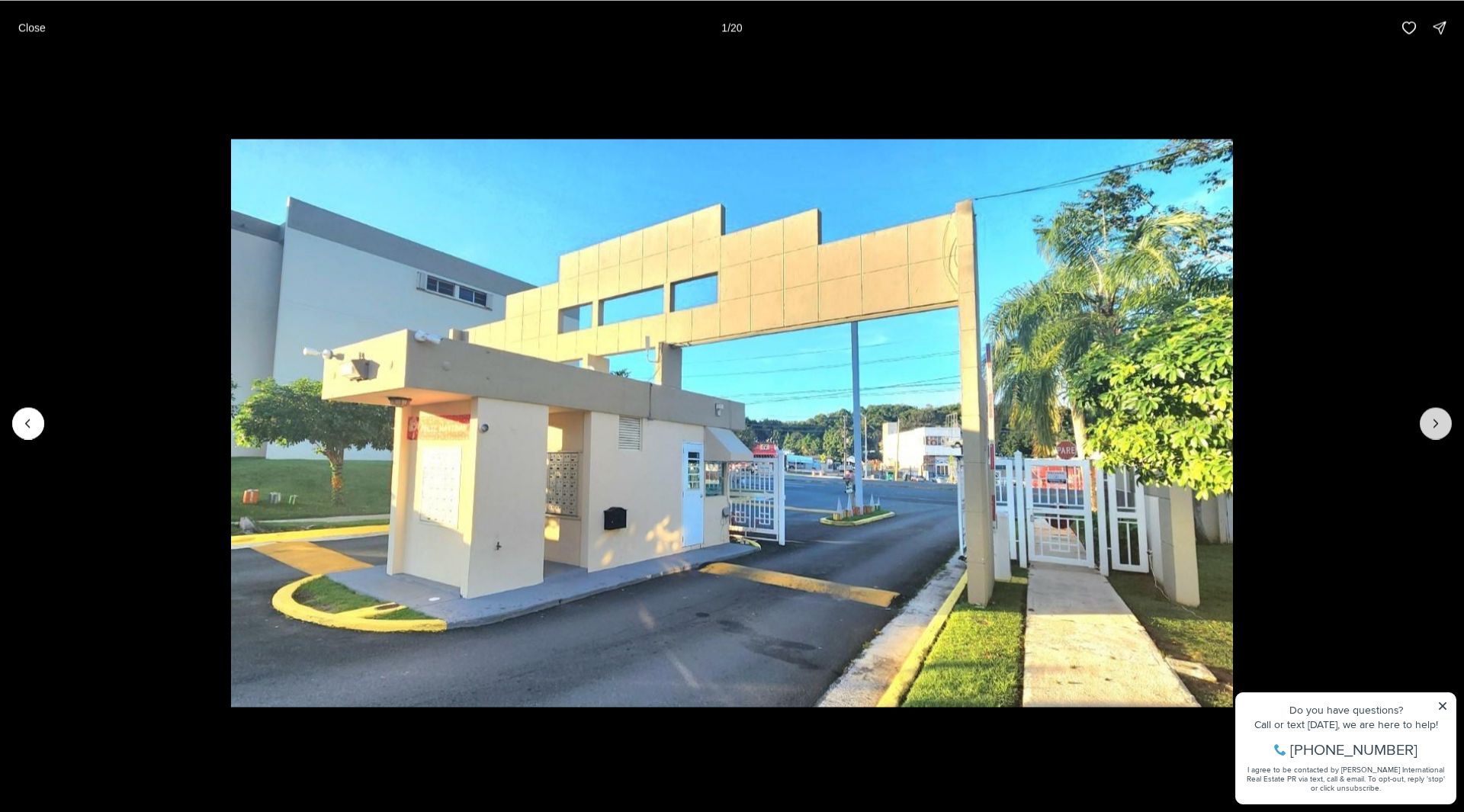
click at [1429, 416] on icon "Next slide" at bounding box center [1435, 422] width 15 height 15
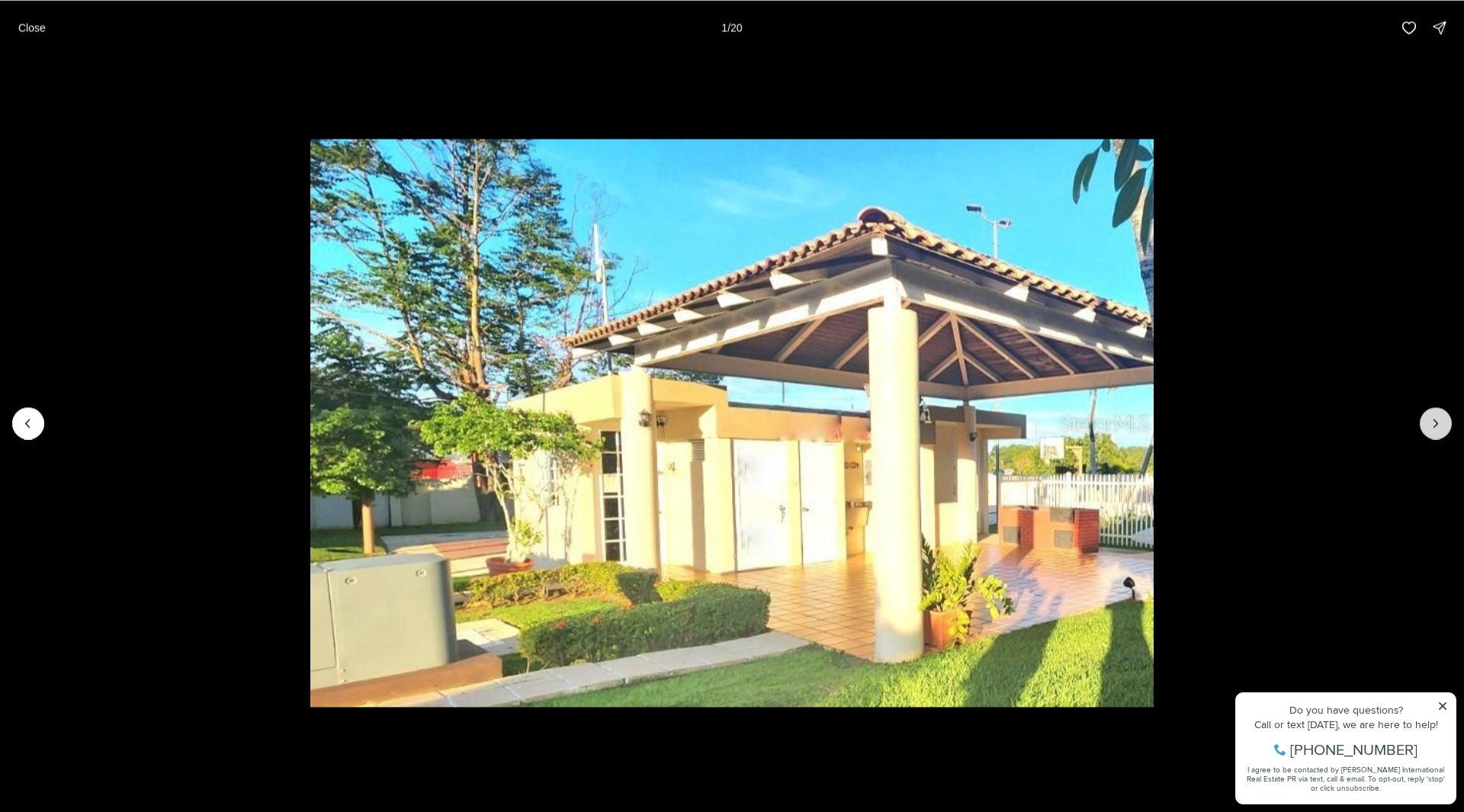
click at [1429, 416] on icon "Next slide" at bounding box center [1435, 422] width 15 height 15
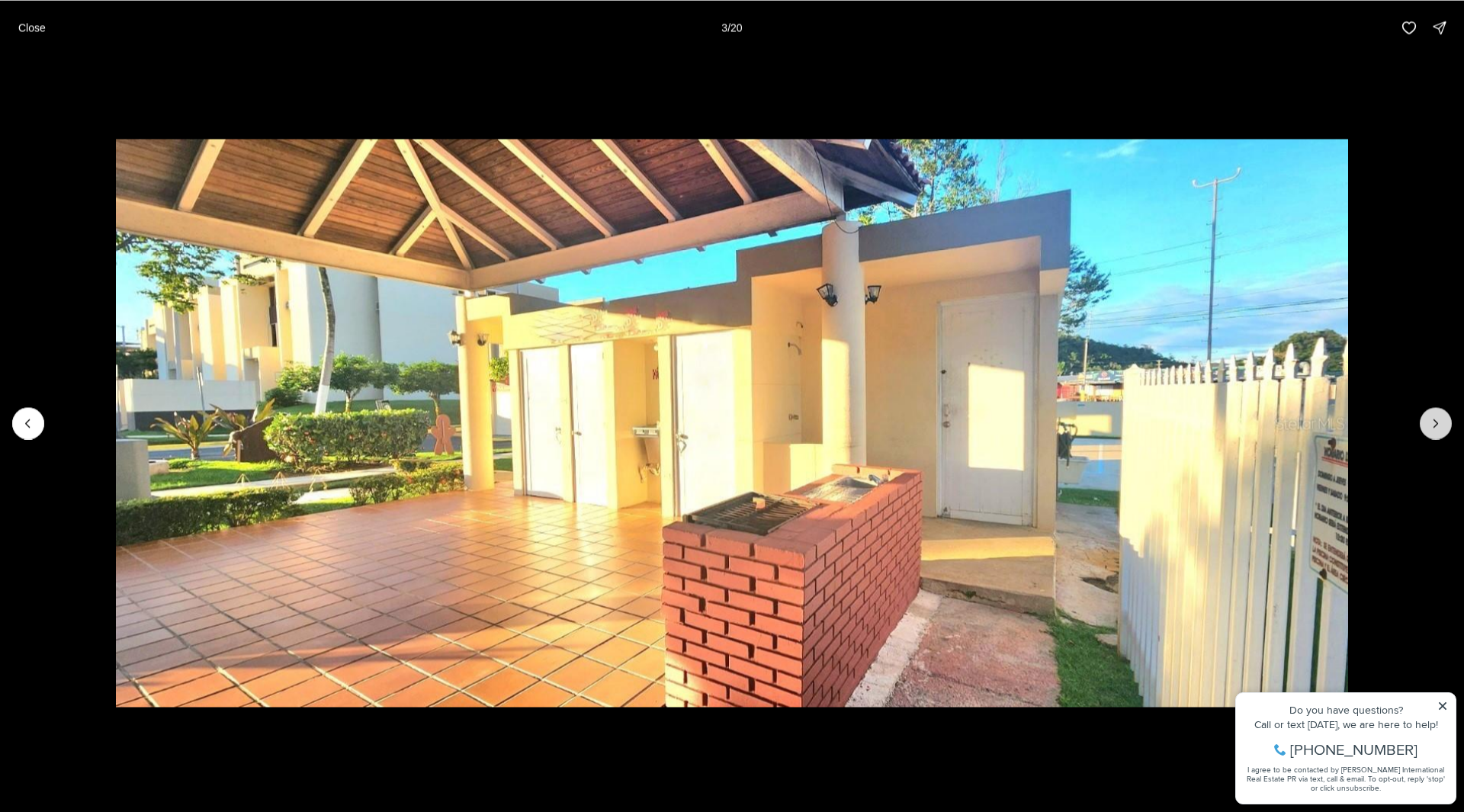
click at [1429, 416] on icon "Next slide" at bounding box center [1435, 422] width 15 height 15
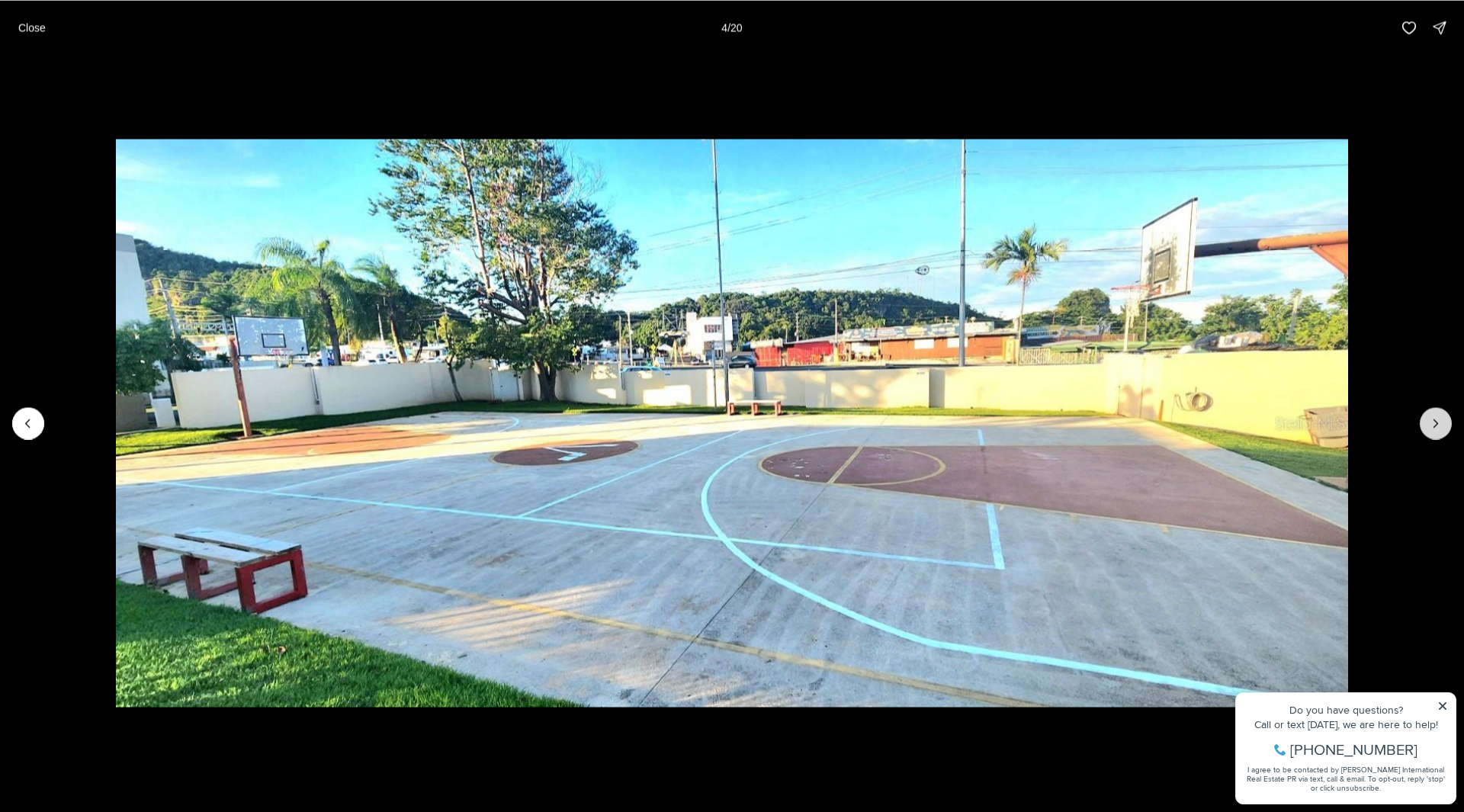
click at [1429, 416] on icon "Next slide" at bounding box center [1435, 422] width 15 height 15
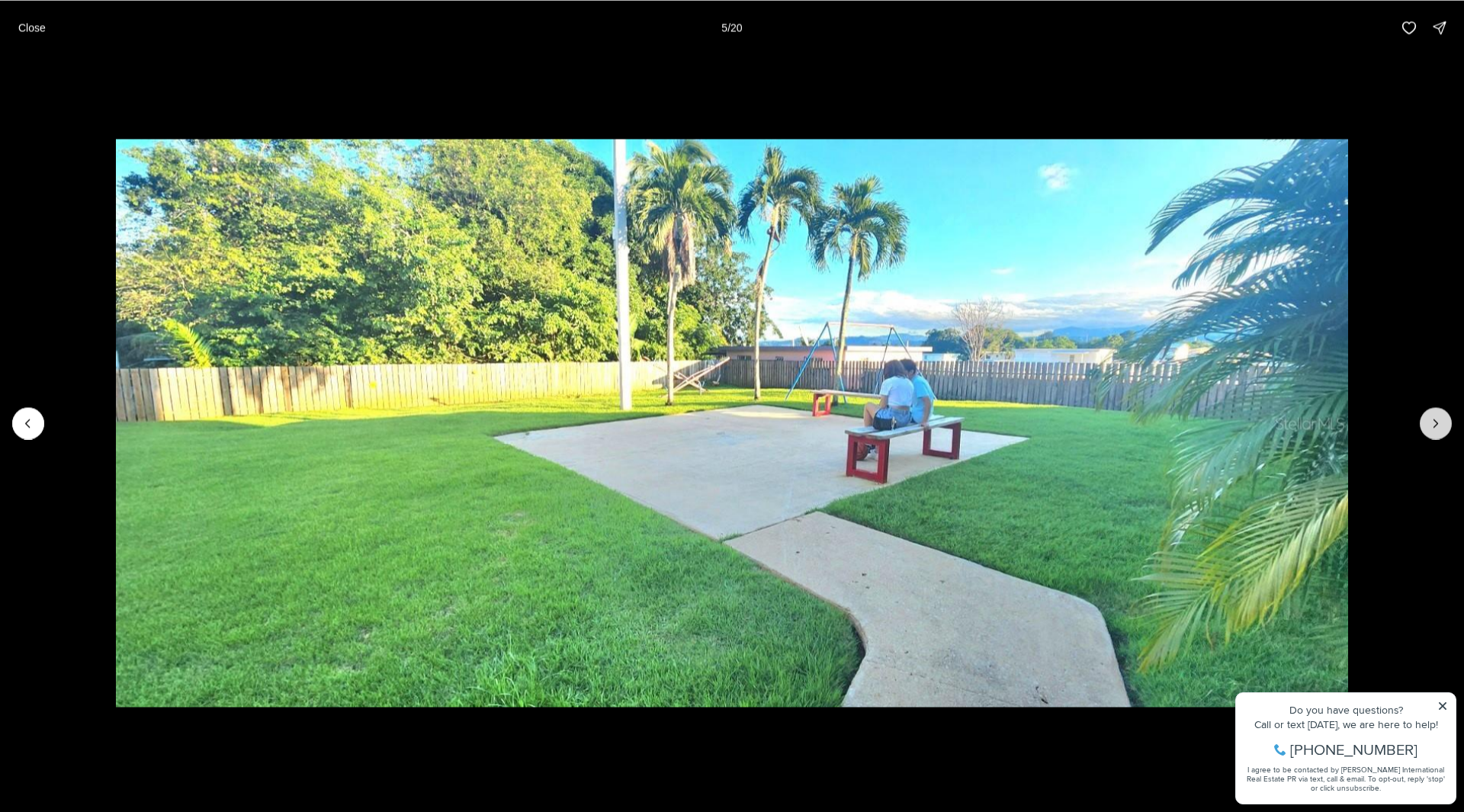
click at [1429, 416] on icon "Next slide" at bounding box center [1435, 422] width 15 height 15
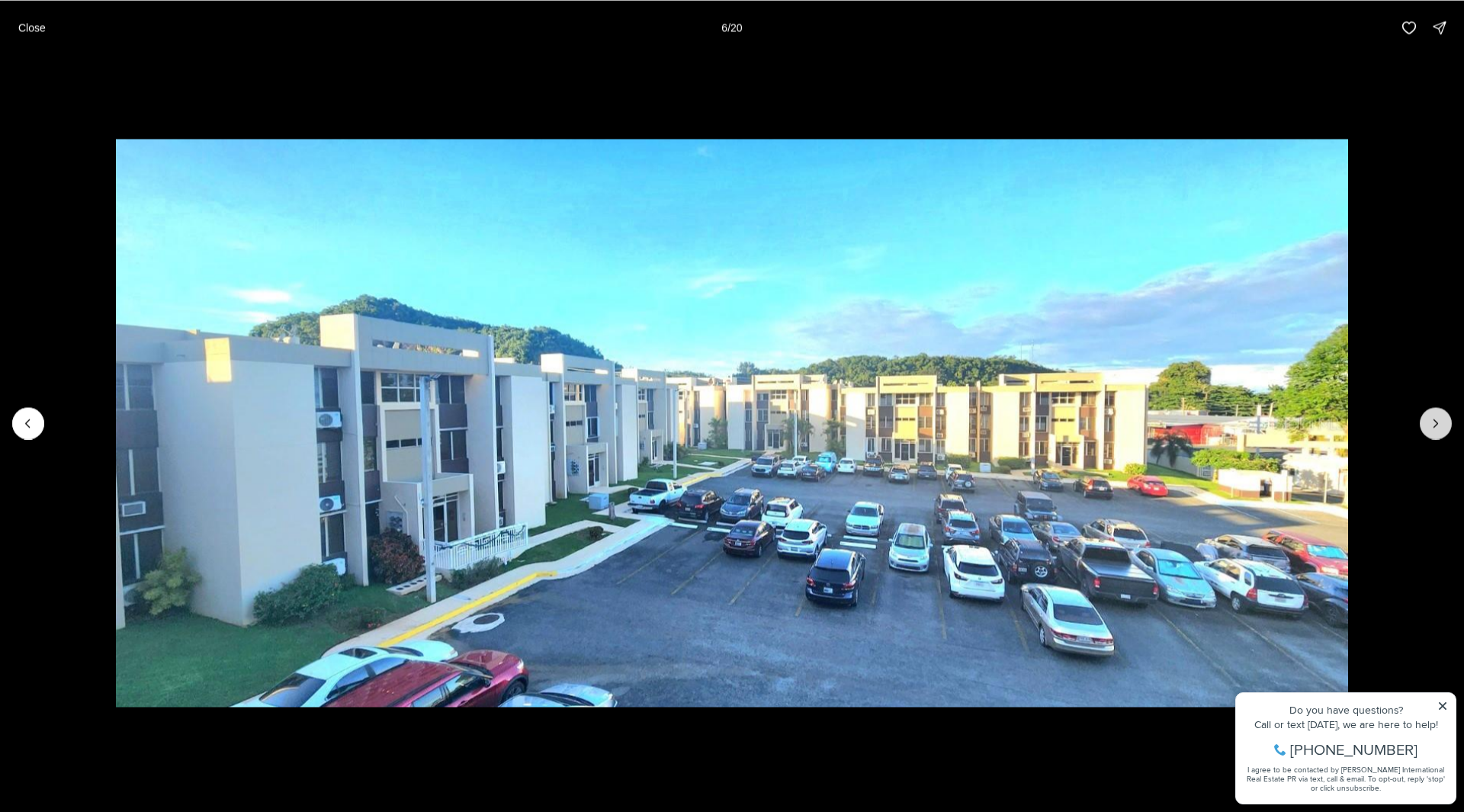
click at [1429, 416] on icon "Next slide" at bounding box center [1435, 422] width 15 height 15
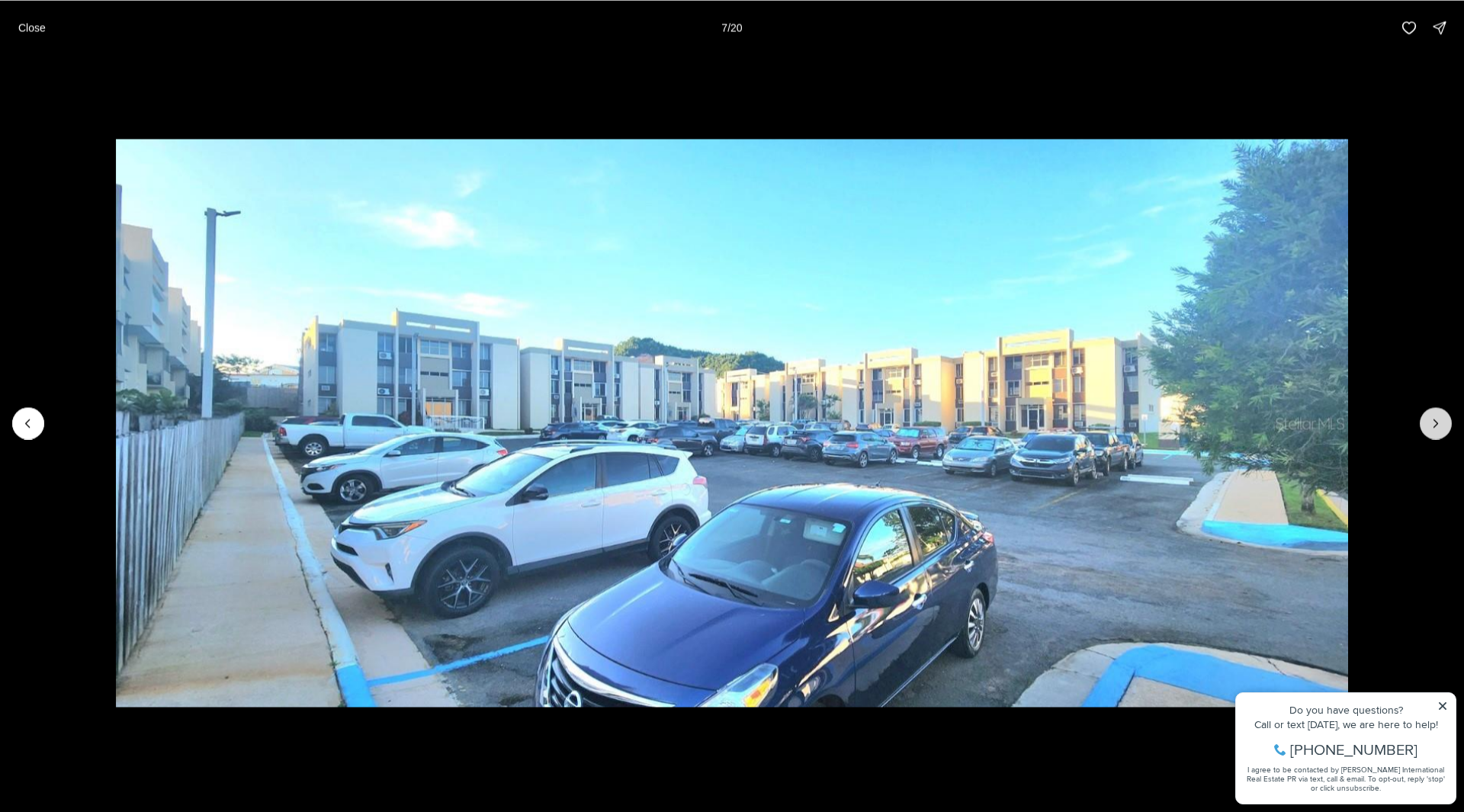
click at [1429, 416] on icon "Next slide" at bounding box center [1435, 422] width 15 height 15
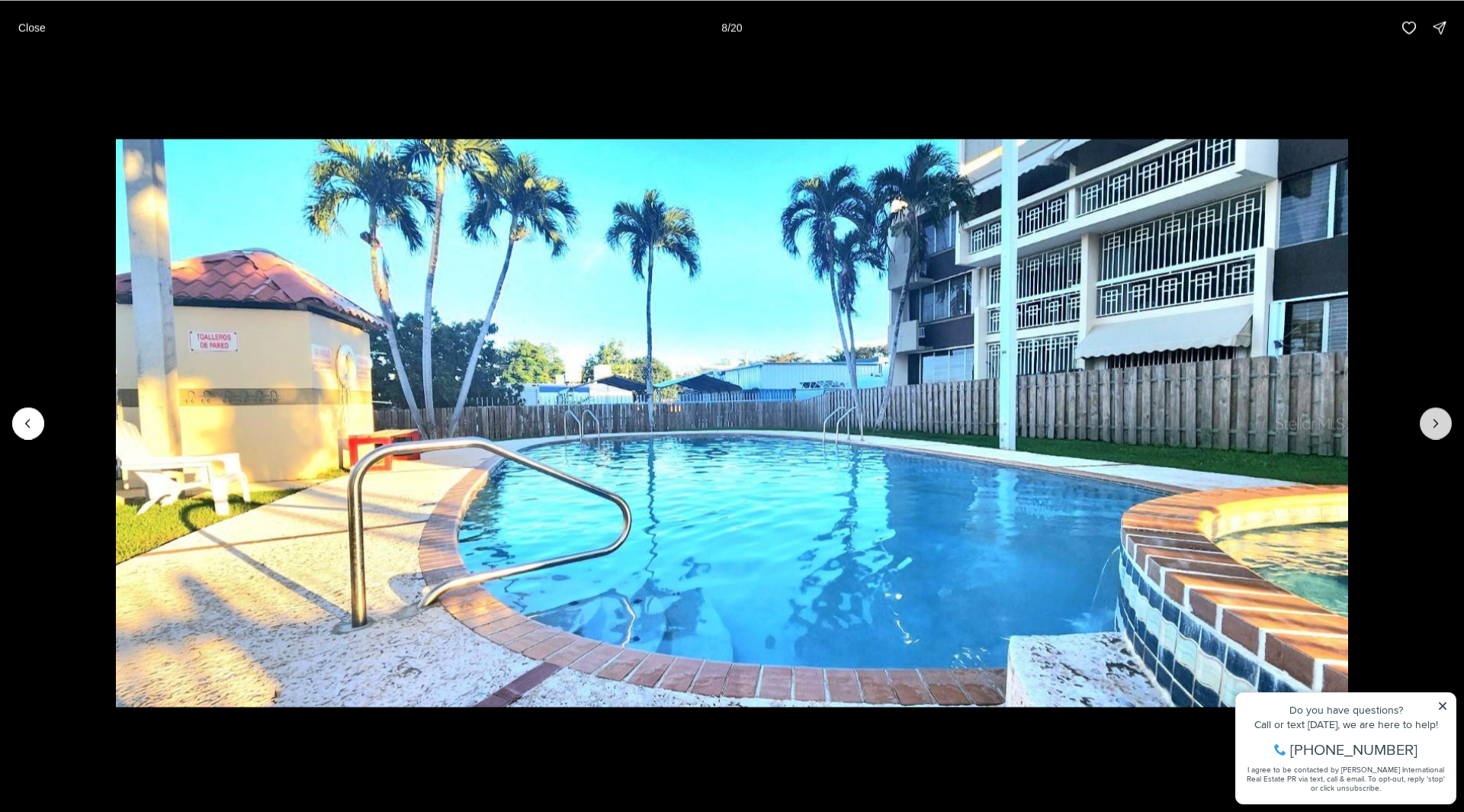
click at [1429, 416] on icon "Next slide" at bounding box center [1435, 422] width 15 height 15
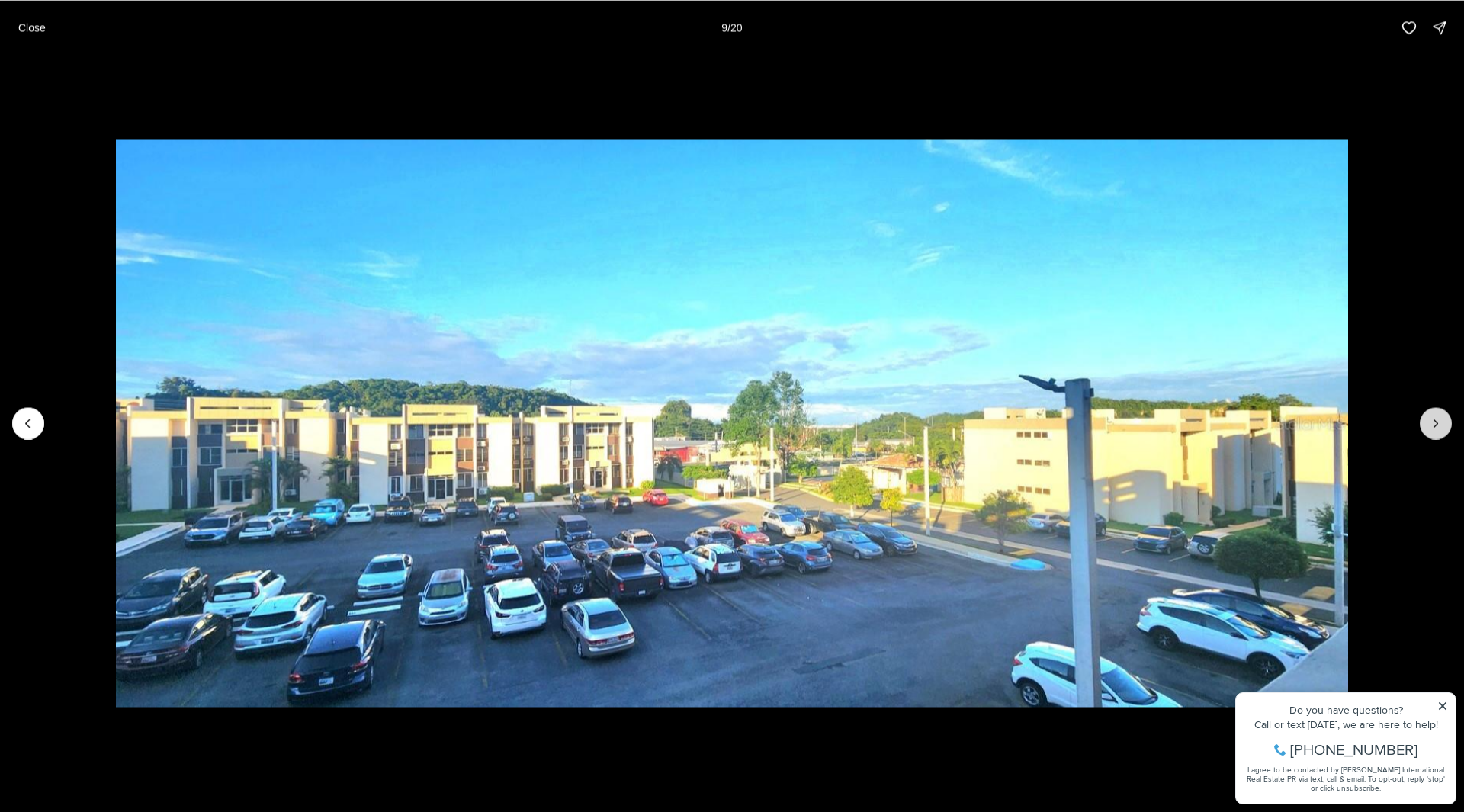
click at [1429, 416] on icon "Next slide" at bounding box center [1435, 422] width 15 height 15
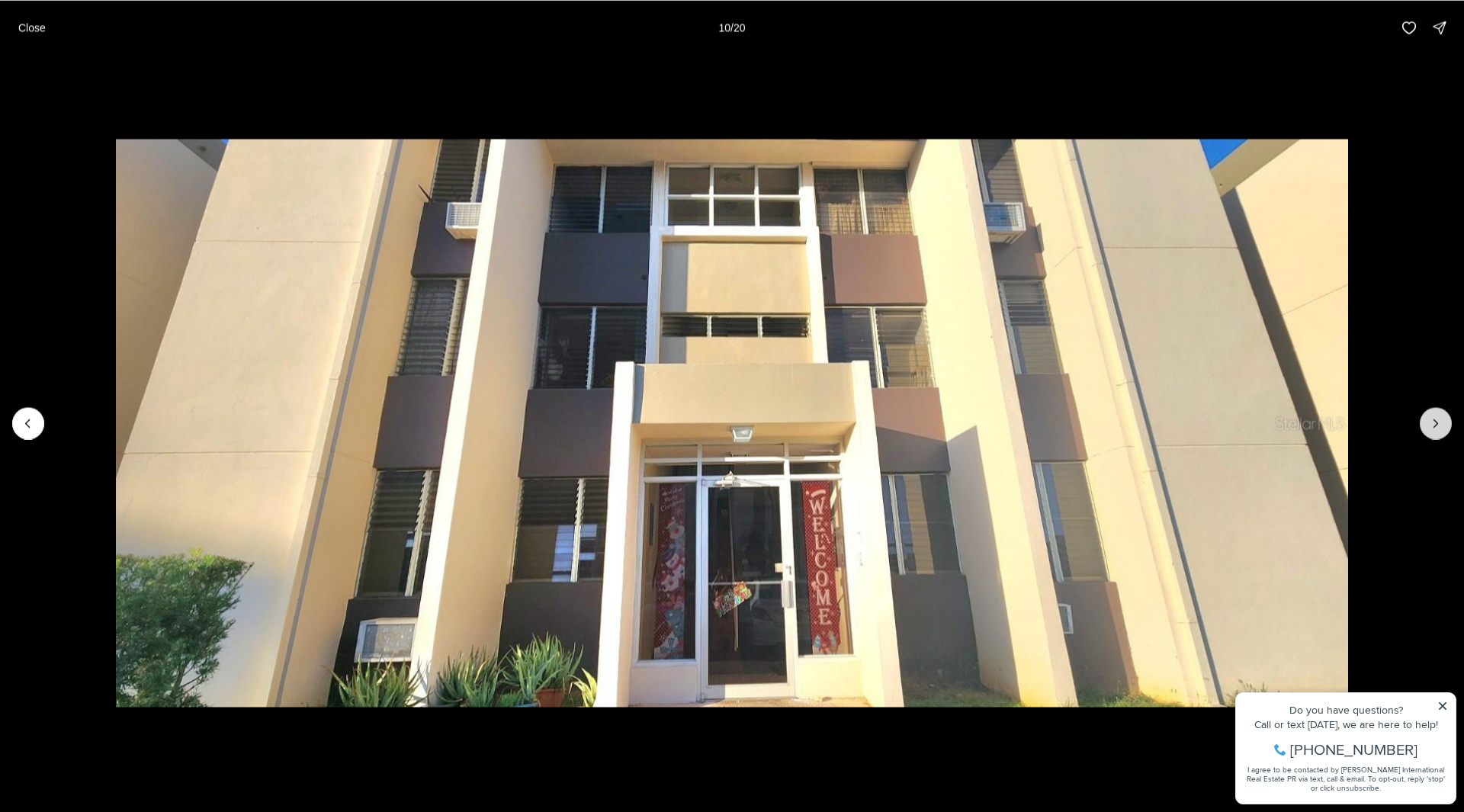
click at [1429, 416] on icon "Next slide" at bounding box center [1435, 422] width 15 height 15
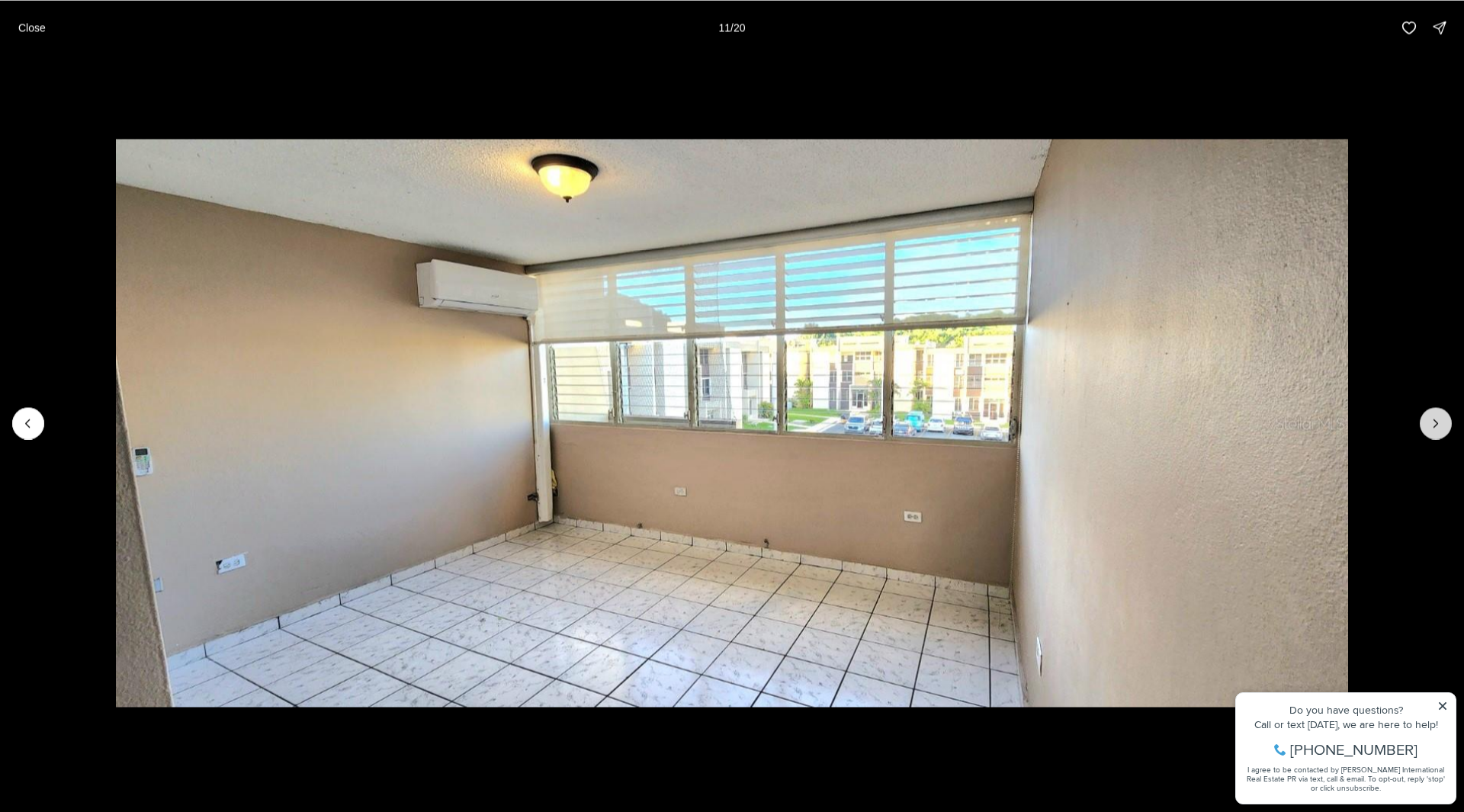
click at [1429, 416] on icon "Next slide" at bounding box center [1435, 422] width 15 height 15
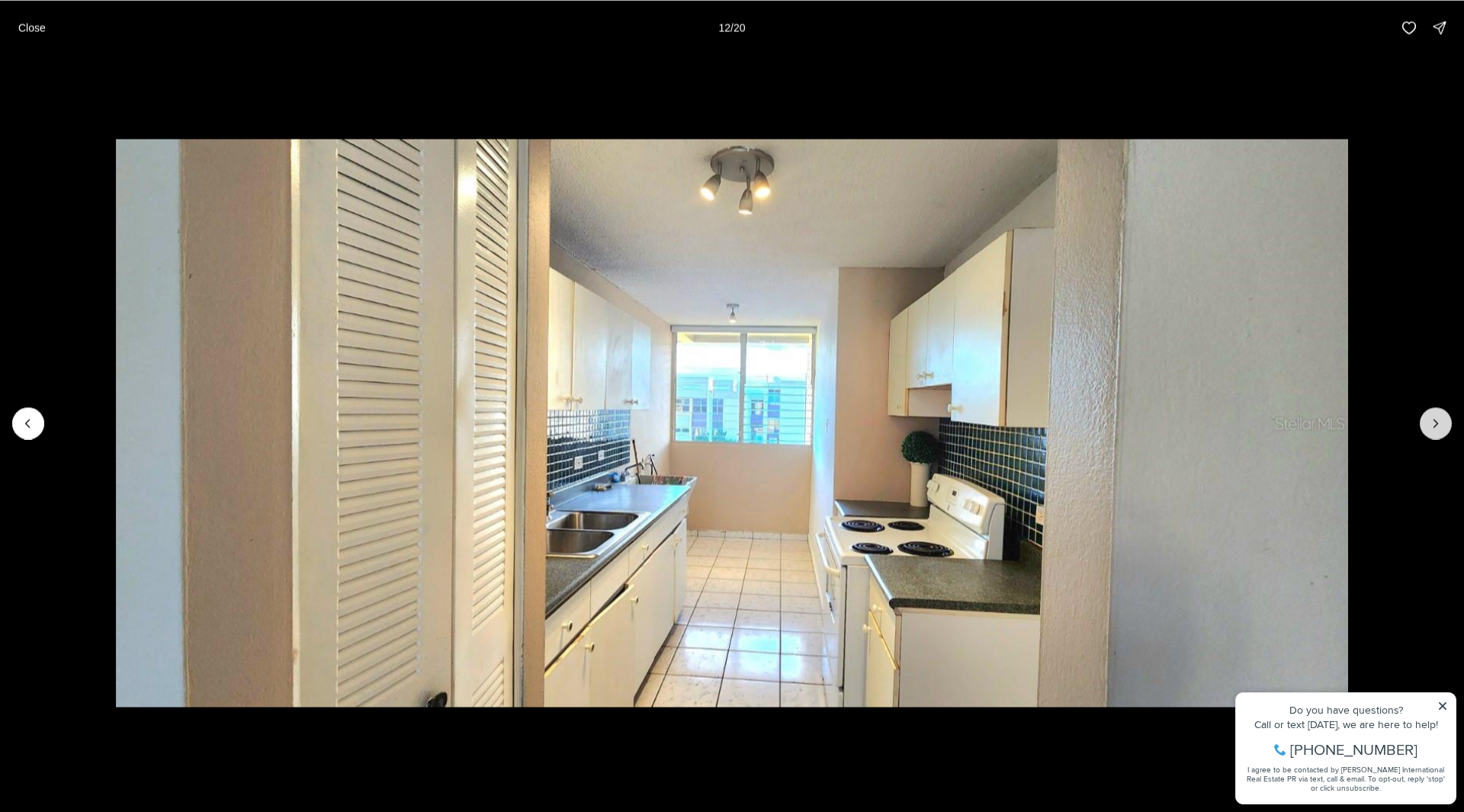
click at [1429, 416] on icon "Next slide" at bounding box center [1435, 422] width 15 height 15
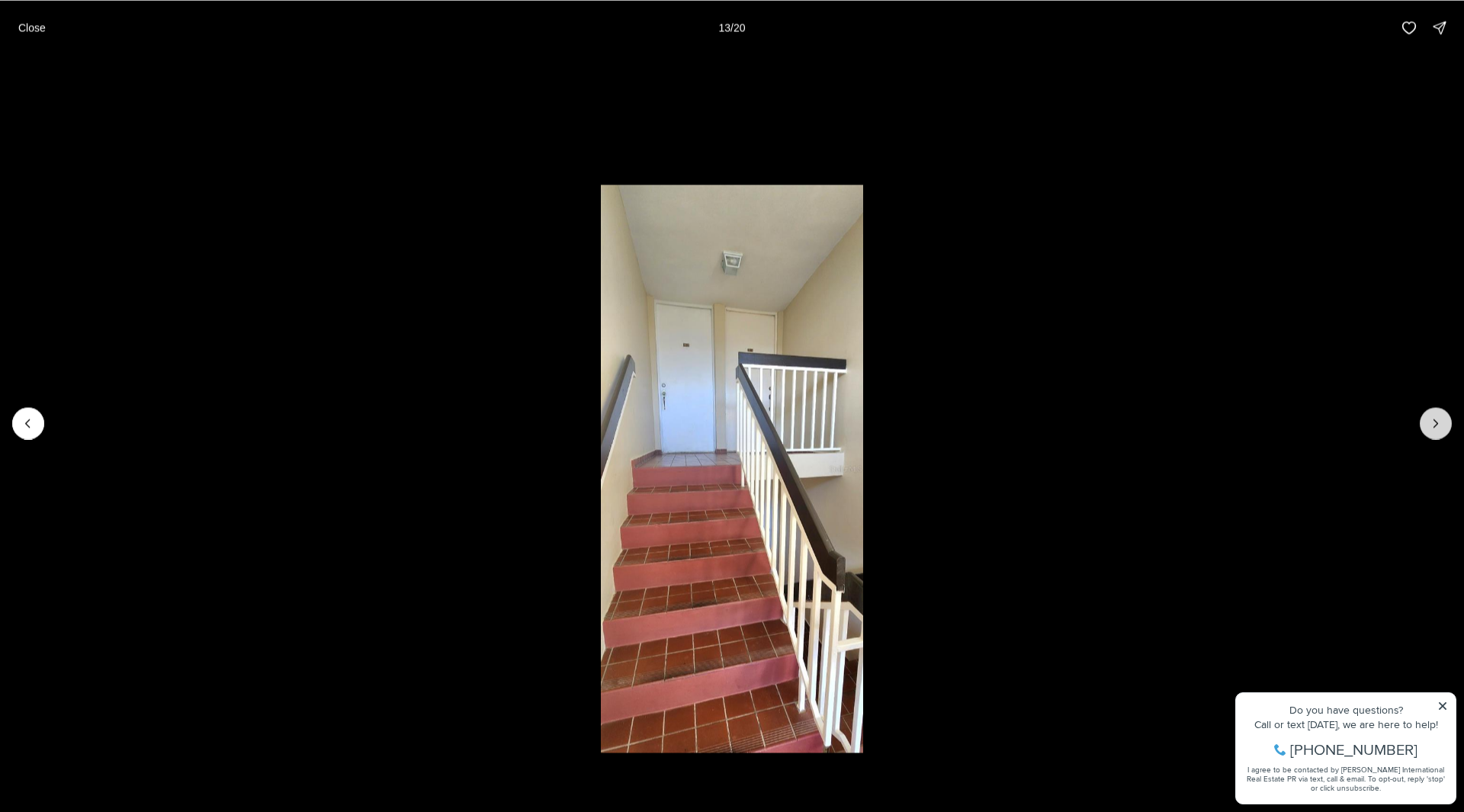
click at [1429, 416] on icon "Next slide" at bounding box center [1435, 422] width 15 height 15
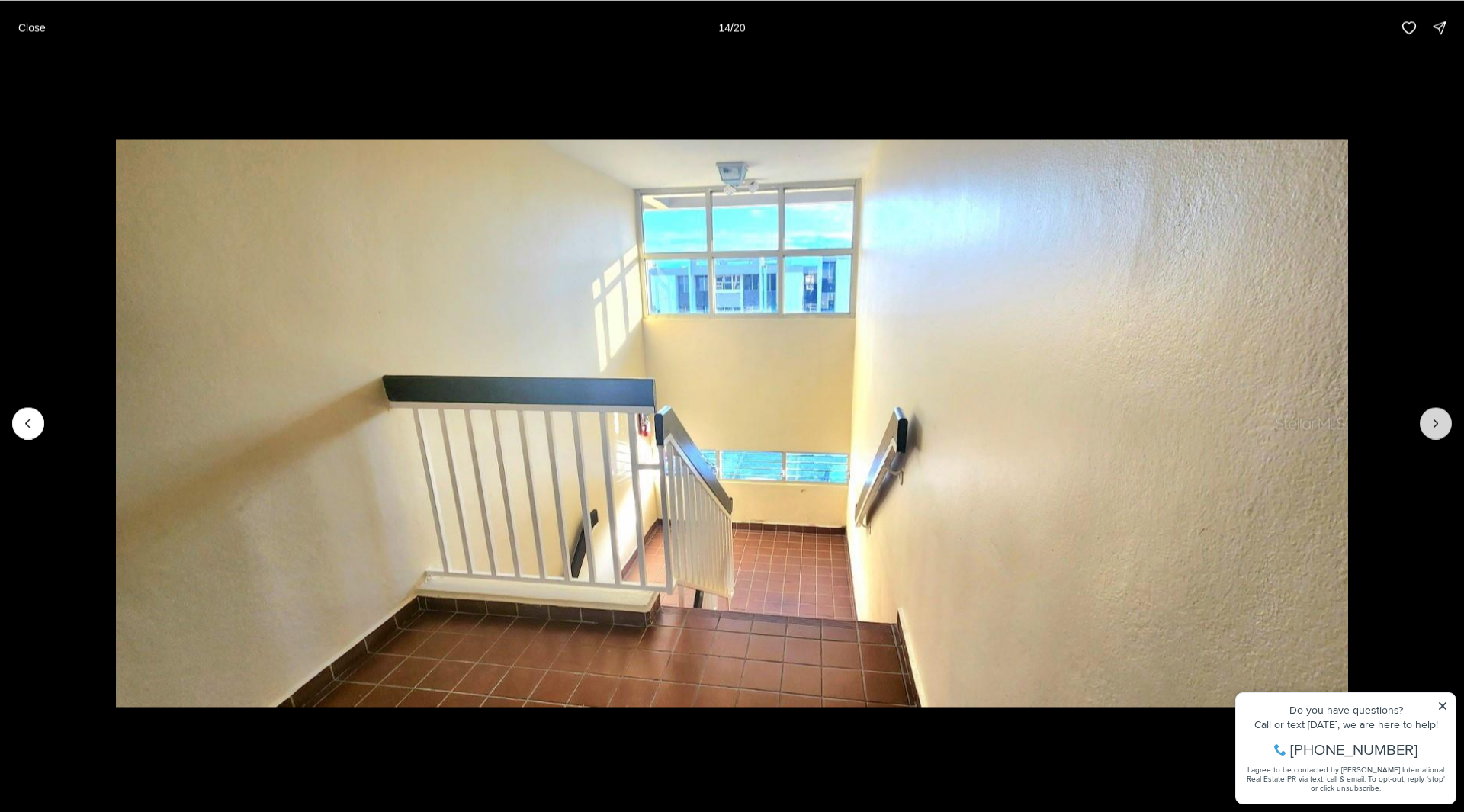
click at [1429, 416] on icon "Next slide" at bounding box center [1435, 422] width 15 height 15
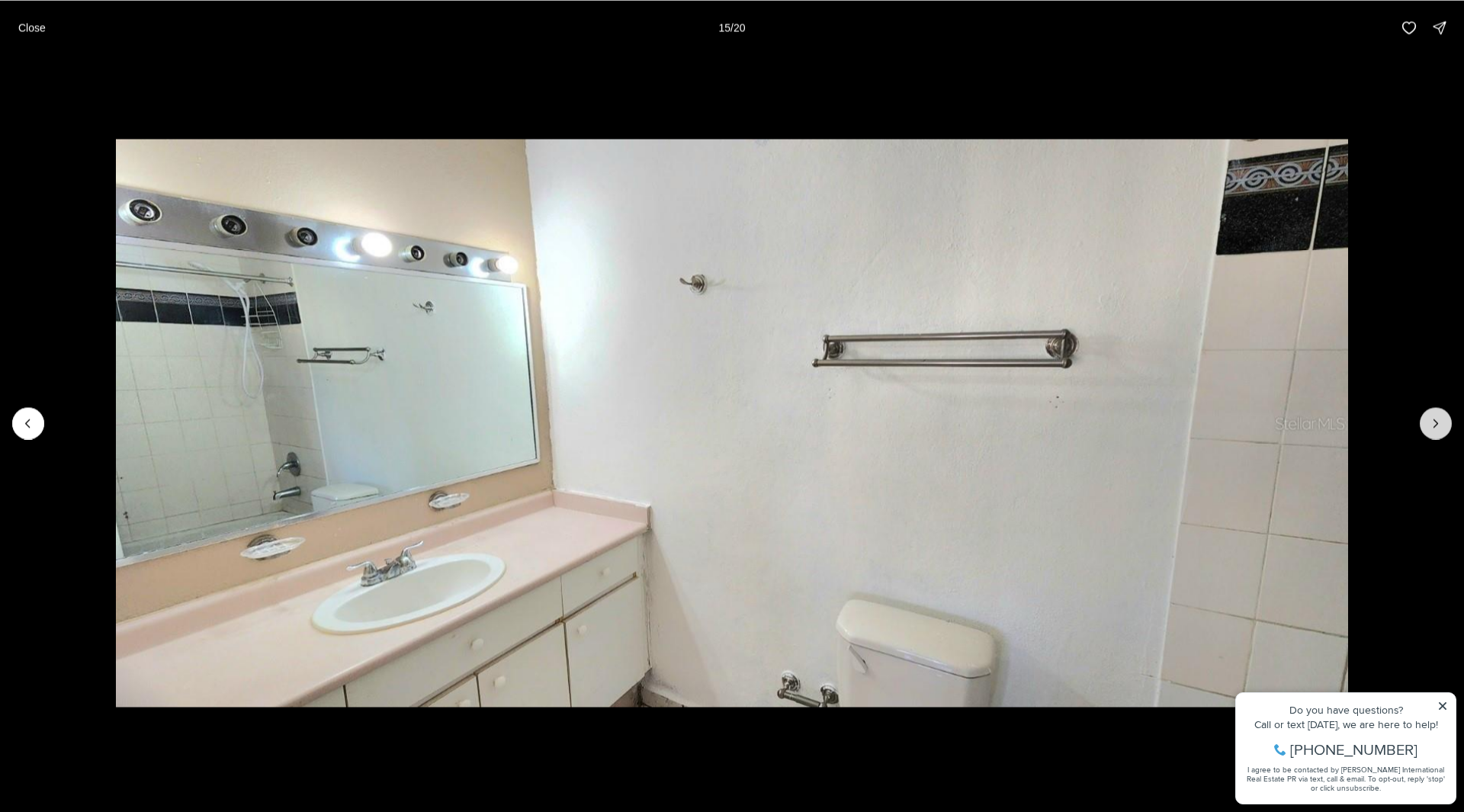
click at [1429, 416] on icon "Next slide" at bounding box center [1435, 422] width 15 height 15
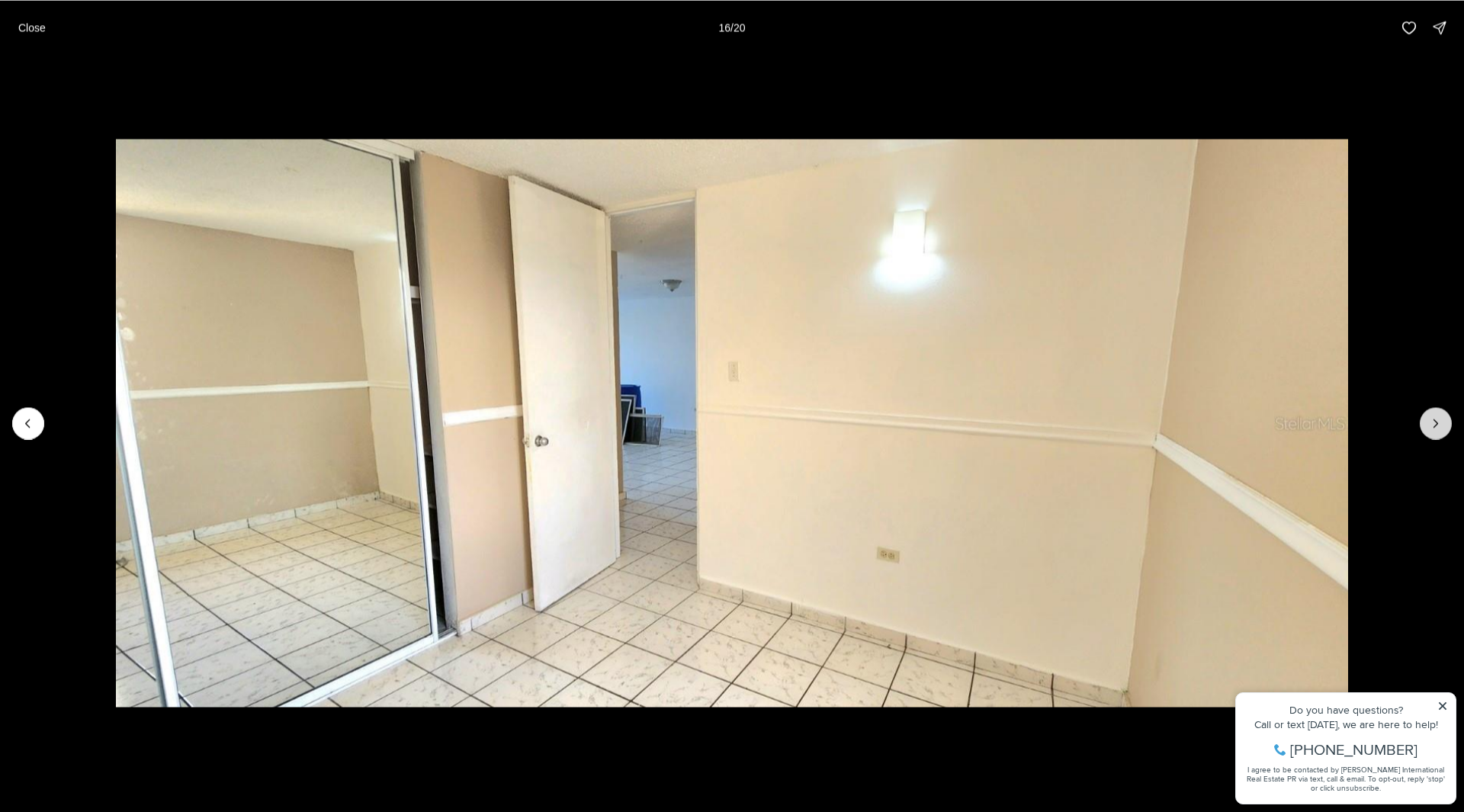
click at [1429, 416] on icon "Next slide" at bounding box center [1435, 422] width 15 height 15
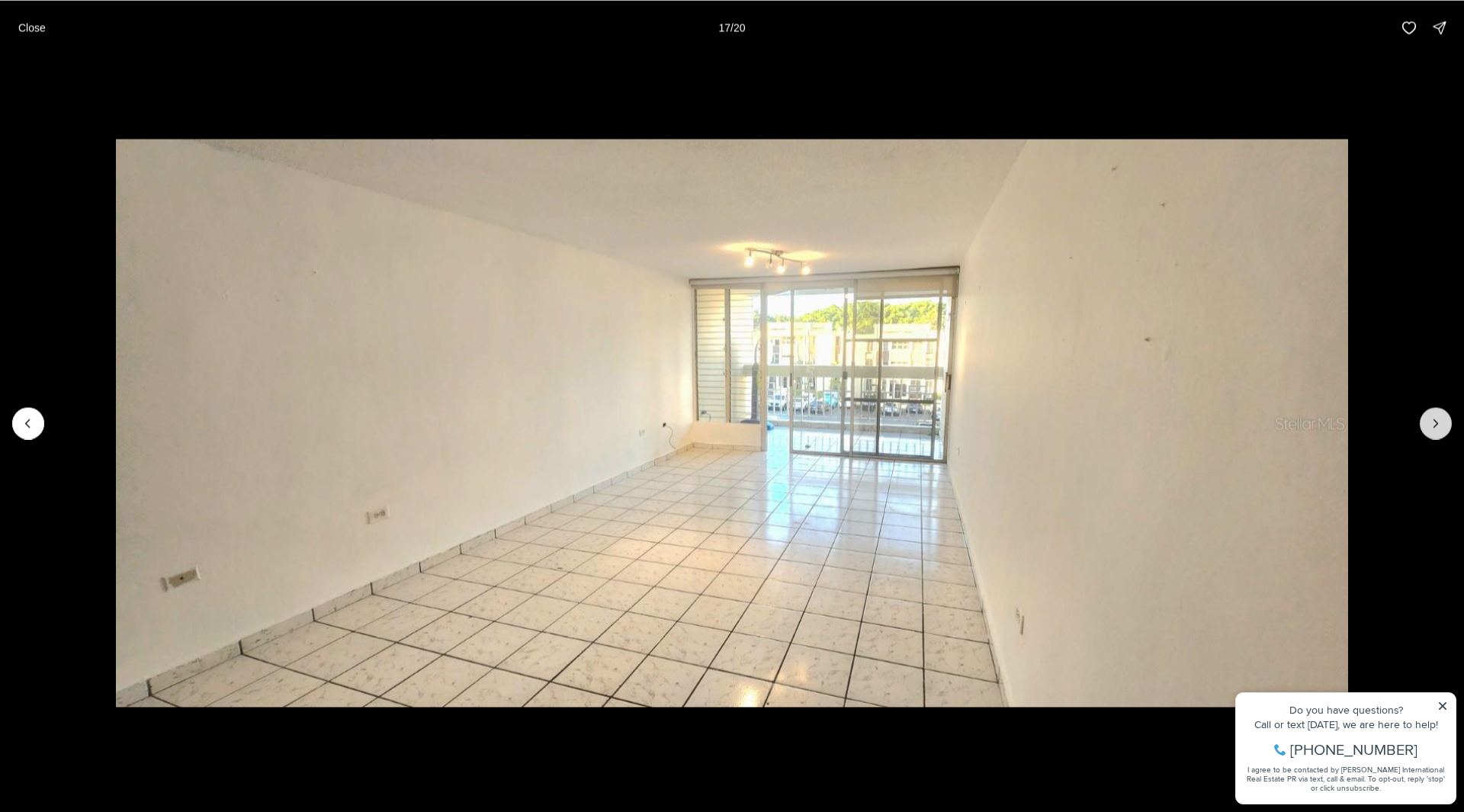
click at [1429, 416] on icon "Next slide" at bounding box center [1435, 422] width 15 height 15
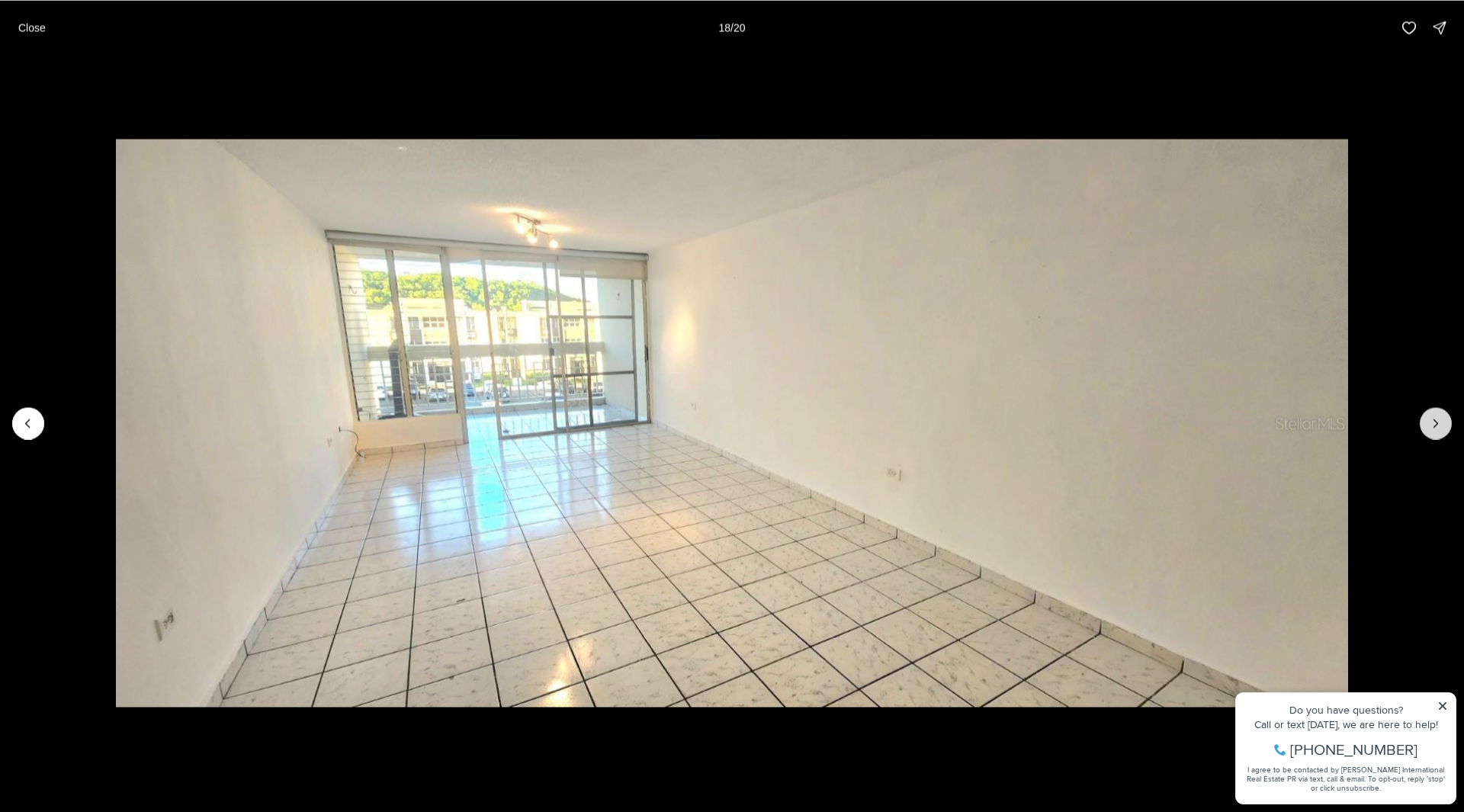
click at [1429, 416] on icon "Next slide" at bounding box center [1435, 422] width 15 height 15
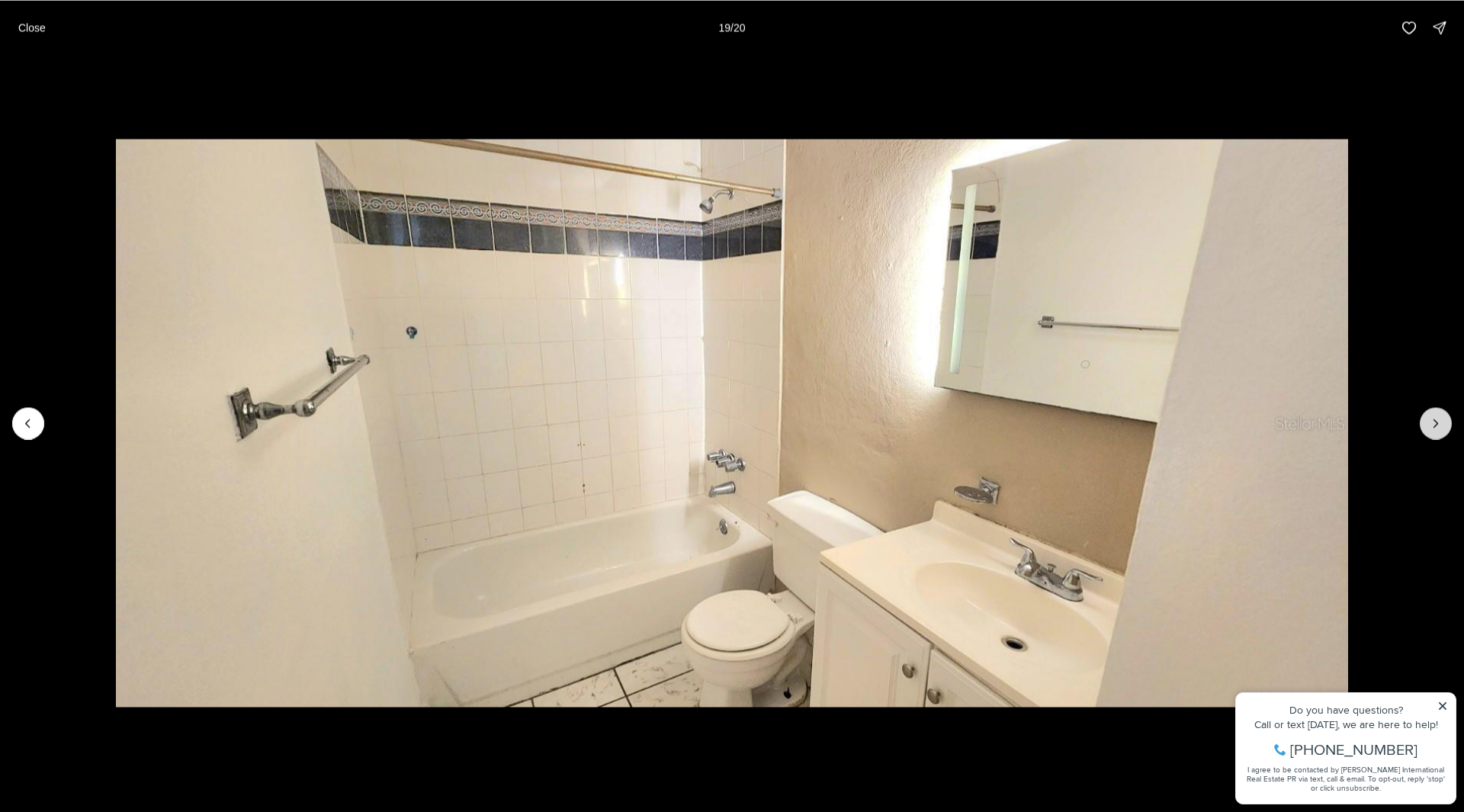
click at [1429, 416] on icon "Next slide" at bounding box center [1435, 422] width 15 height 15
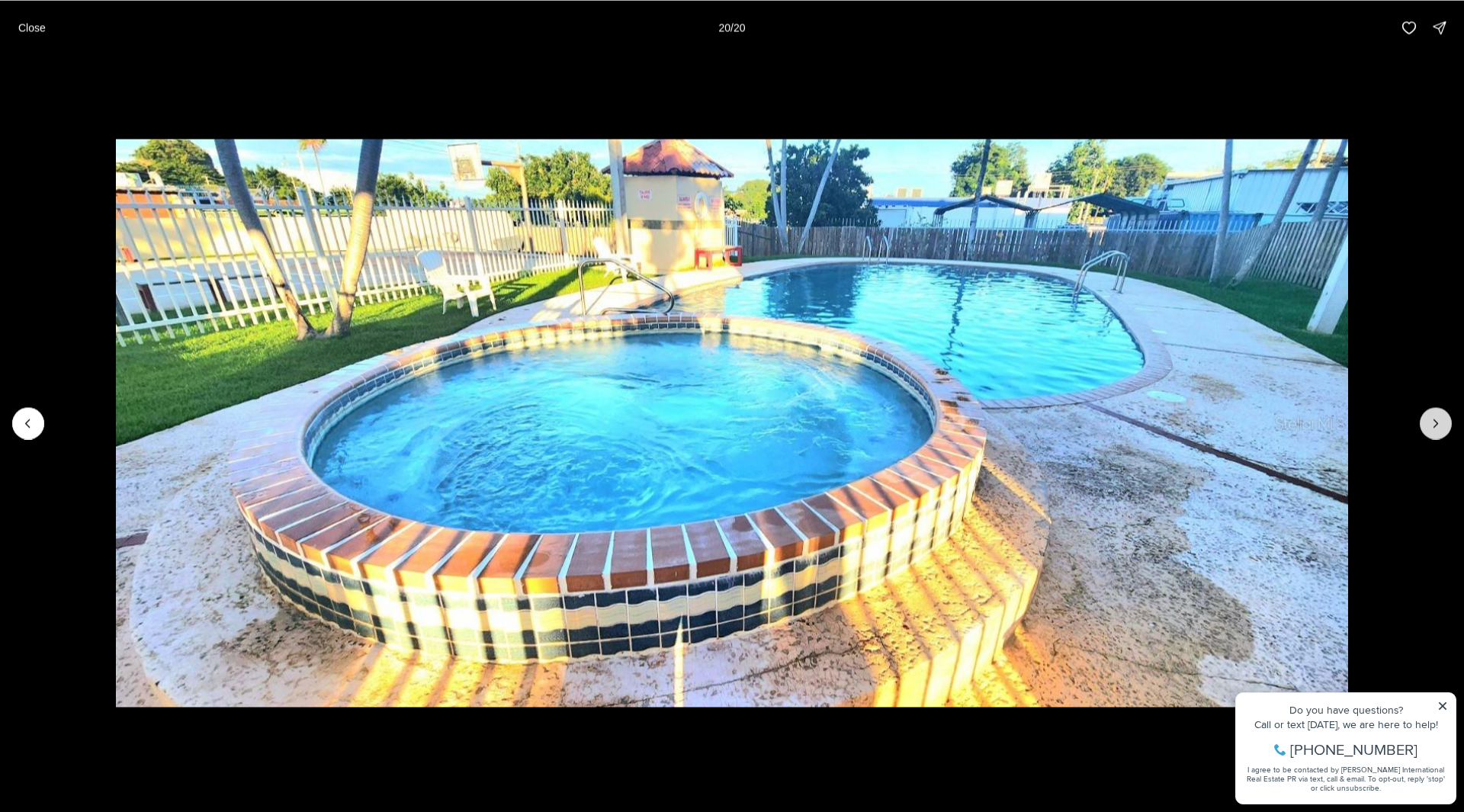
click at [1429, 416] on div at bounding box center [1436, 423] width 32 height 32
click at [12, 28] on button "Close" at bounding box center [31, 28] width 45 height 30
